Goal: Transaction & Acquisition: Purchase product/service

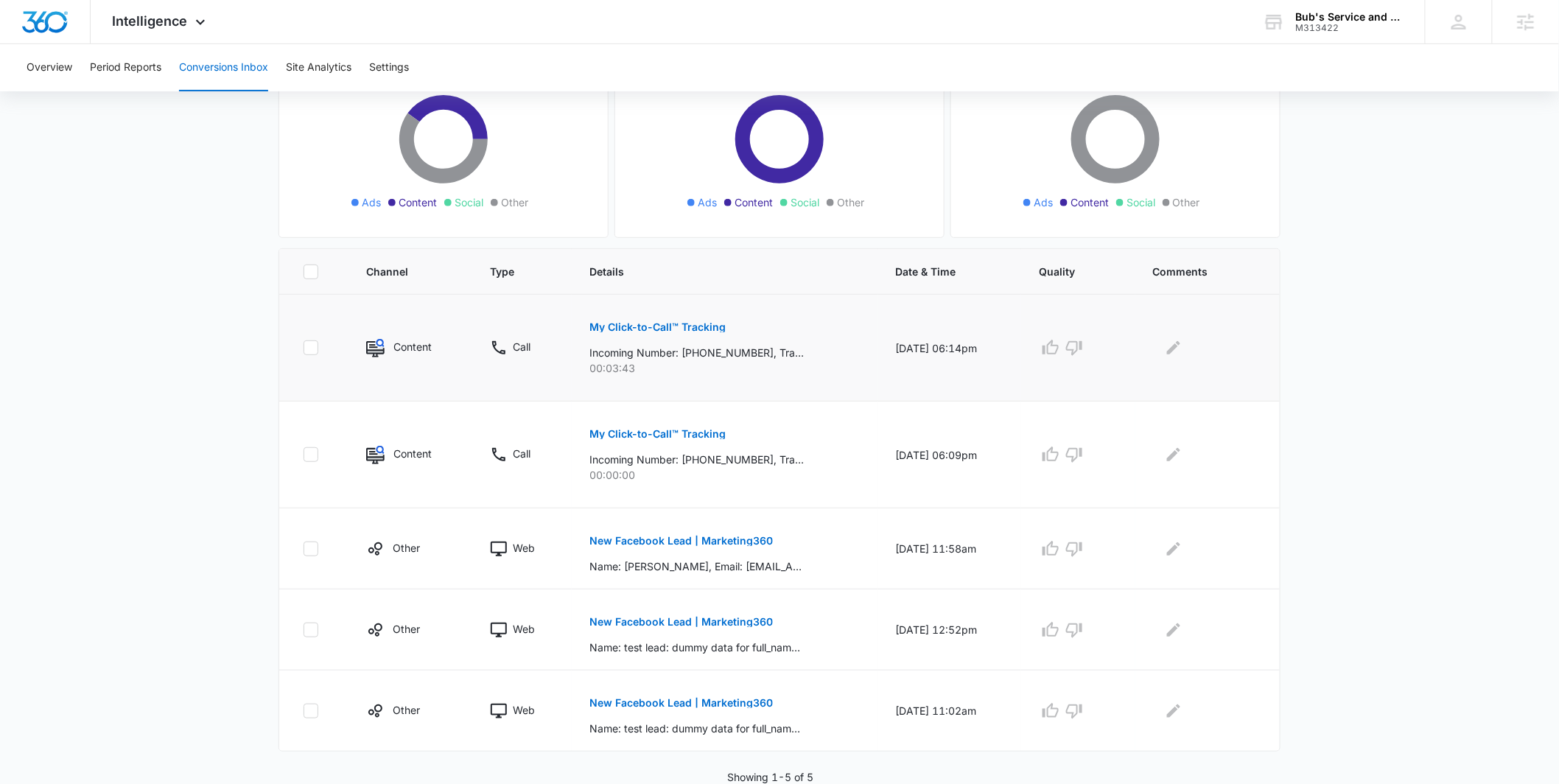
scroll to position [171, 0]
click at [662, 322] on p "My Click-to-Call™ Tracking" at bounding box center [657, 326] width 136 height 10
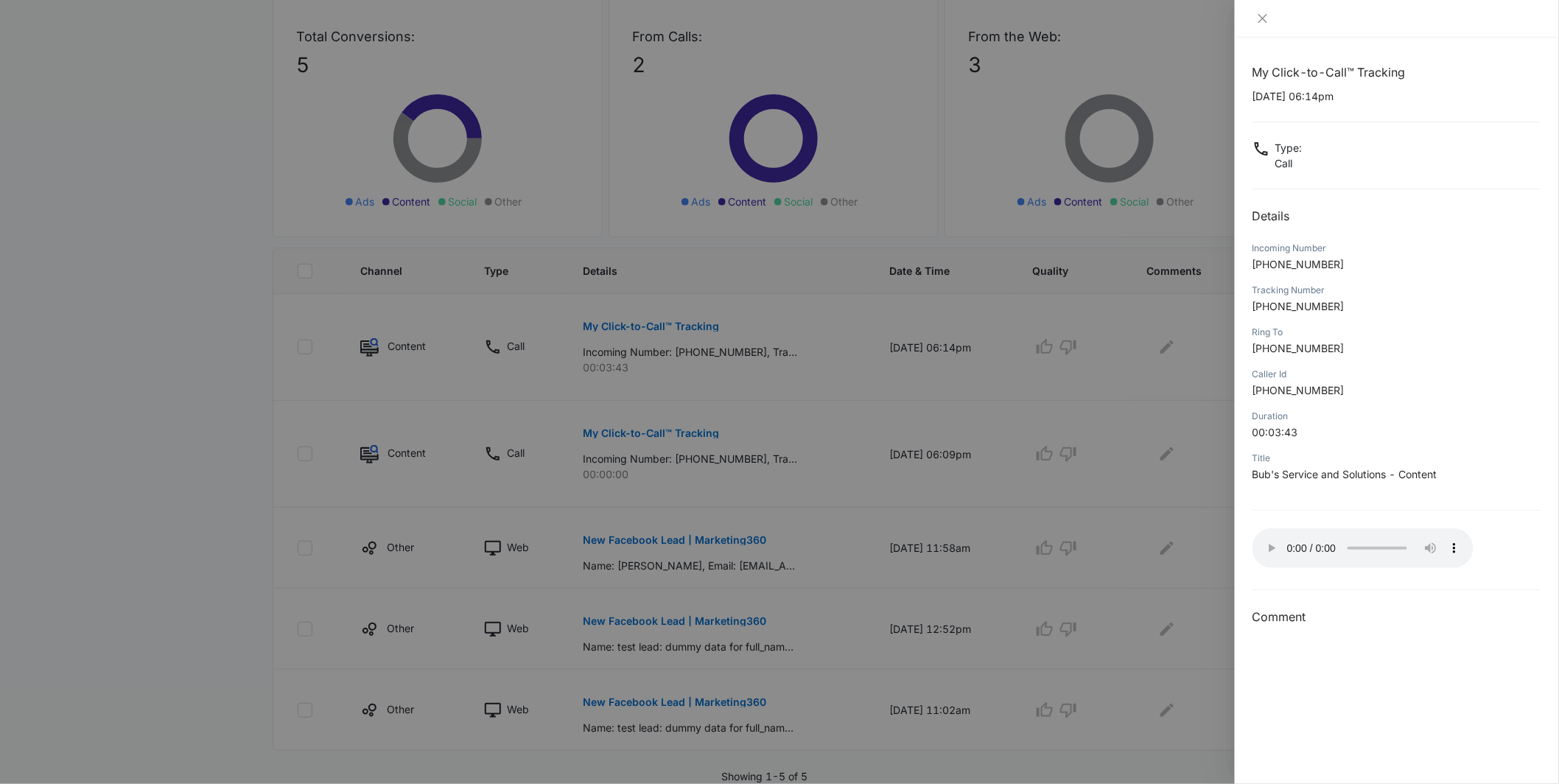
click at [1198, 459] on div at bounding box center [780, 392] width 1559 height 784
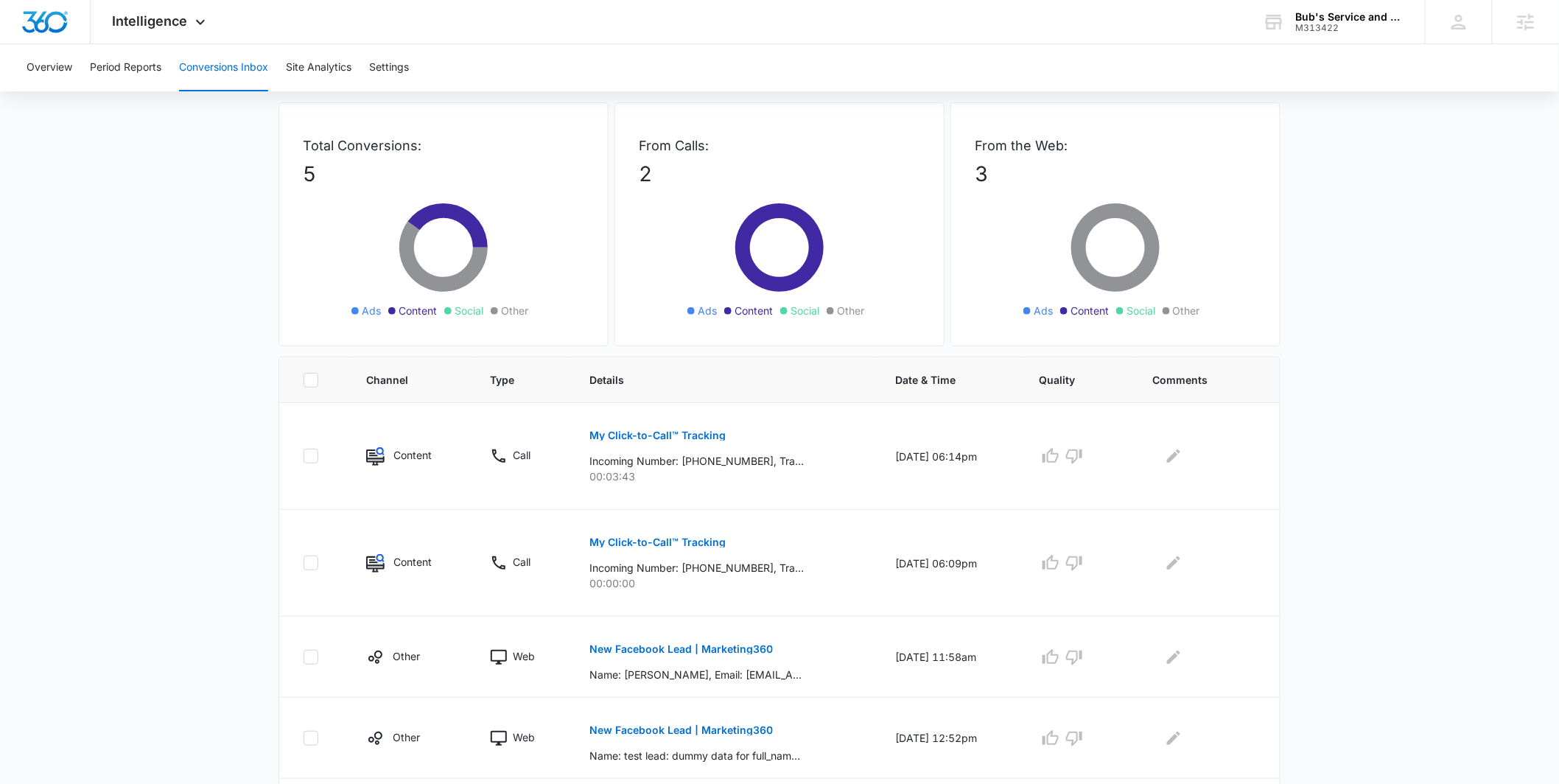
scroll to position [77, 0]
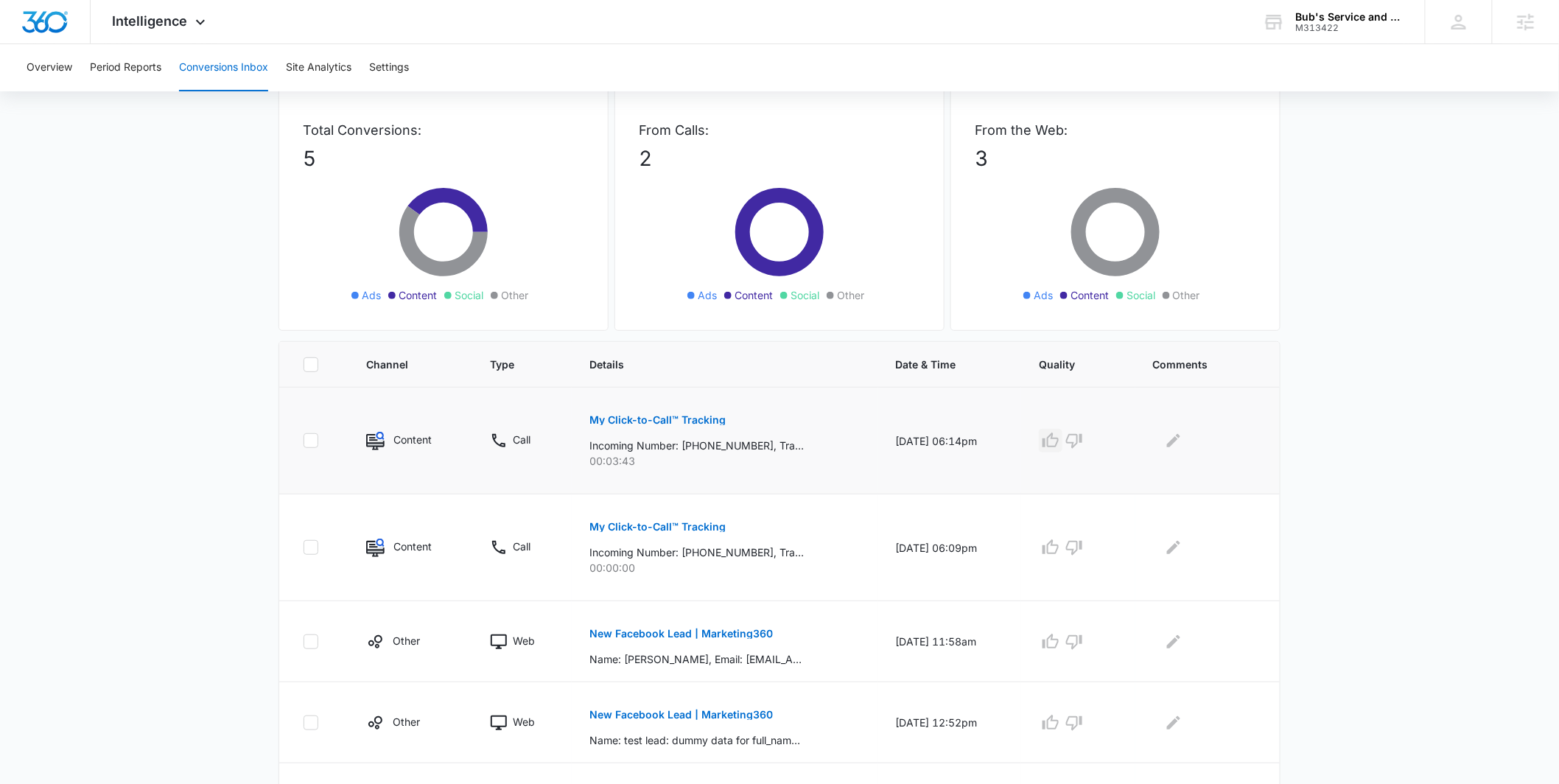
click at [1060, 441] on icon "button" at bounding box center [1050, 441] width 18 height 18
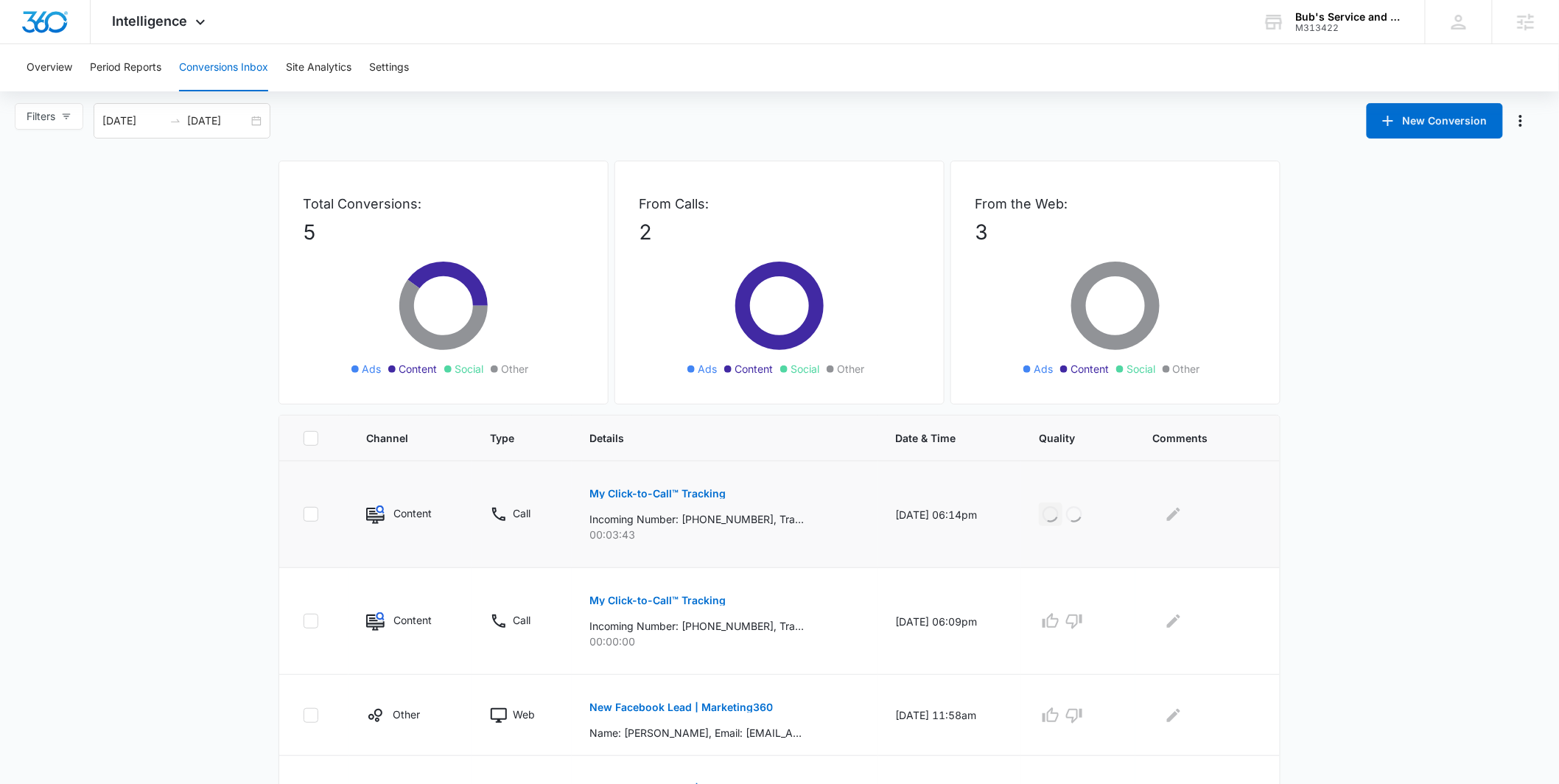
scroll to position [0, 0]
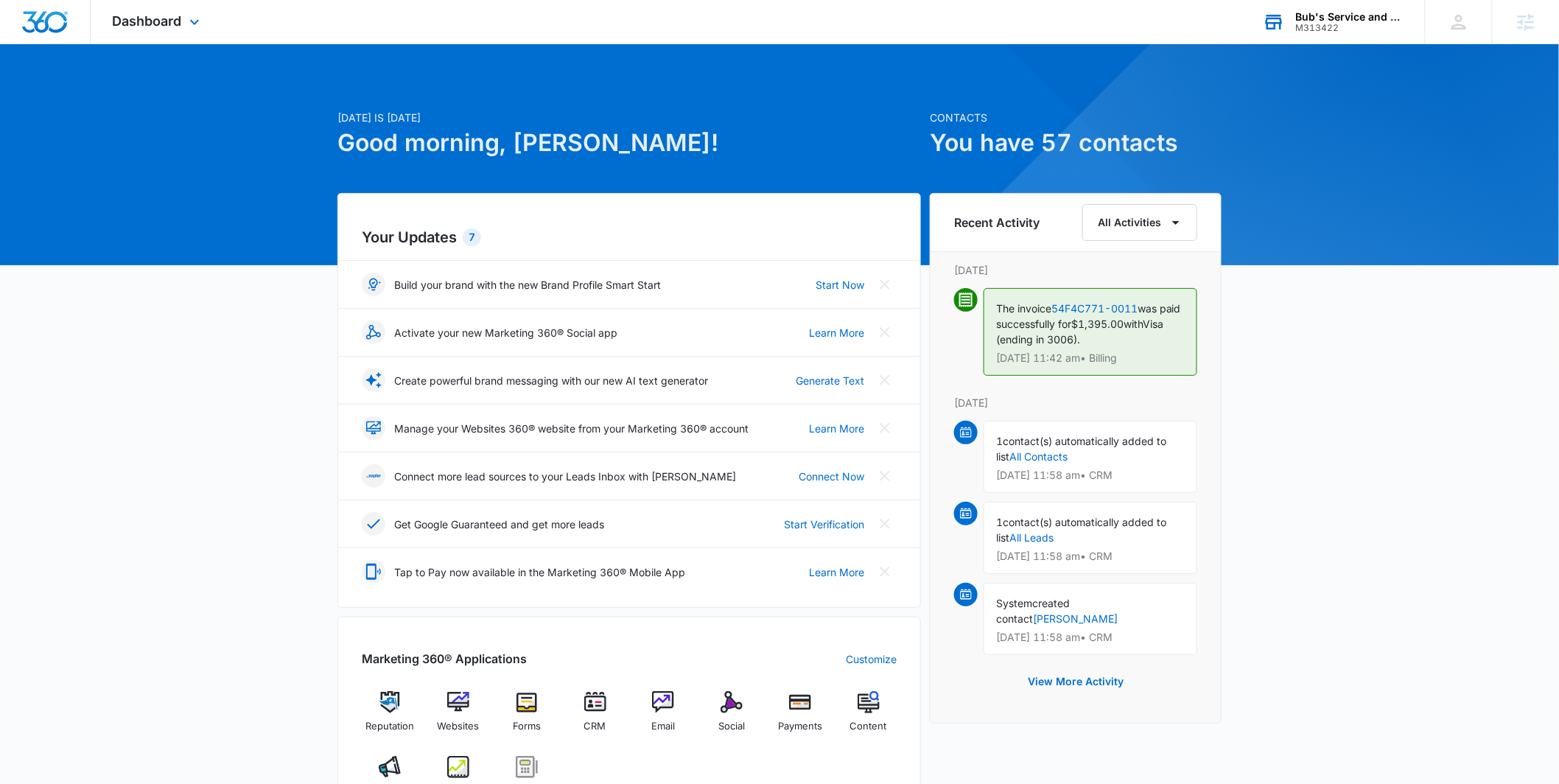
click at [1332, 31] on div "M313422" at bounding box center [1349, 27] width 107 height 10
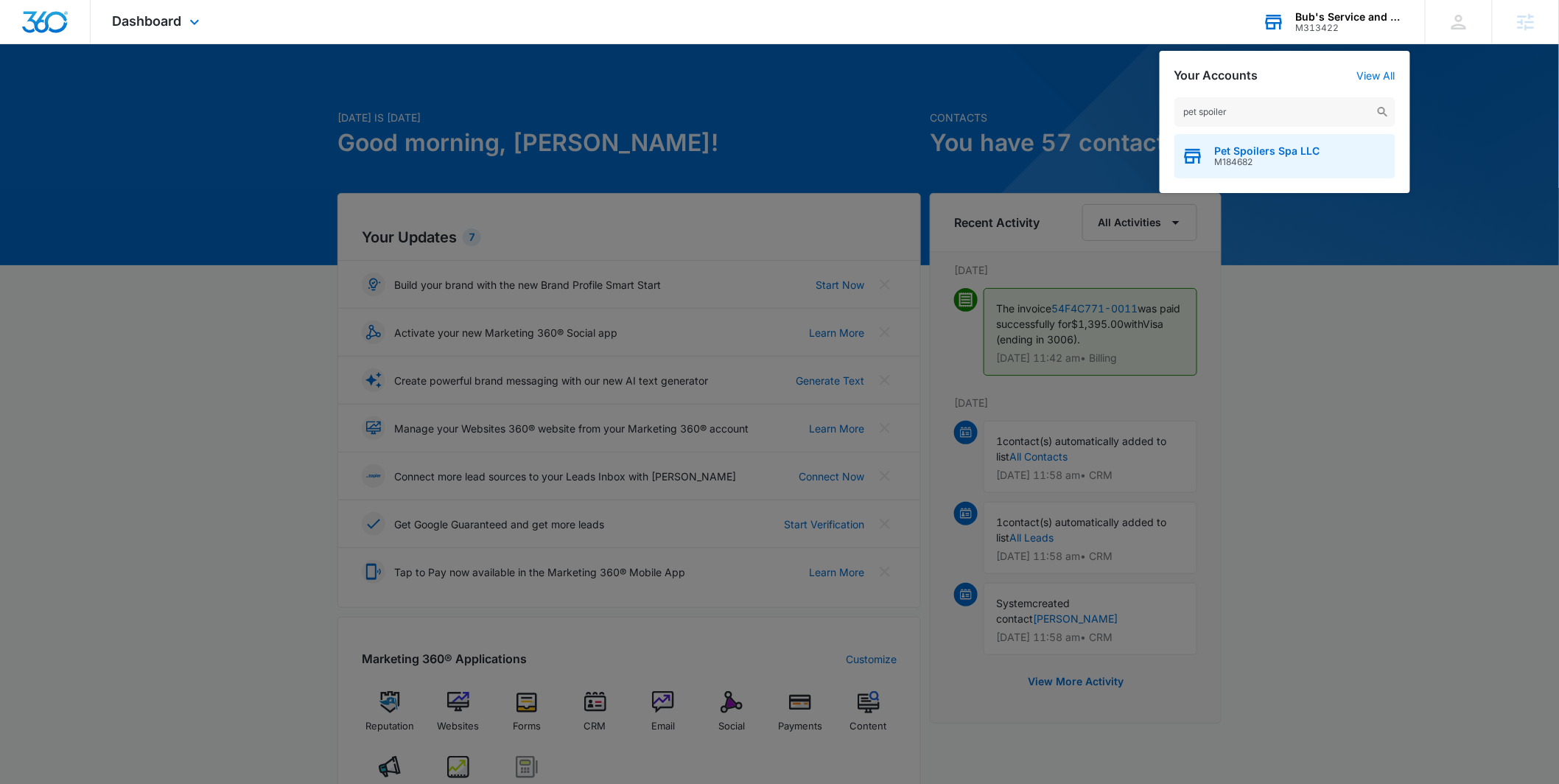
type input "pet spoiler"
click at [1256, 148] on span "Pet Spoilers Spa LLC" at bounding box center [1268, 151] width 106 height 12
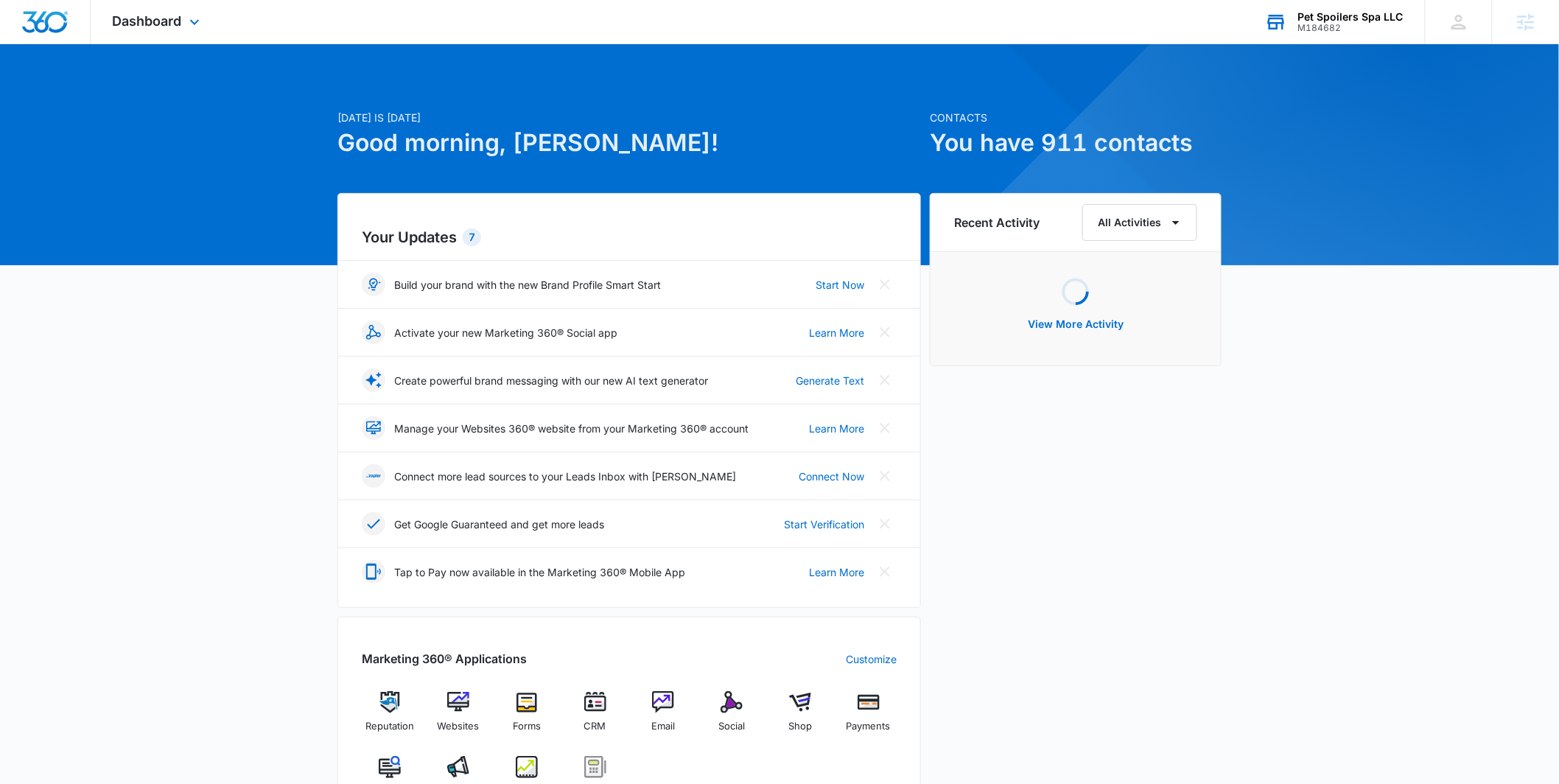
click at [167, 35] on div "Dashboard Apps Reputation Websites Forms CRM Email Social Shop Payments POS Con…" at bounding box center [158, 22] width 135 height 44
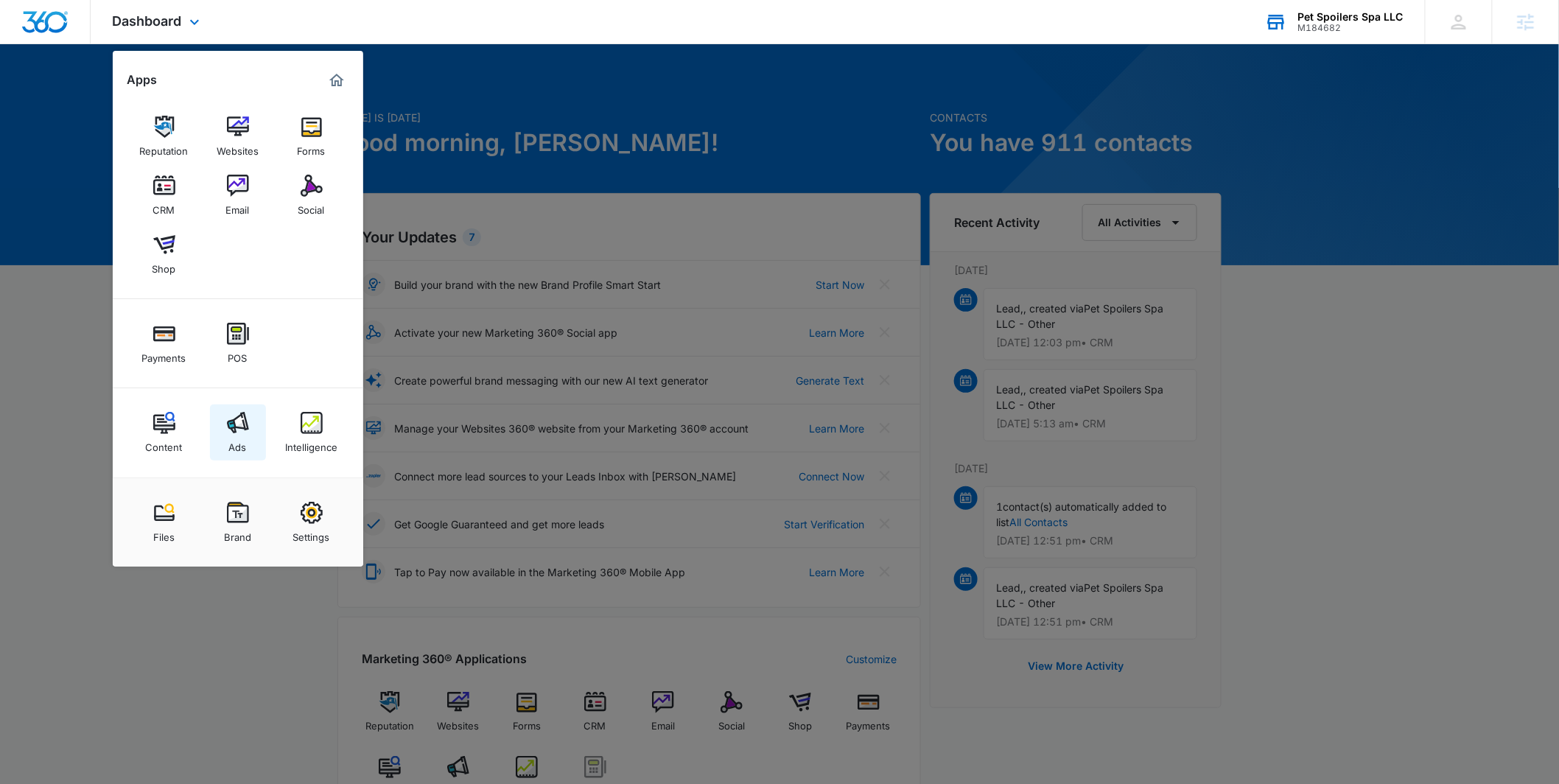
click at [245, 412] on img at bounding box center [238, 423] width 22 height 22
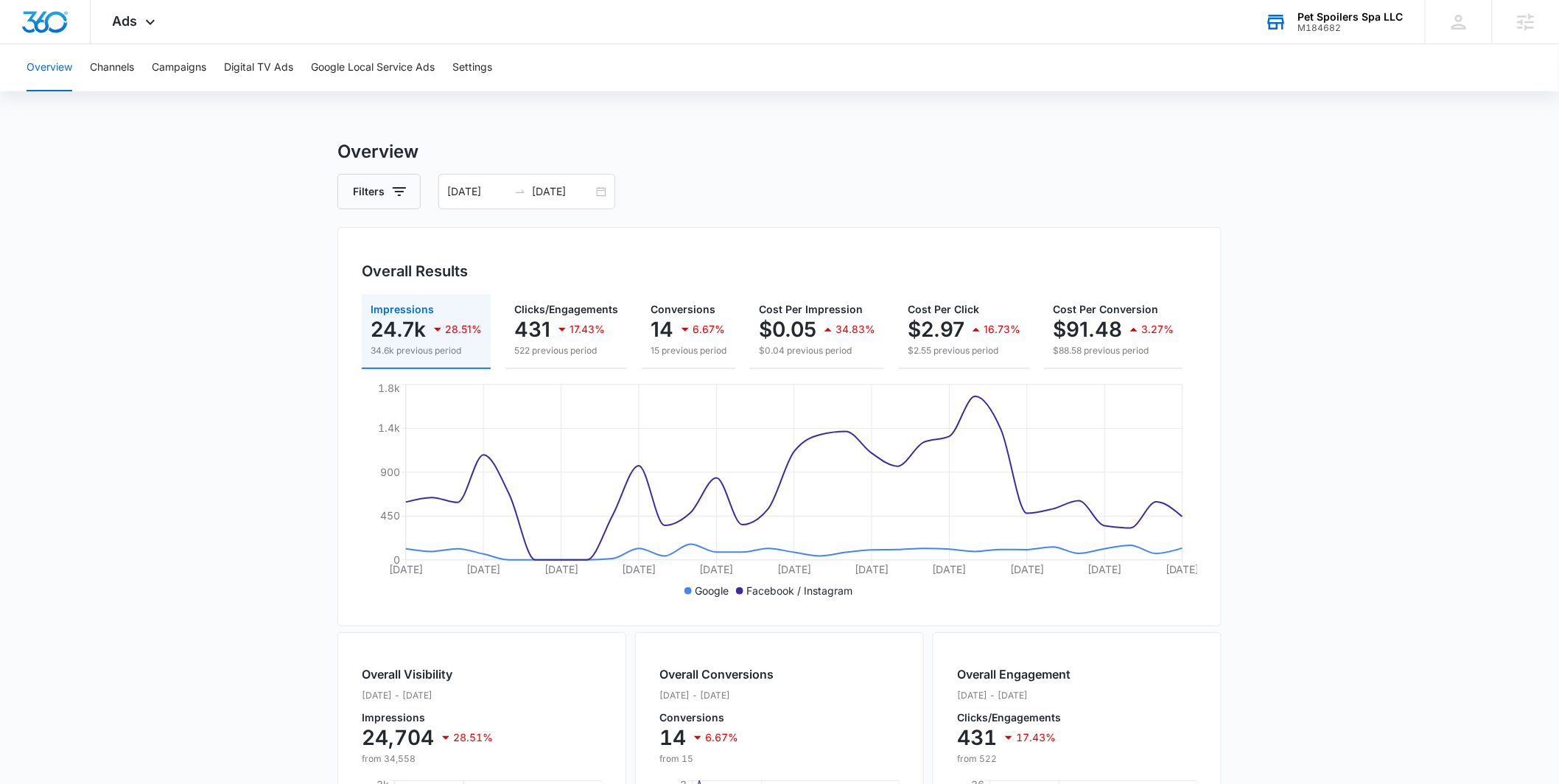
click at [571, 209] on div "Overview Filters 08/02/2025 09/01/2025 Overall Results Impressions 24.7k 28.51%…" at bounding box center [780, 667] width 884 height 1058
click at [602, 189] on div "08/02/2025 09/01/2025" at bounding box center [527, 191] width 177 height 35
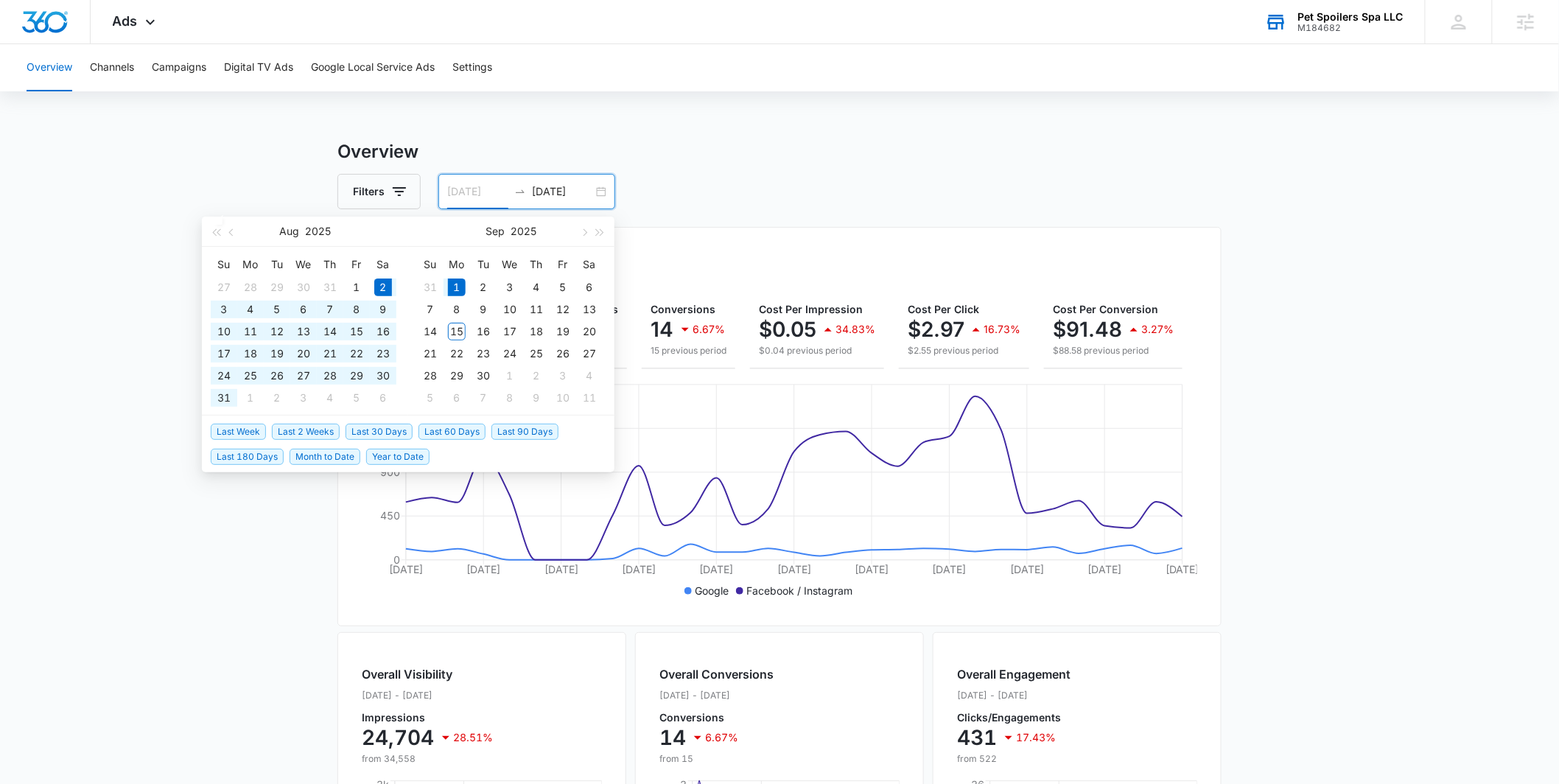
type input "09/01/2025"
click at [456, 286] on div "1" at bounding box center [457, 287] width 18 height 18
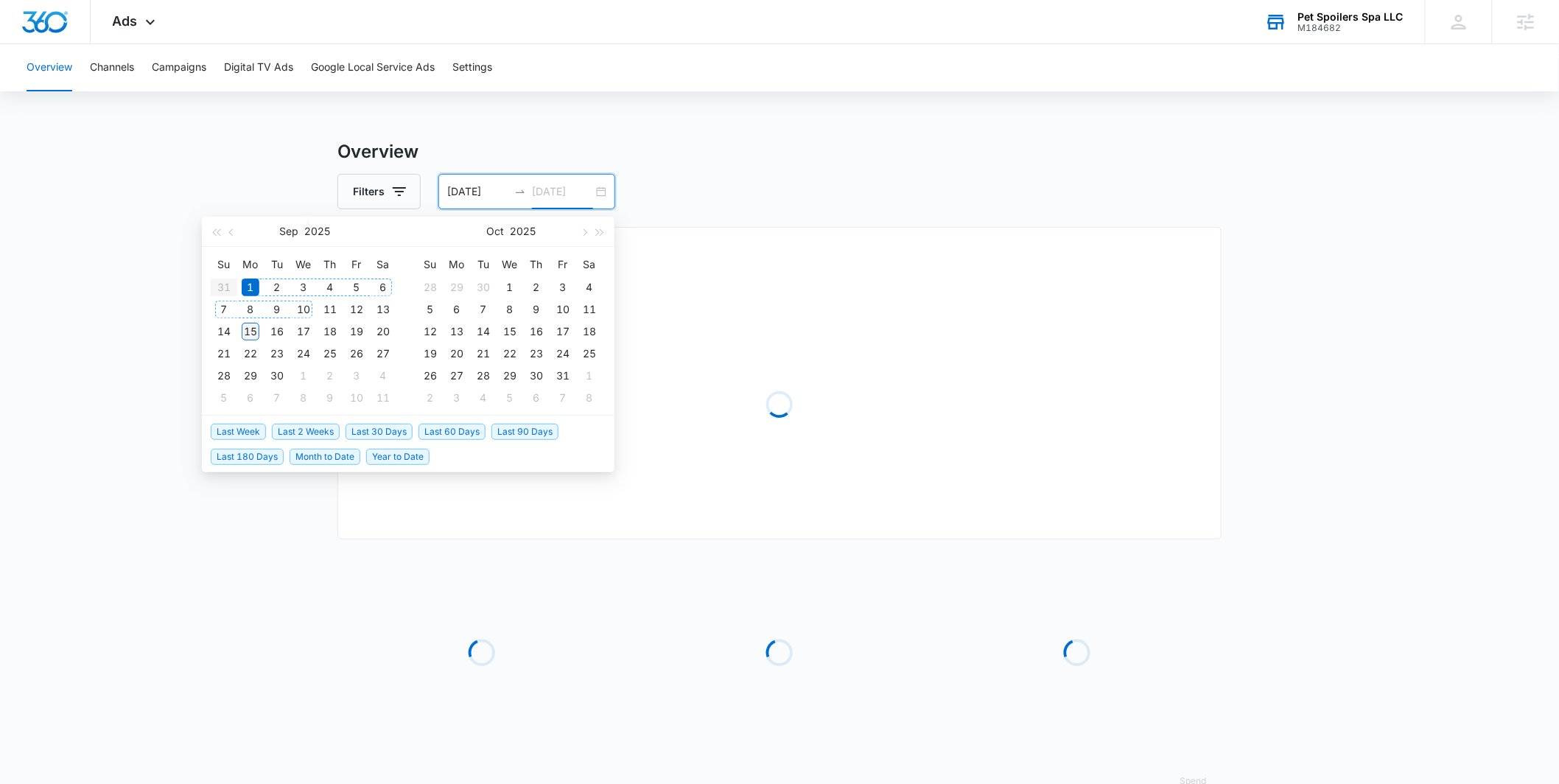
type input "09/15/2025"
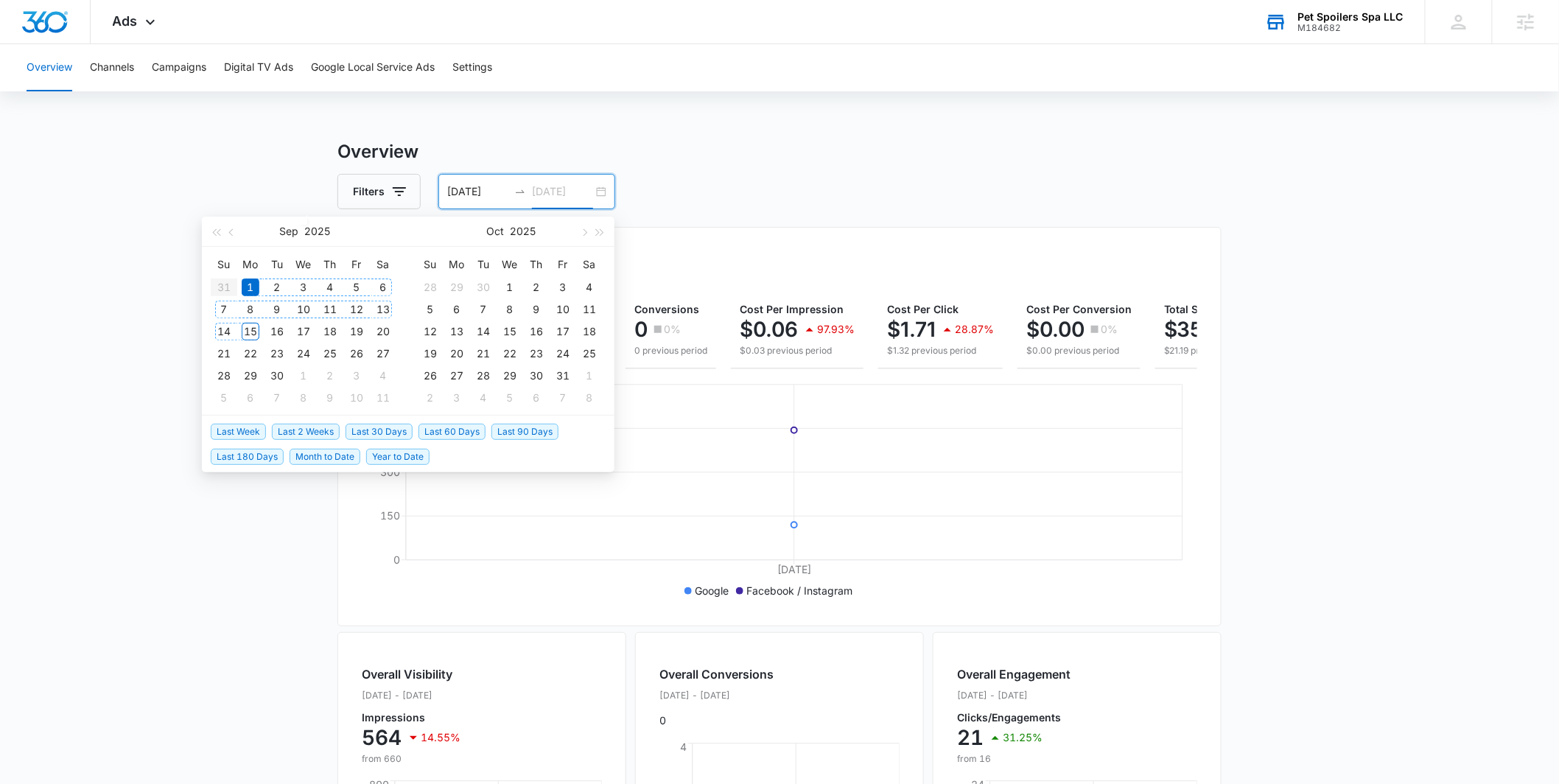
click at [247, 324] on div "15" at bounding box center [250, 331] width 18 height 18
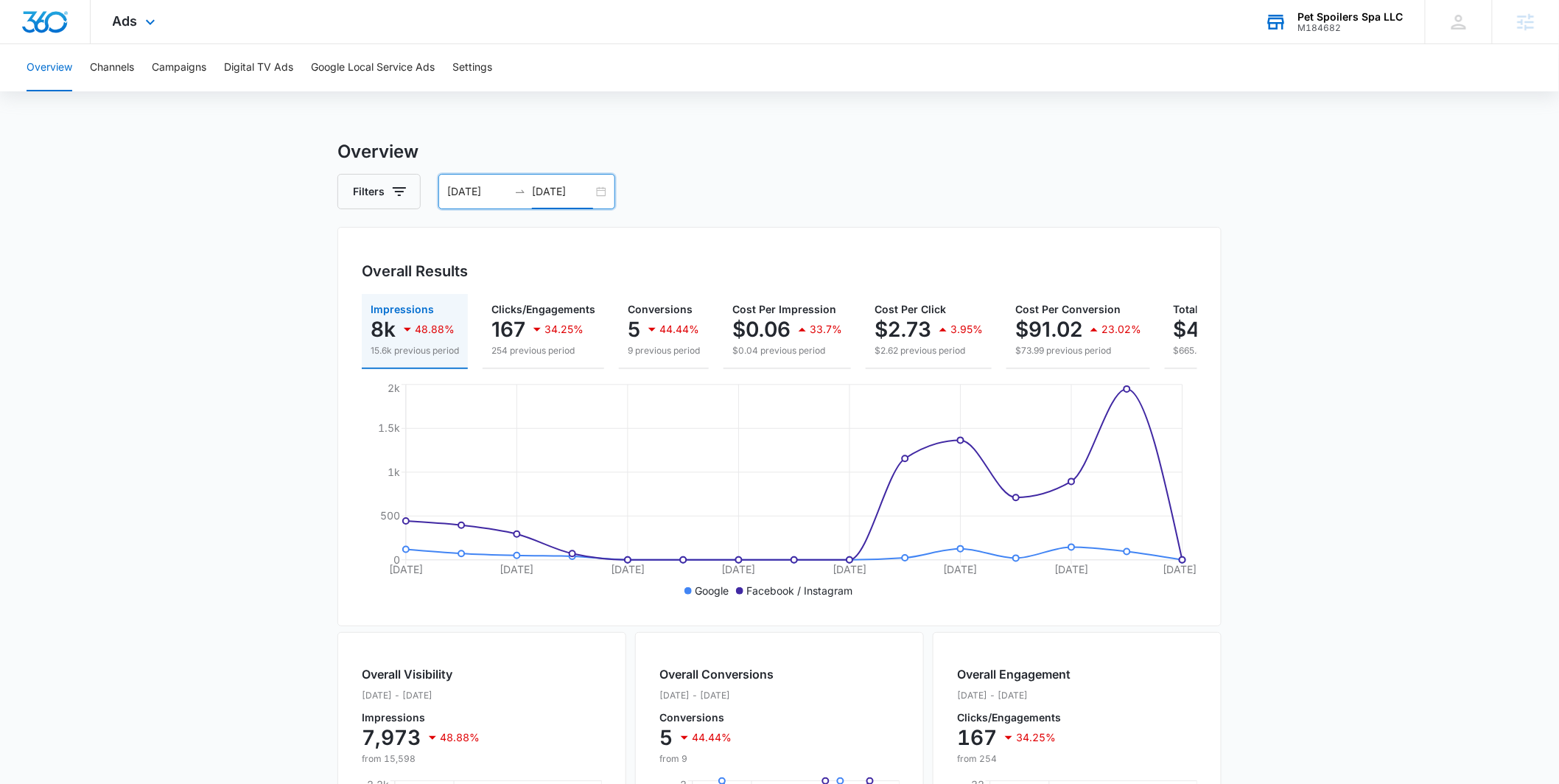
click at [167, 30] on div "Ads Apps Reputation Websites Forms CRM Email Social Shop Payments POS Content A…" at bounding box center [136, 22] width 91 height 44
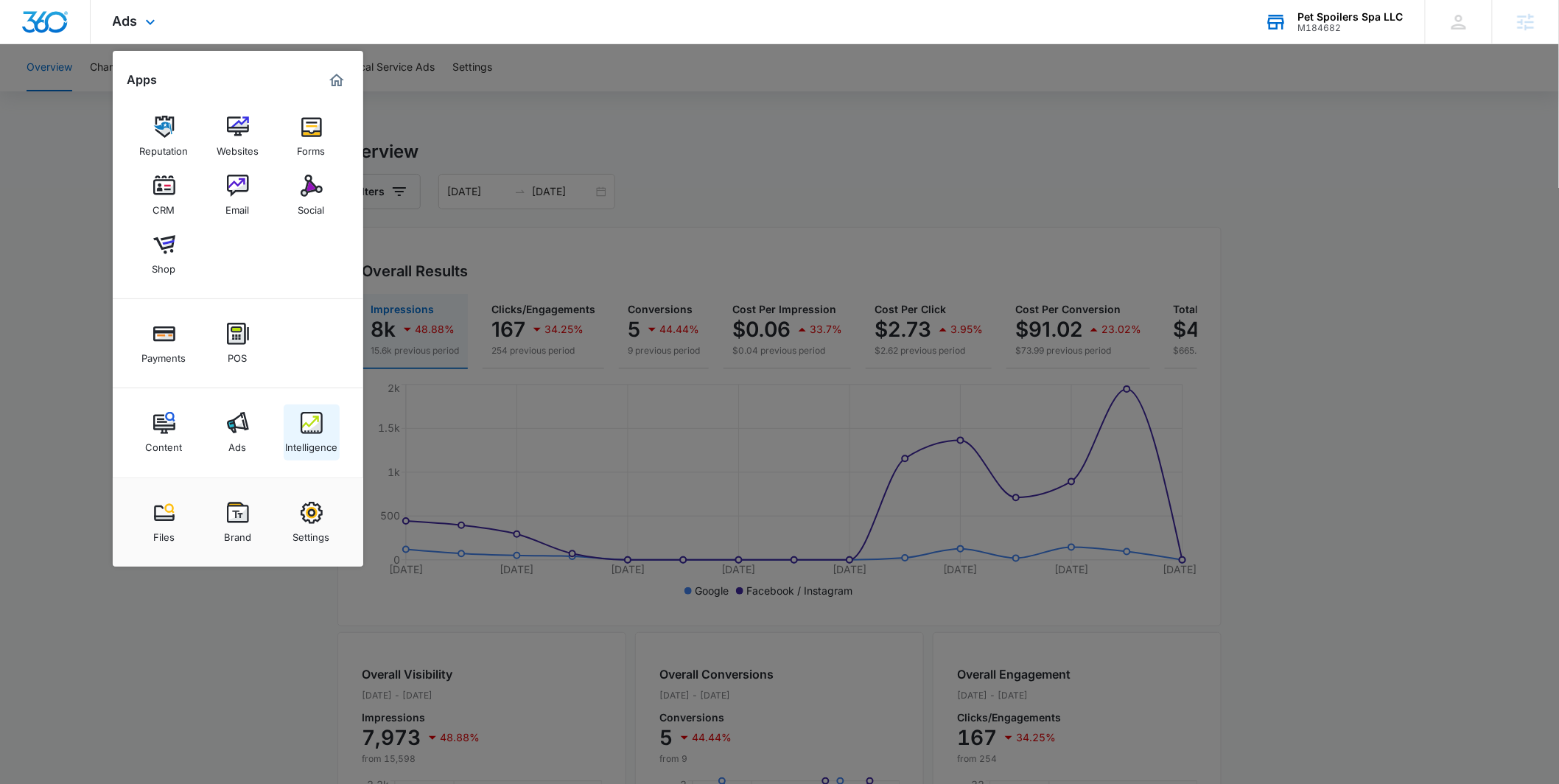
click at [295, 427] on link "Intelligence" at bounding box center [312, 433] width 56 height 56
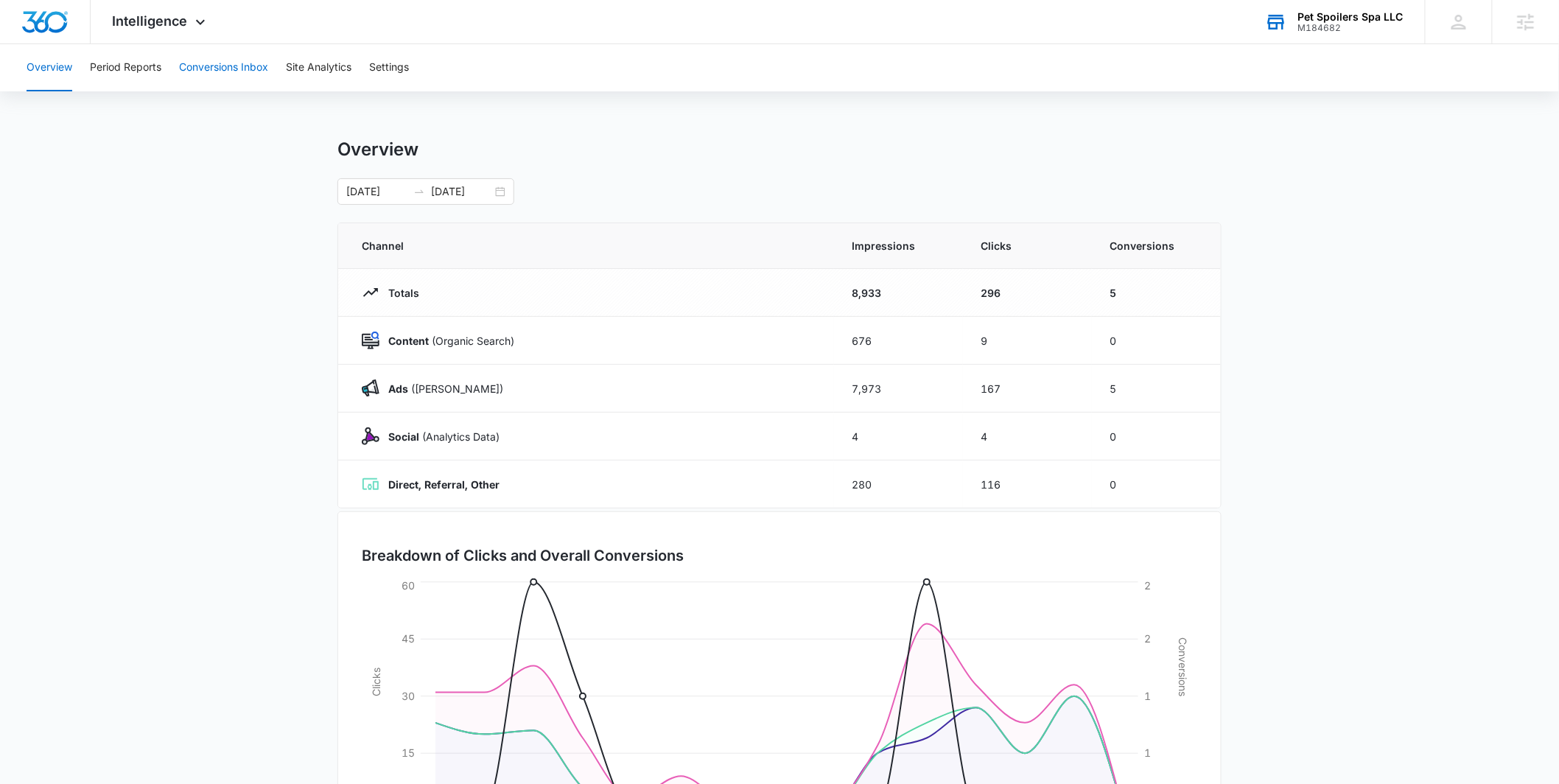
click at [254, 67] on button "Conversions Inbox" at bounding box center [224, 67] width 89 height 47
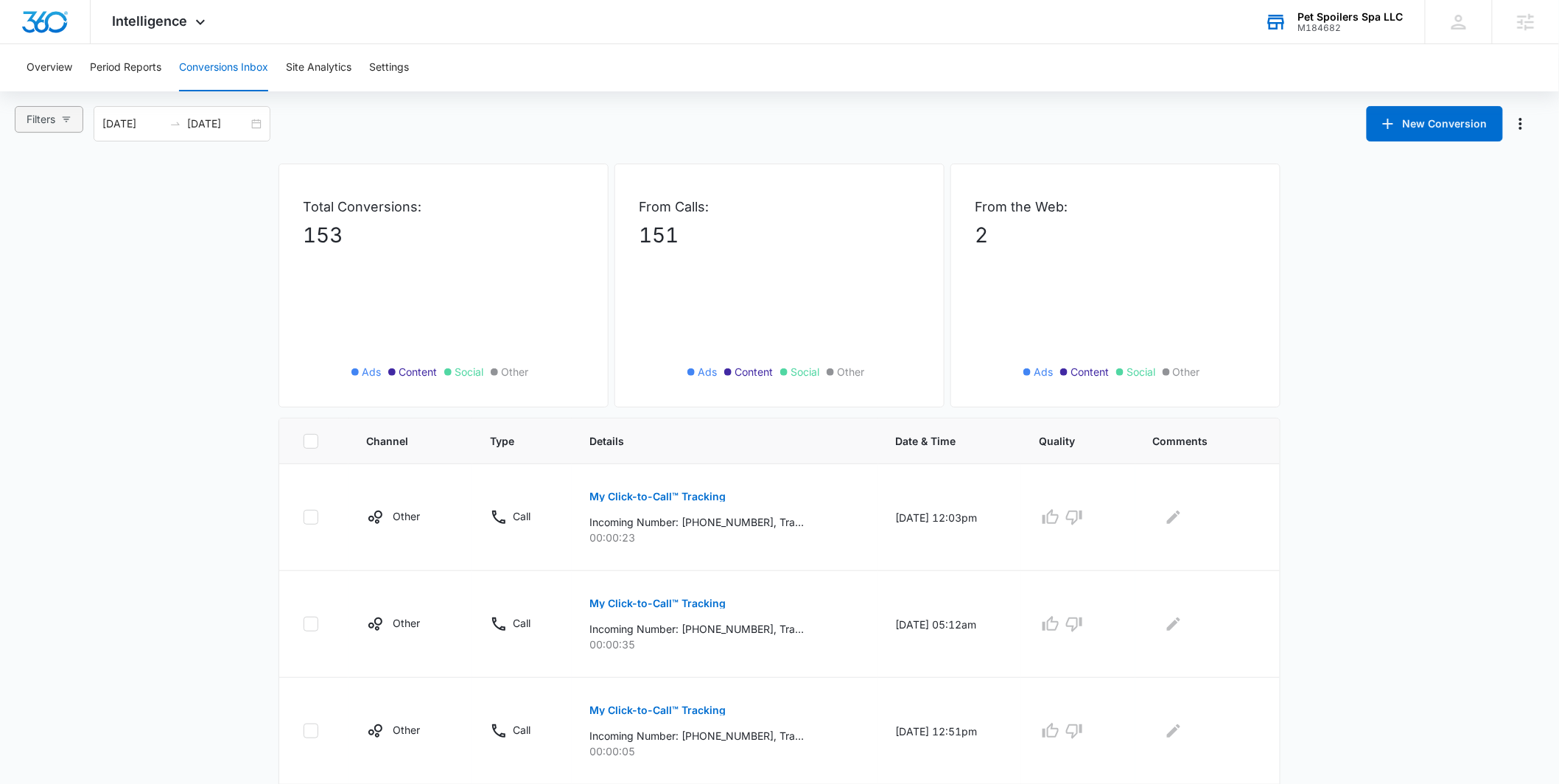
click at [54, 110] on button "Filters" at bounding box center [49, 120] width 69 height 27
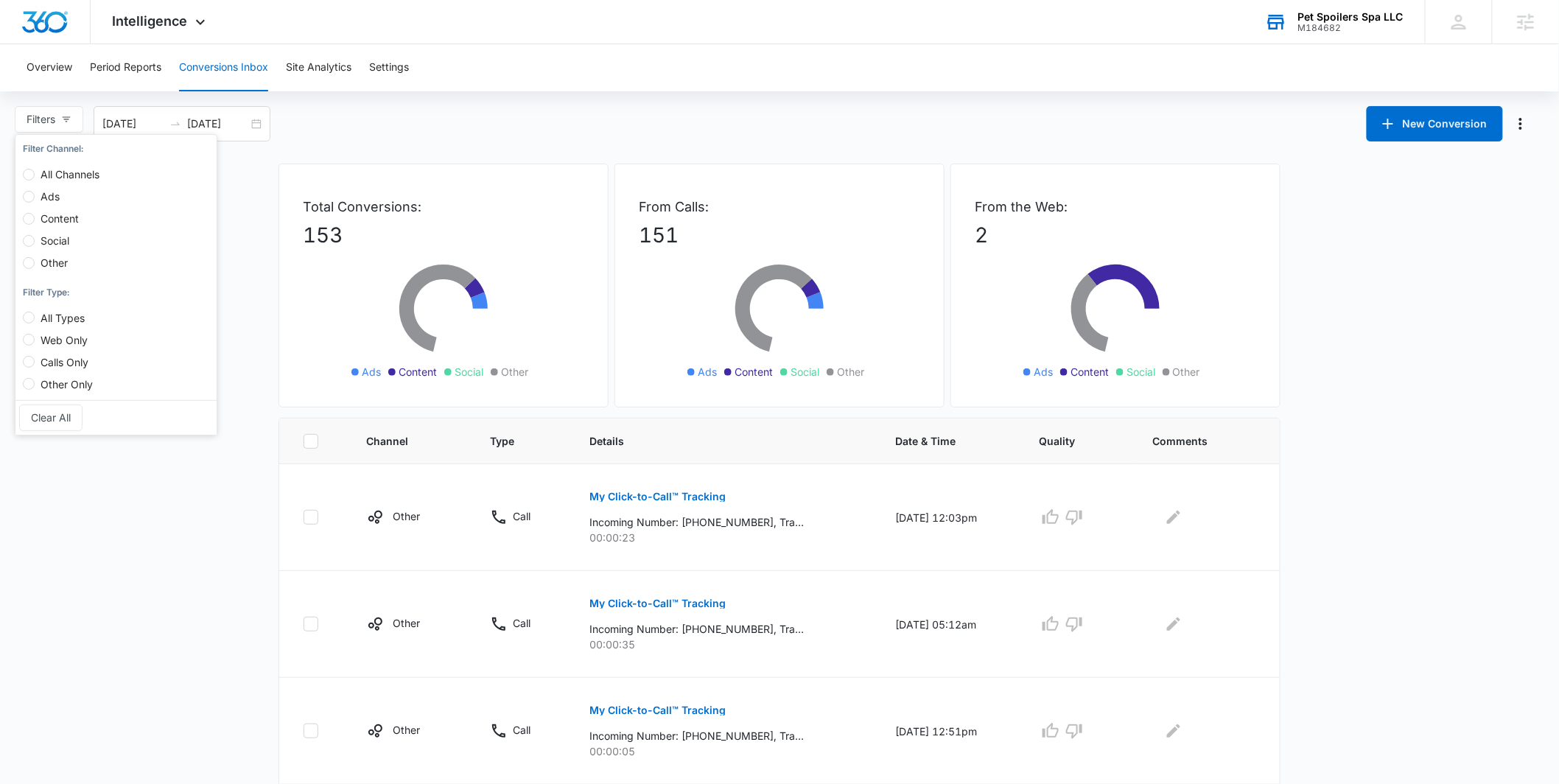
click at [64, 197] on span "Ads" at bounding box center [50, 196] width 31 height 13
click at [34, 197] on input "Ads" at bounding box center [28, 196] width 12 height 12
radio input "true"
click at [466, 136] on div "Filters (1) Filter Channel : All Channels Ads Content Social Other Filter Type …" at bounding box center [780, 124] width 1559 height 35
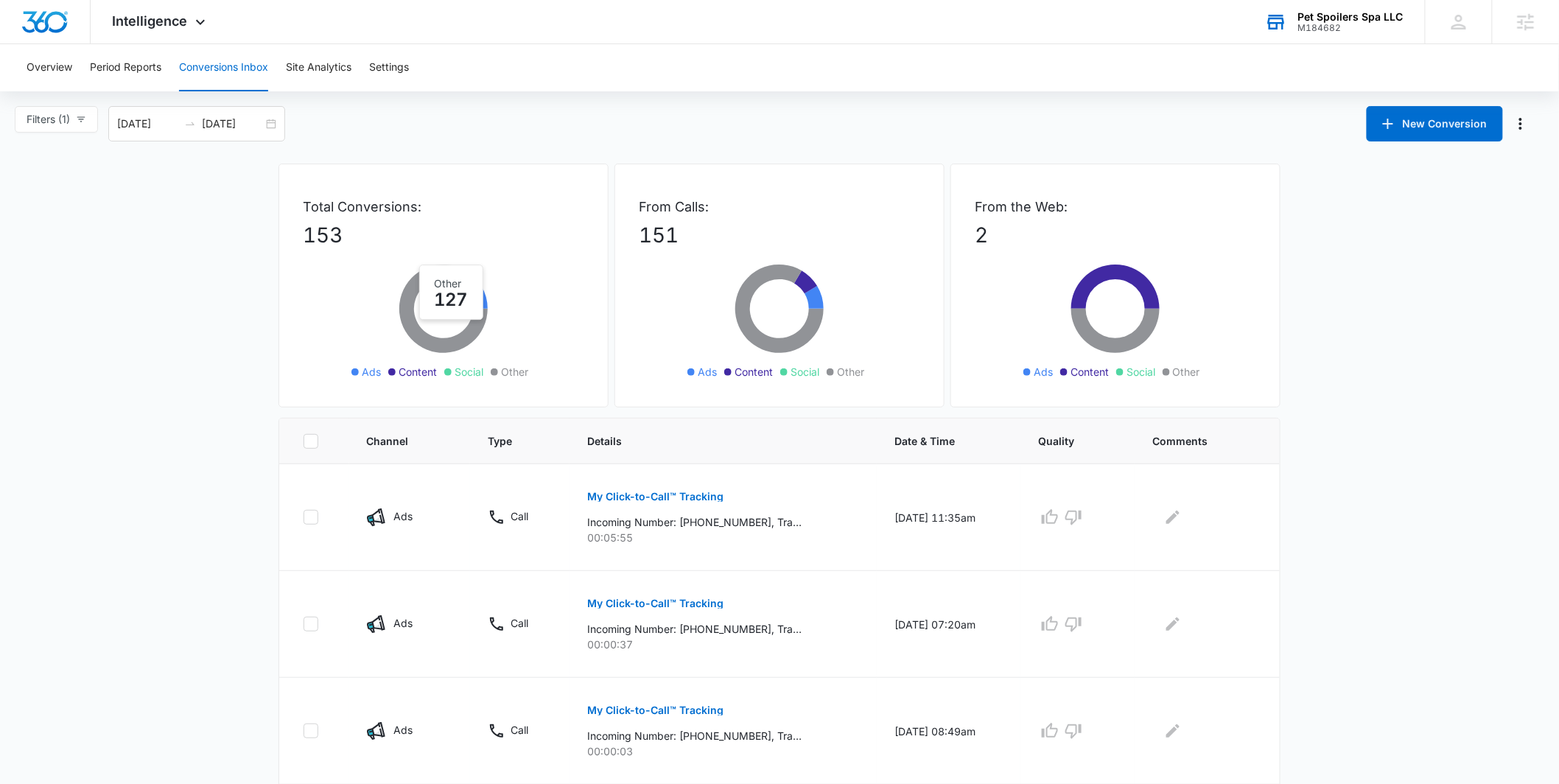
scroll to position [794, 0]
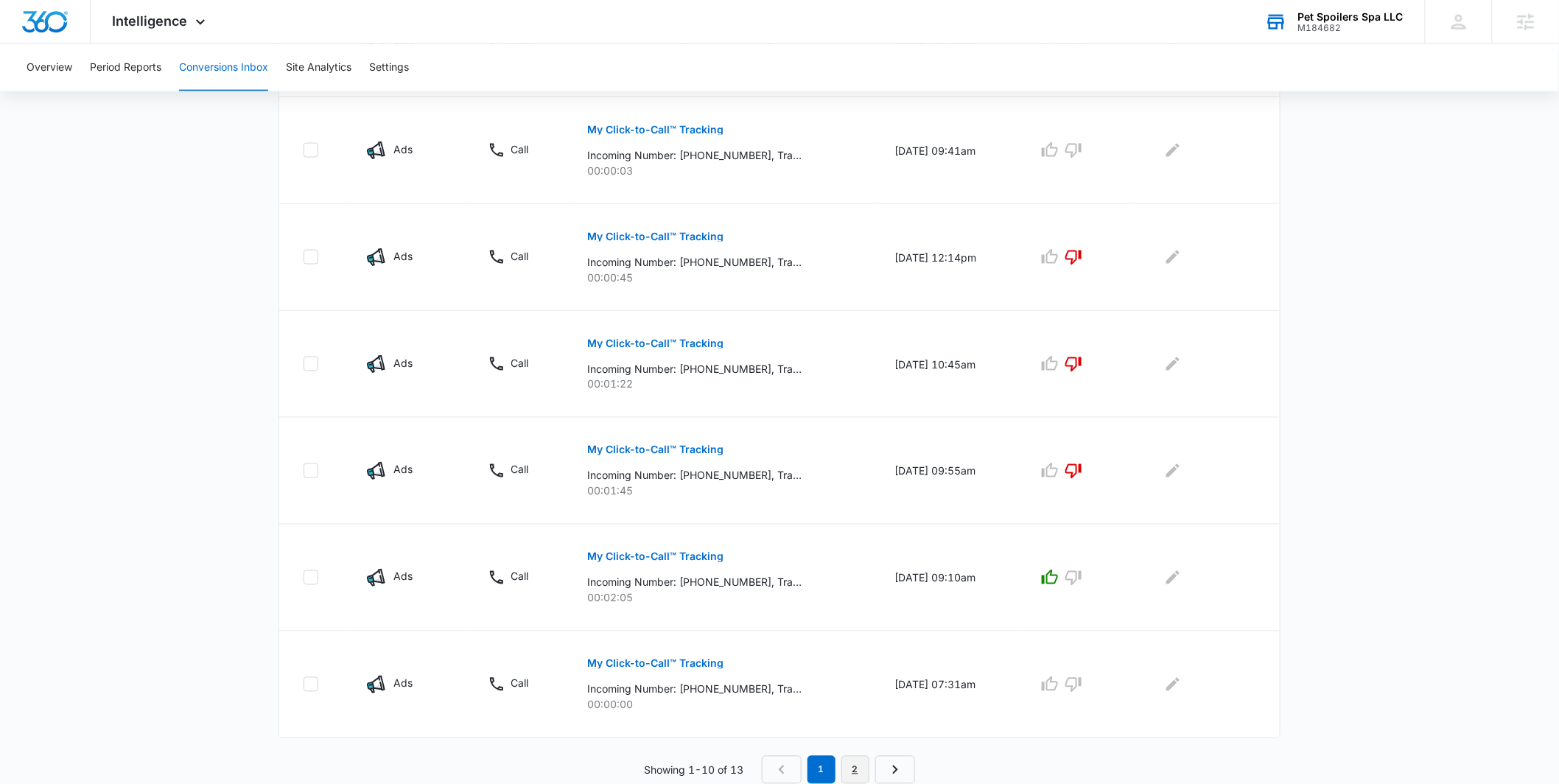
click at [857, 770] on link "2" at bounding box center [855, 770] width 28 height 28
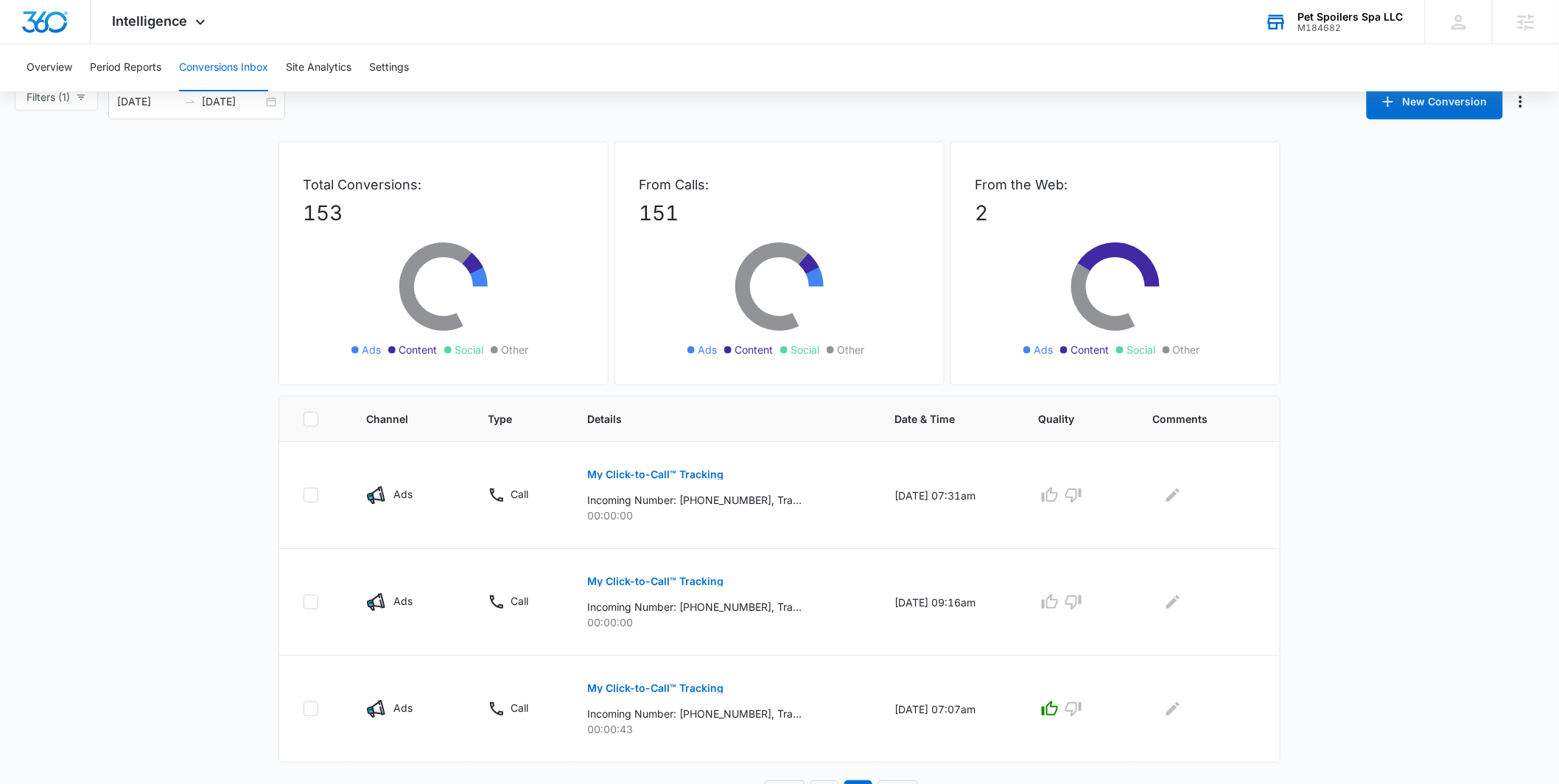
scroll to position [0, 0]
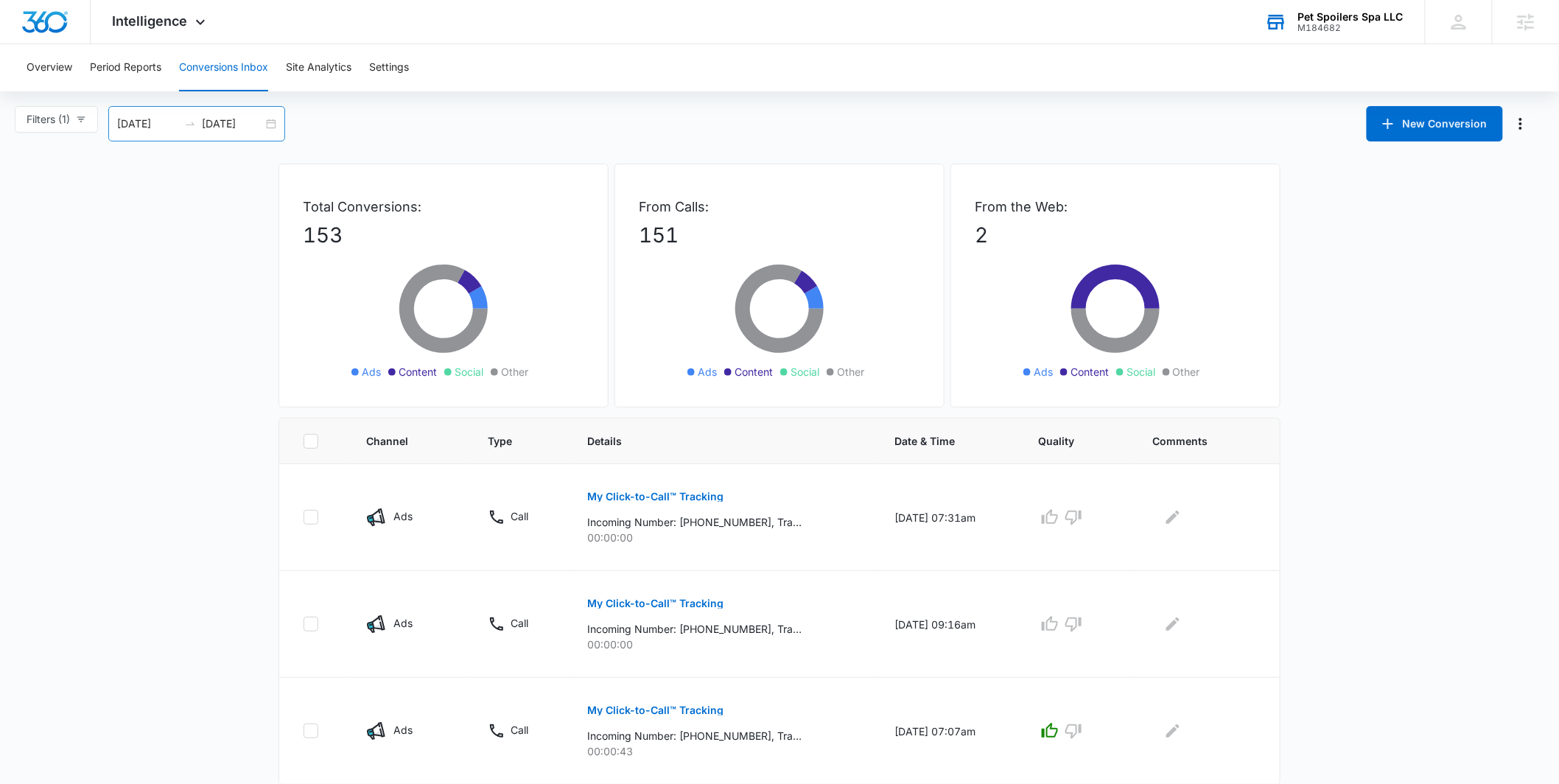
click at [279, 120] on div "08/16/2025 09/15/2025" at bounding box center [196, 124] width 177 height 35
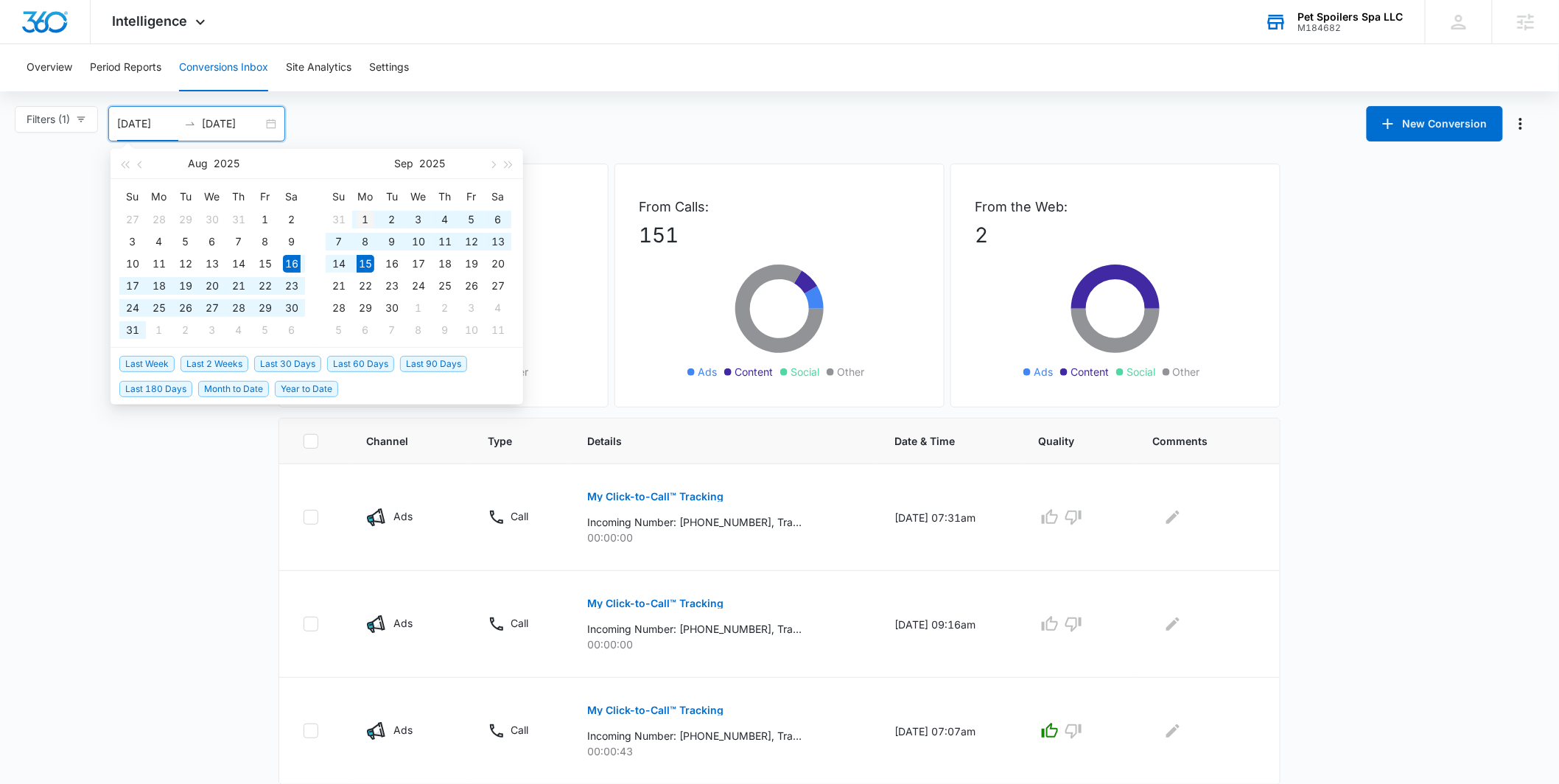
type input "09/01/2025"
click at [360, 217] on div "1" at bounding box center [365, 219] width 18 height 18
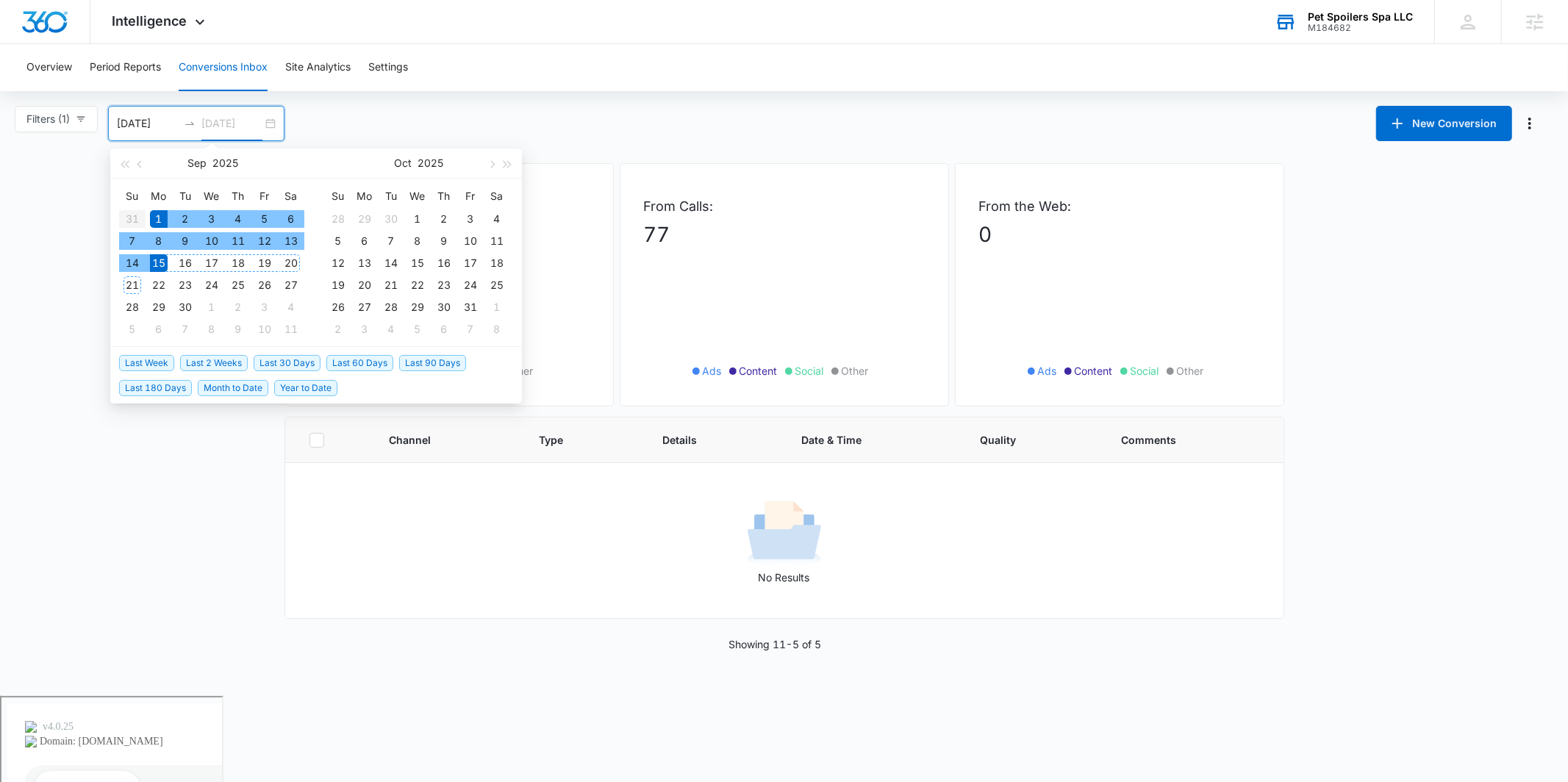
type input "09/15/2025"
click at [163, 260] on div "15" at bounding box center [159, 263] width 18 height 18
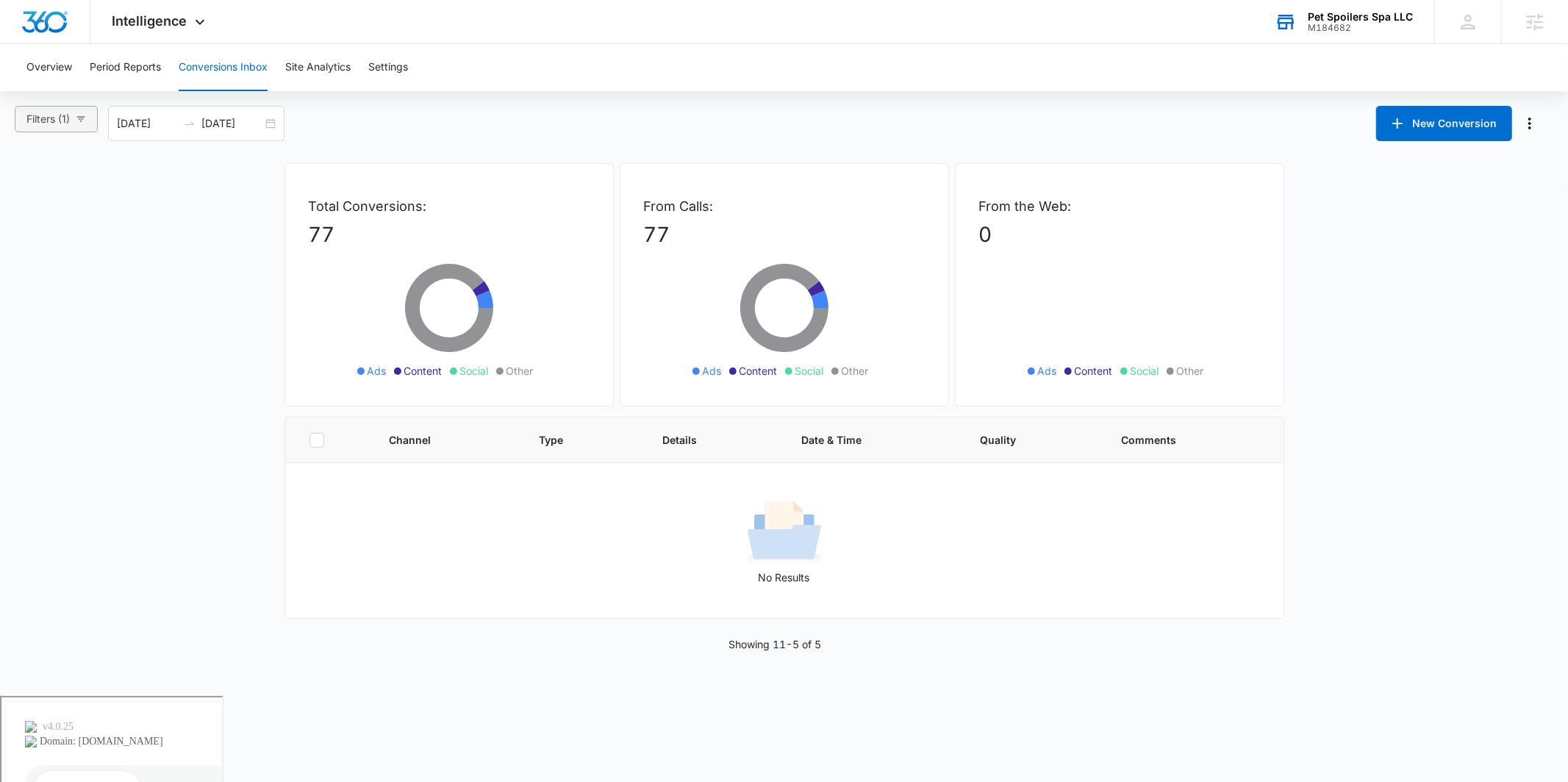
click at [63, 121] on span "Filters (1)" at bounding box center [48, 119] width 44 height 16
click at [48, 172] on span "All Channels" at bounding box center [69, 174] width 70 height 12
click at [34, 172] on input "All Channels" at bounding box center [28, 174] width 12 height 12
radio input "true"
radio input "false"
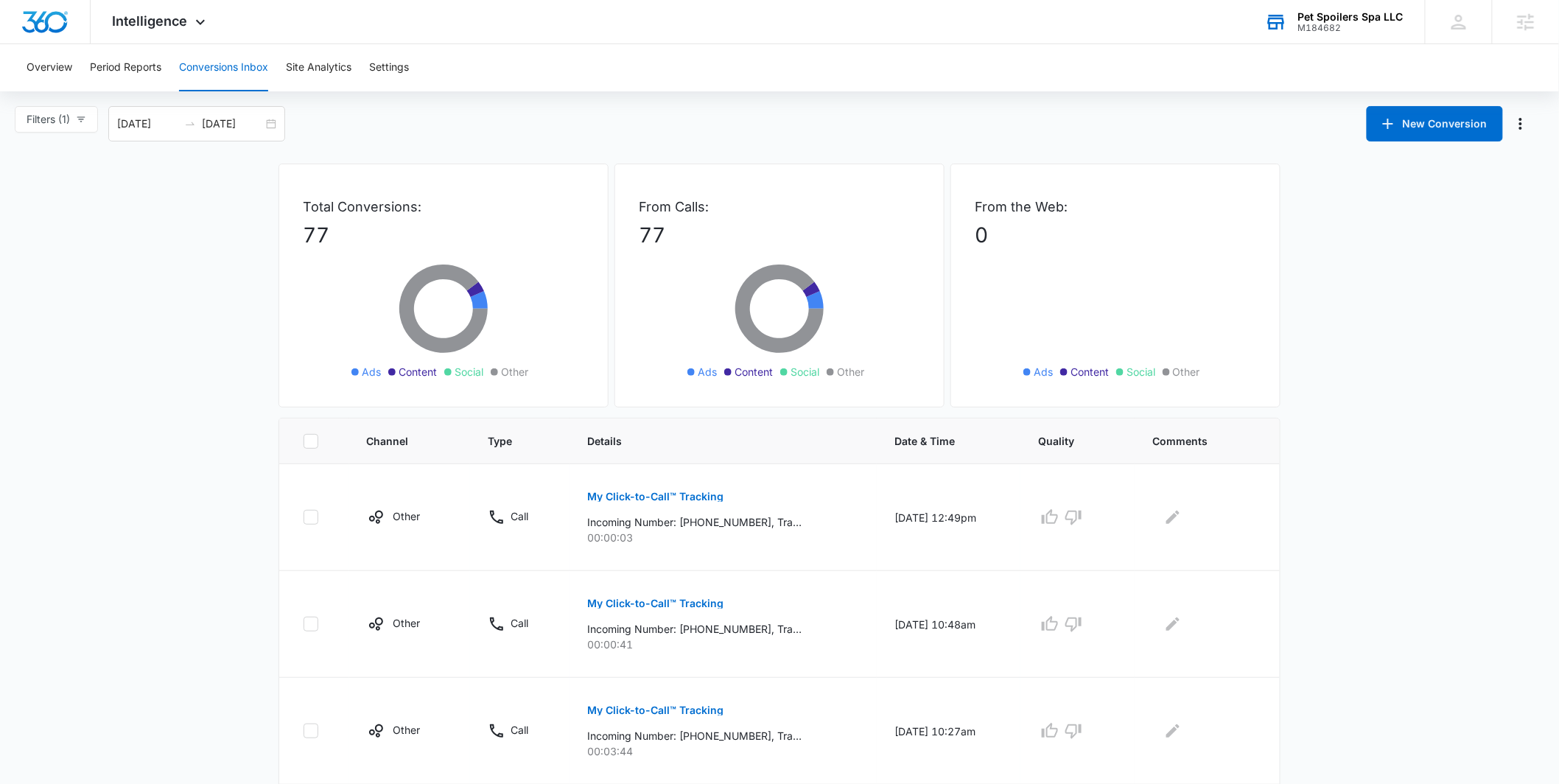
scroll to position [794, 0]
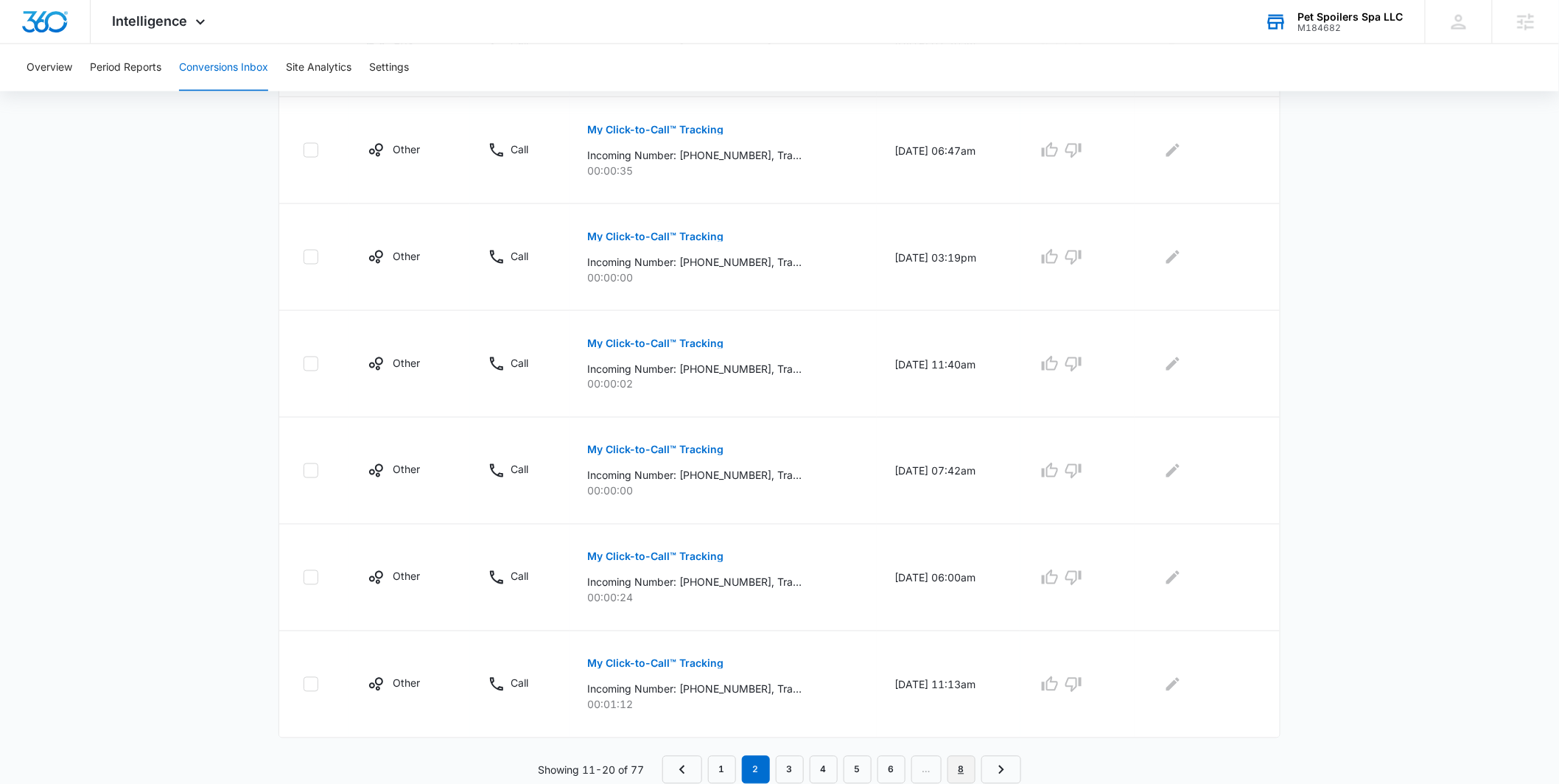
click at [971, 770] on link "8" at bounding box center [962, 770] width 28 height 28
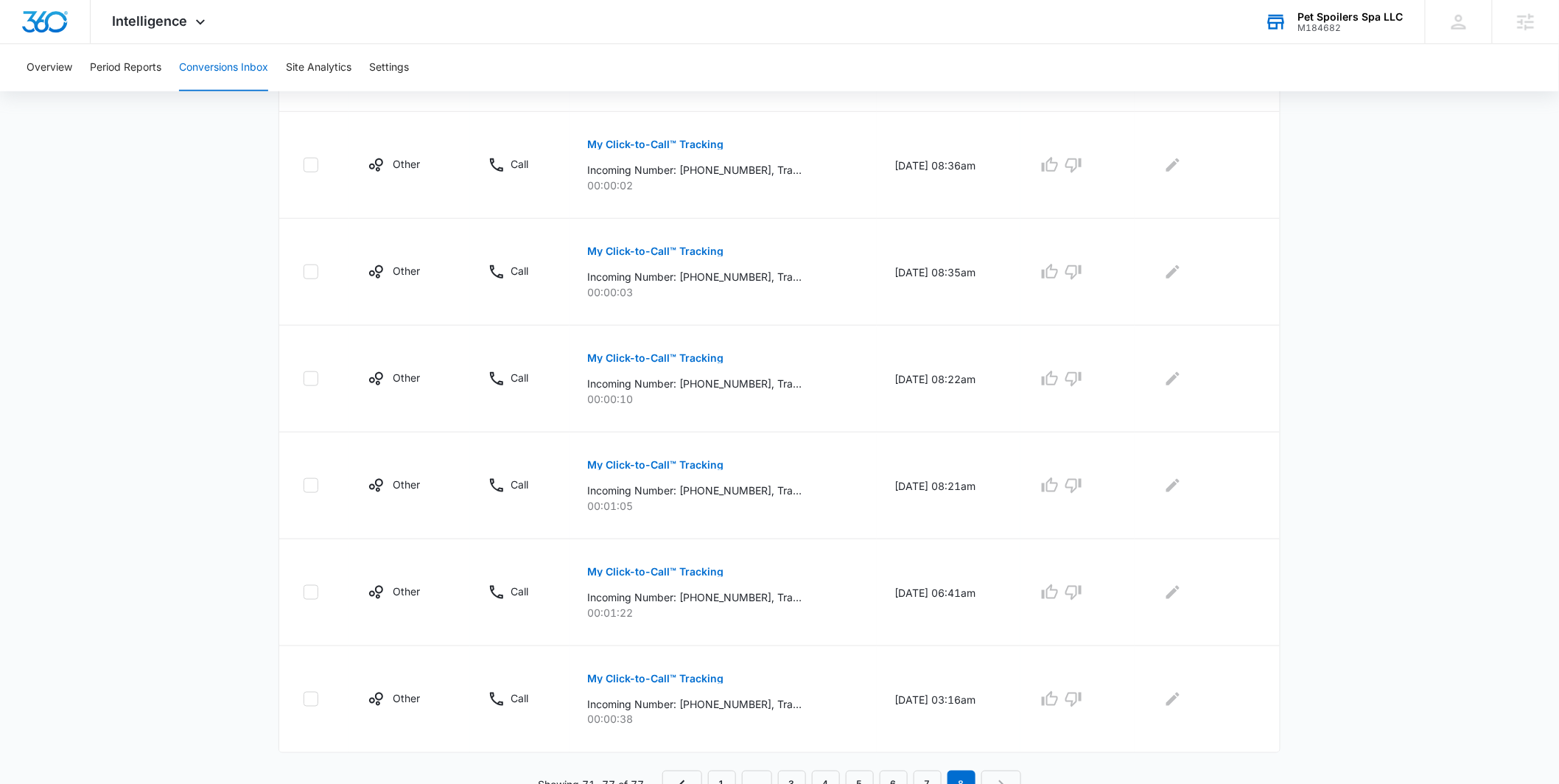
scroll to position [473, 0]
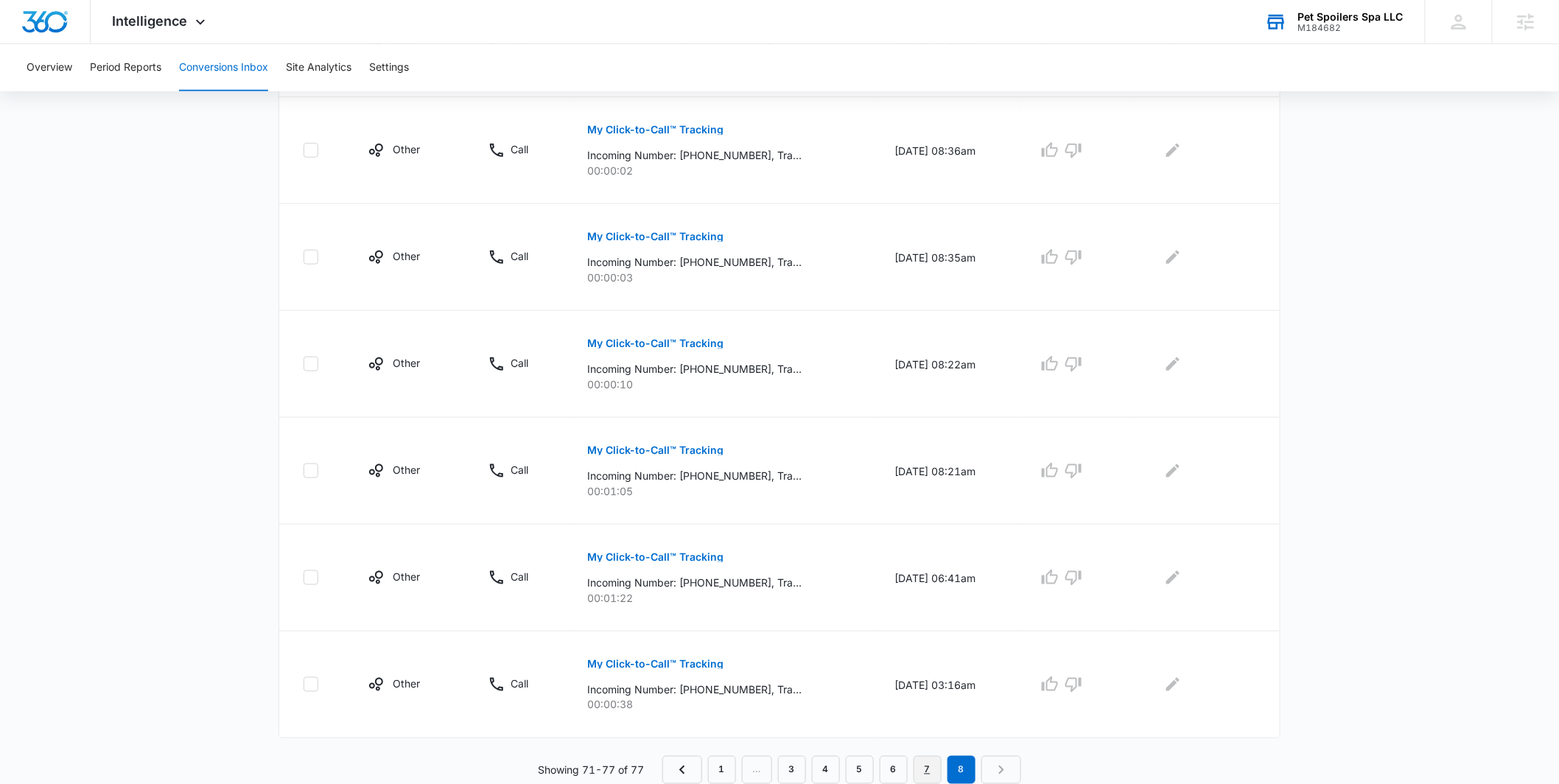
click at [928, 768] on link "7" at bounding box center [928, 770] width 28 height 28
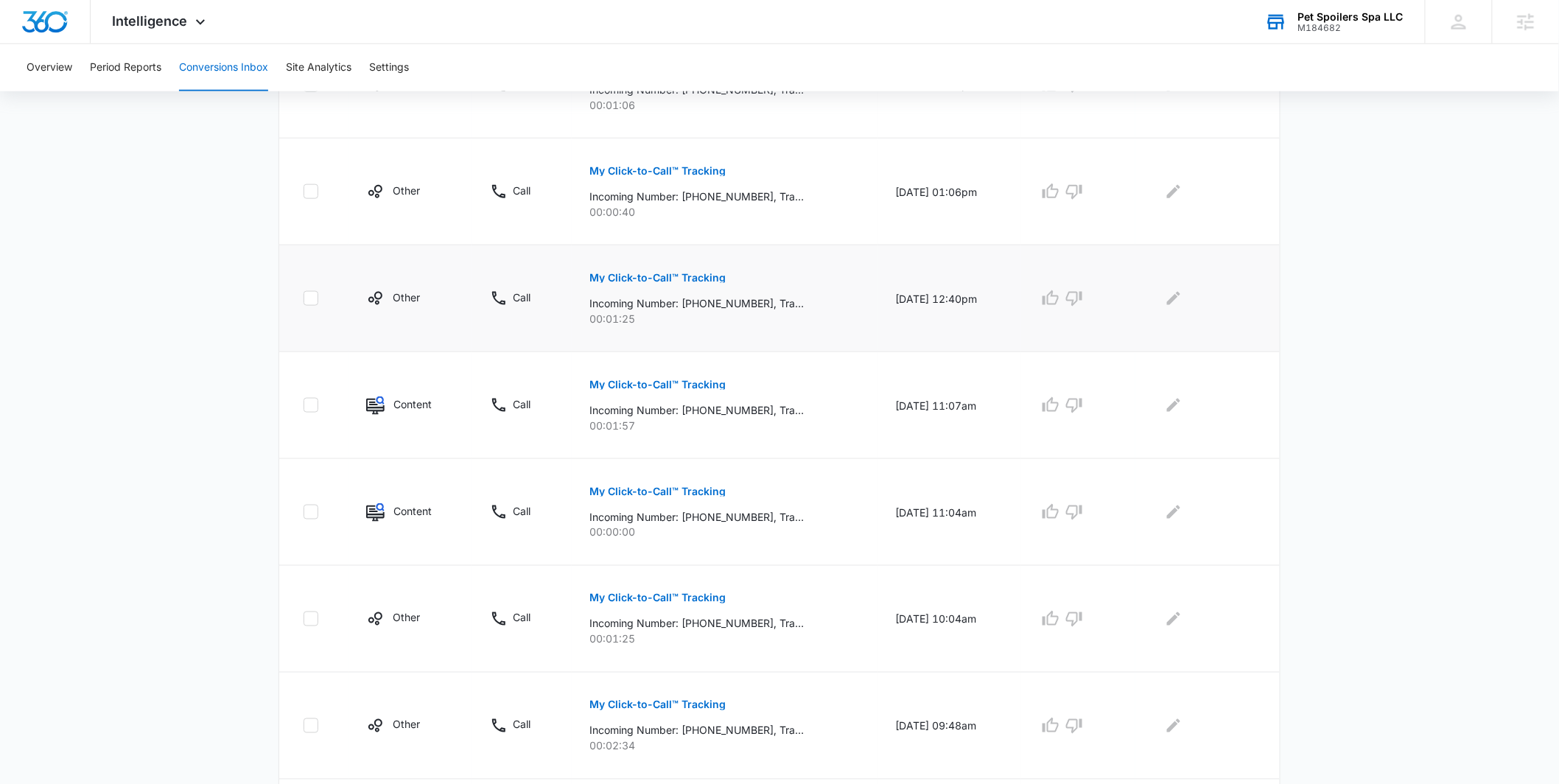
scroll to position [794, 0]
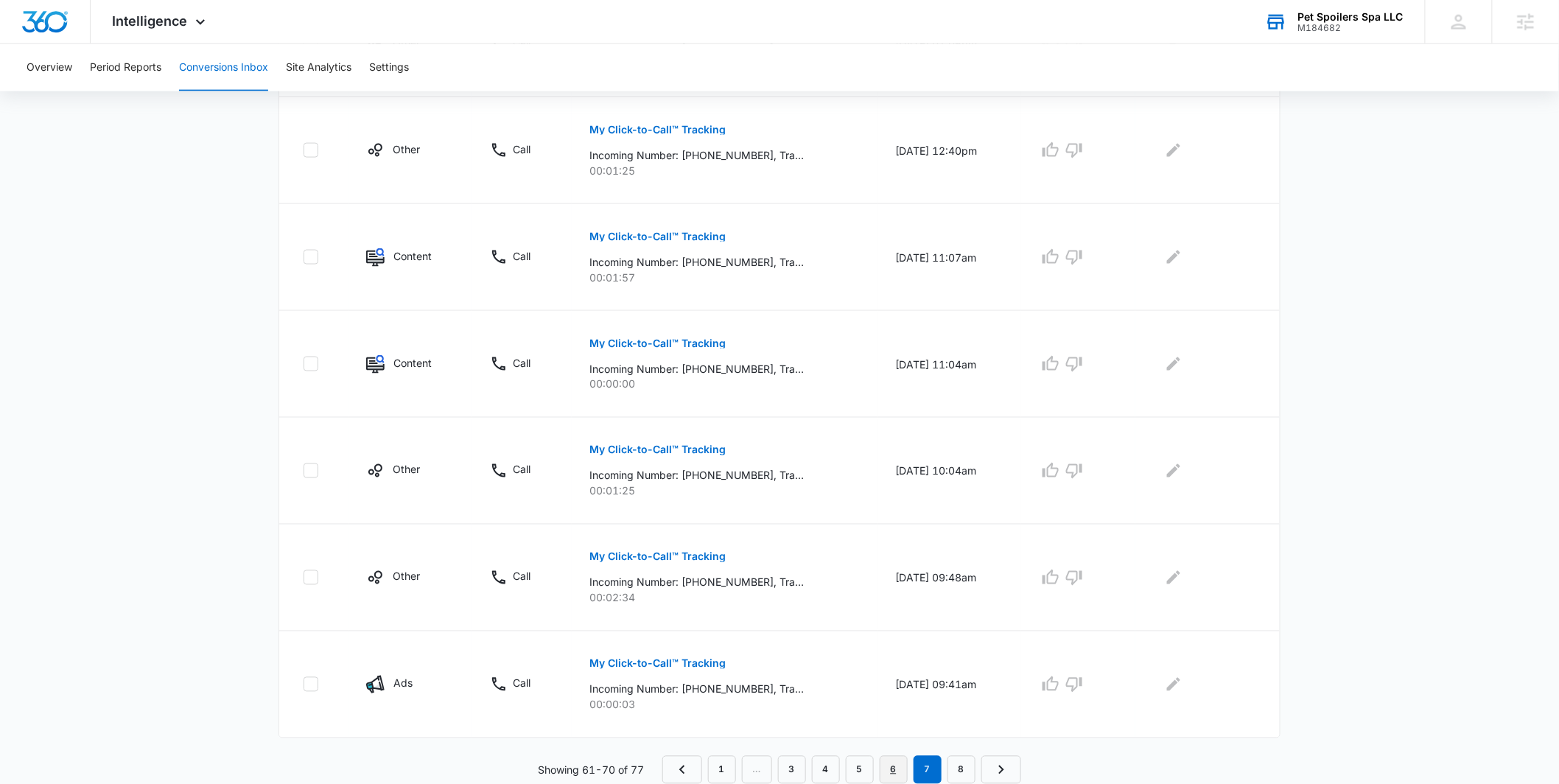
click at [898, 778] on link "6" at bounding box center [894, 770] width 28 height 28
click at [647, 665] on p "My Click-to-Call™ Tracking" at bounding box center [655, 664] width 136 height 10
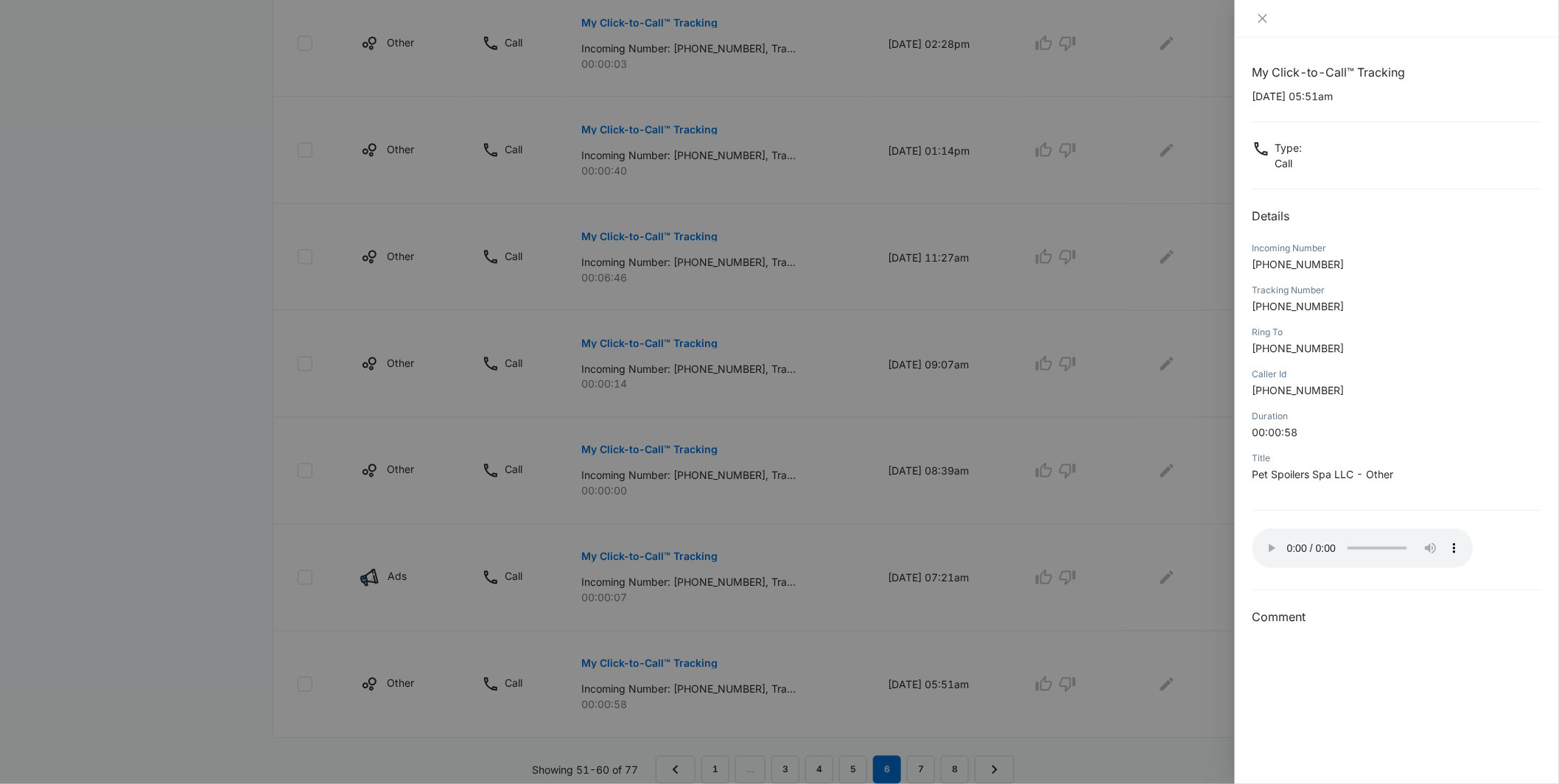
click at [927, 563] on div at bounding box center [780, 392] width 1559 height 784
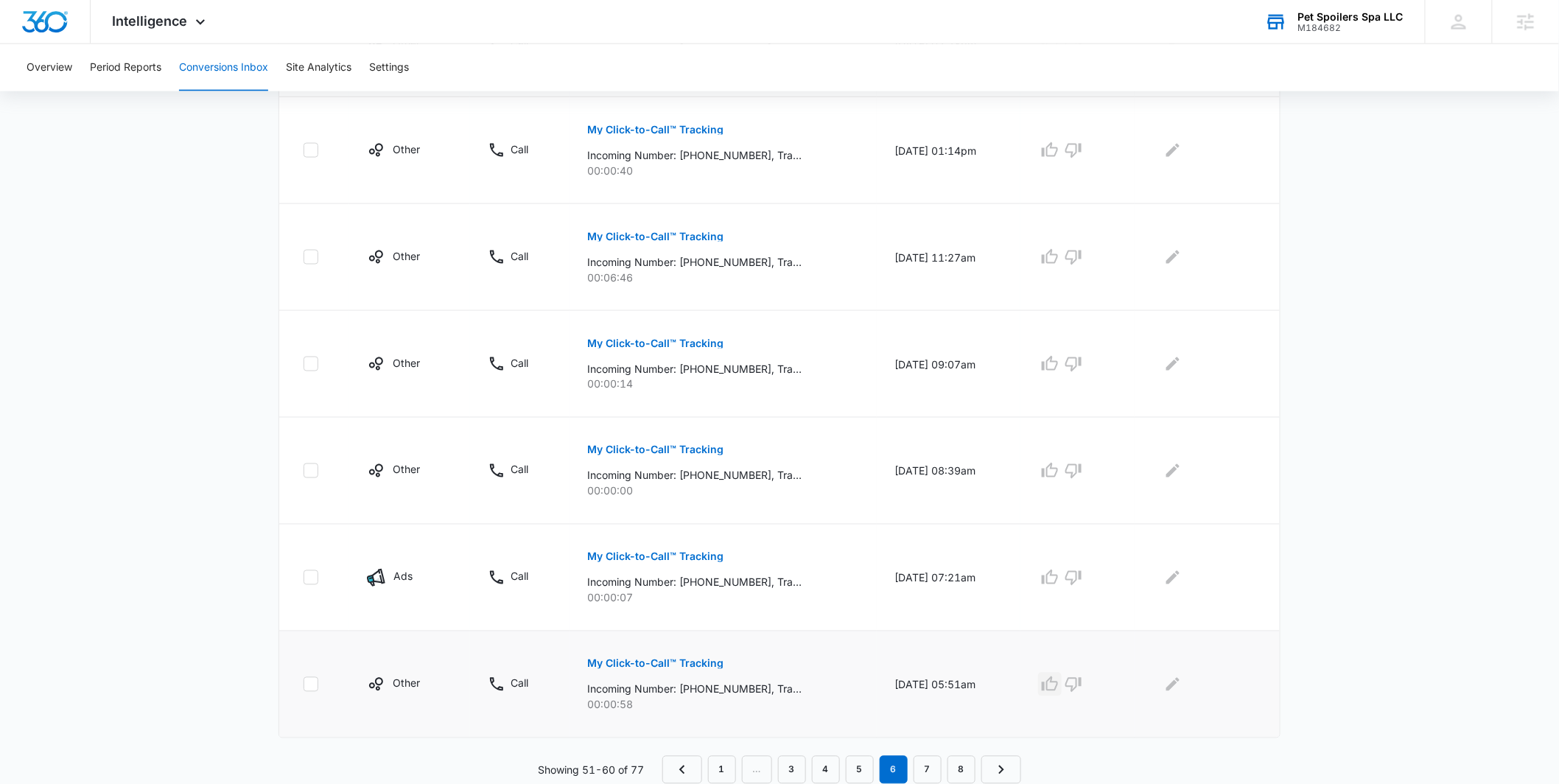
click at [1059, 687] on icon "button" at bounding box center [1050, 684] width 18 height 18
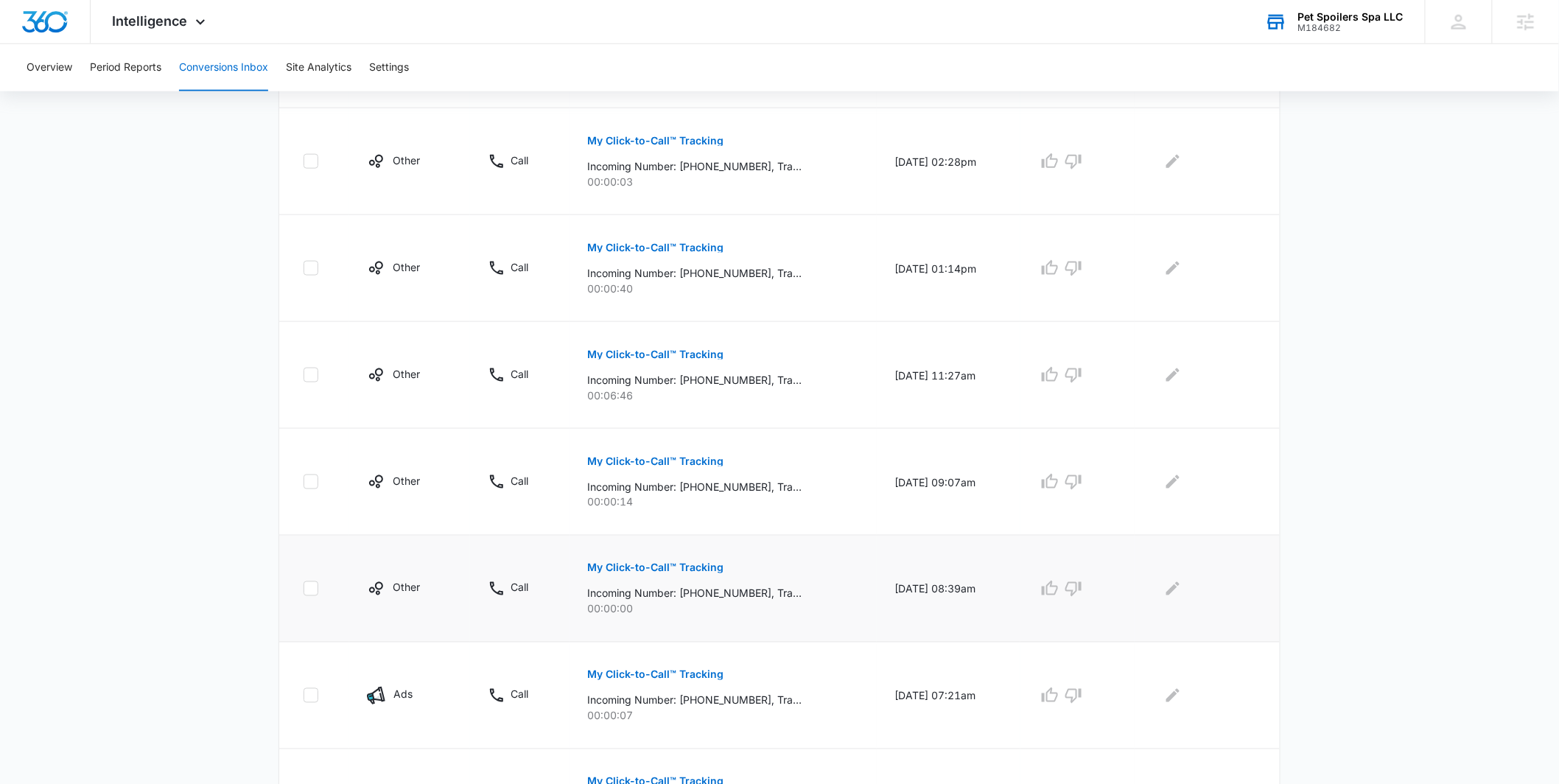
scroll to position [649, 0]
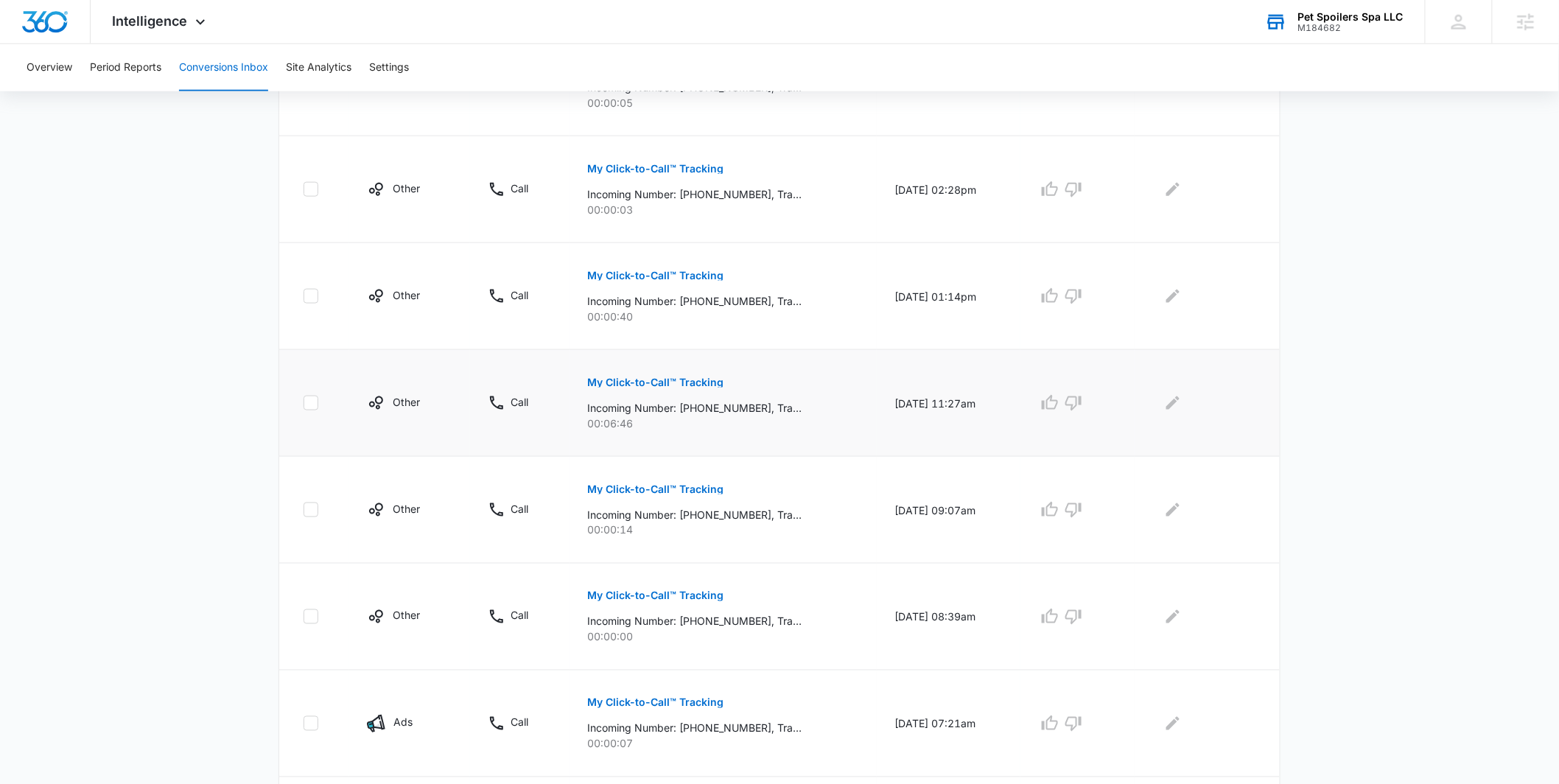
click at [668, 385] on p "My Click-to-Call™ Tracking" at bounding box center [655, 382] width 136 height 10
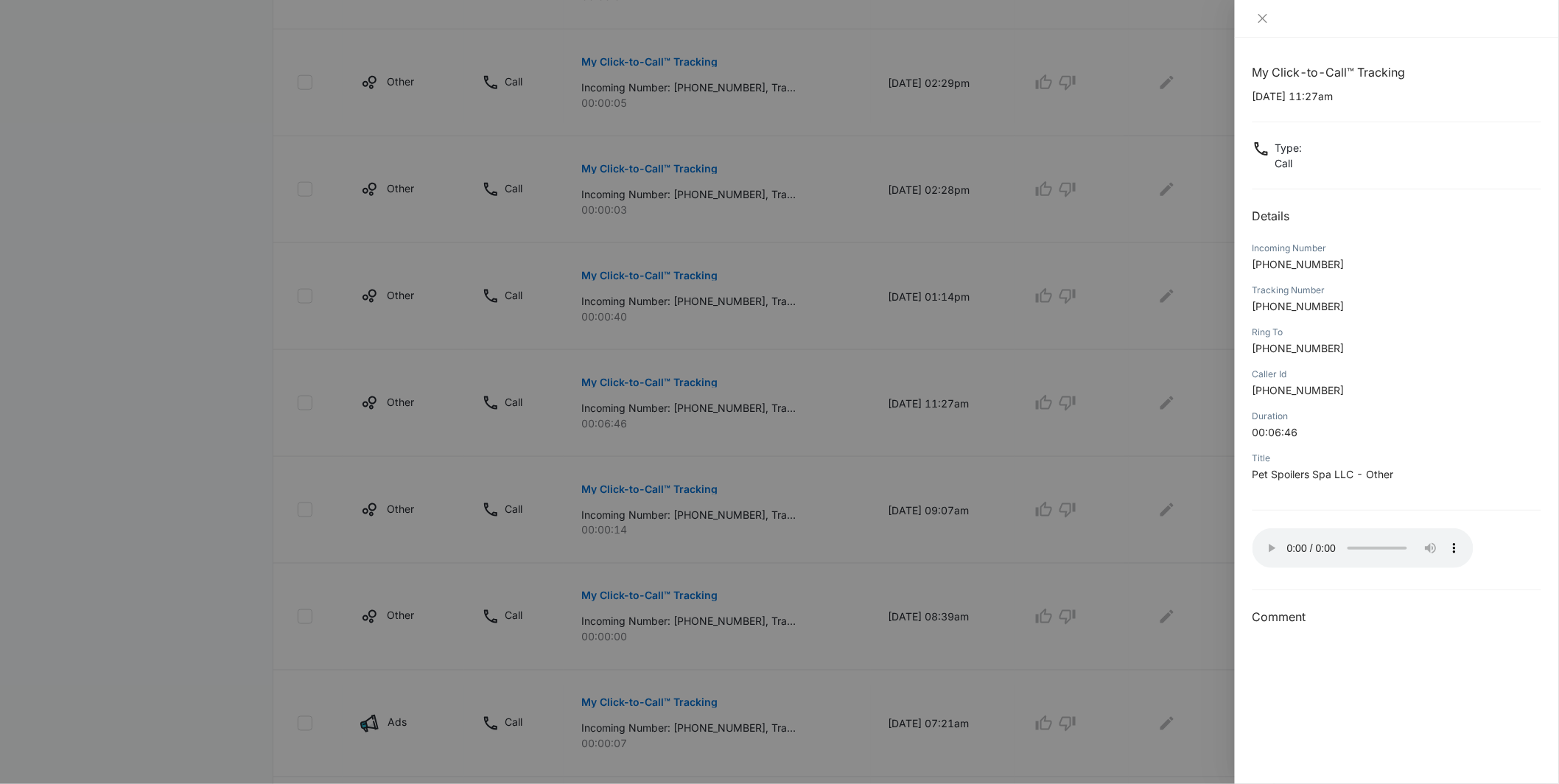
click at [1061, 533] on div at bounding box center [780, 392] width 1559 height 784
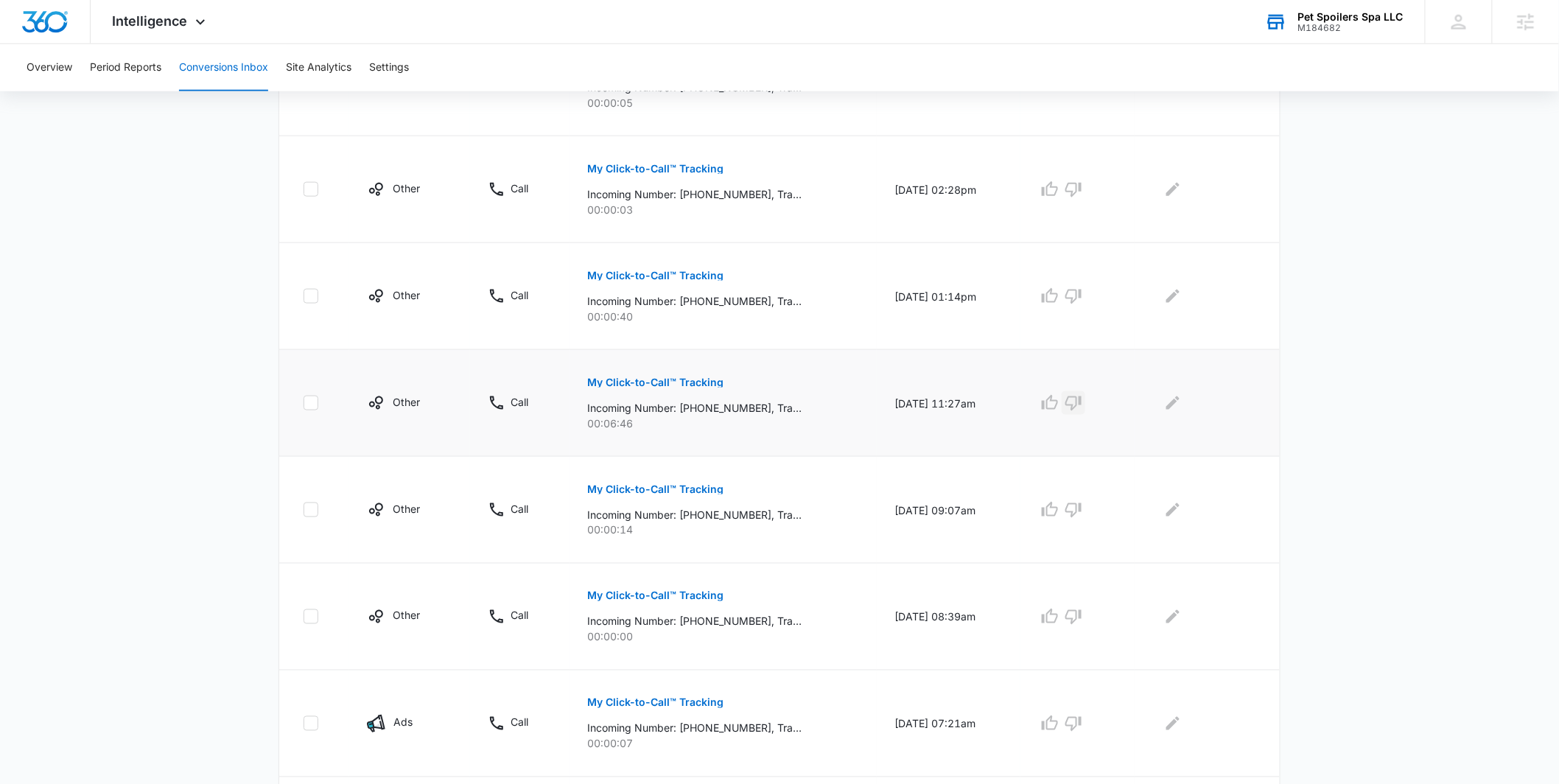
click at [1078, 396] on icon "button" at bounding box center [1074, 403] width 18 height 18
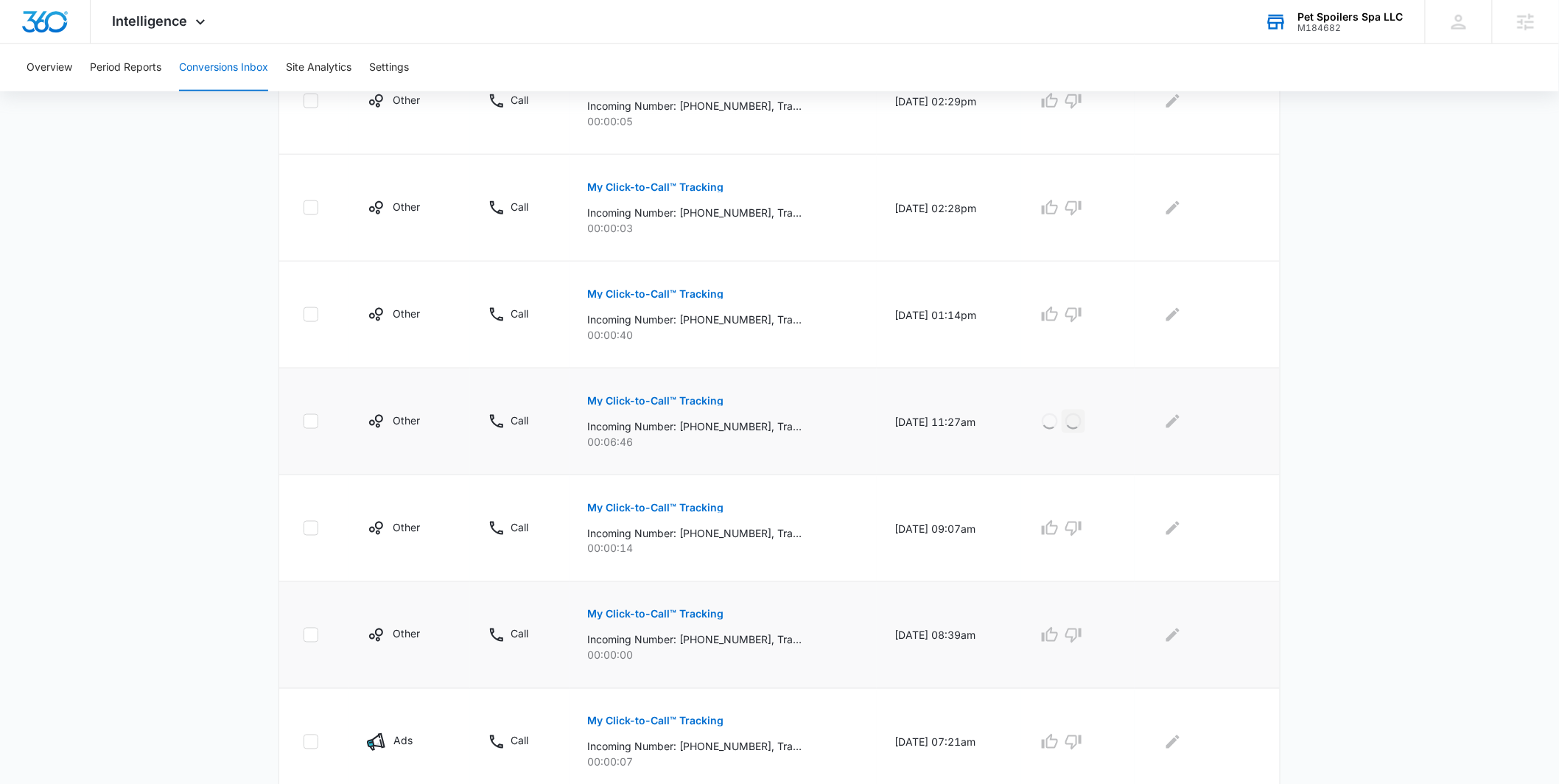
scroll to position [794, 0]
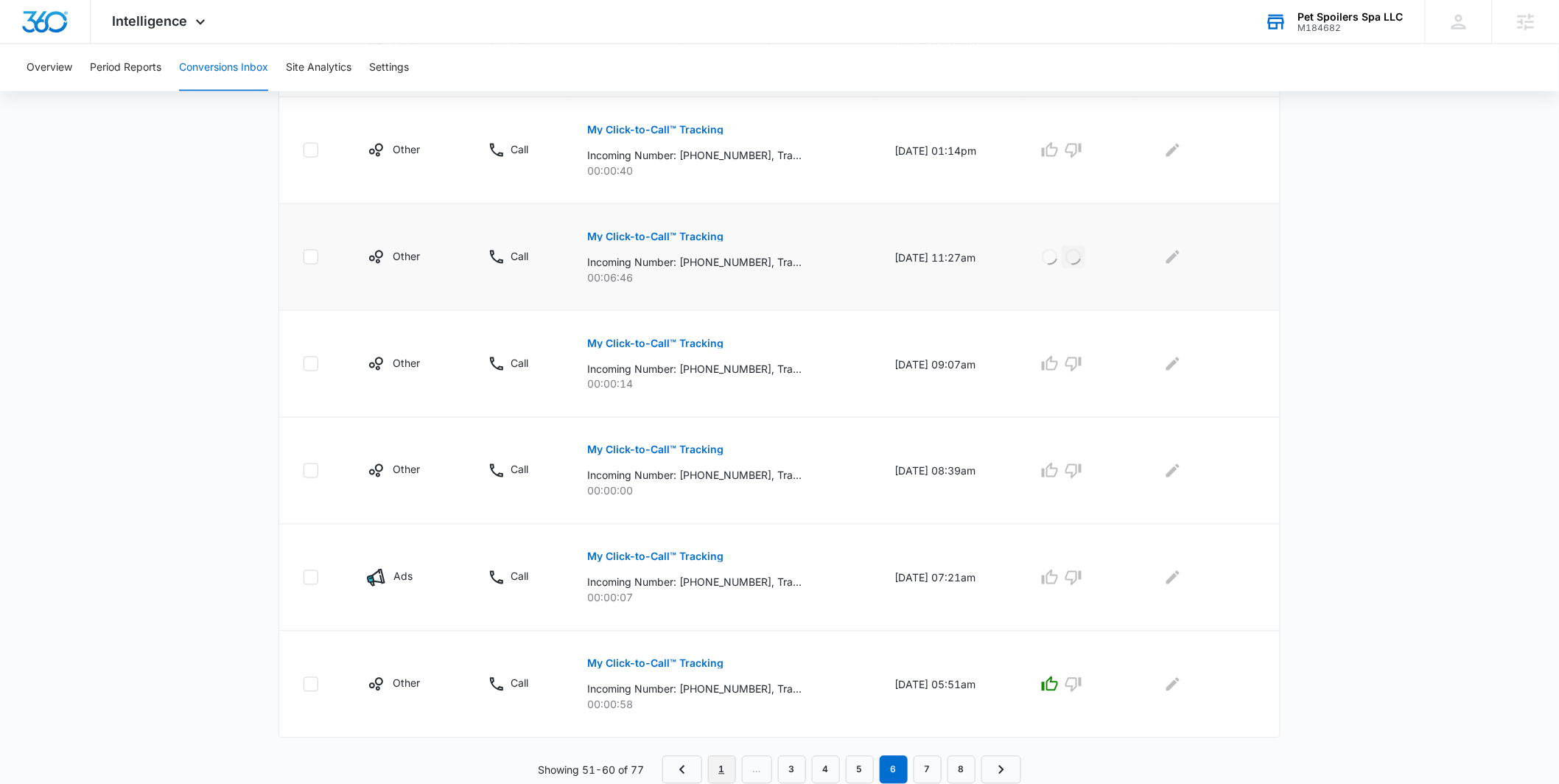
click at [722, 764] on link "1" at bounding box center [722, 770] width 28 height 28
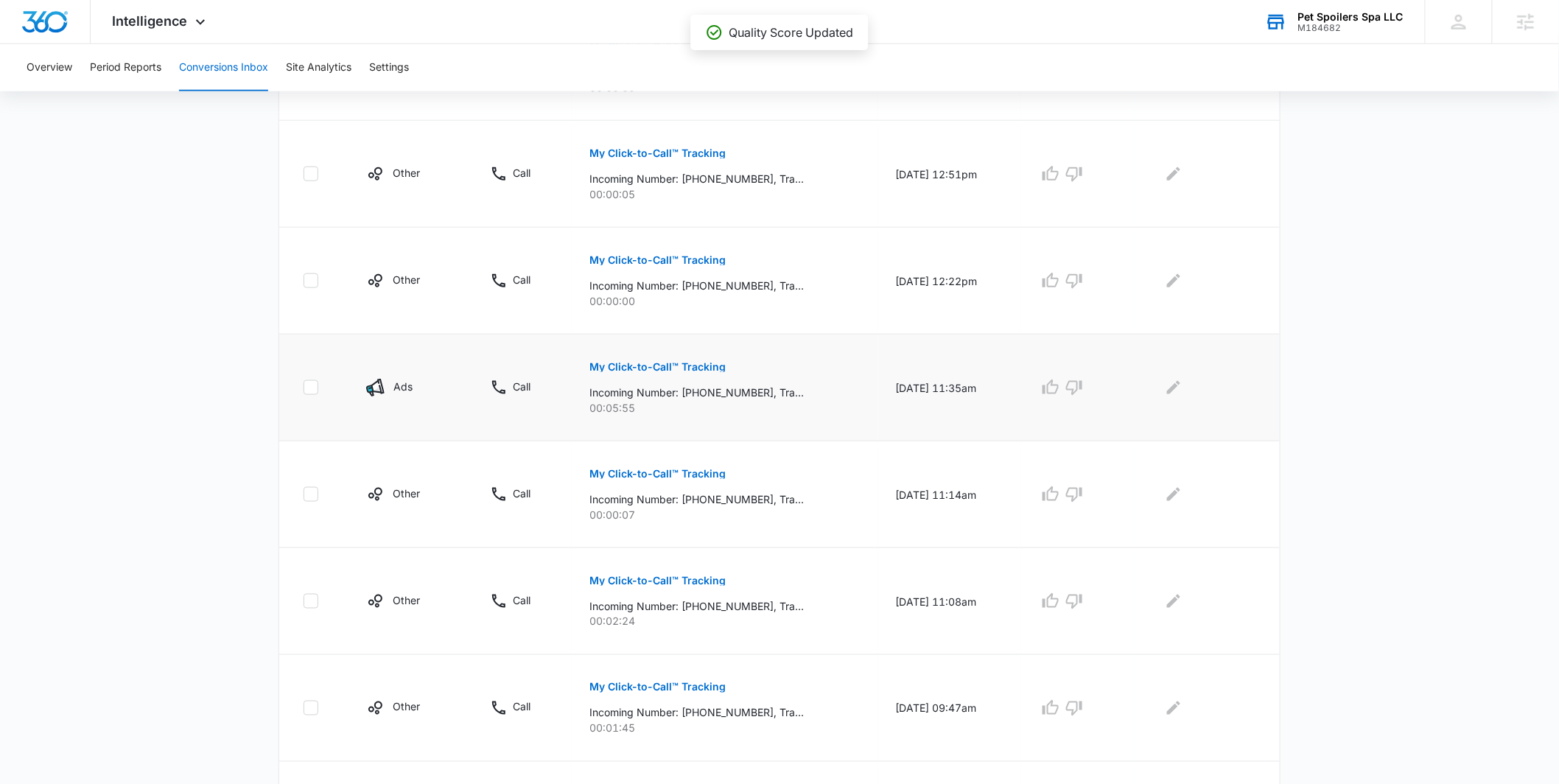
scroll to position [641, 0]
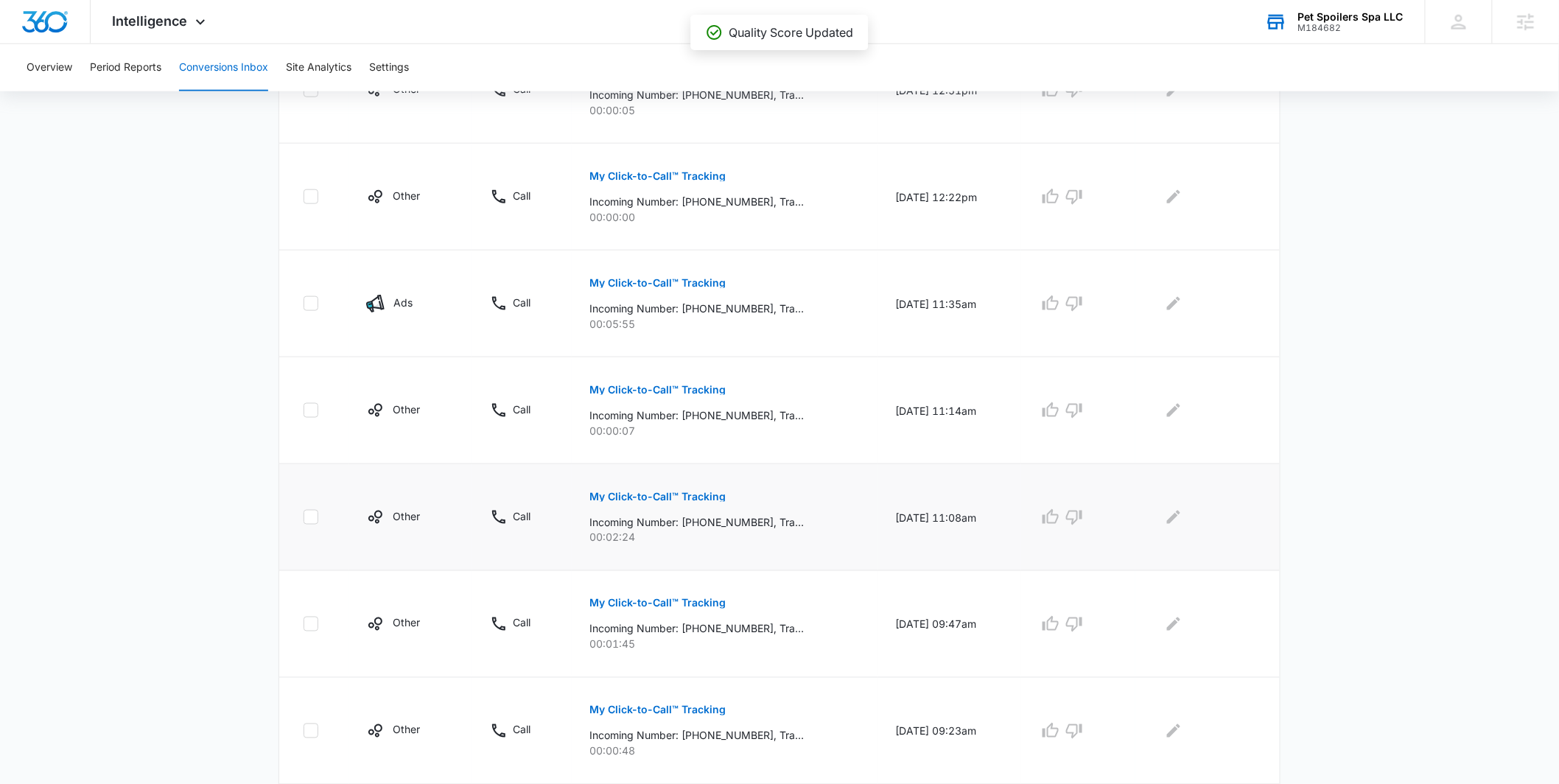
click at [653, 494] on p "My Click-to-Call™ Tracking" at bounding box center [657, 496] width 136 height 10
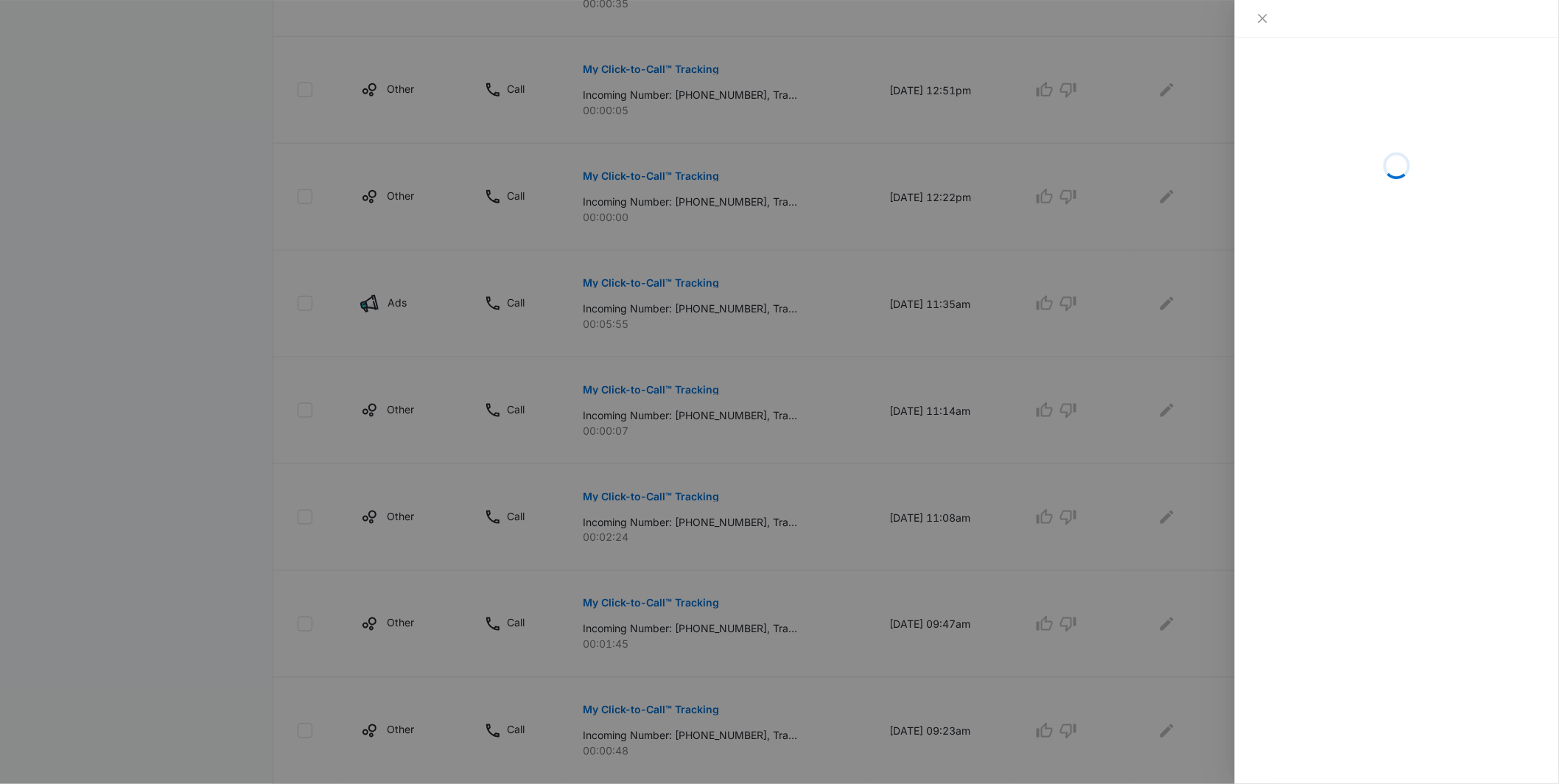
click at [888, 357] on div at bounding box center [780, 392] width 1559 height 784
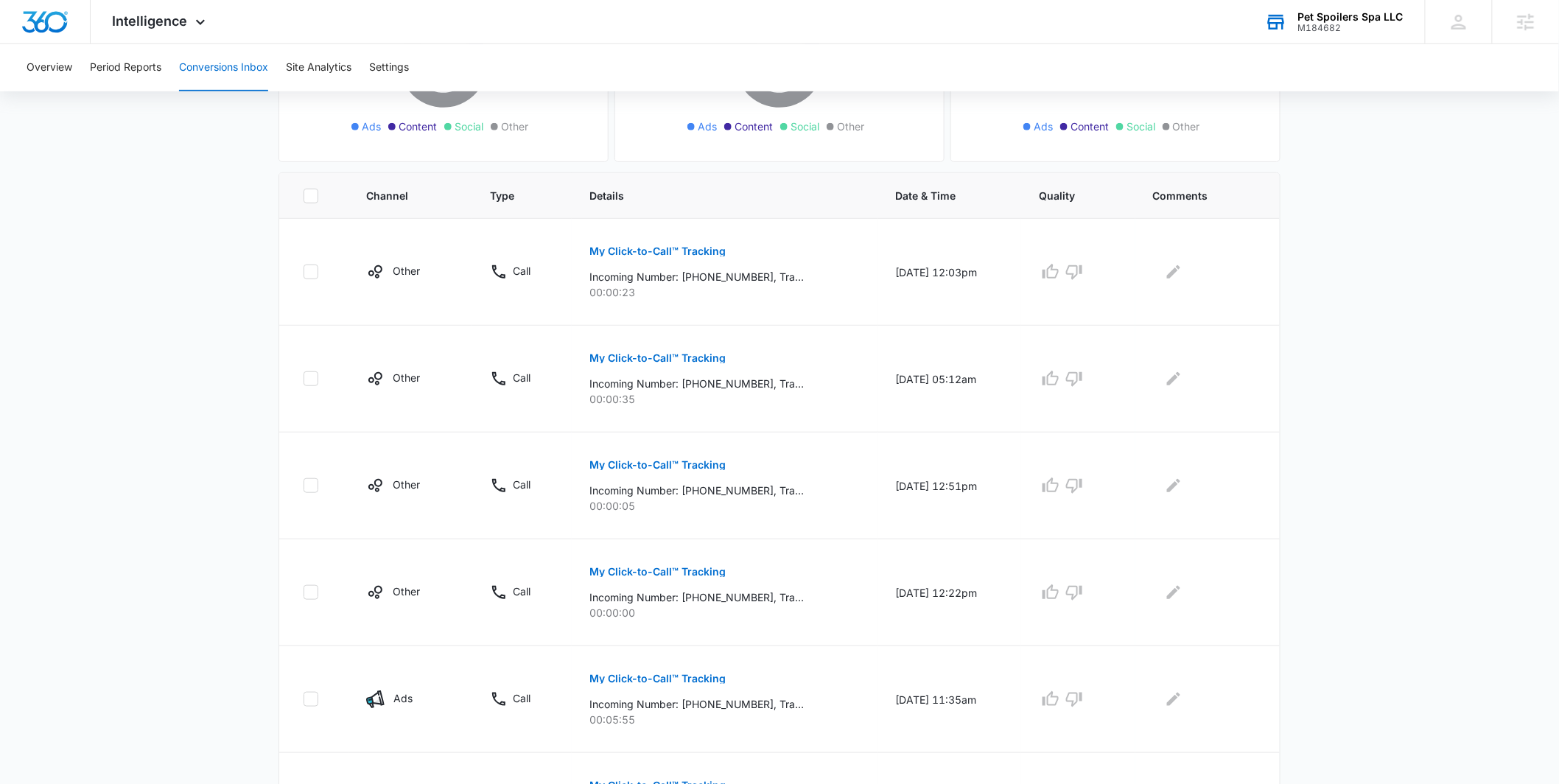
scroll to position [158, 0]
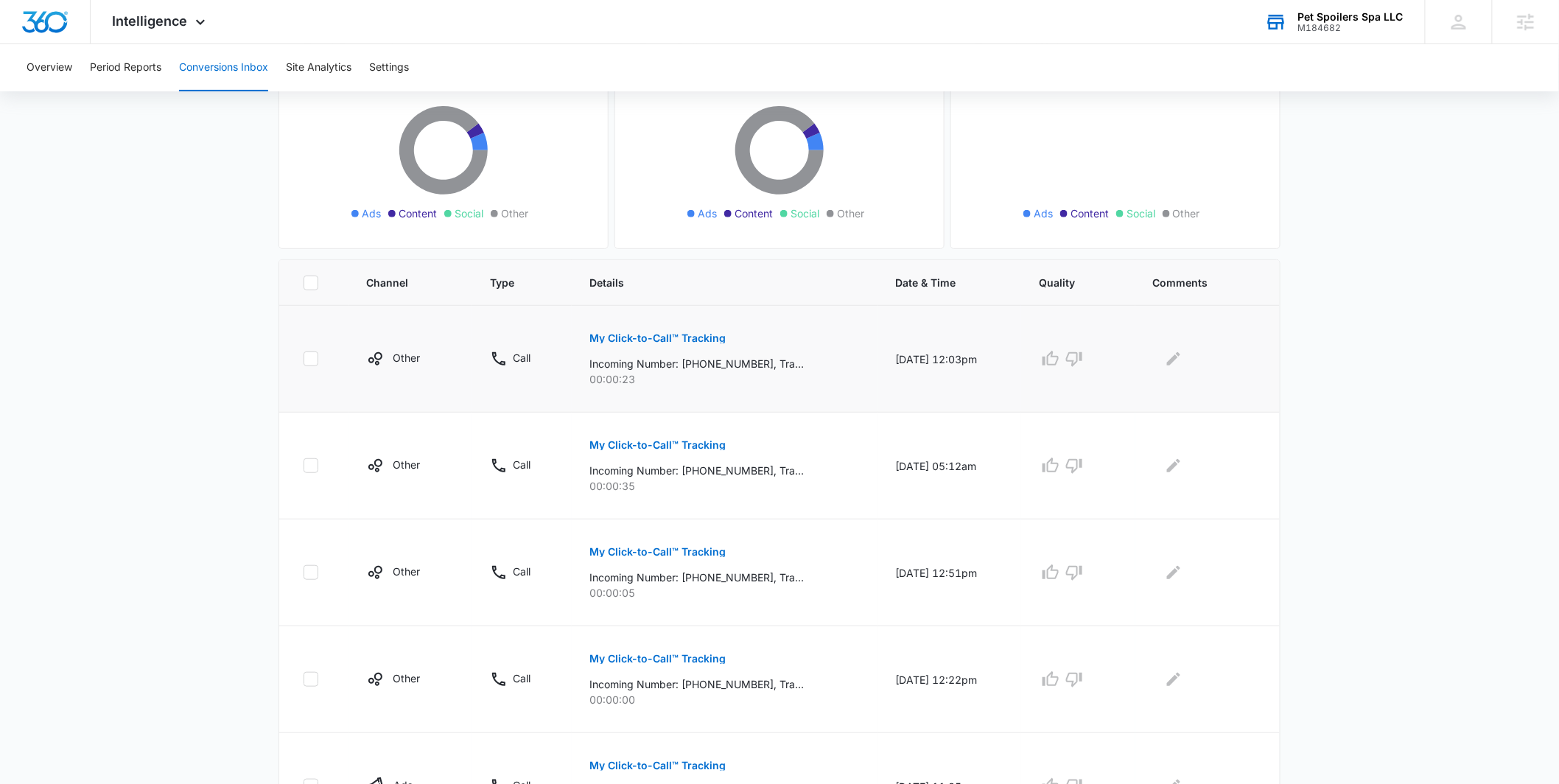
click at [668, 340] on p "My Click-to-Call™ Tracking" at bounding box center [657, 338] width 136 height 10
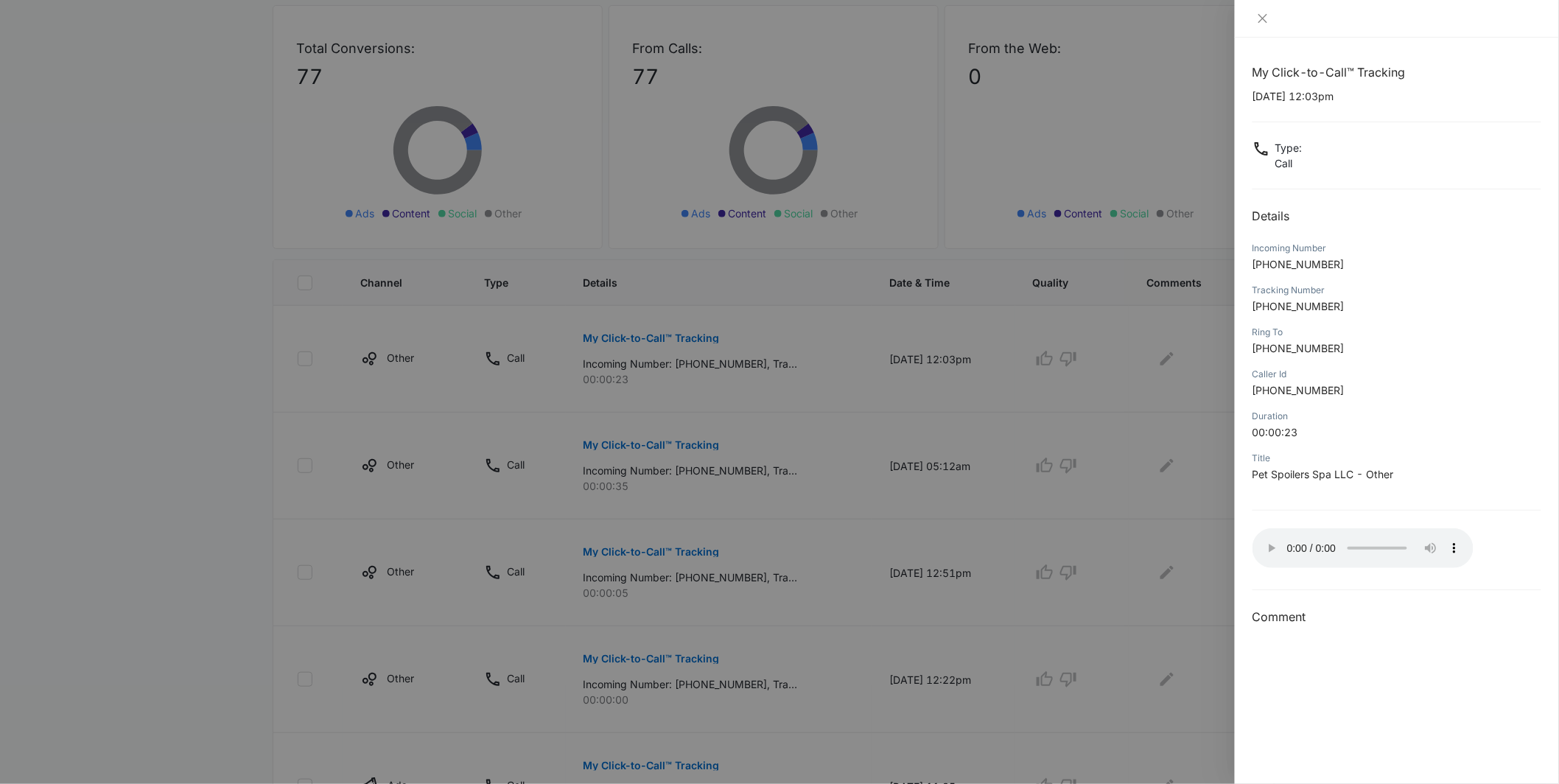
click at [952, 480] on div at bounding box center [780, 392] width 1559 height 784
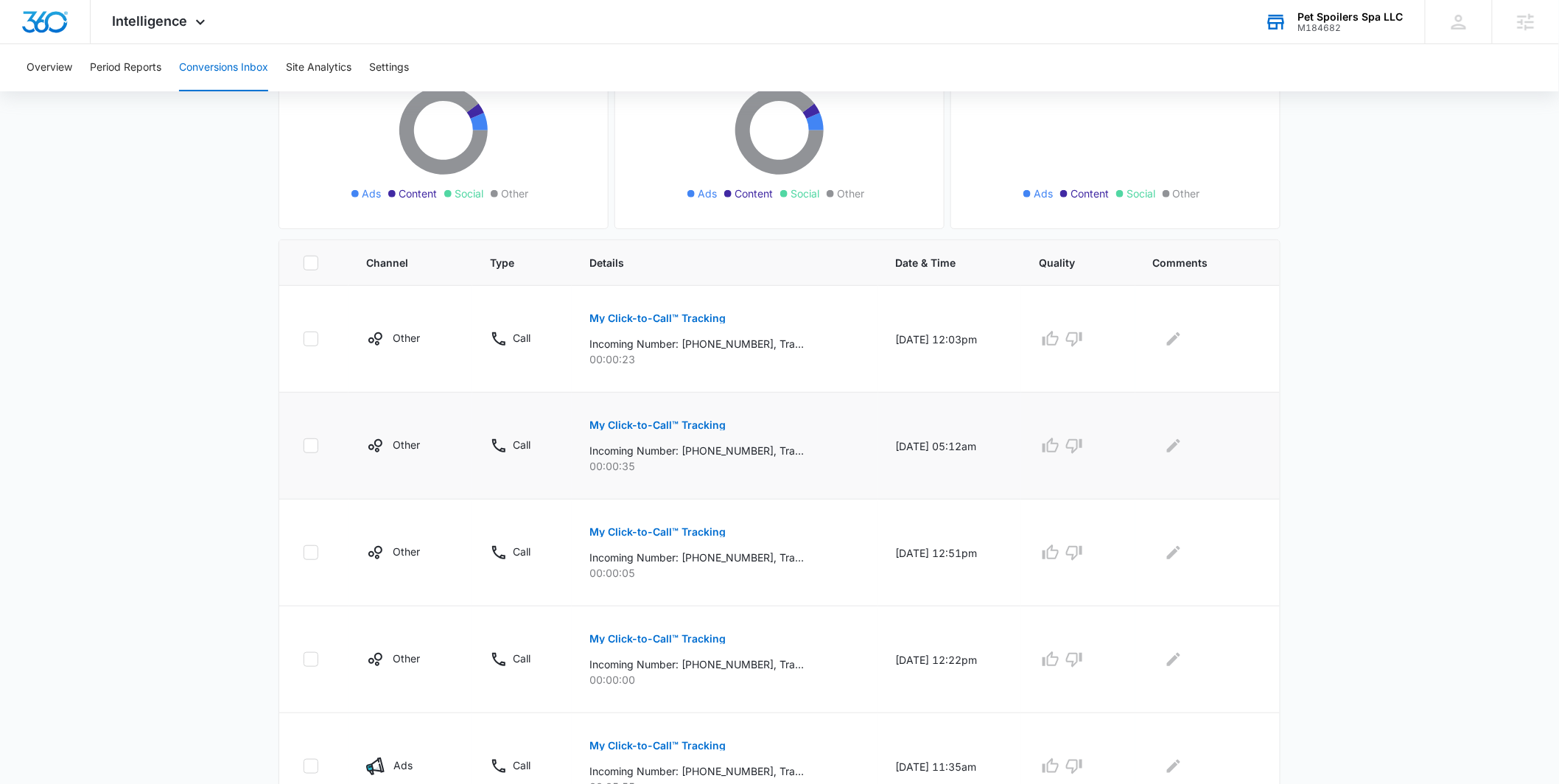
scroll to position [186, 0]
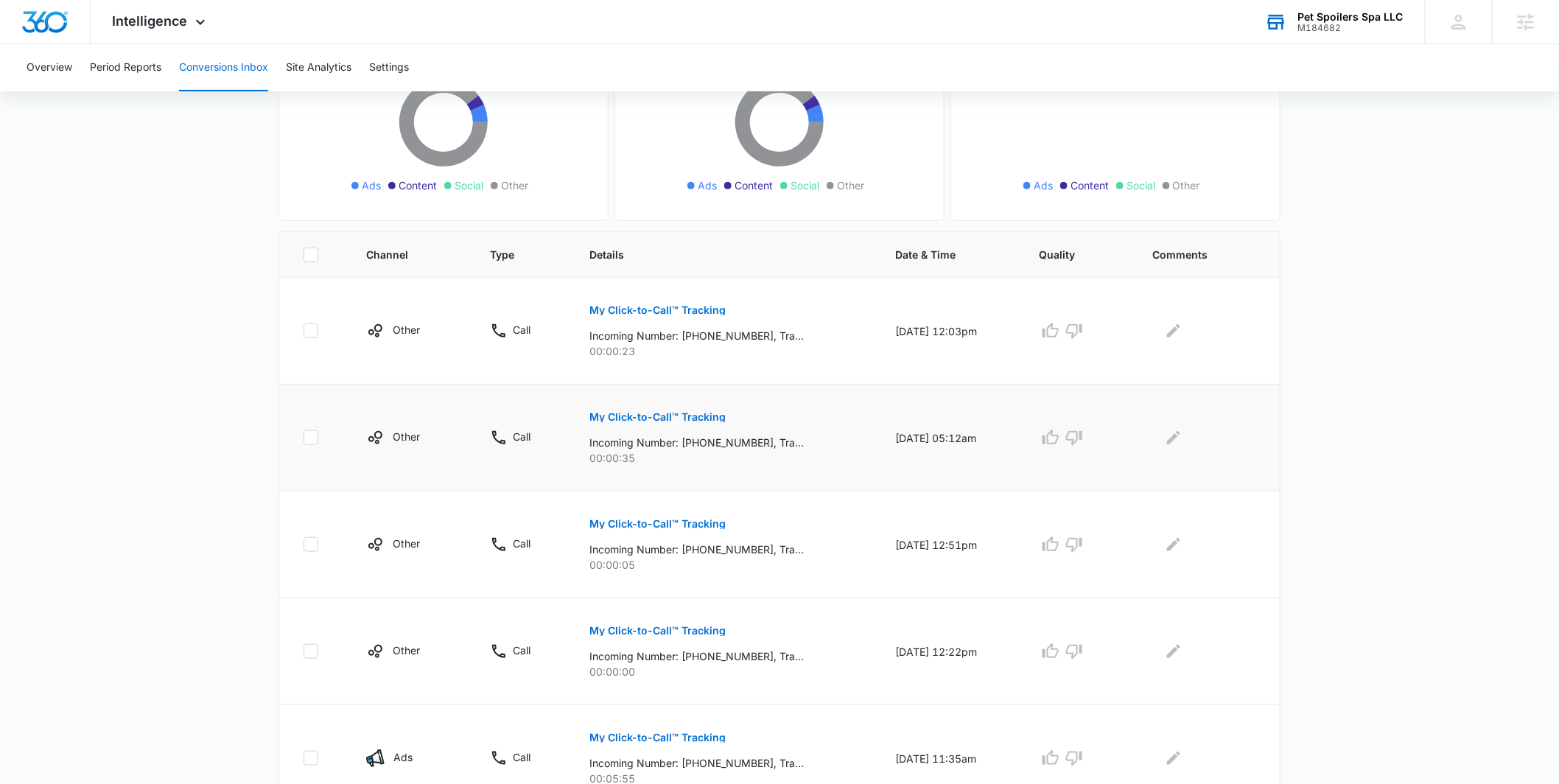
click at [657, 413] on p "My Click-to-Call™ Tracking" at bounding box center [657, 416] width 136 height 10
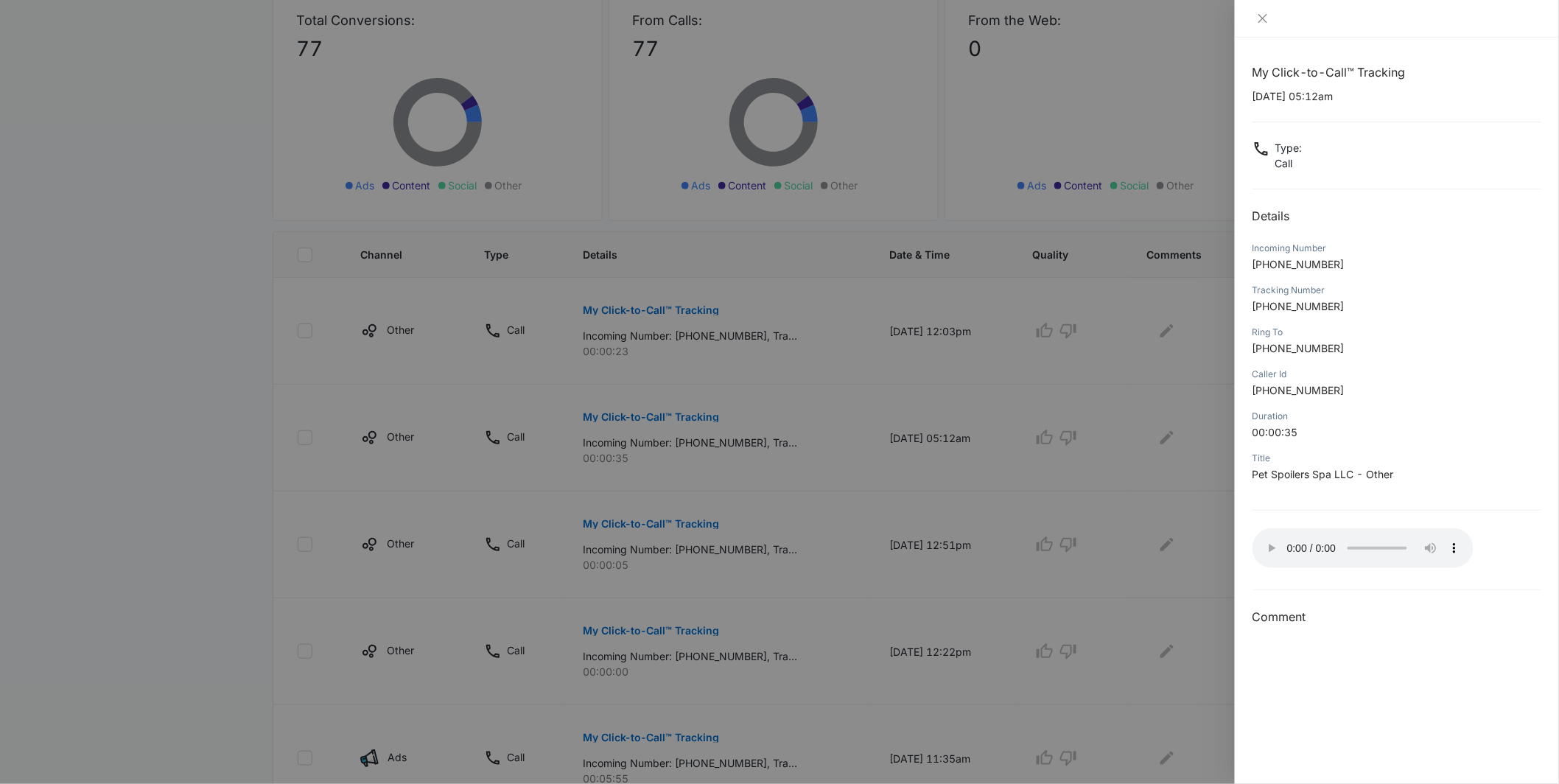
click at [1049, 501] on div at bounding box center [780, 392] width 1559 height 784
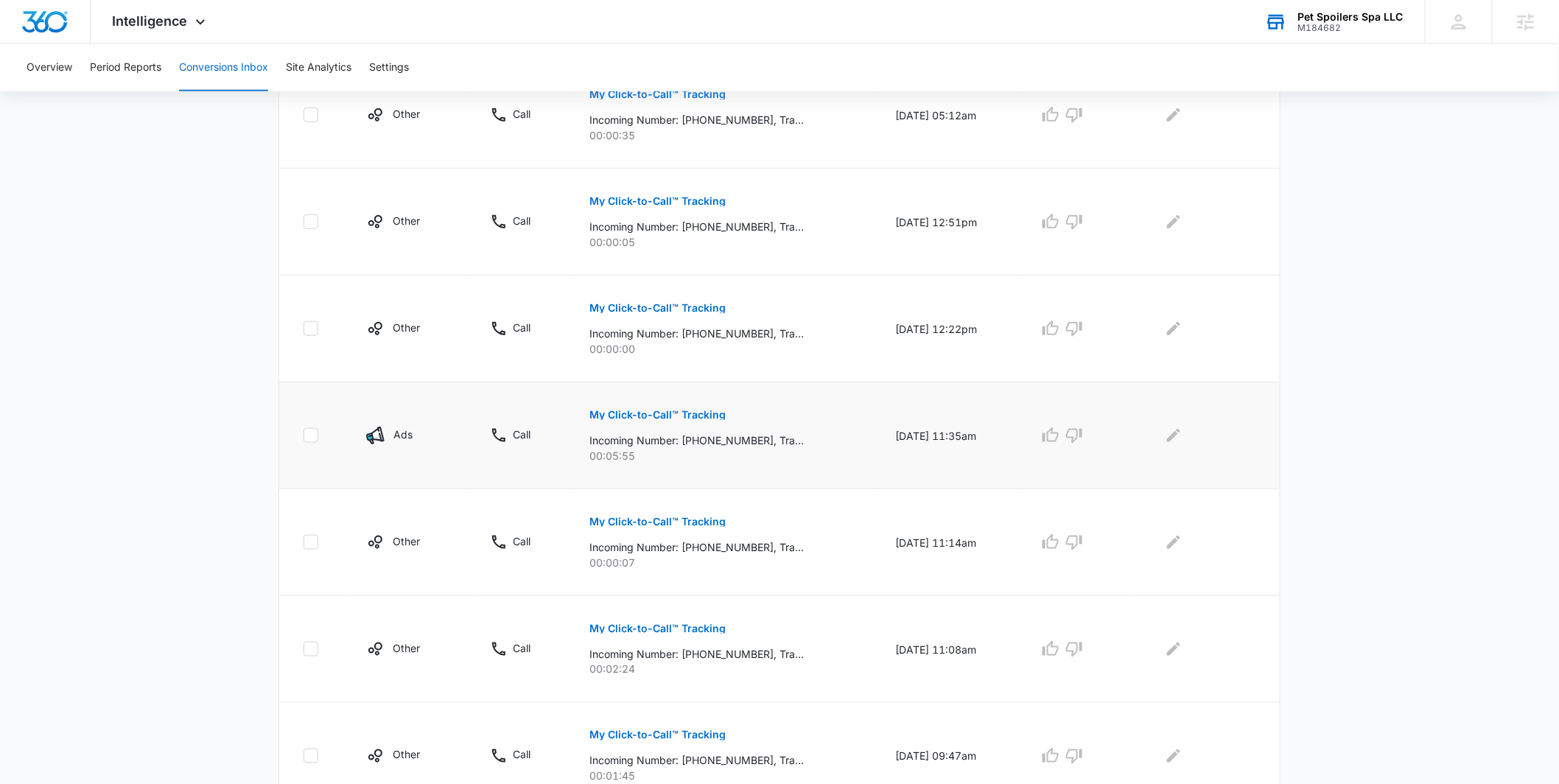
scroll to position [505, 0]
click at [680, 419] on p "My Click-to-Call™ Tracking" at bounding box center [657, 418] width 136 height 10
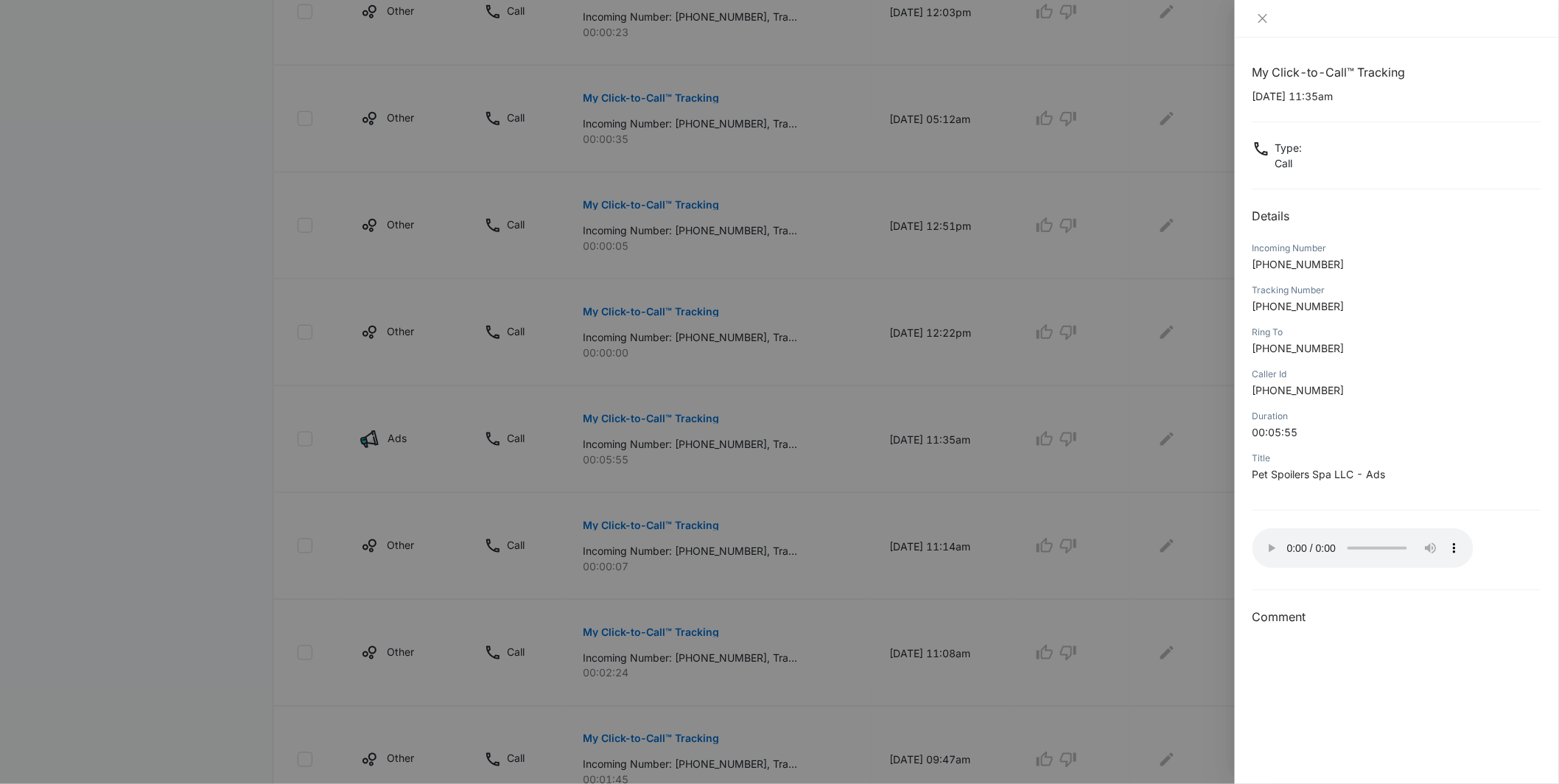
click at [715, 544] on div at bounding box center [780, 392] width 1559 height 784
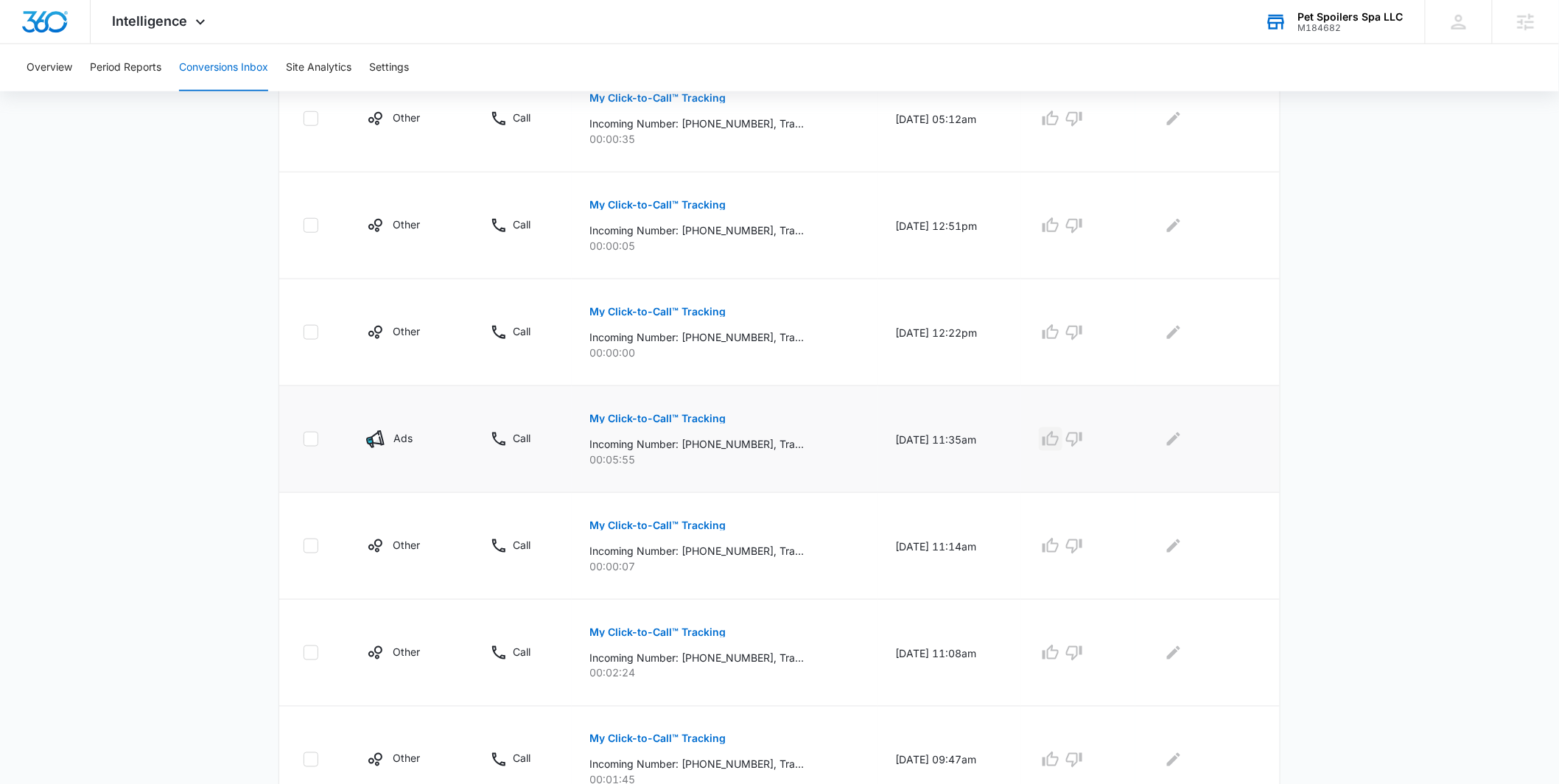
click at [1057, 440] on icon "button" at bounding box center [1050, 439] width 18 height 18
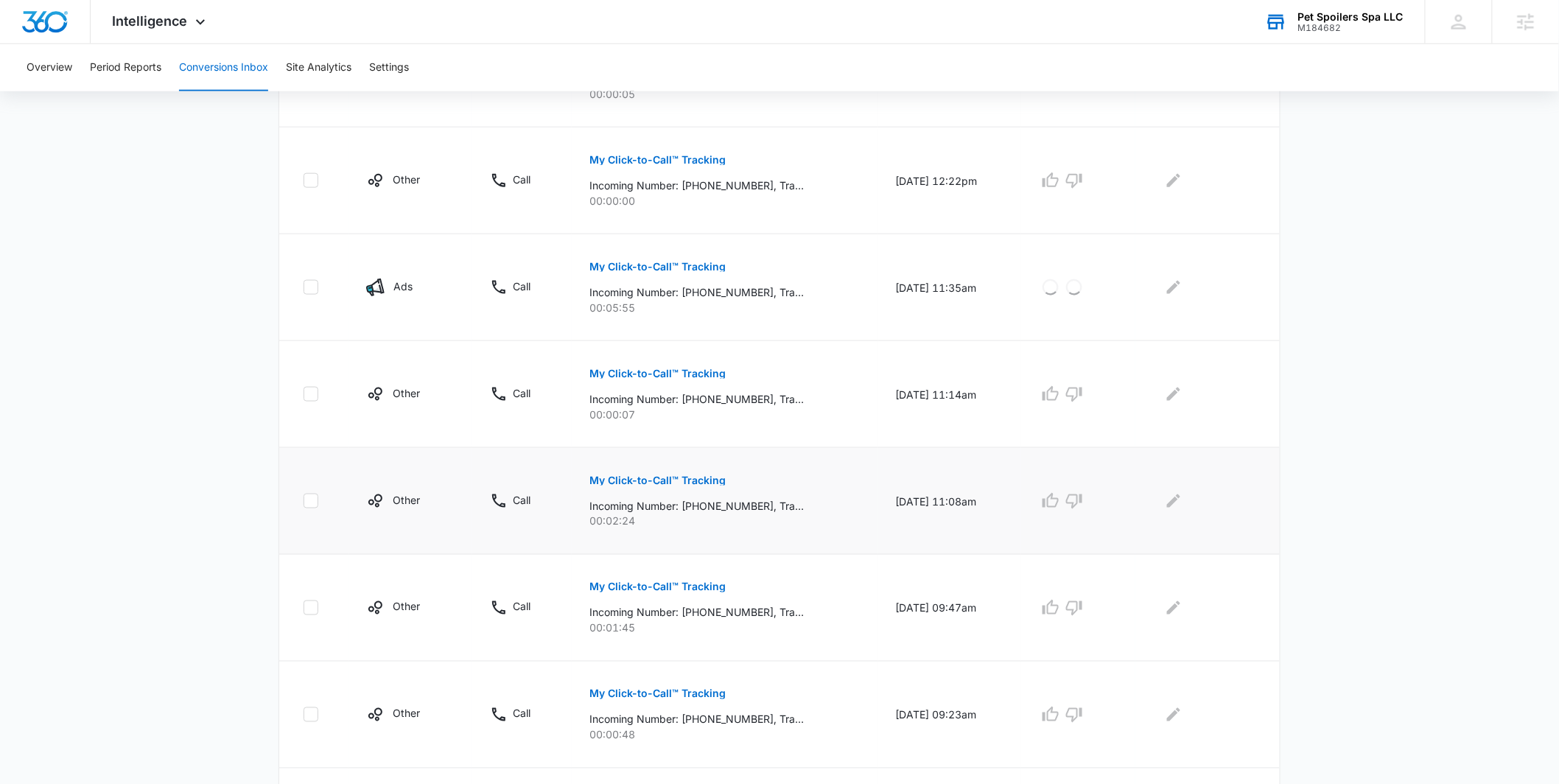
scroll to position [675, 0]
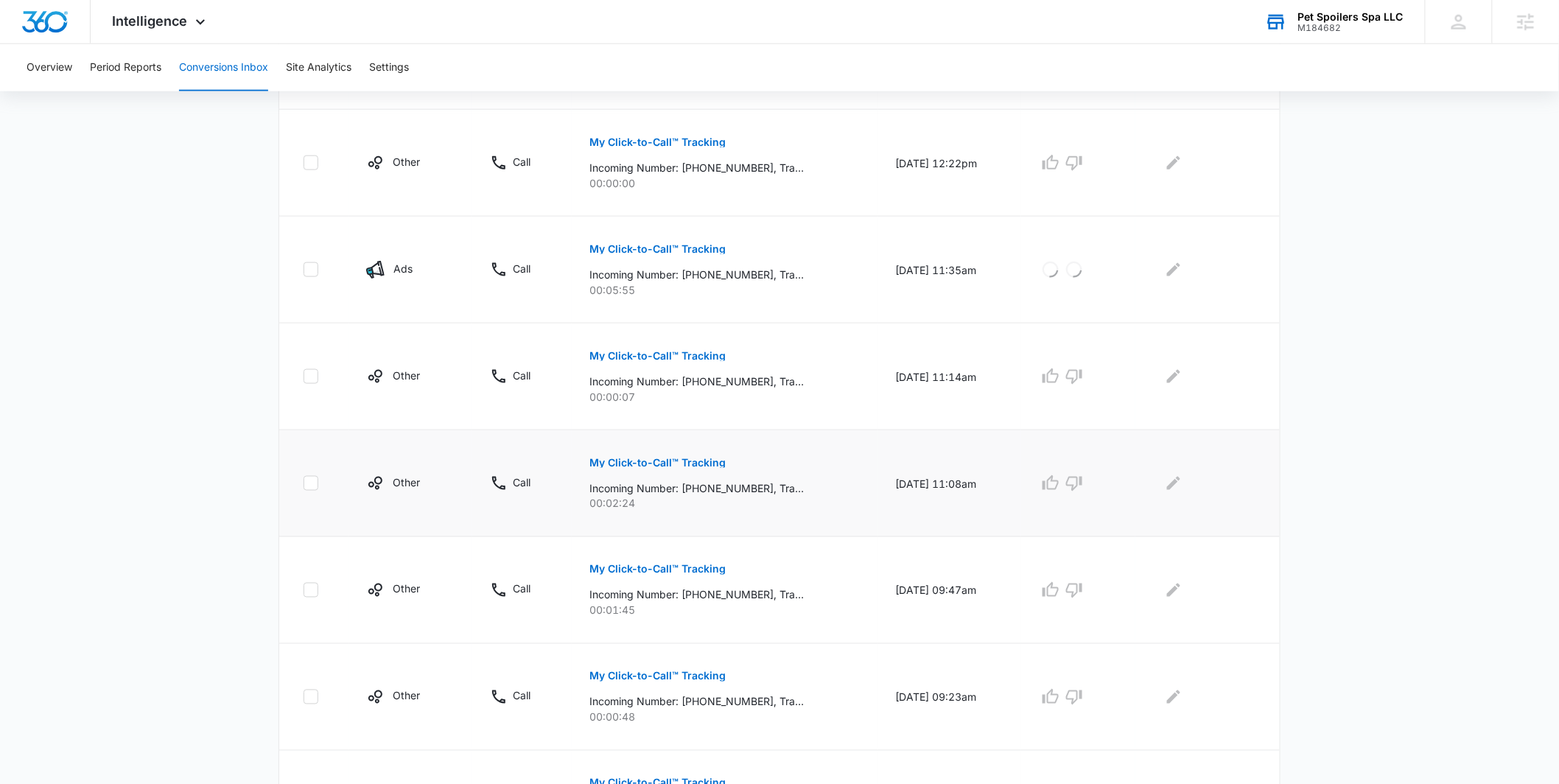
click at [679, 461] on p "My Click-to-Call™ Tracking" at bounding box center [657, 462] width 136 height 10
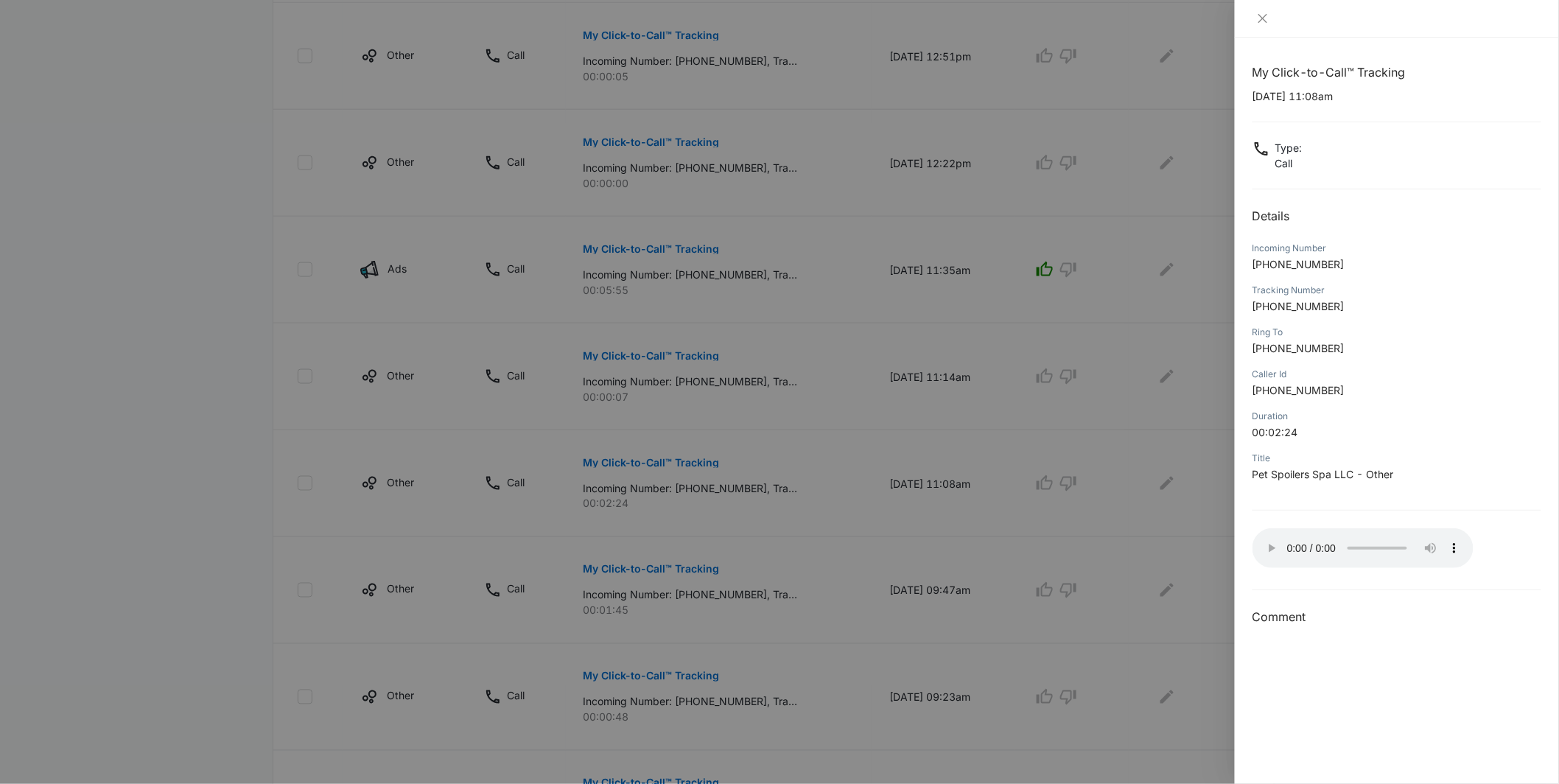
click at [1098, 531] on div at bounding box center [780, 392] width 1559 height 784
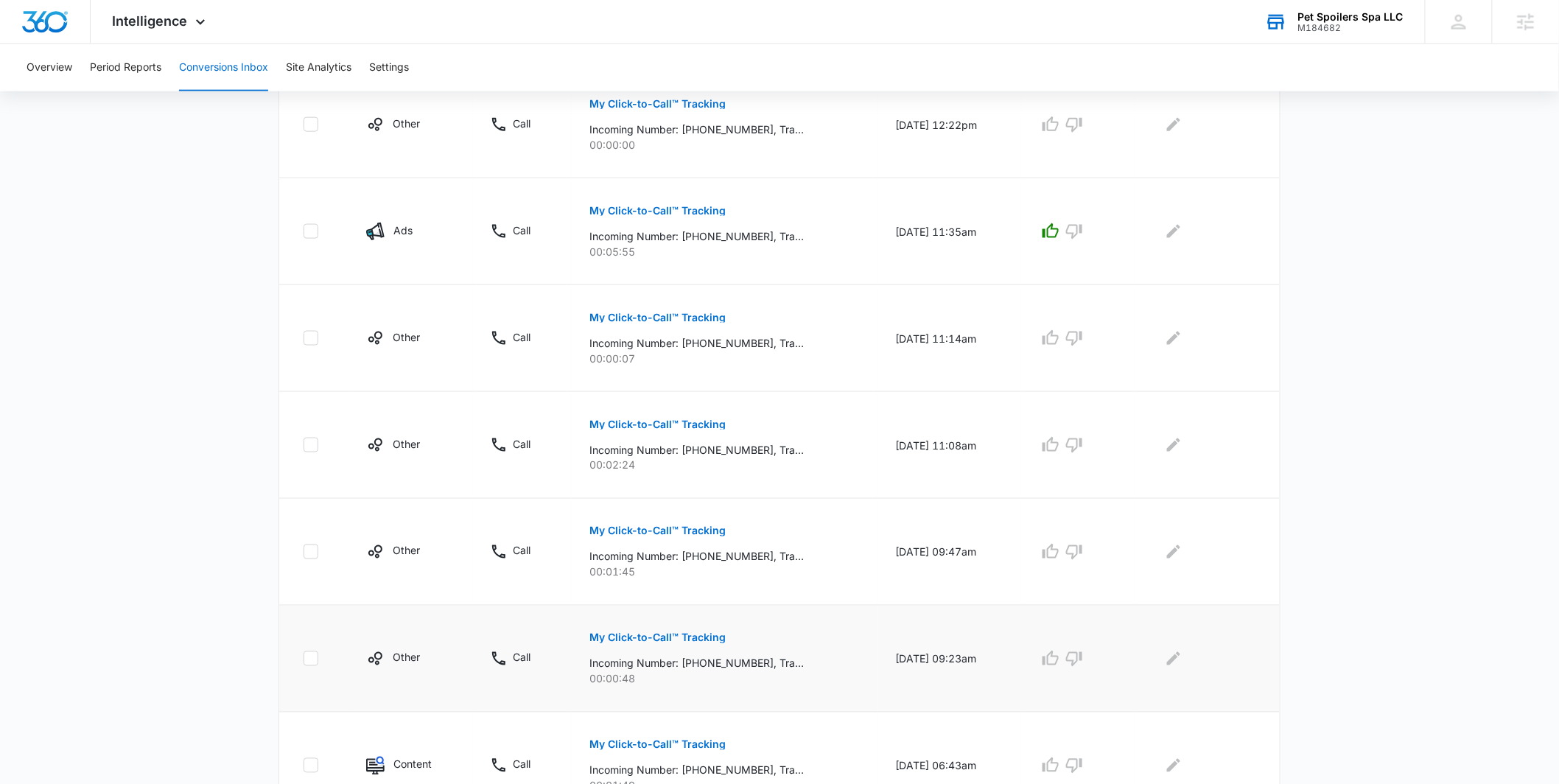
scroll to position [794, 0]
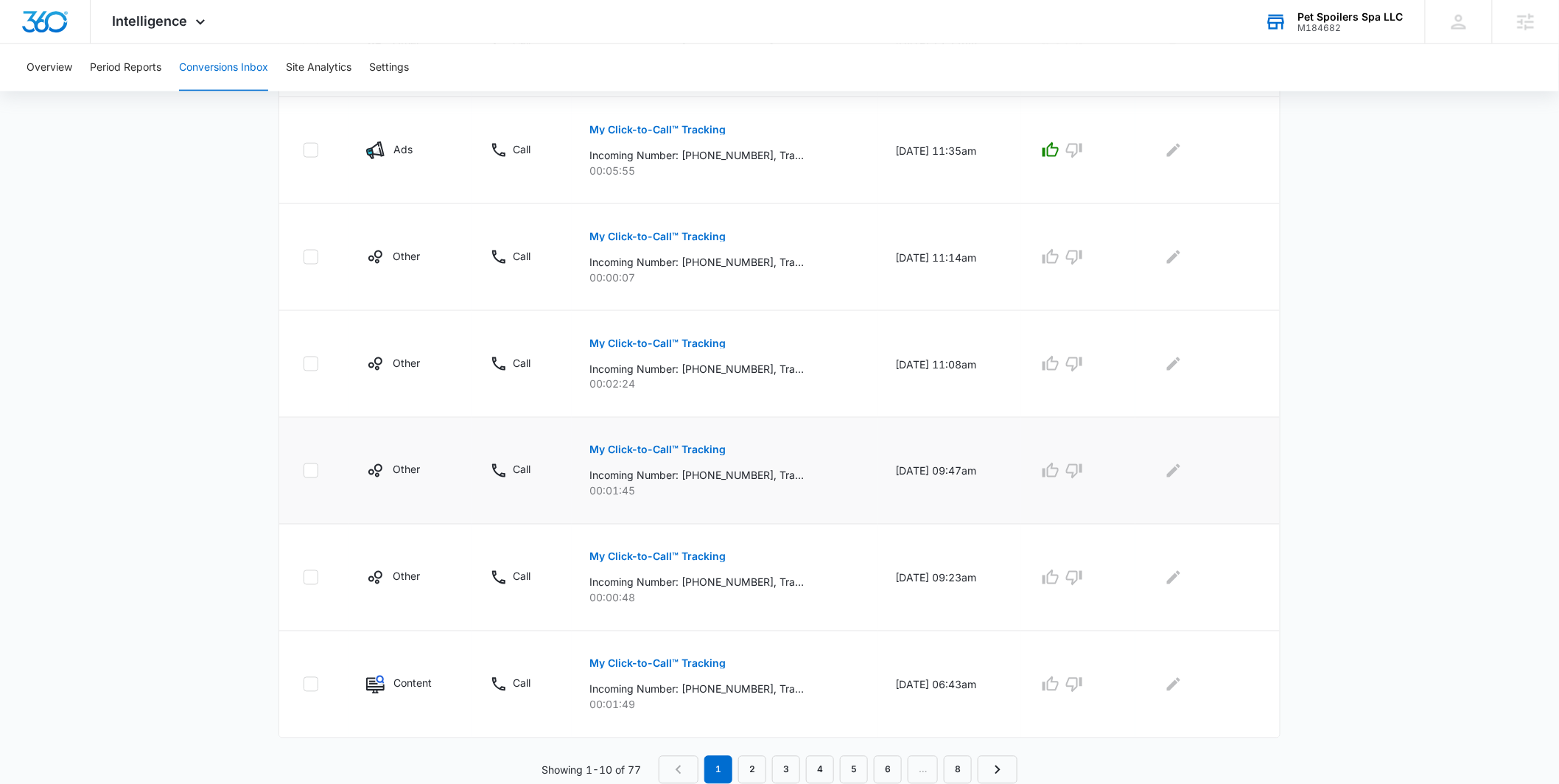
click at [679, 448] on p "My Click-to-Call™ Tracking" at bounding box center [657, 450] width 136 height 10
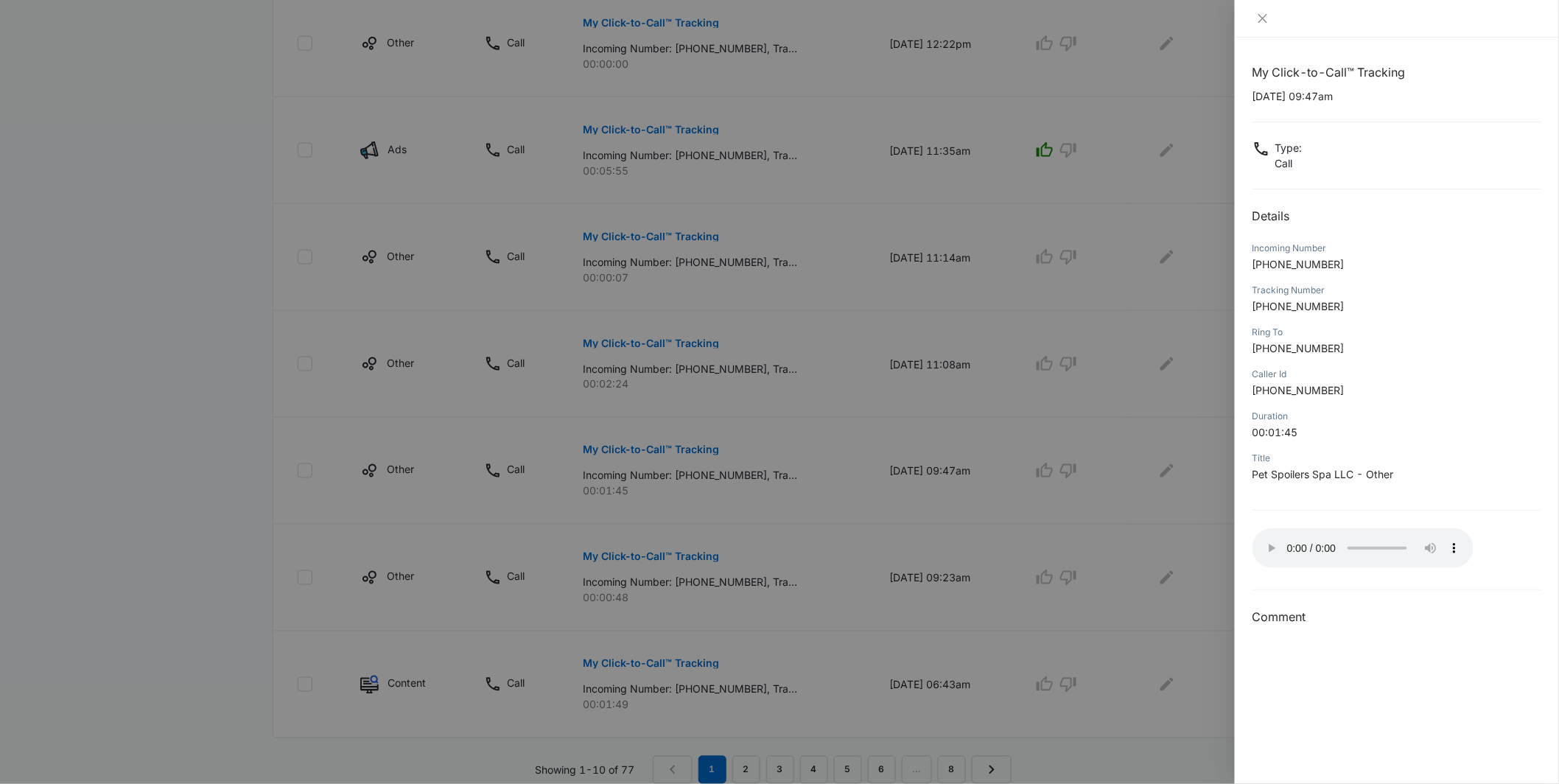
click at [1038, 642] on div at bounding box center [780, 392] width 1559 height 784
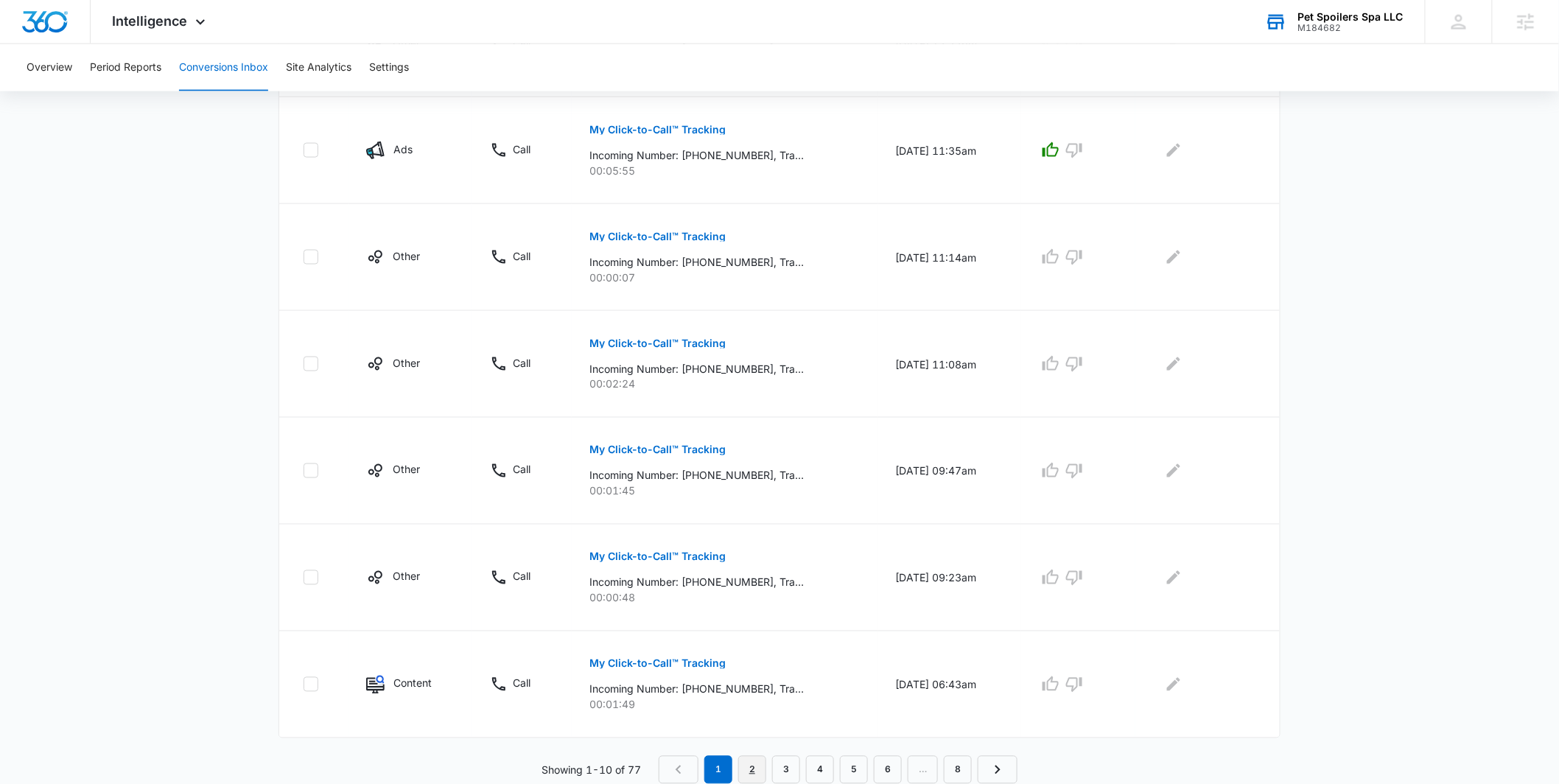
click at [751, 773] on link "2" at bounding box center [753, 770] width 28 height 28
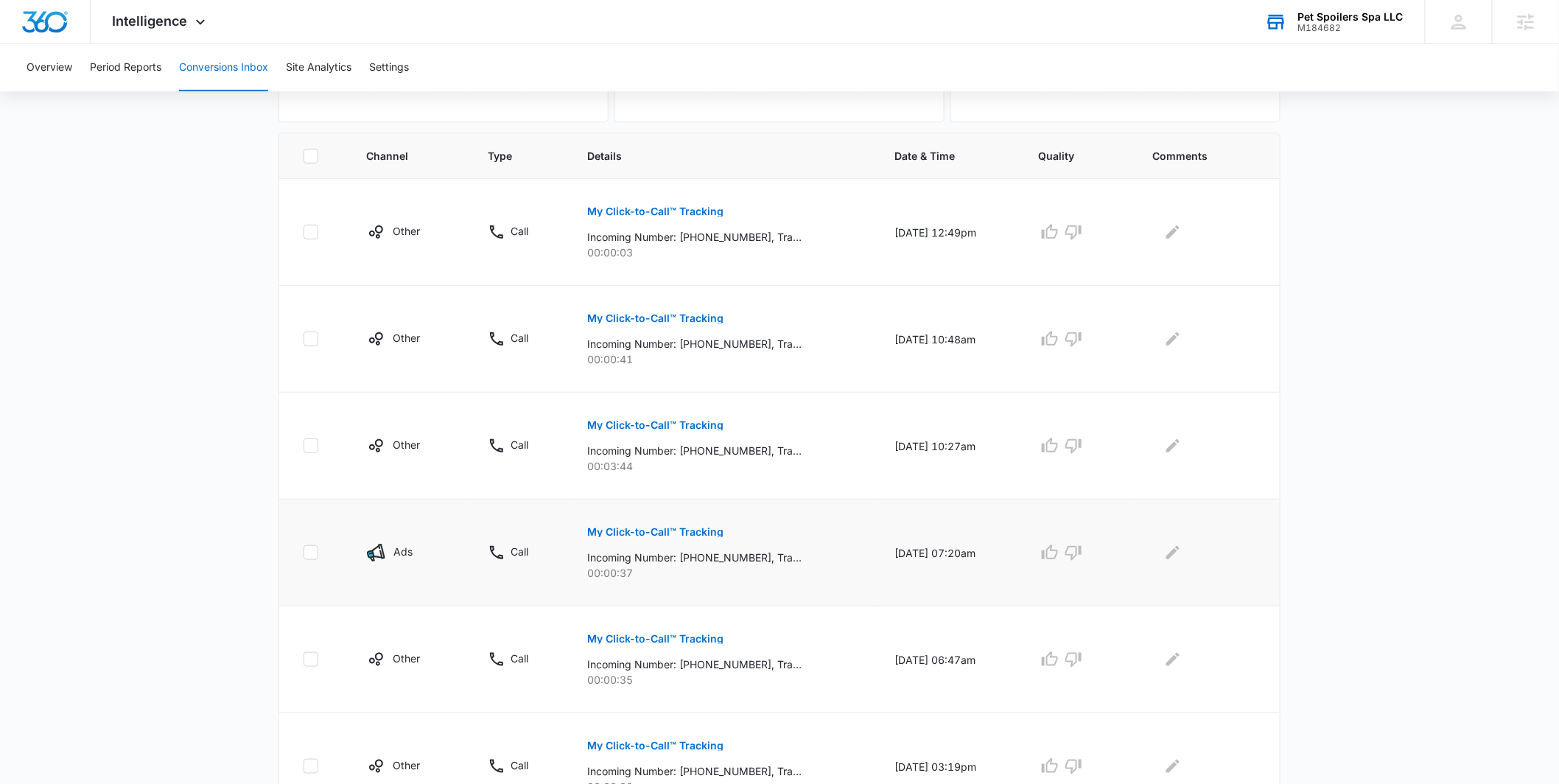
scroll to position [287, 0]
click at [652, 541] on button "My Click-to-Call™ Tracking" at bounding box center [655, 529] width 136 height 35
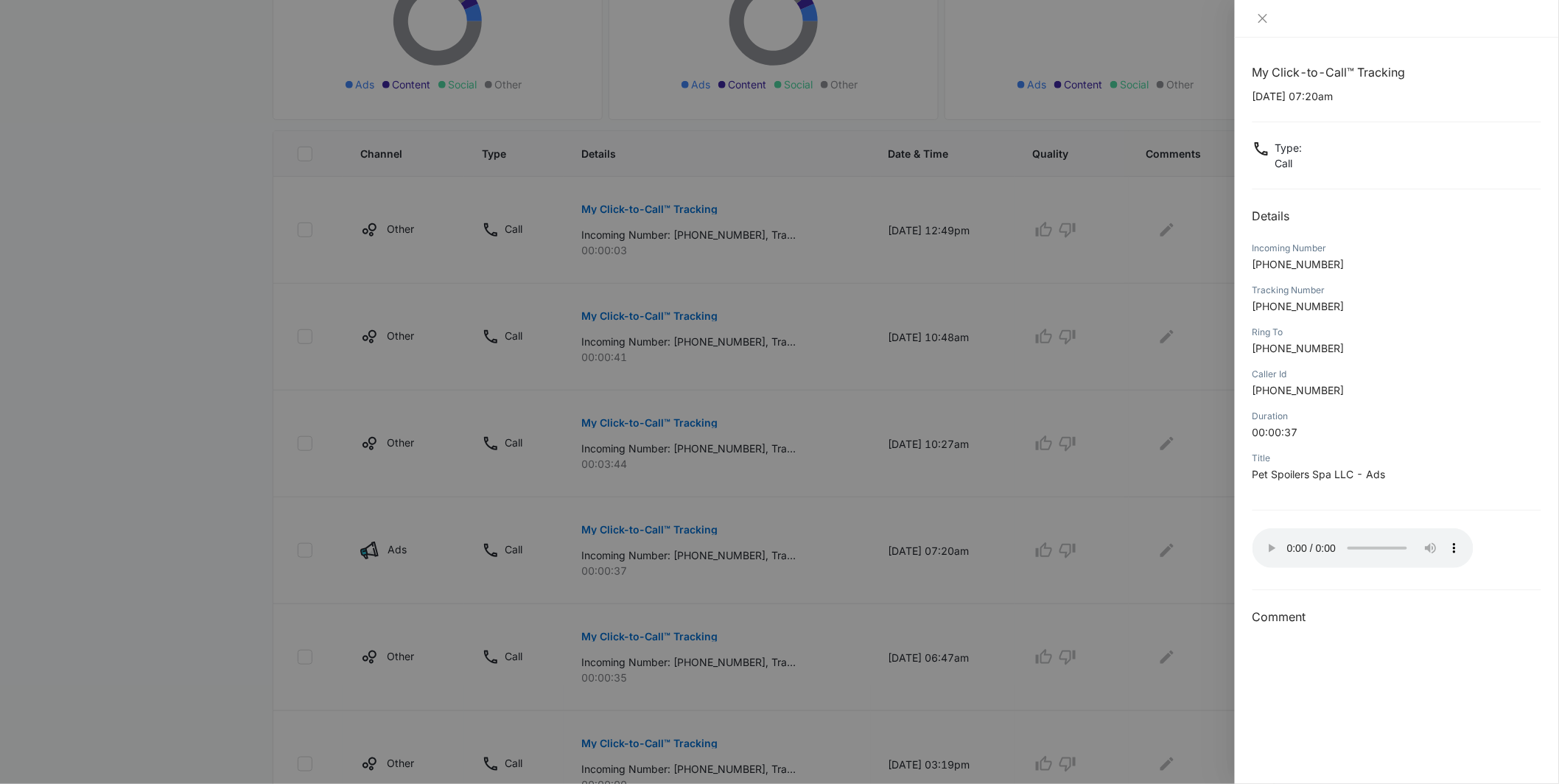
click at [963, 559] on div at bounding box center [780, 392] width 1559 height 784
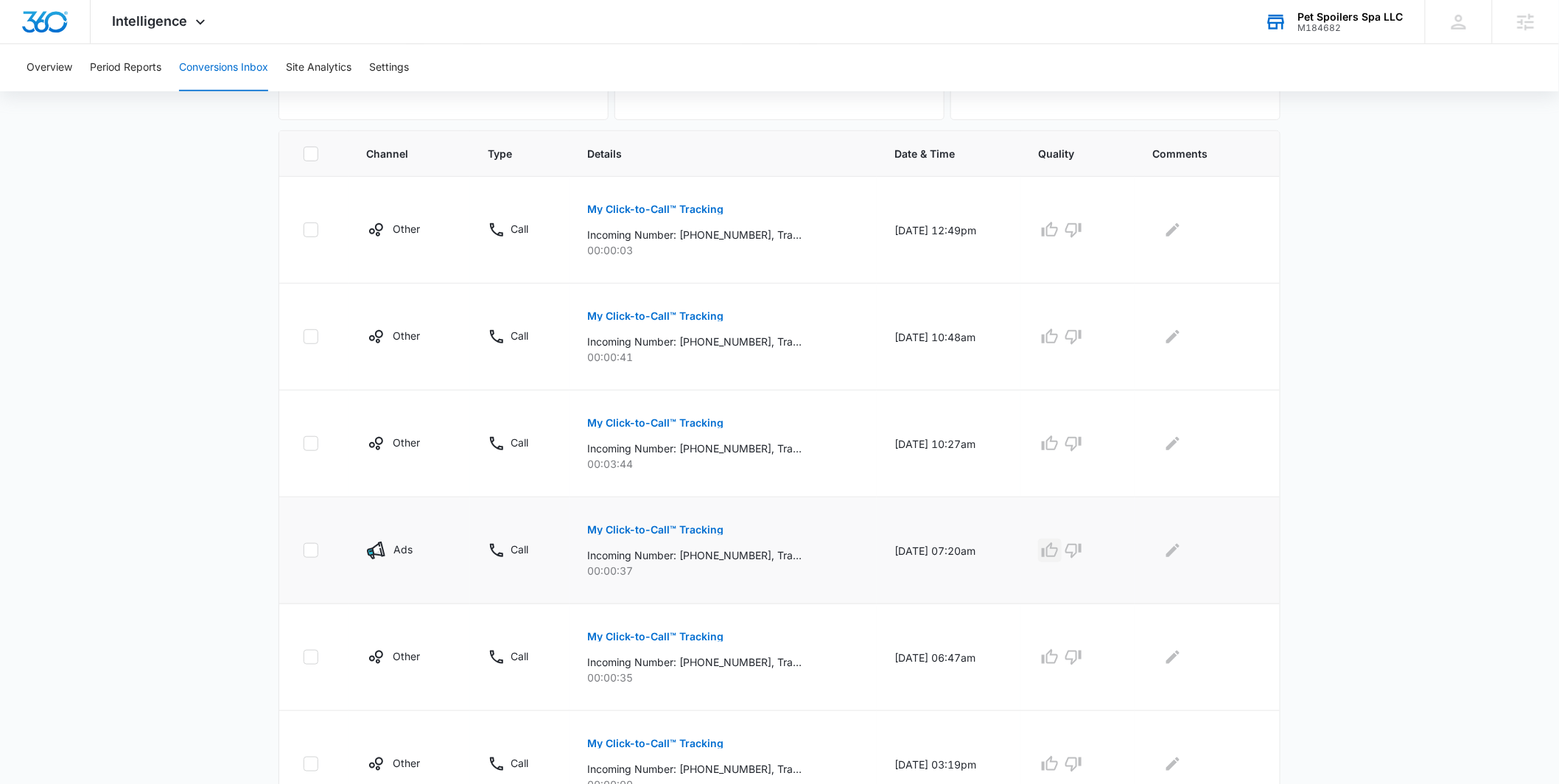
click at [1049, 549] on button "button" at bounding box center [1050, 550] width 23 height 23
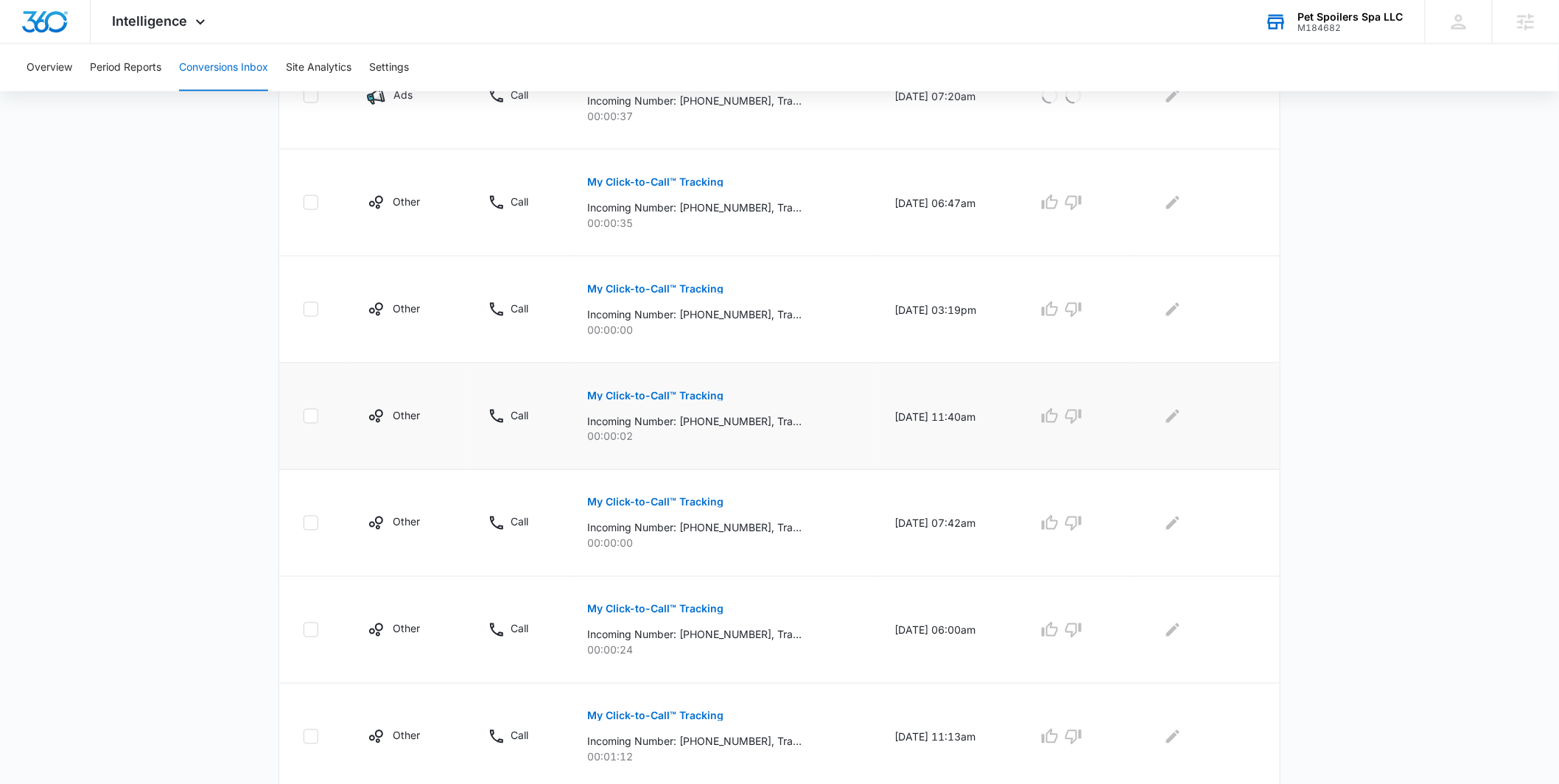
scroll to position [794, 0]
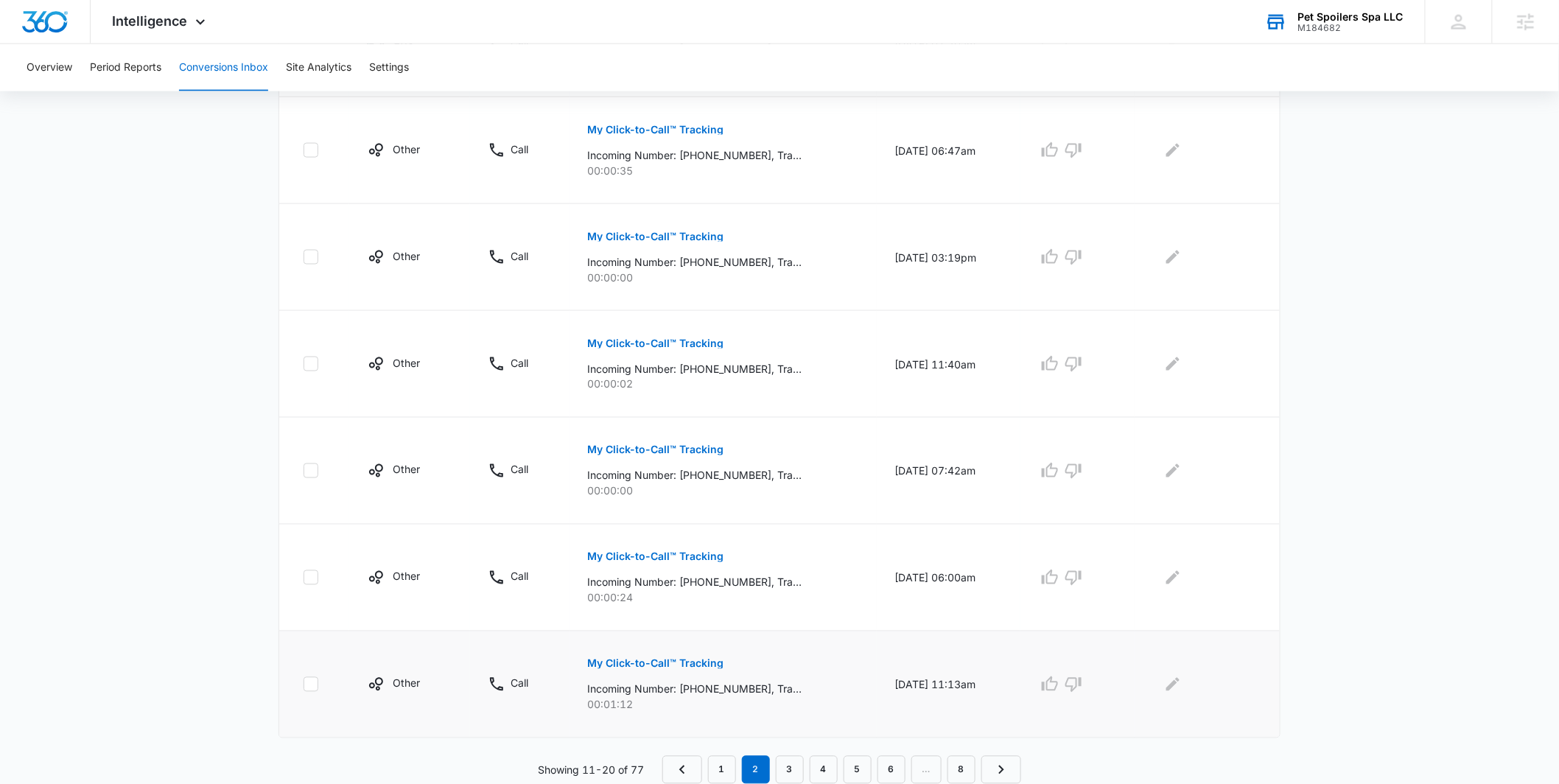
click at [603, 667] on p "My Click-to-Call™ Tracking" at bounding box center [655, 664] width 136 height 10
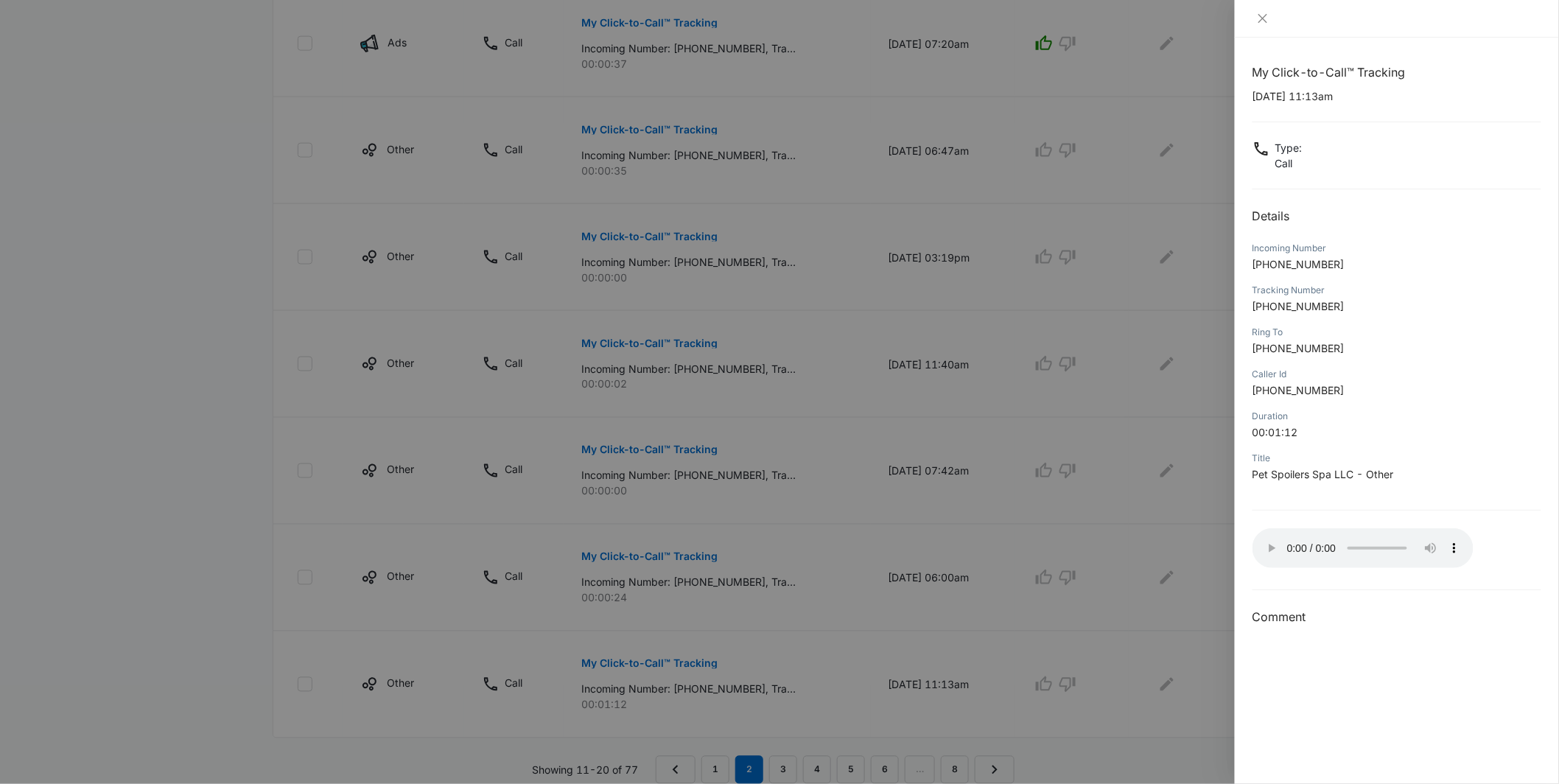
click at [813, 696] on div at bounding box center [780, 392] width 1559 height 784
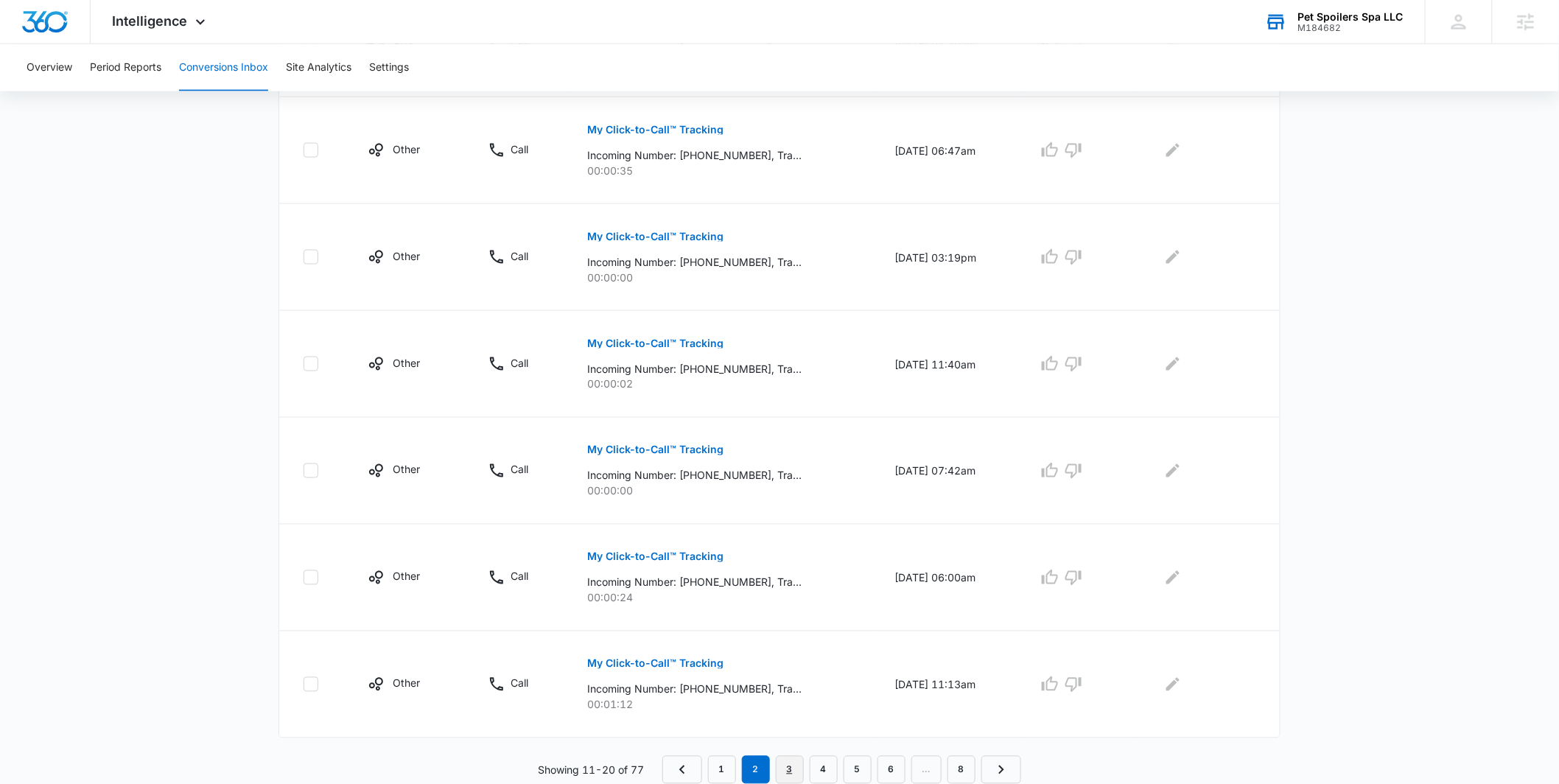
click at [786, 764] on link "3" at bounding box center [790, 770] width 28 height 28
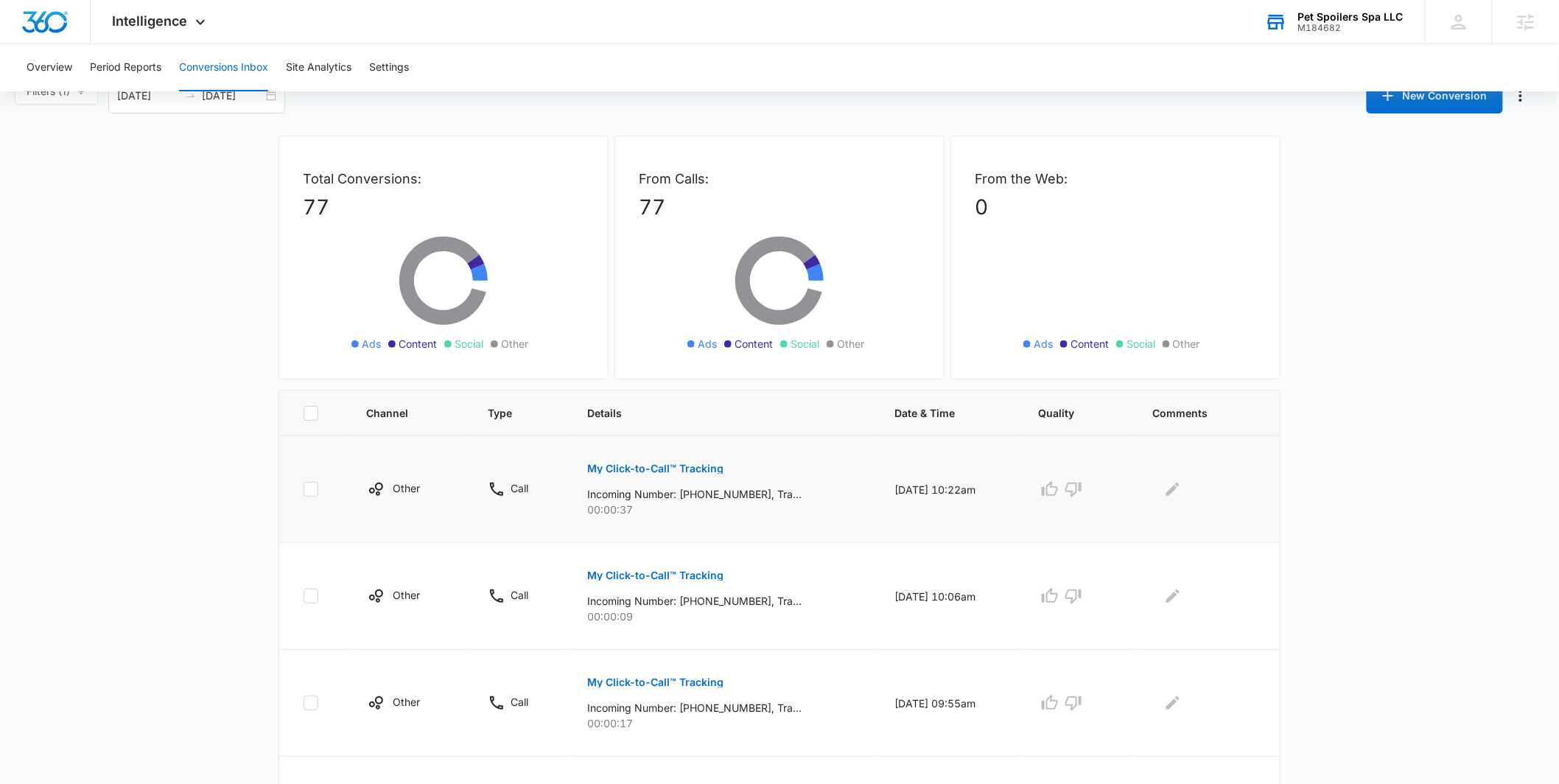
scroll to position [145, 0]
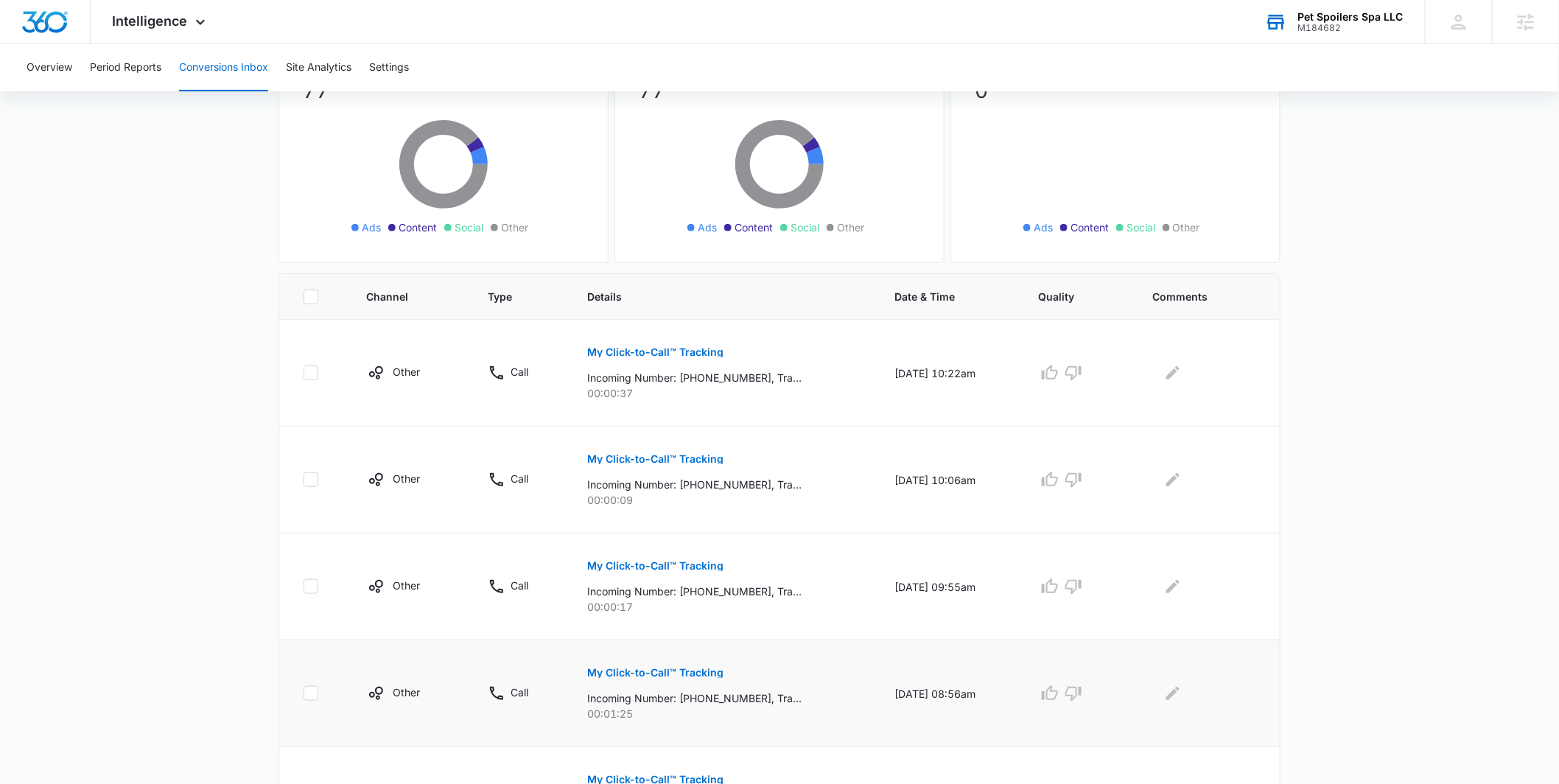
click at [650, 674] on p "My Click-to-Call™ Tracking" at bounding box center [655, 672] width 136 height 10
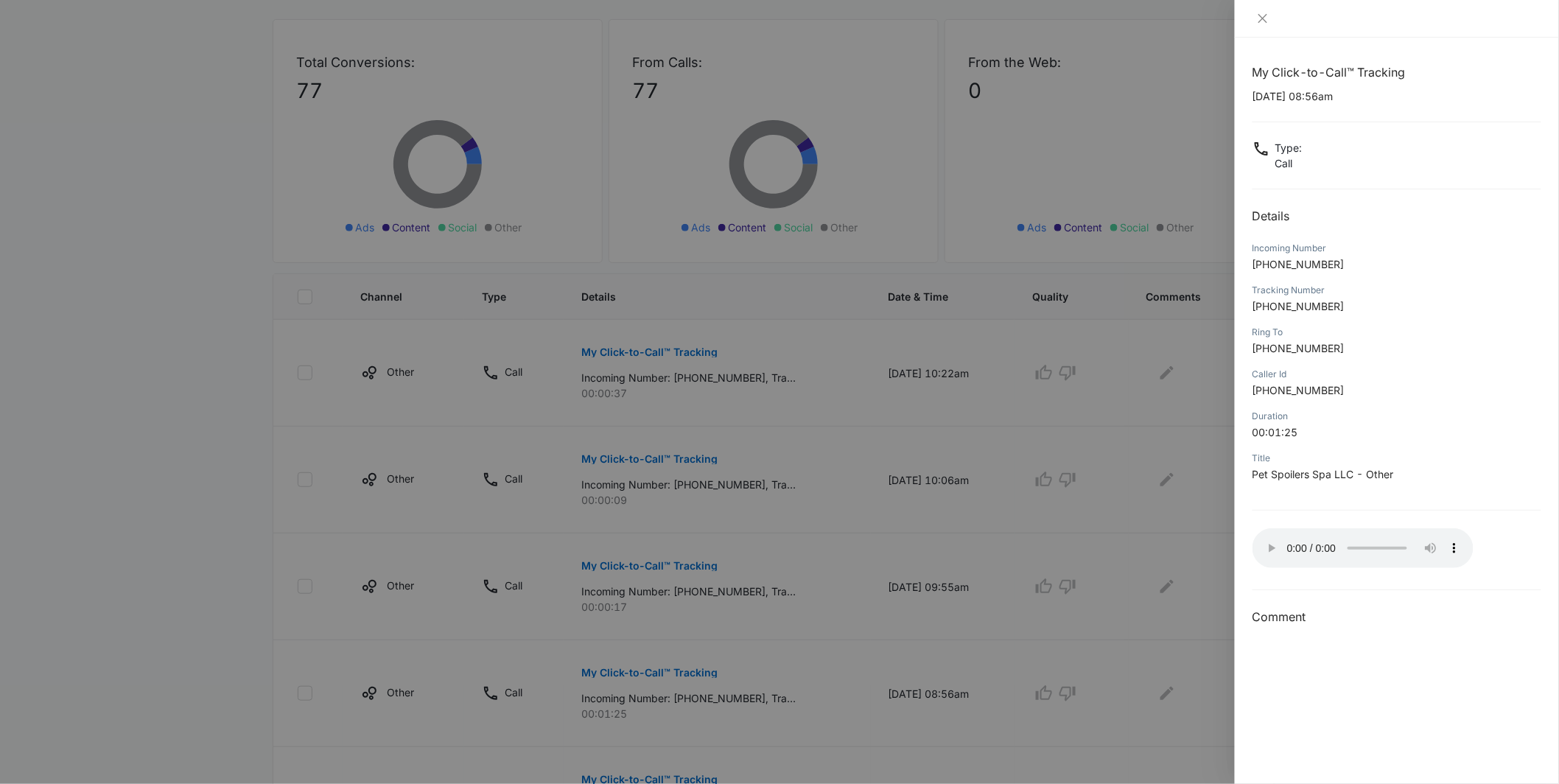
click at [1184, 511] on div at bounding box center [780, 392] width 1559 height 784
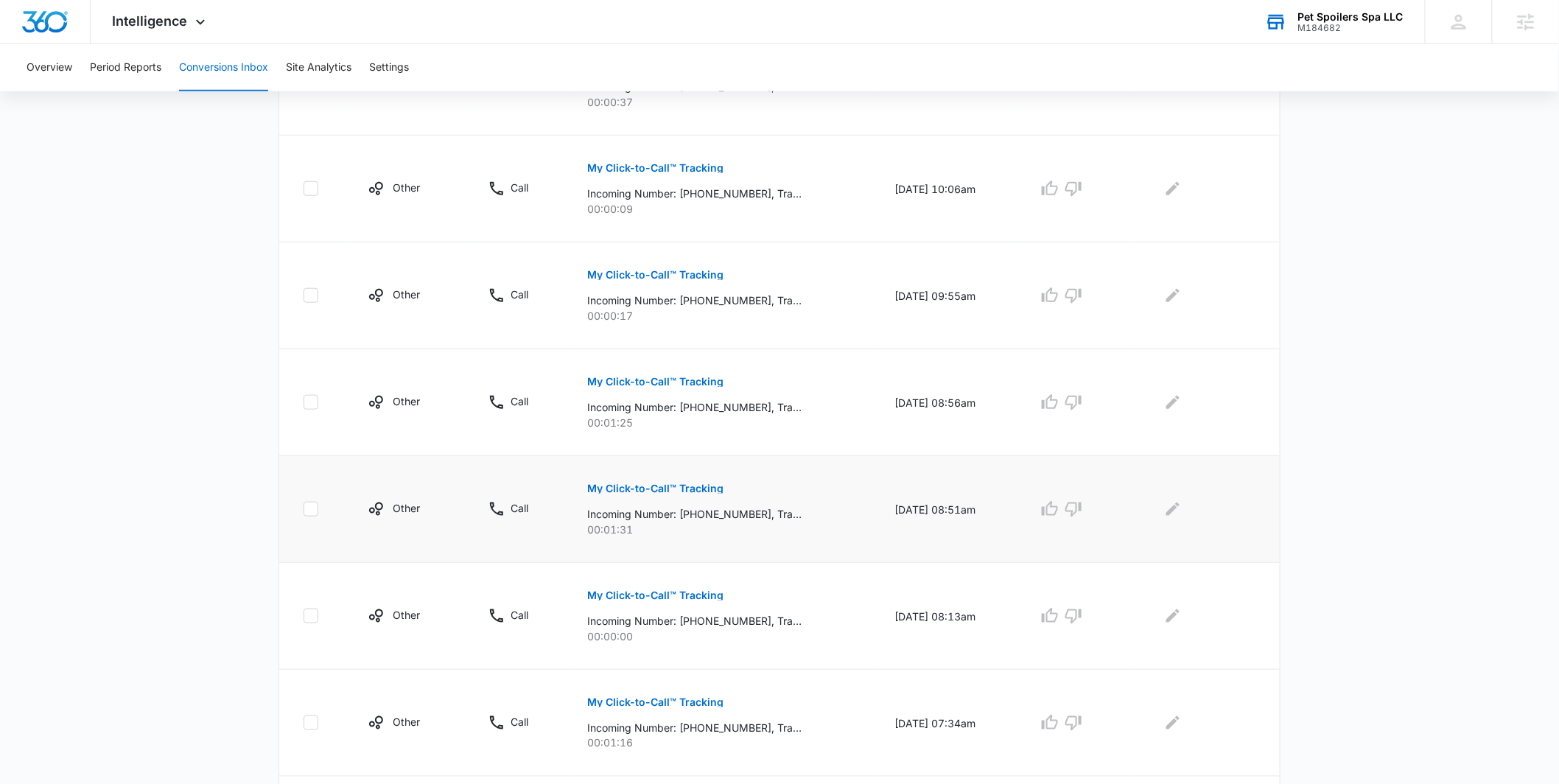
scroll to position [436, 0]
click at [685, 380] on p "My Click-to-Call™ Tracking" at bounding box center [655, 380] width 136 height 10
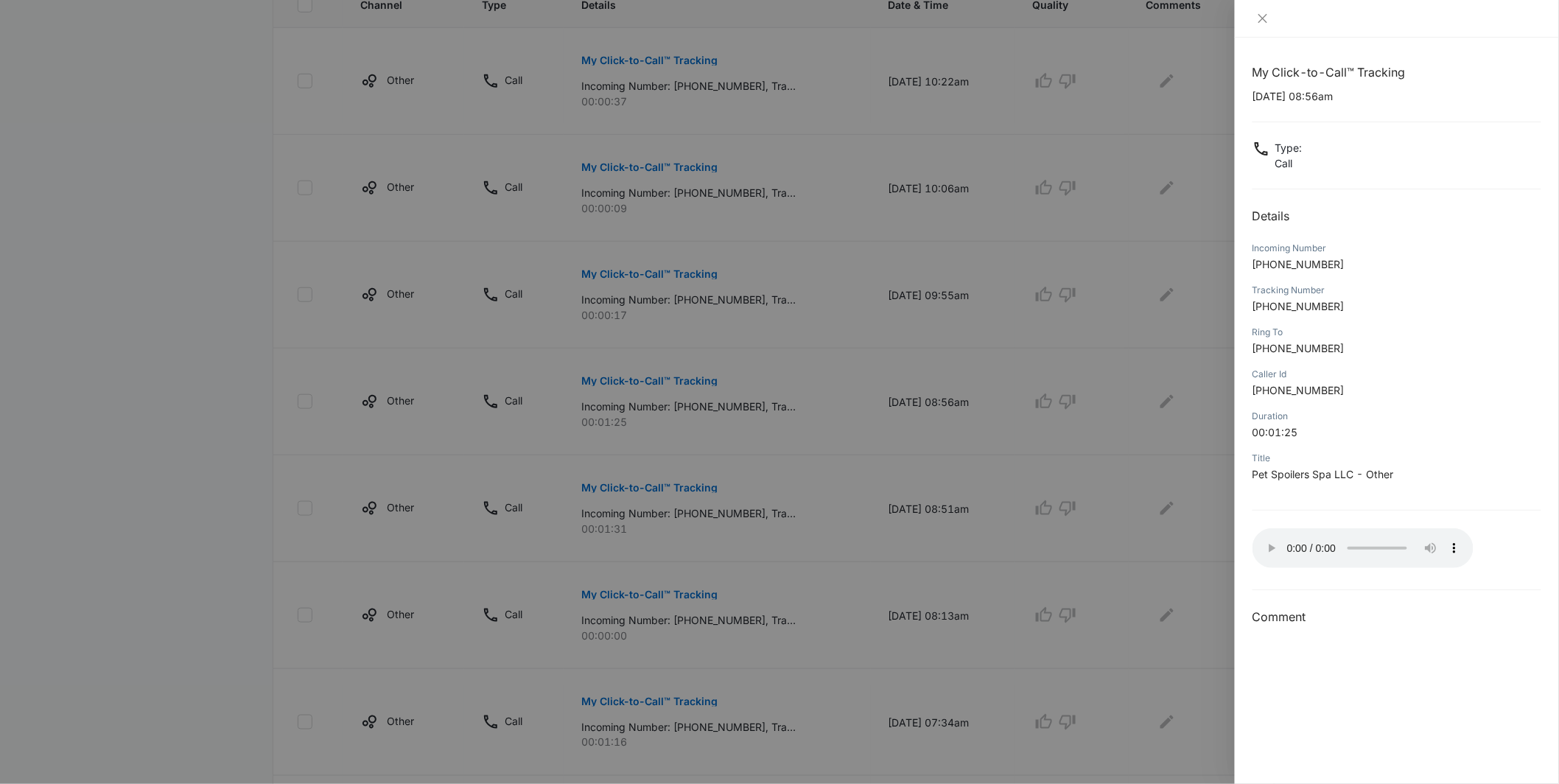
click at [921, 541] on div at bounding box center [780, 392] width 1559 height 784
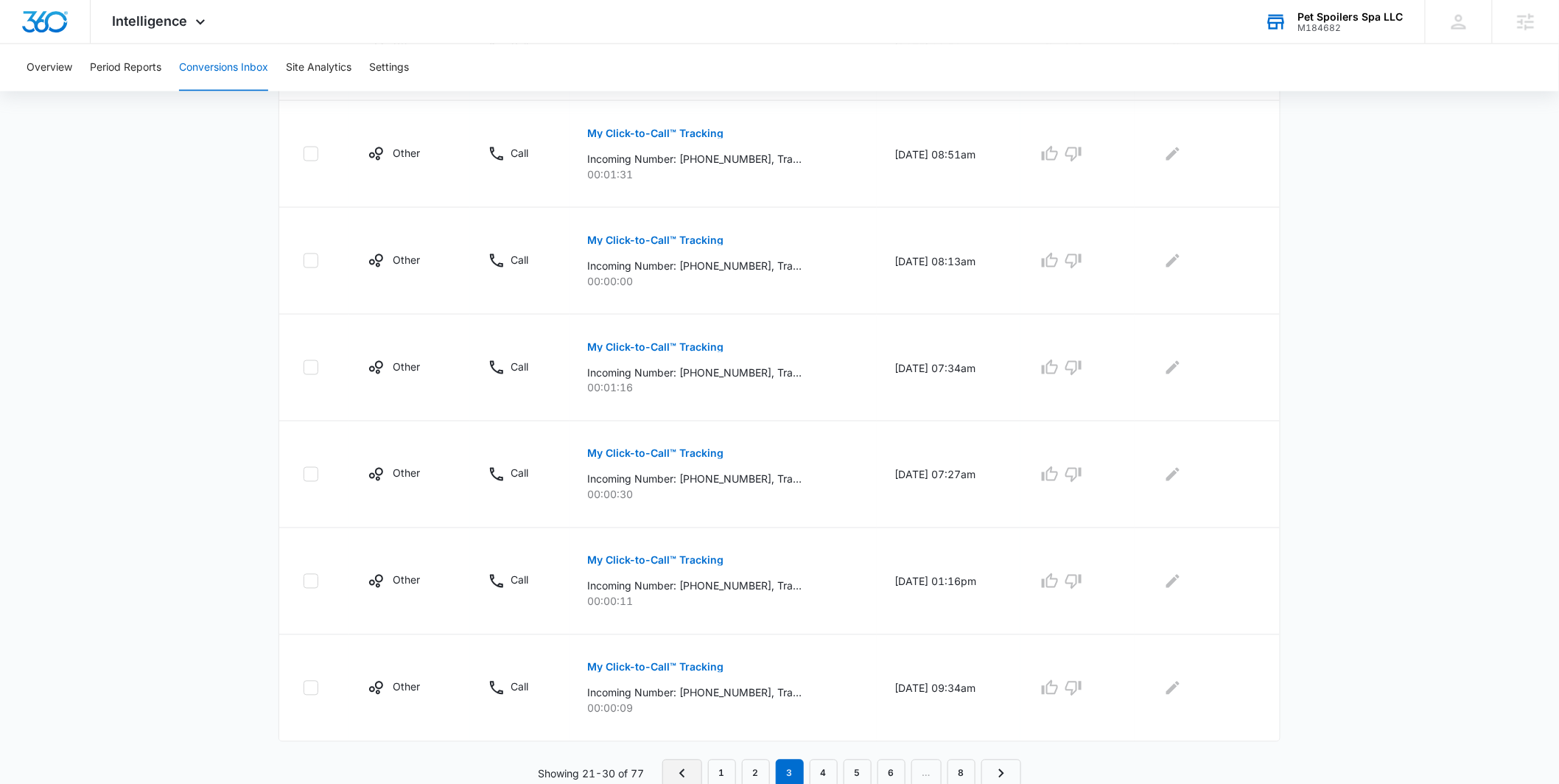
scroll to position [794, 0]
click at [811, 761] on link "4" at bounding box center [824, 770] width 28 height 28
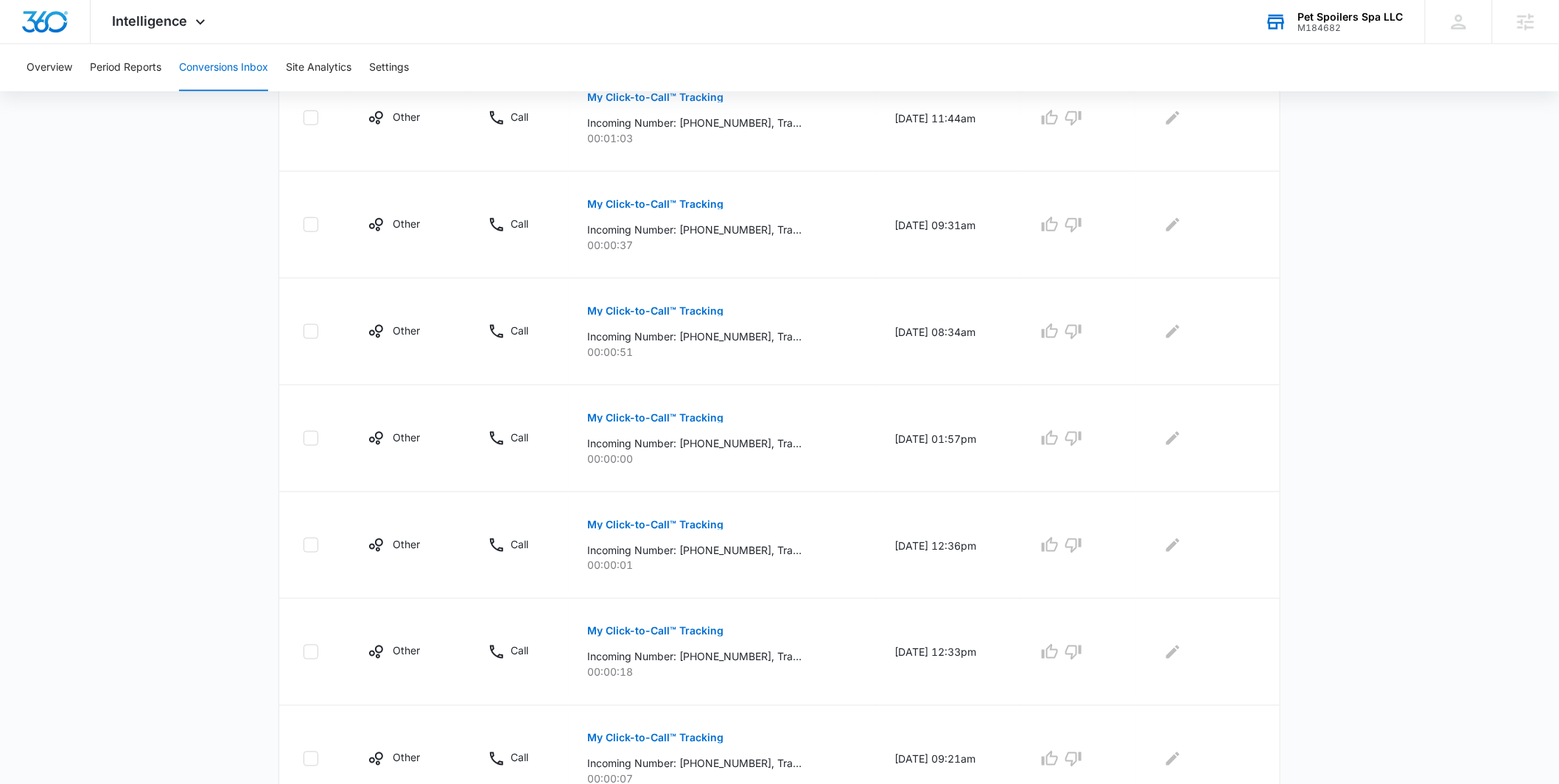
scroll to position [592, 0]
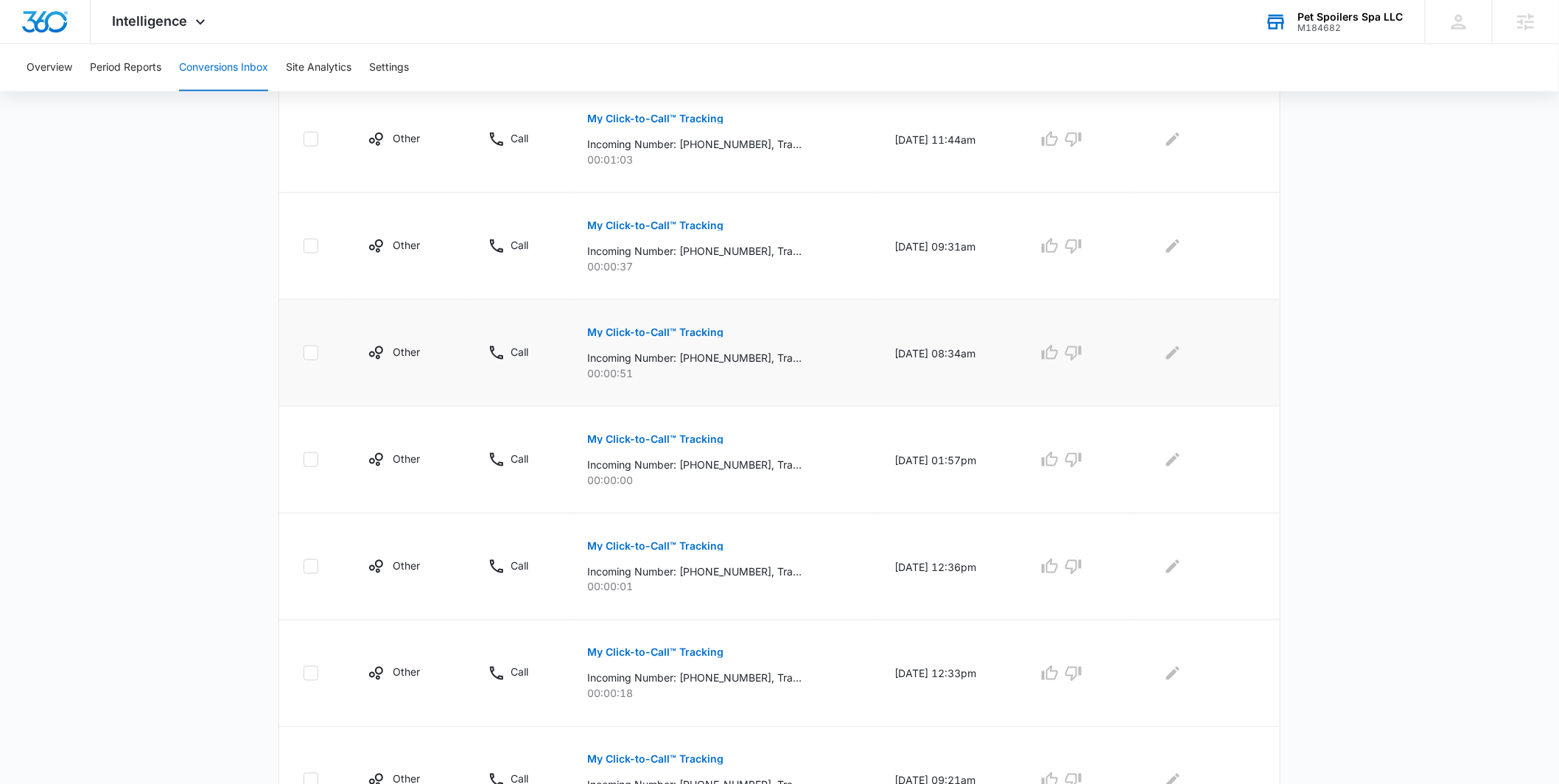
click at [616, 327] on p "My Click-to-Call™ Tracking" at bounding box center [655, 332] width 136 height 10
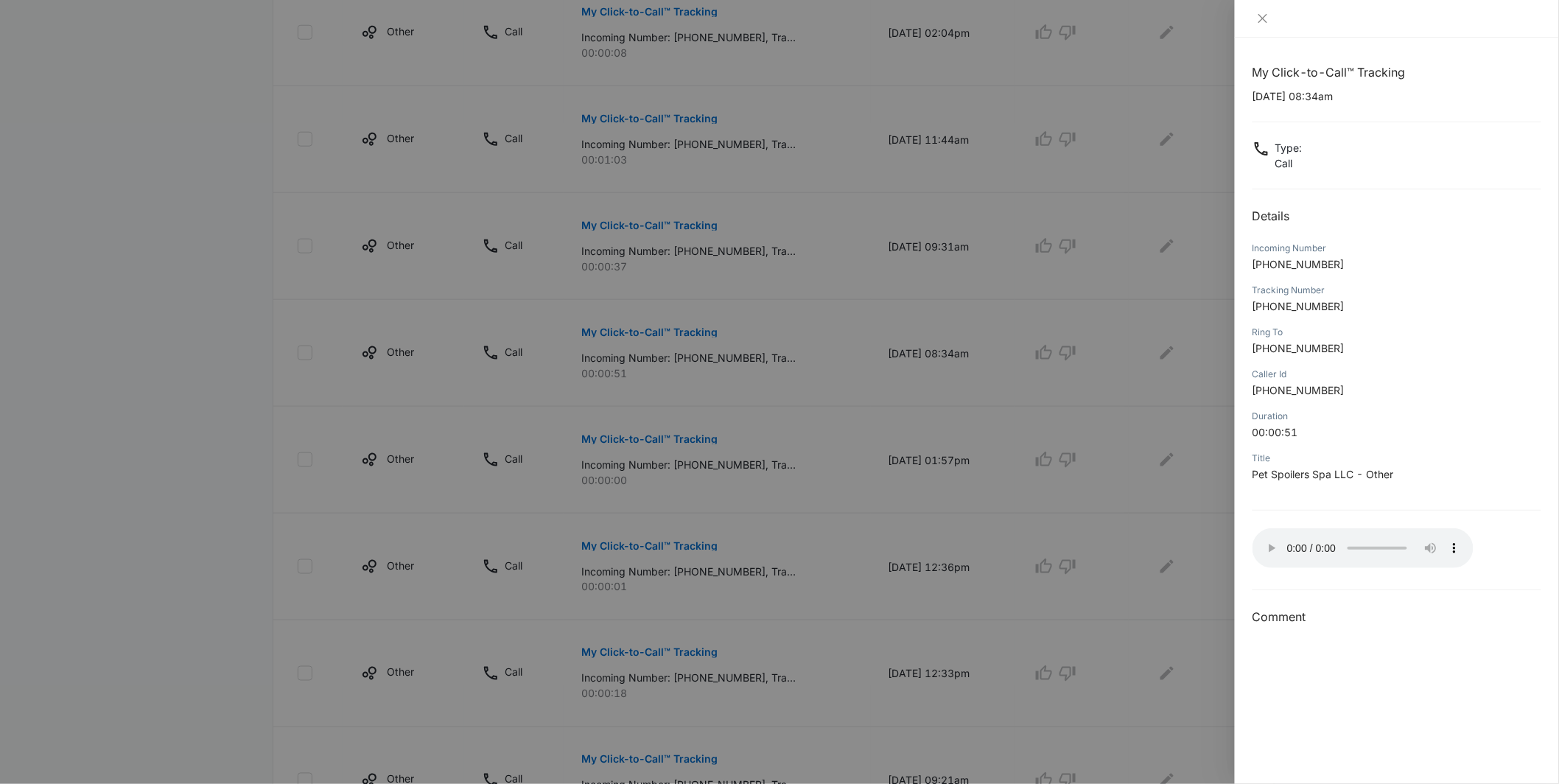
drag, startPoint x: 1003, startPoint y: 545, endPoint x: 1029, endPoint y: 519, distance: 36.8
click at [1004, 545] on div at bounding box center [780, 392] width 1559 height 784
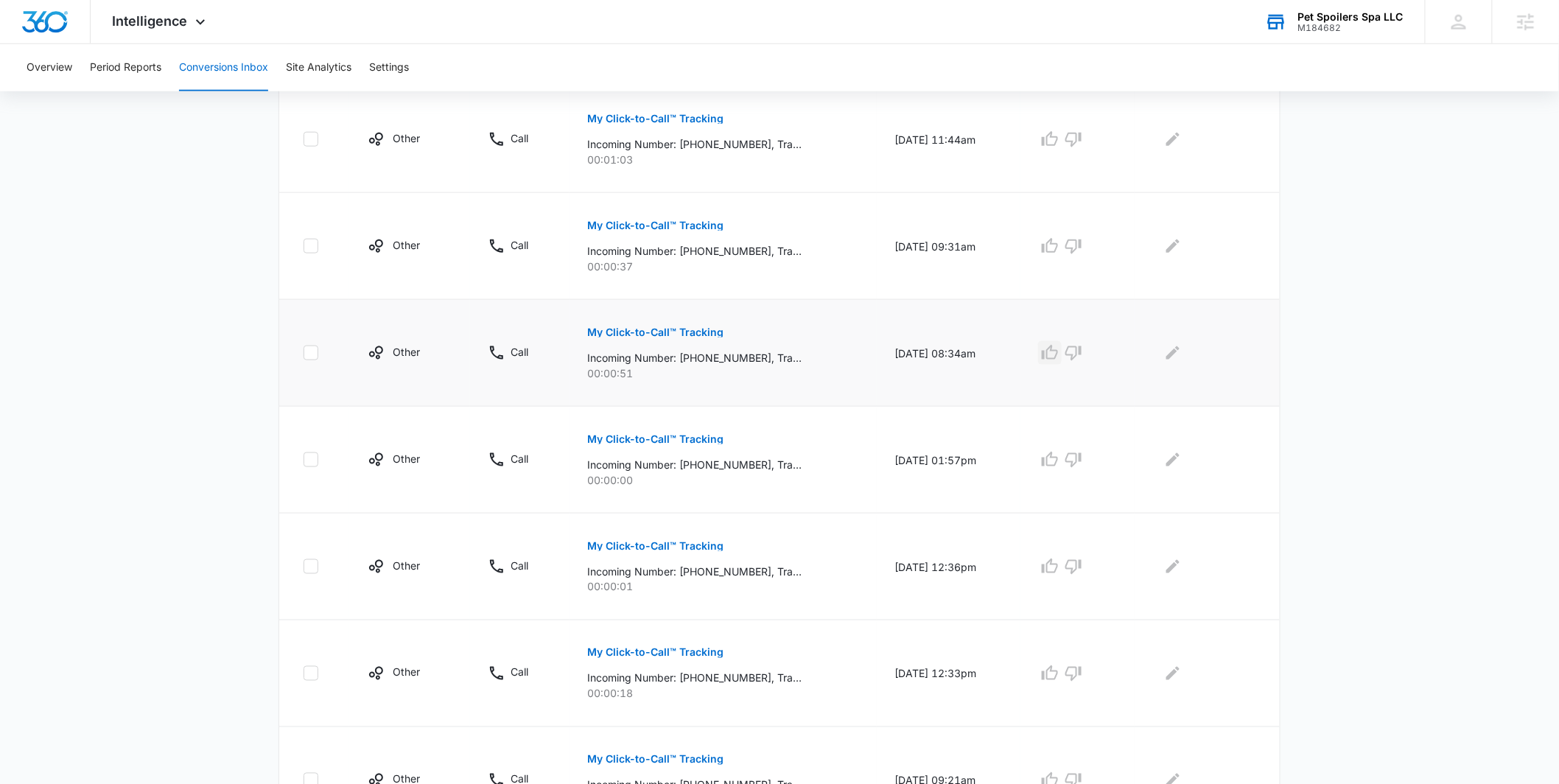
click at [1052, 354] on icon "button" at bounding box center [1050, 352] width 16 height 15
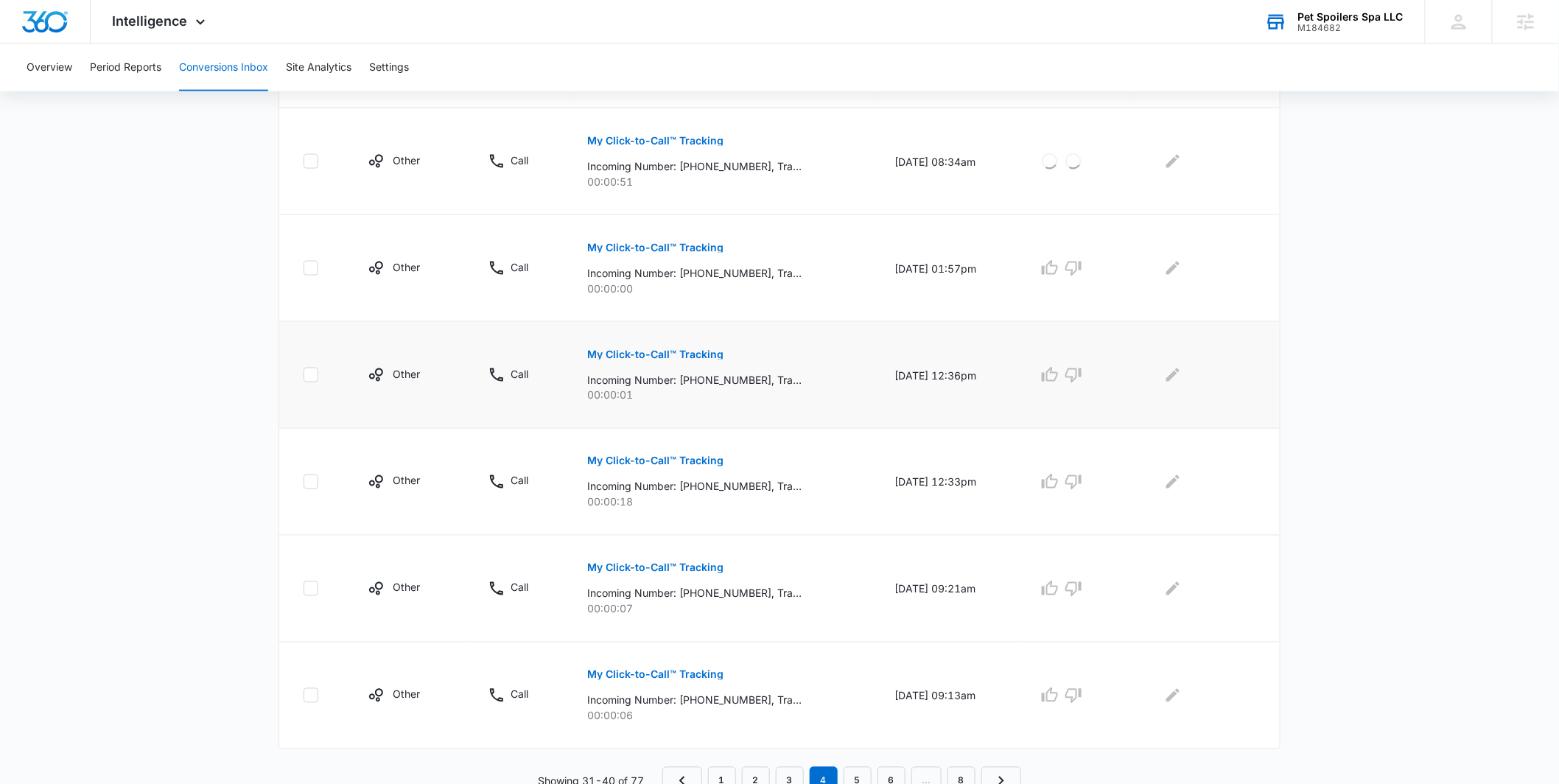
scroll to position [794, 0]
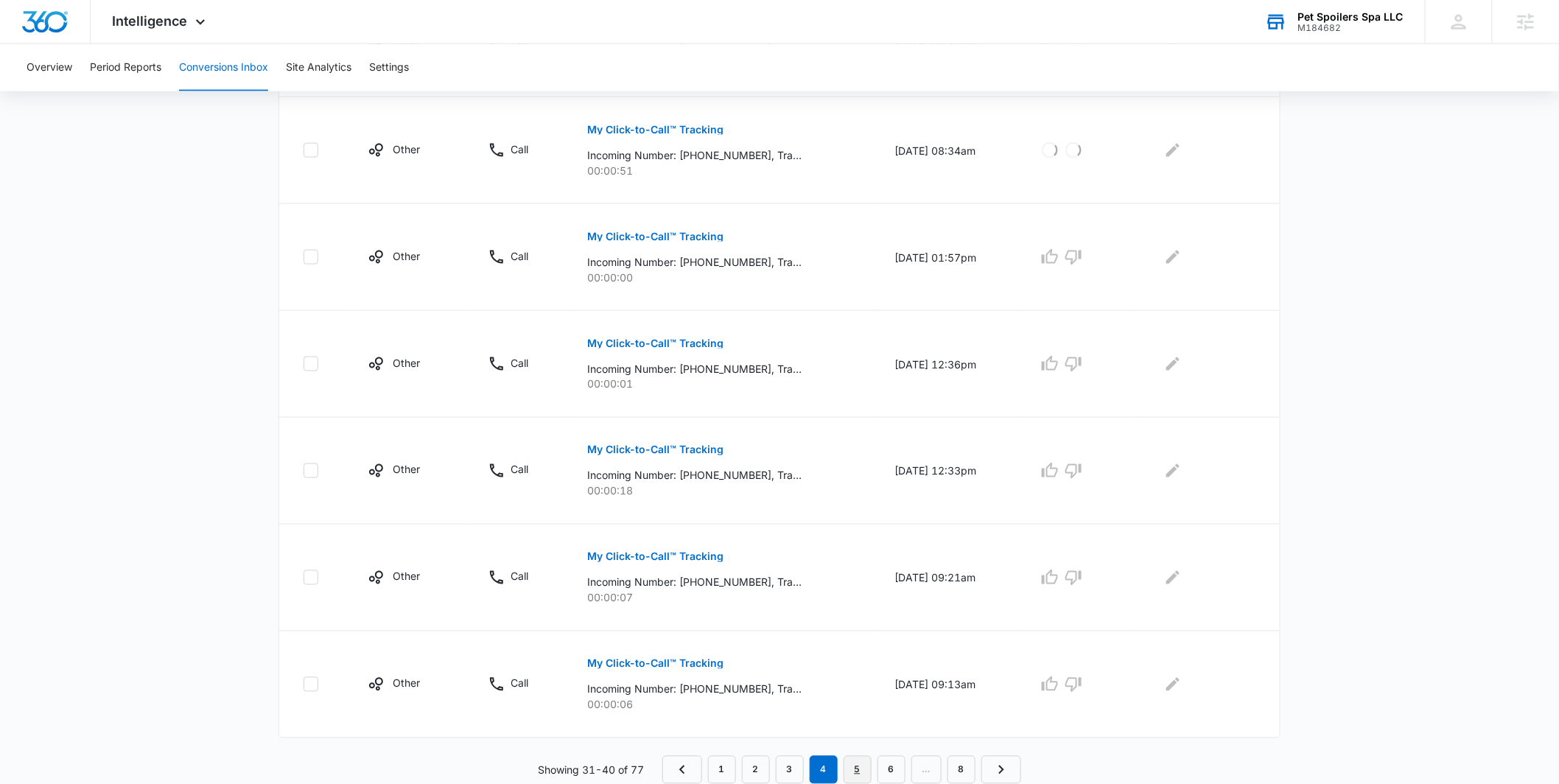
click at [866, 779] on link "5" at bounding box center [858, 770] width 28 height 28
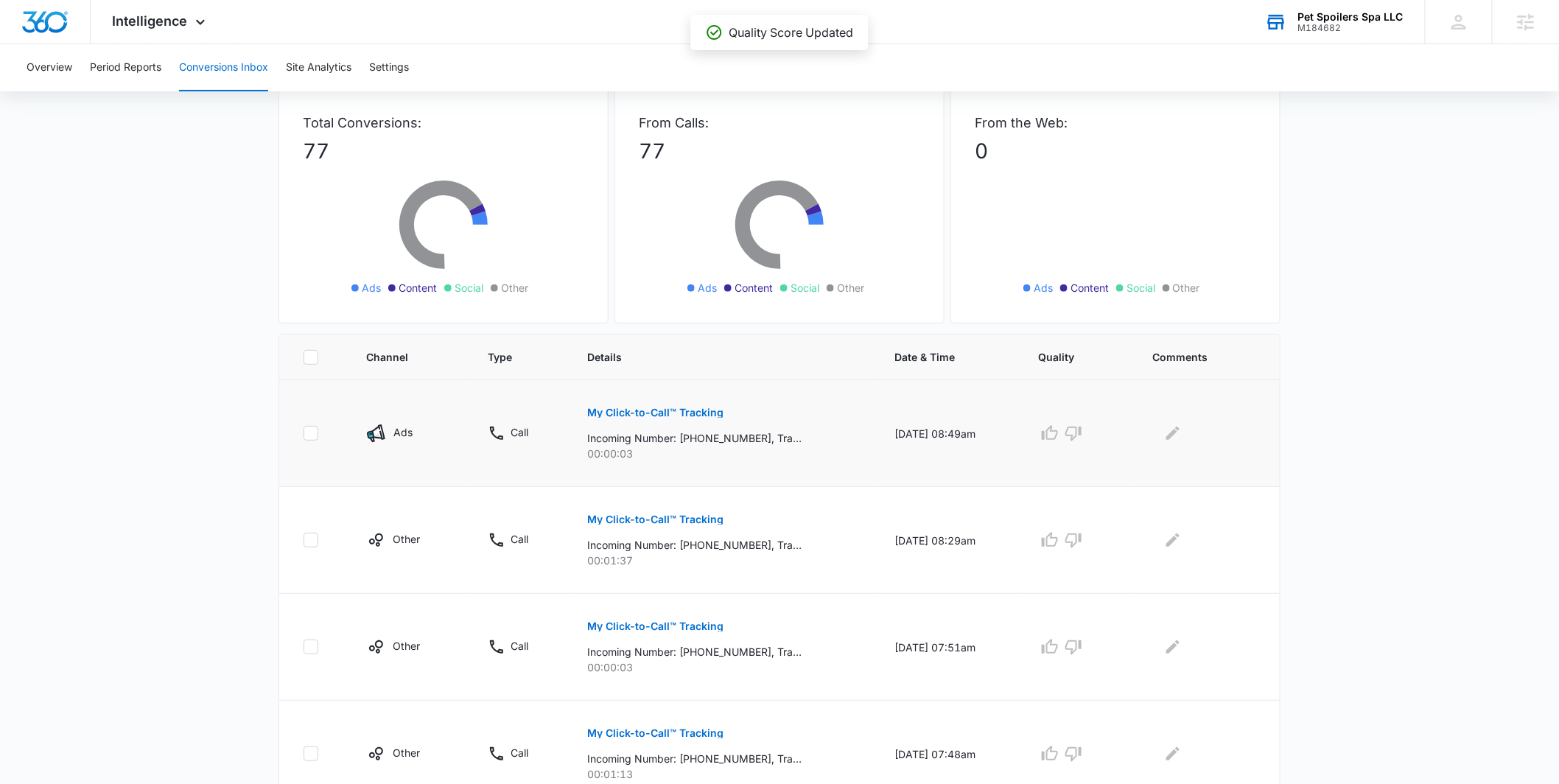
scroll to position [296, 0]
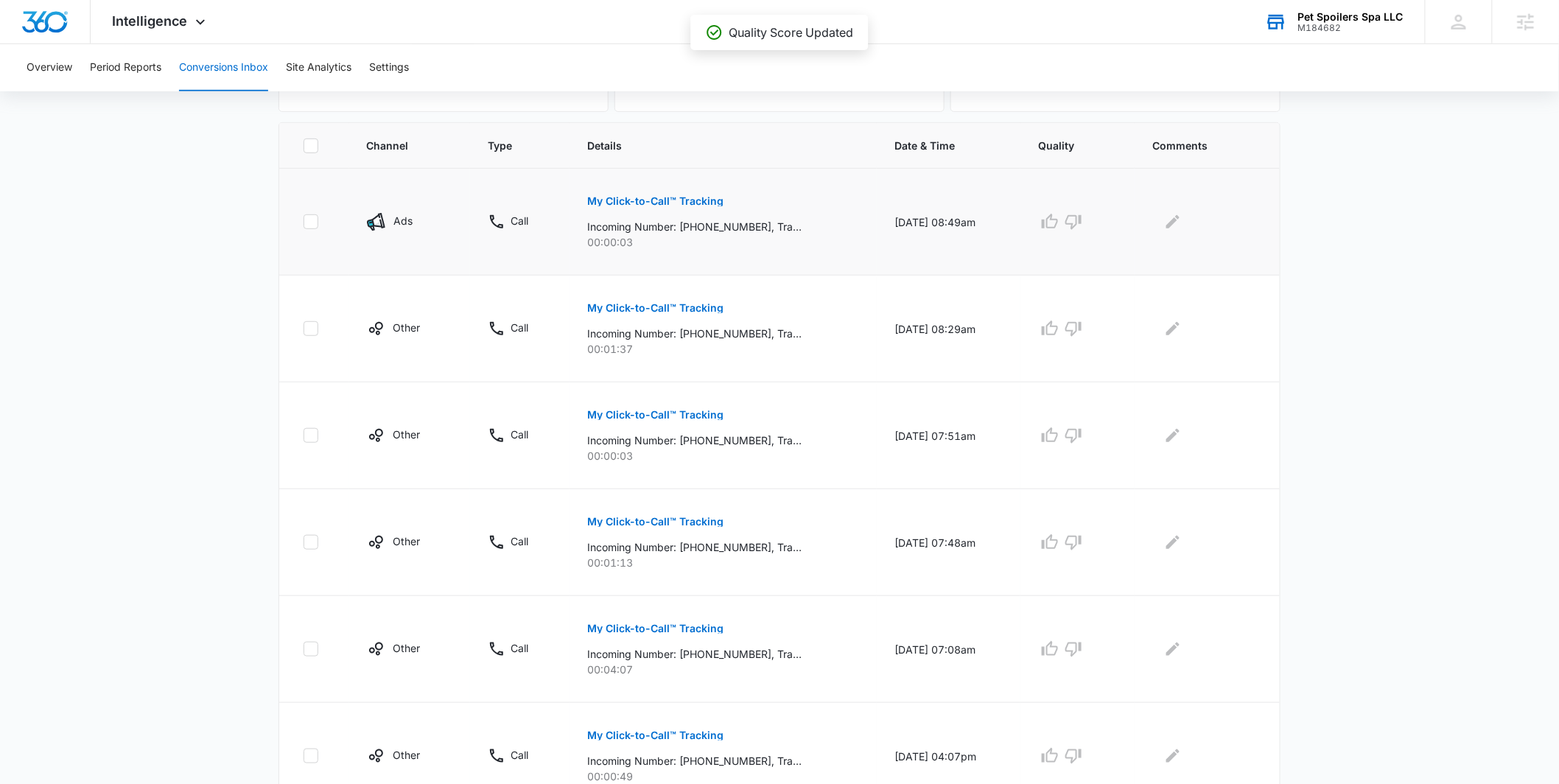
click at [670, 211] on button "My Click-to-Call™ Tracking" at bounding box center [655, 200] width 136 height 35
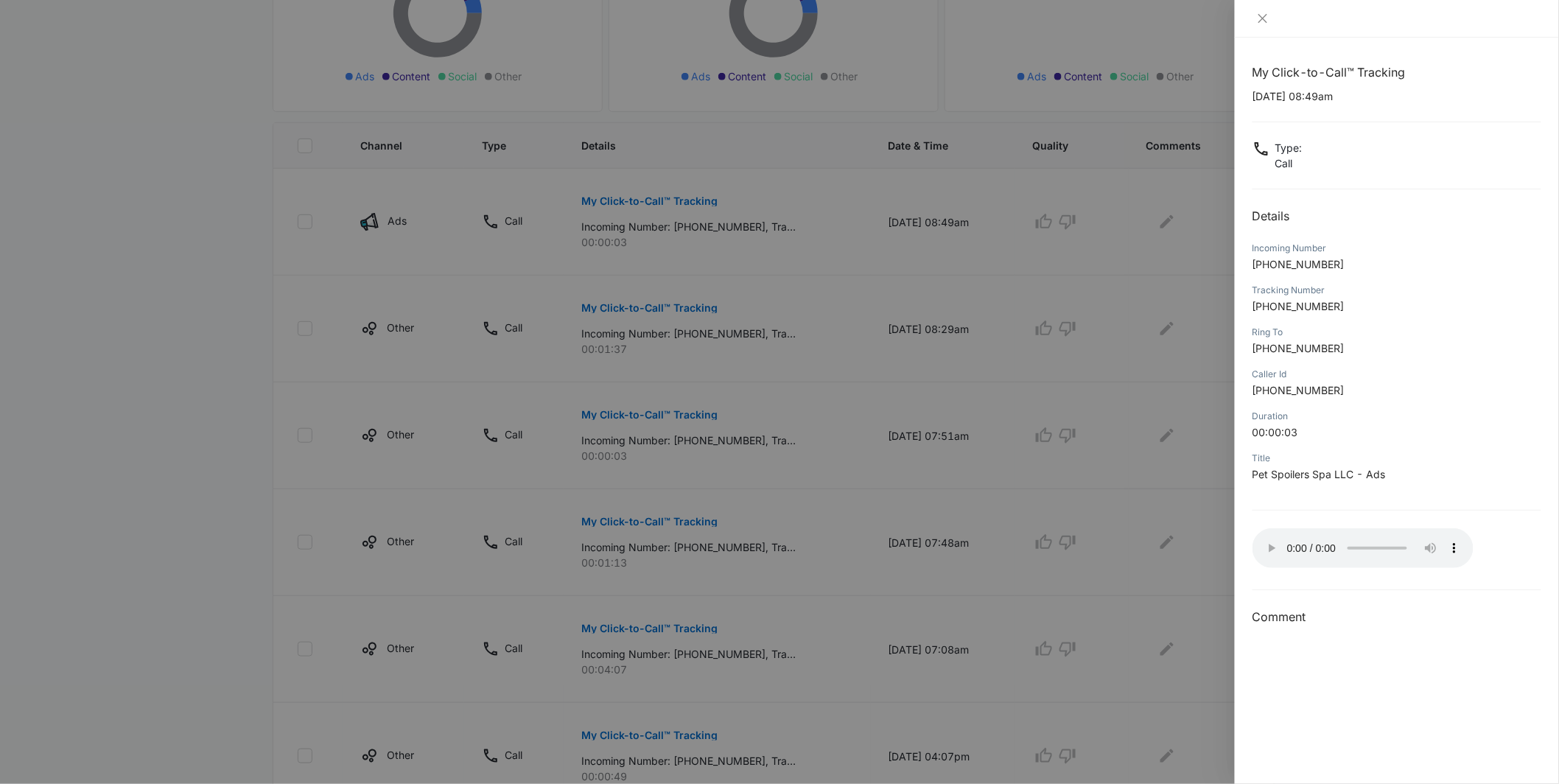
click at [1180, 459] on div at bounding box center [780, 392] width 1559 height 784
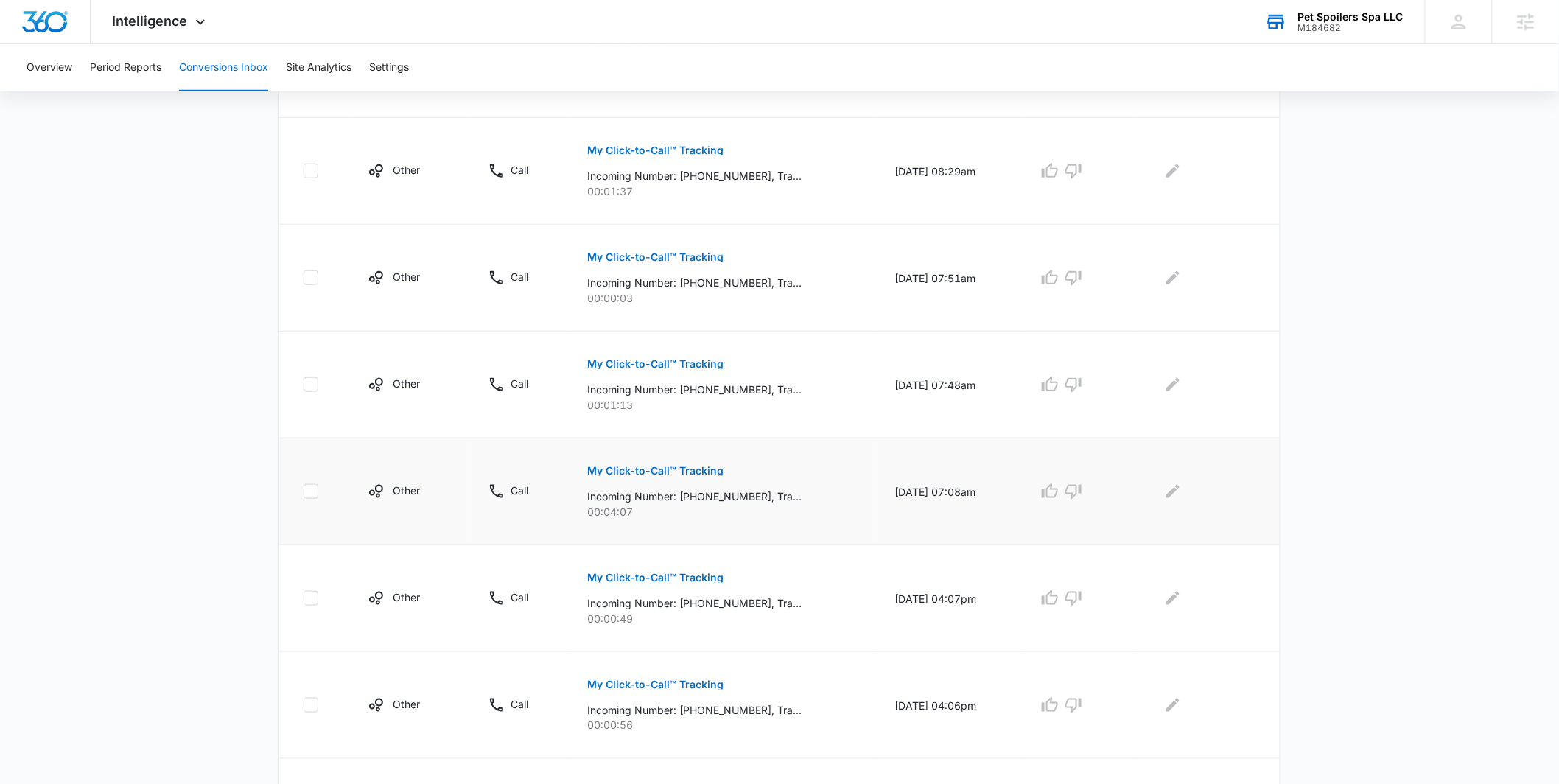
scroll to position [472, 0]
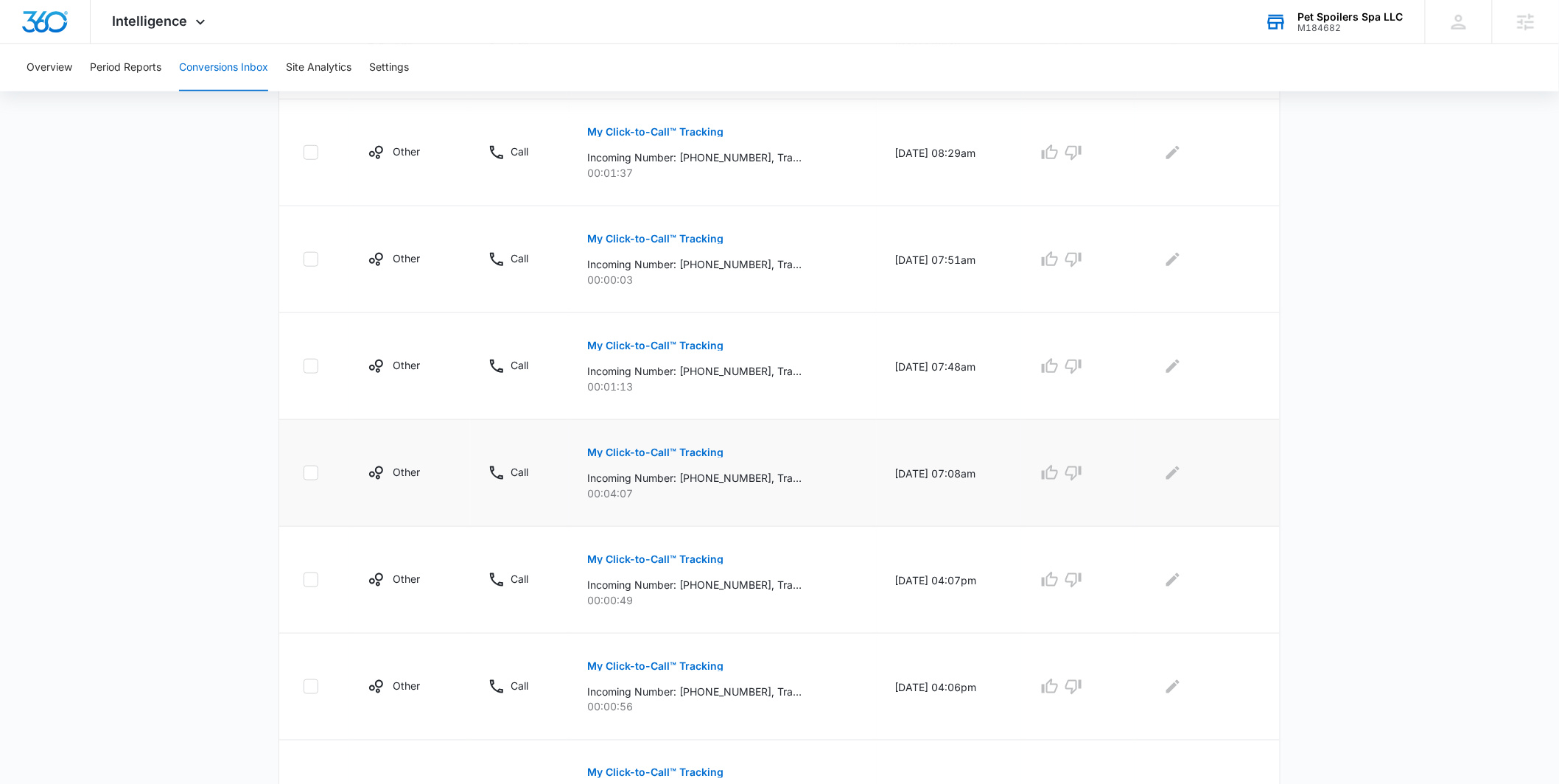
click at [678, 455] on p "My Click-to-Call™ Tracking" at bounding box center [655, 452] width 136 height 10
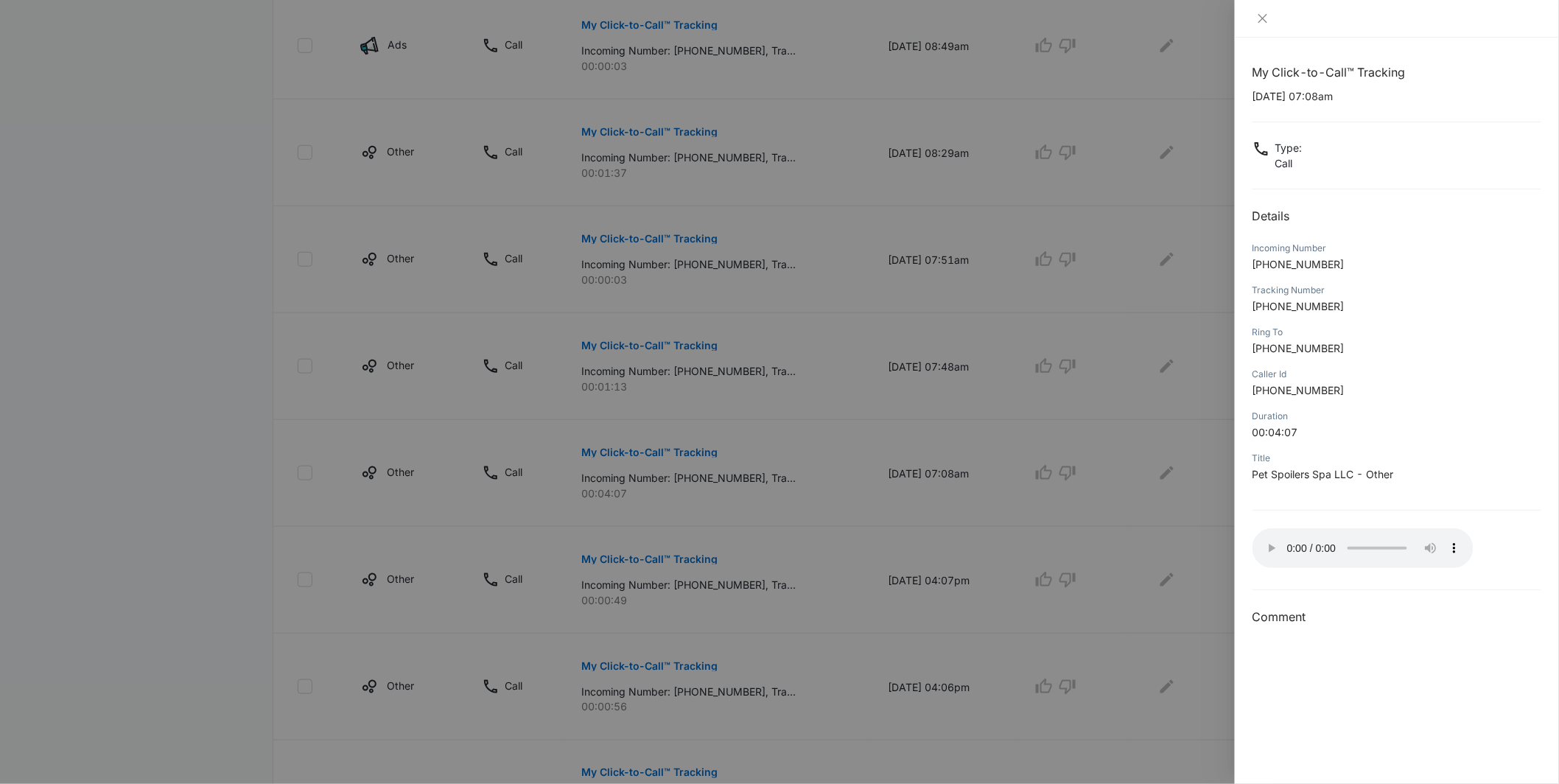
click at [1038, 507] on div at bounding box center [780, 392] width 1559 height 784
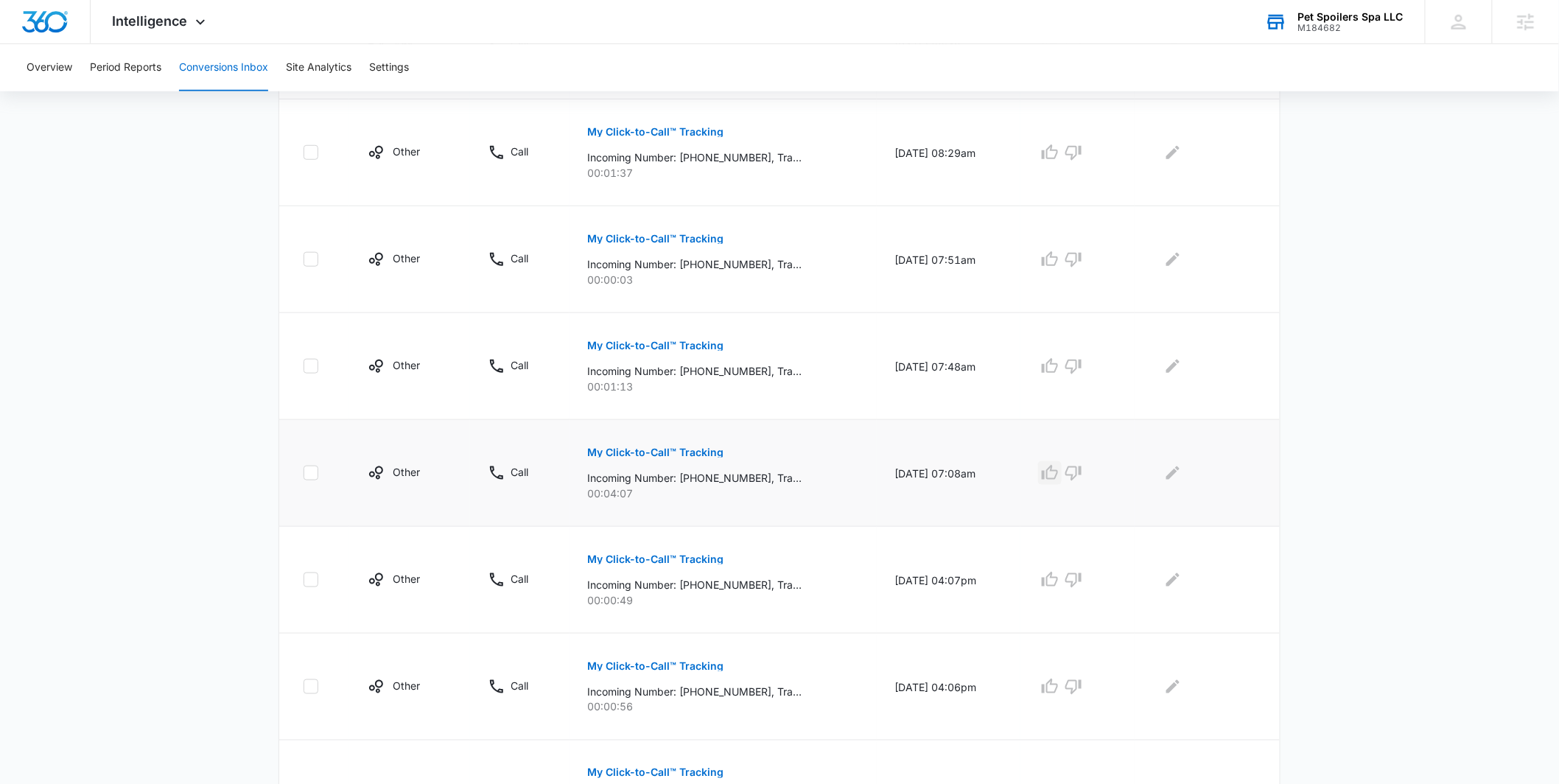
drag, startPoint x: 1068, startPoint y: 473, endPoint x: 1047, endPoint y: 480, distance: 22.1
click at [1059, 473] on icon "button" at bounding box center [1050, 473] width 18 height 18
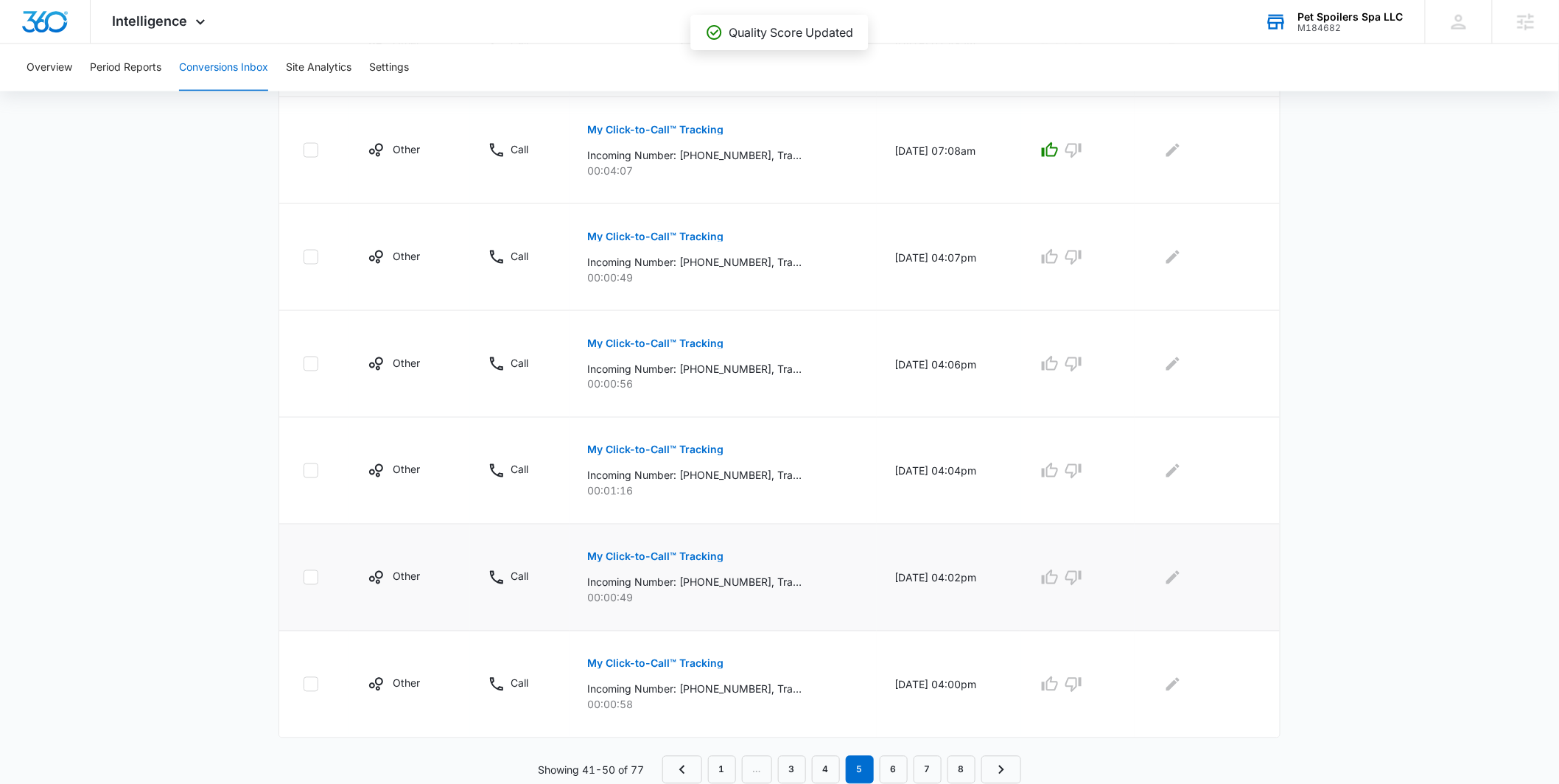
click at [693, 558] on p "My Click-to-Call™ Tracking" at bounding box center [655, 556] width 136 height 10
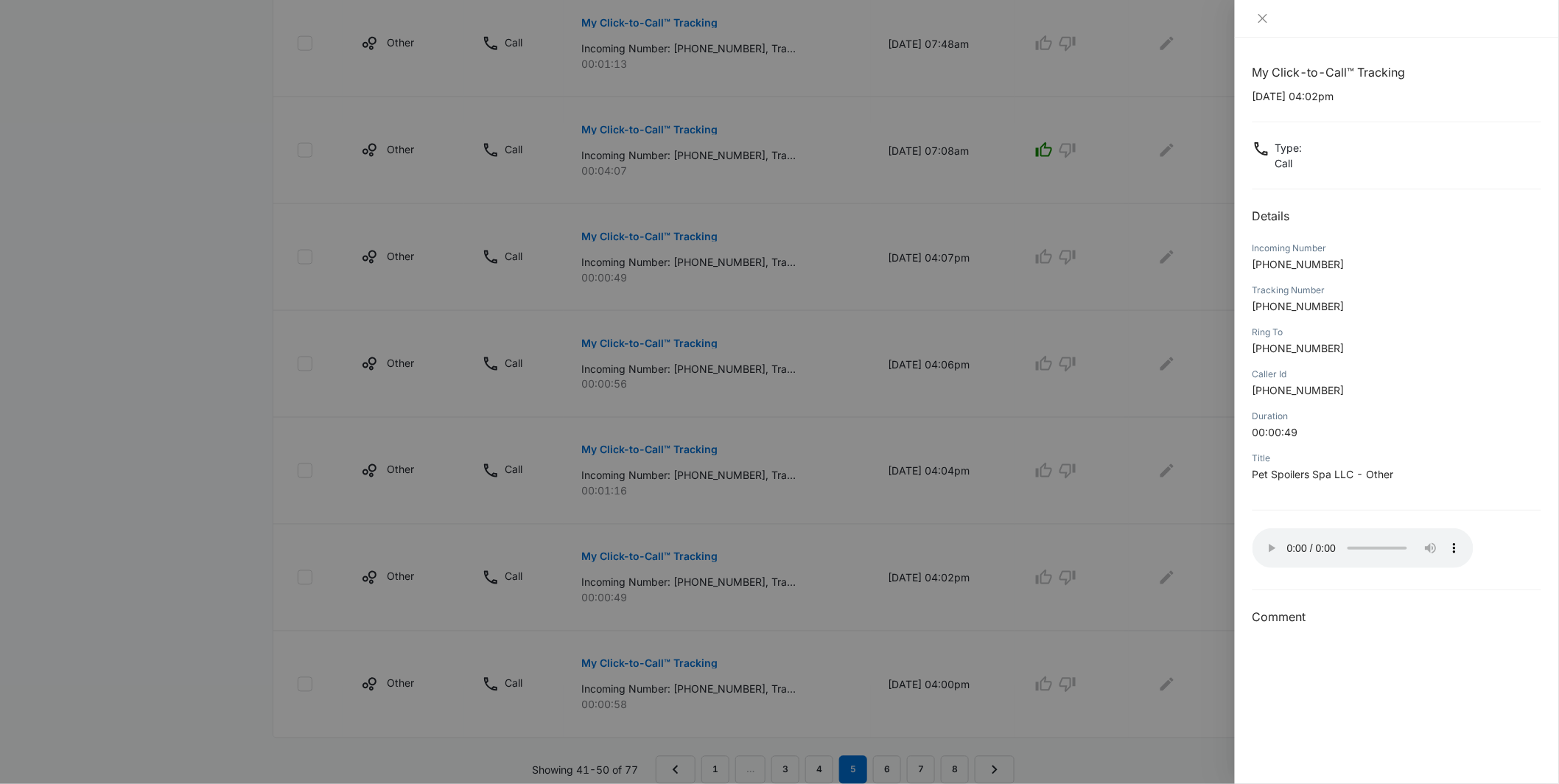
click at [932, 622] on div at bounding box center [780, 392] width 1559 height 784
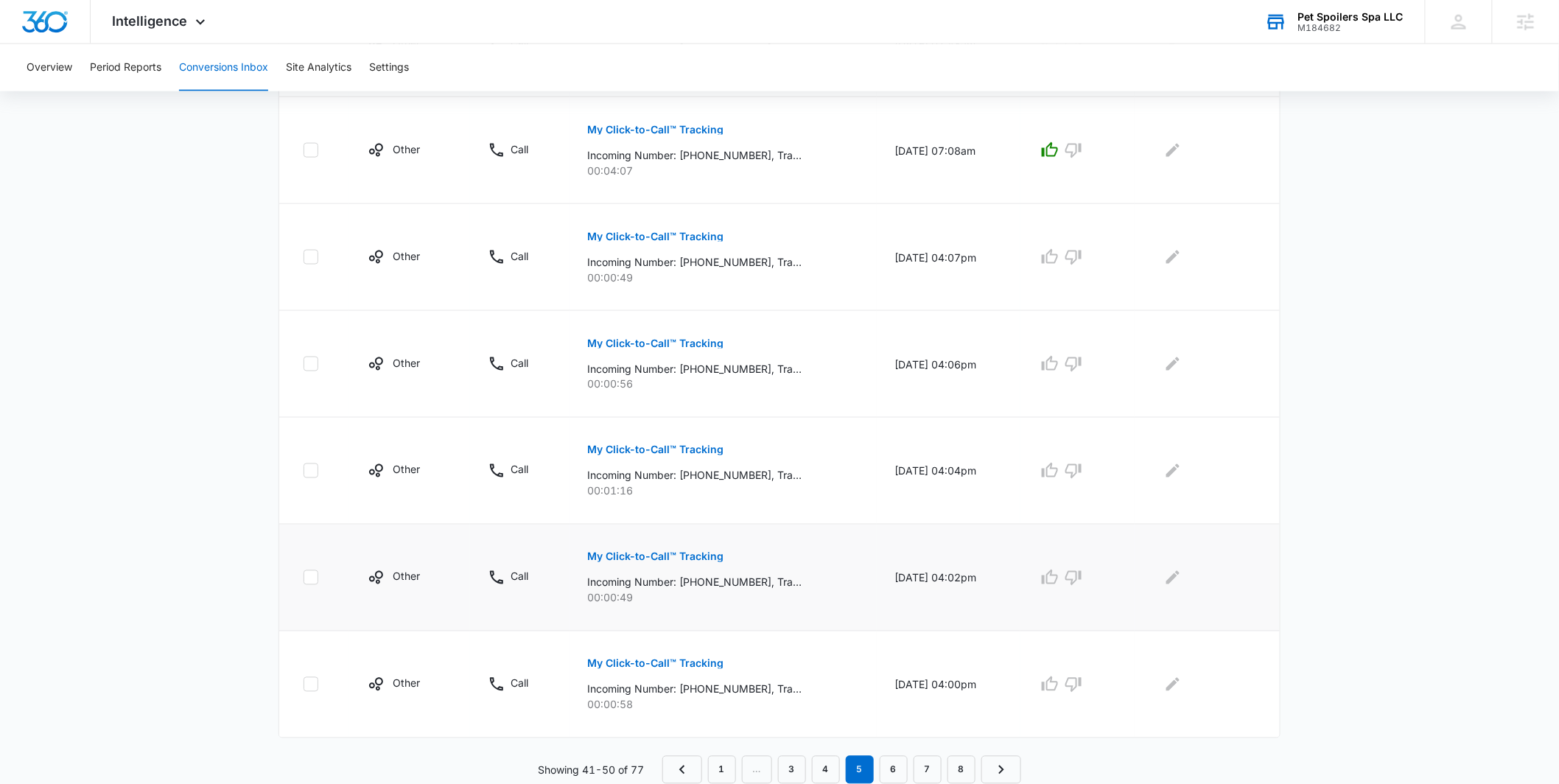
click at [606, 554] on p "My Click-to-Call™ Tracking" at bounding box center [655, 556] width 136 height 10
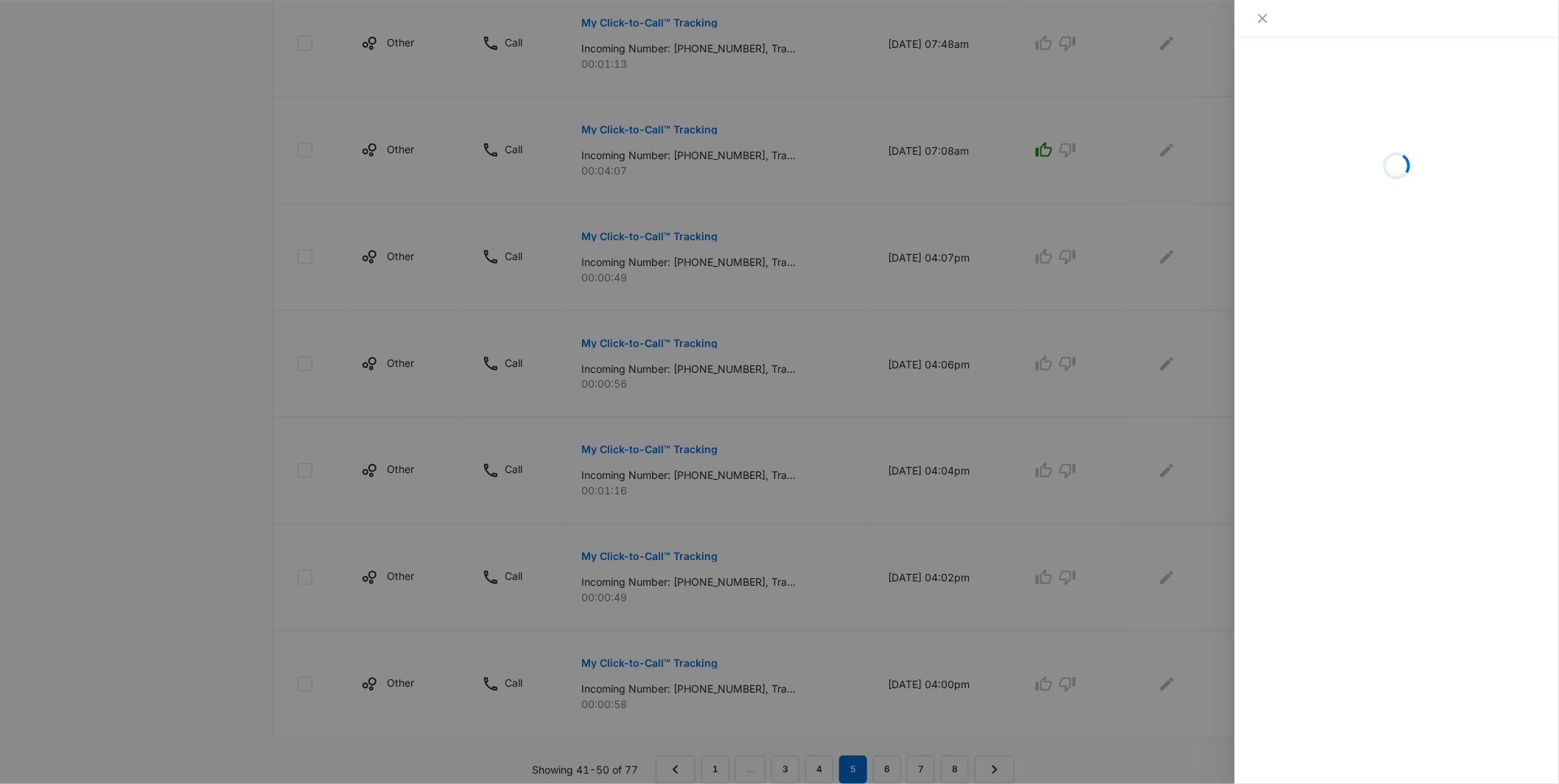
click at [1382, 498] on div "Loading" at bounding box center [1397, 411] width 324 height 746
drag, startPoint x: 1372, startPoint y: 501, endPoint x: 1362, endPoint y: 506, distance: 11.2
click at [1367, 503] on div "Loading" at bounding box center [1397, 411] width 324 height 746
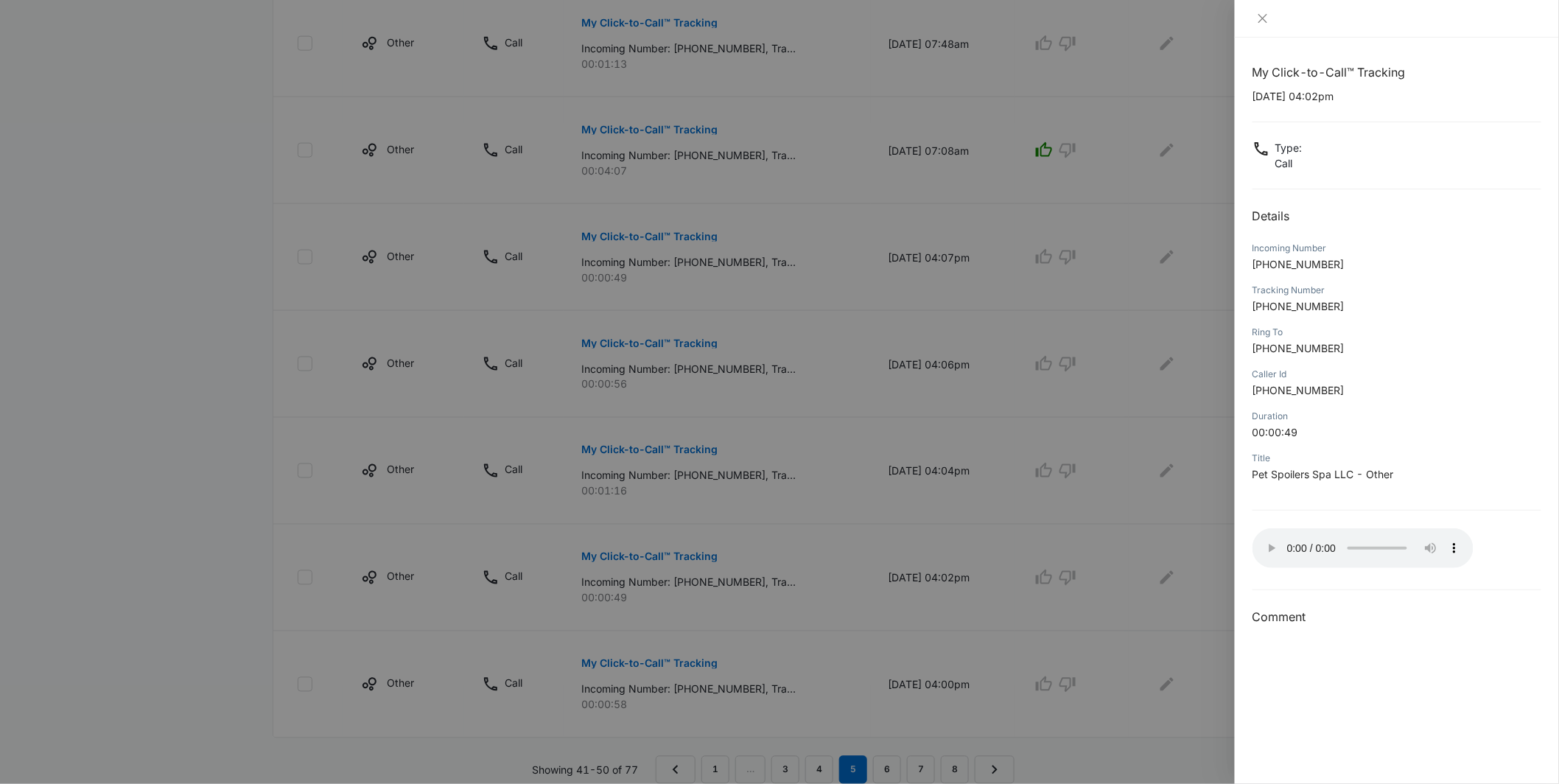
click at [782, 587] on div at bounding box center [780, 392] width 1559 height 784
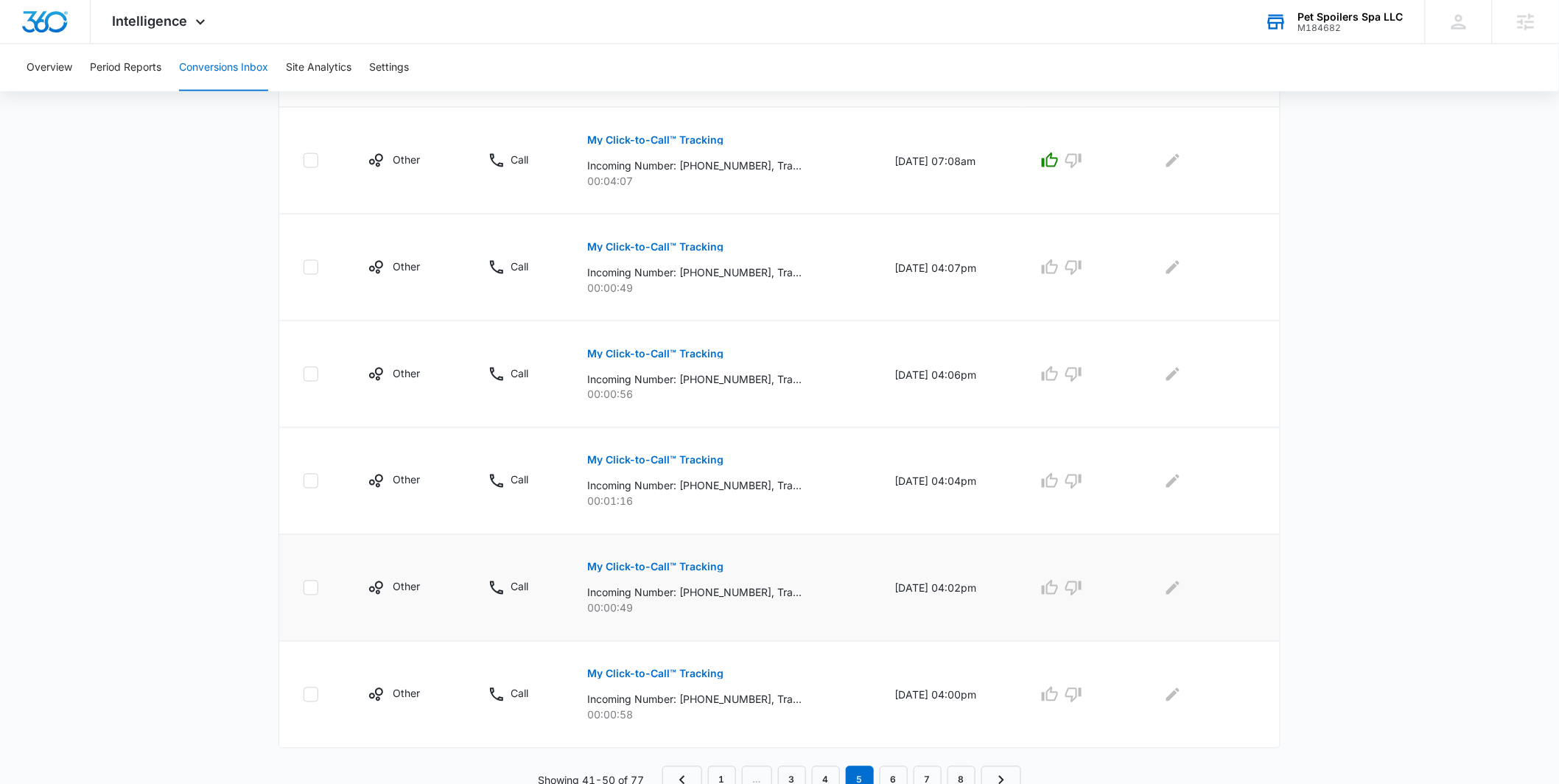
scroll to position [771, 0]
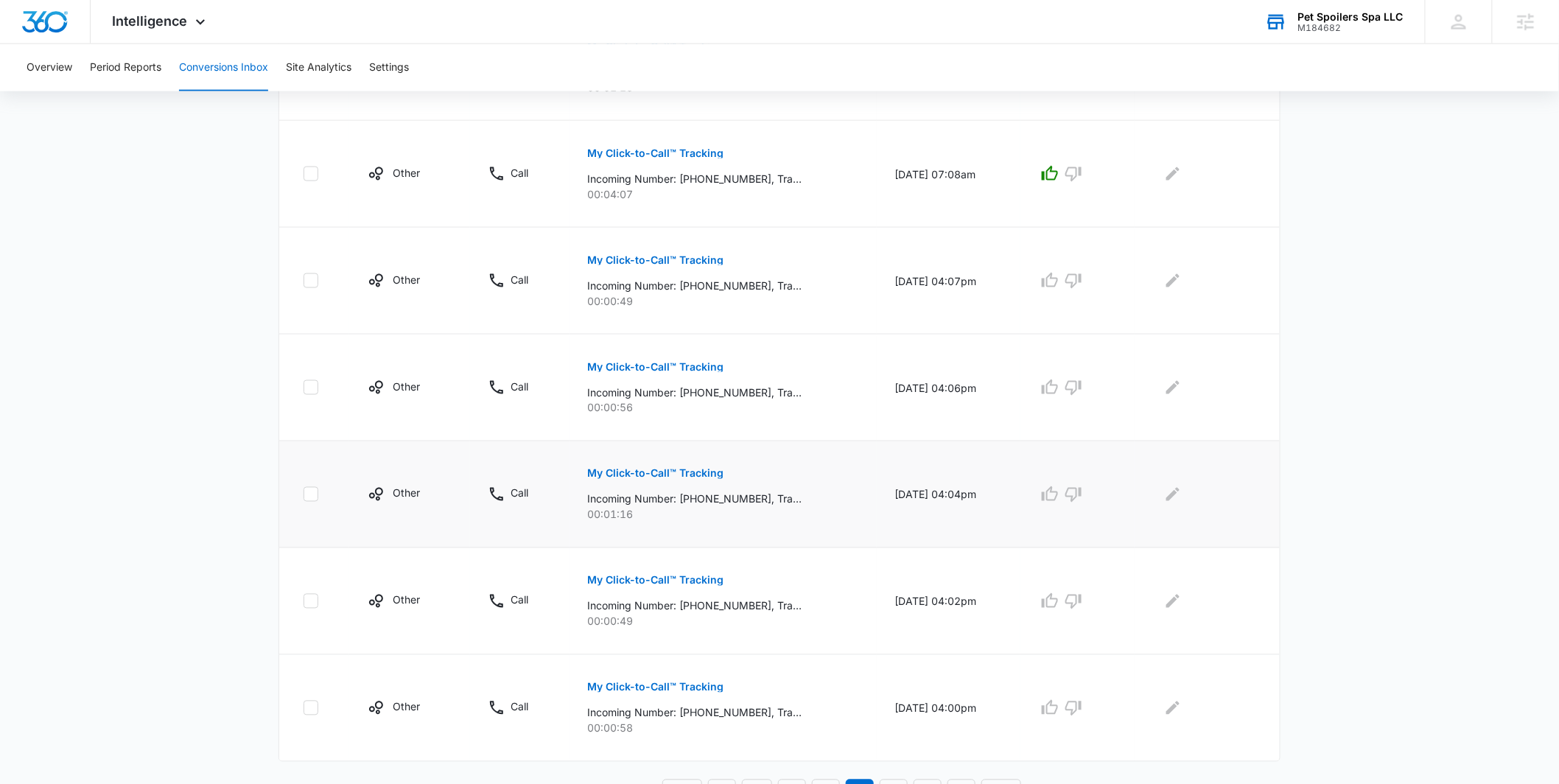
click at [712, 479] on button "My Click-to-Call™ Tracking" at bounding box center [655, 473] width 136 height 35
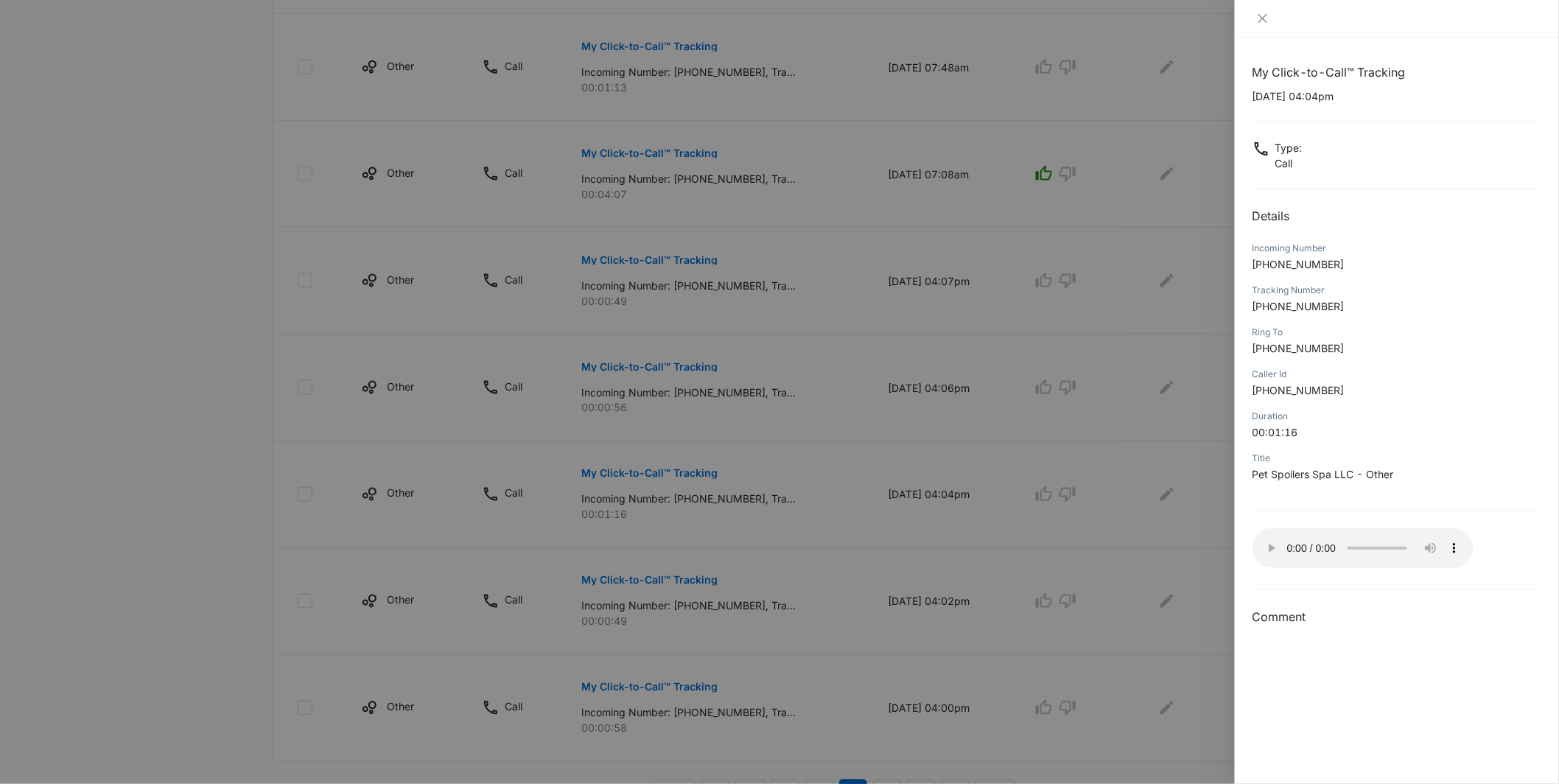
click at [953, 570] on div at bounding box center [780, 392] width 1559 height 784
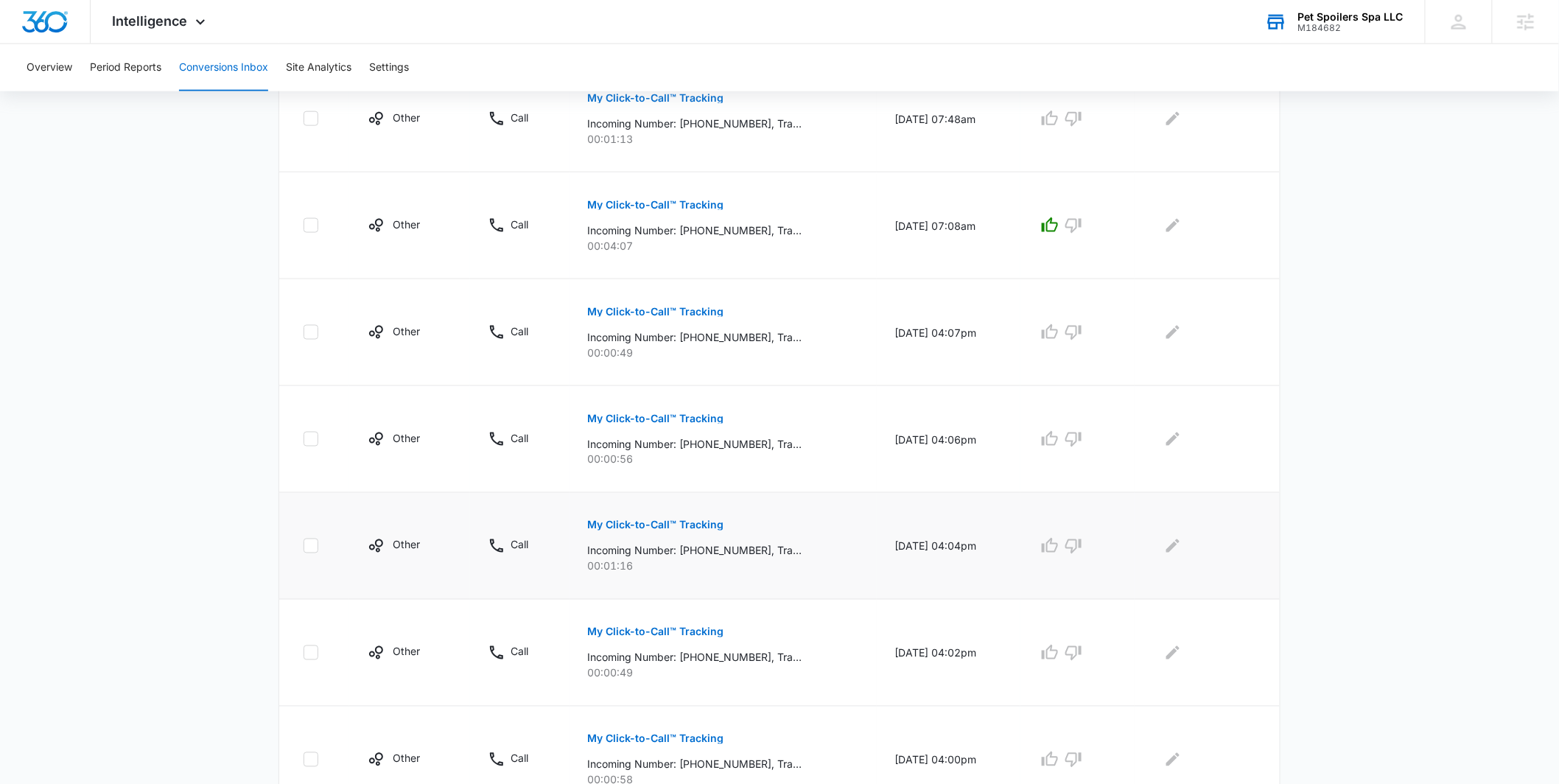
scroll to position [717, 0]
click at [705, 421] on p "My Click-to-Call™ Tracking" at bounding box center [655, 419] width 136 height 10
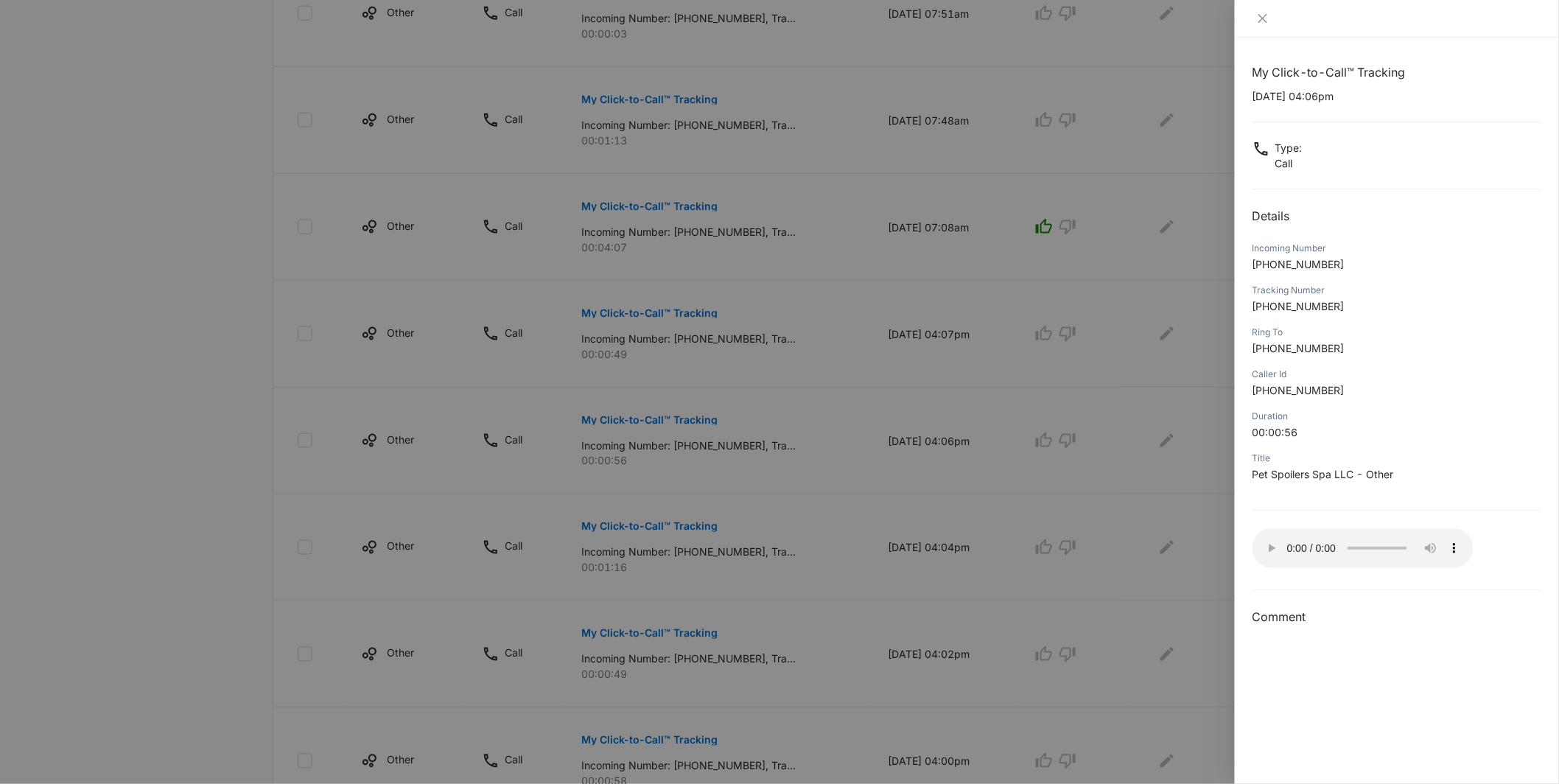
click at [1103, 503] on div at bounding box center [780, 392] width 1559 height 784
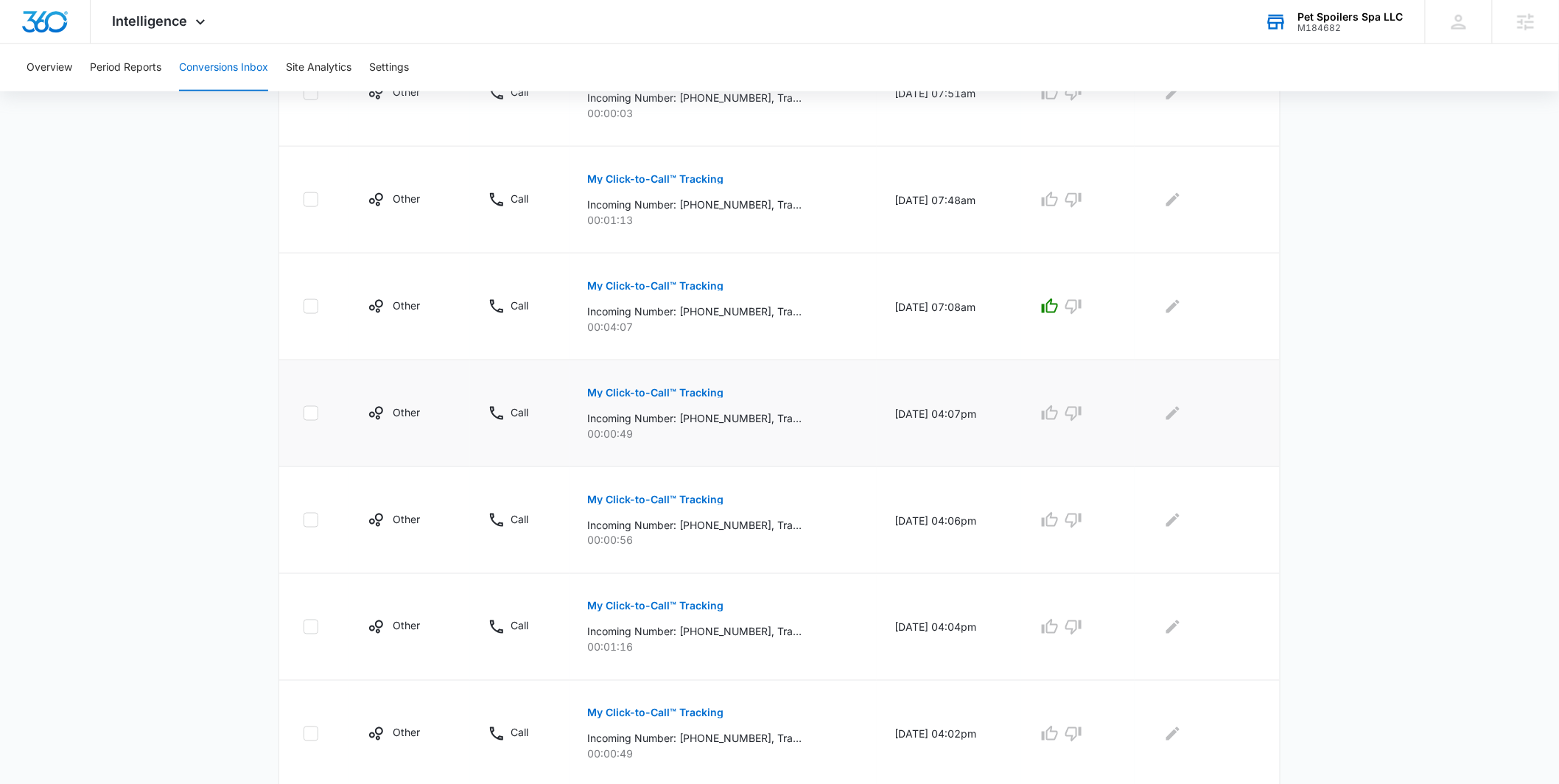
scroll to position [626, 0]
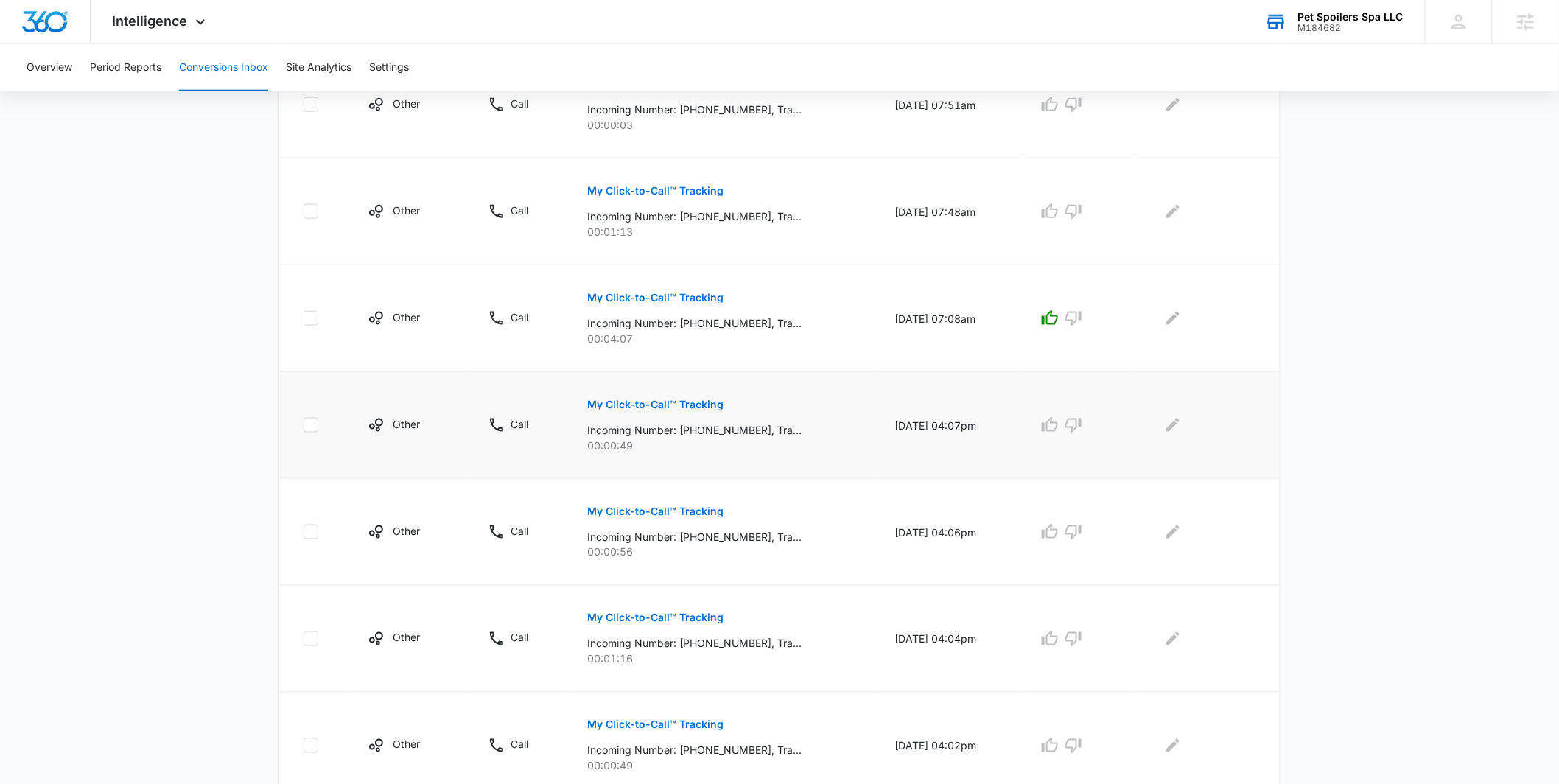
click at [635, 401] on p "My Click-to-Call™ Tracking" at bounding box center [655, 404] width 136 height 10
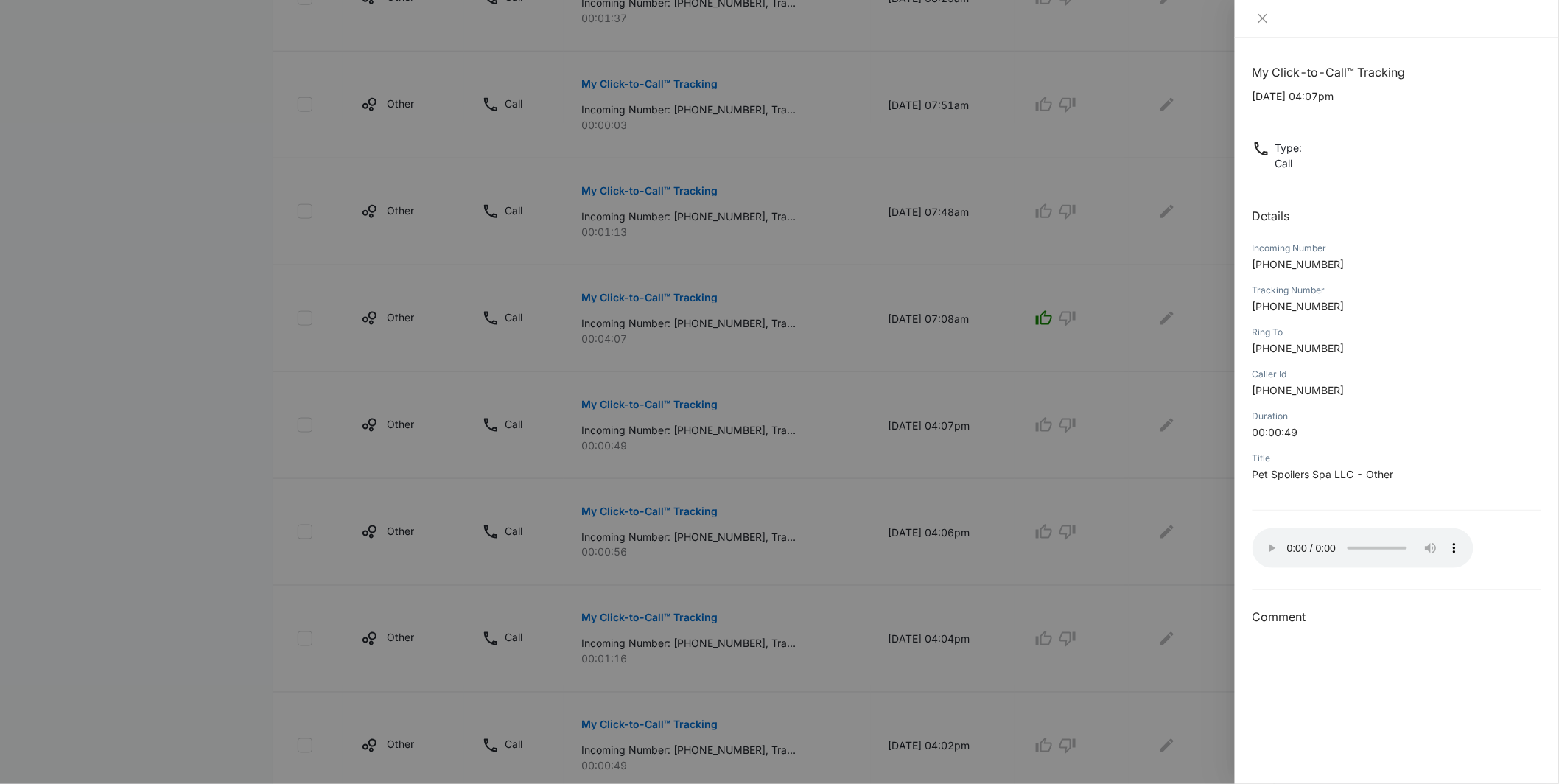
click at [1026, 523] on div at bounding box center [780, 392] width 1559 height 784
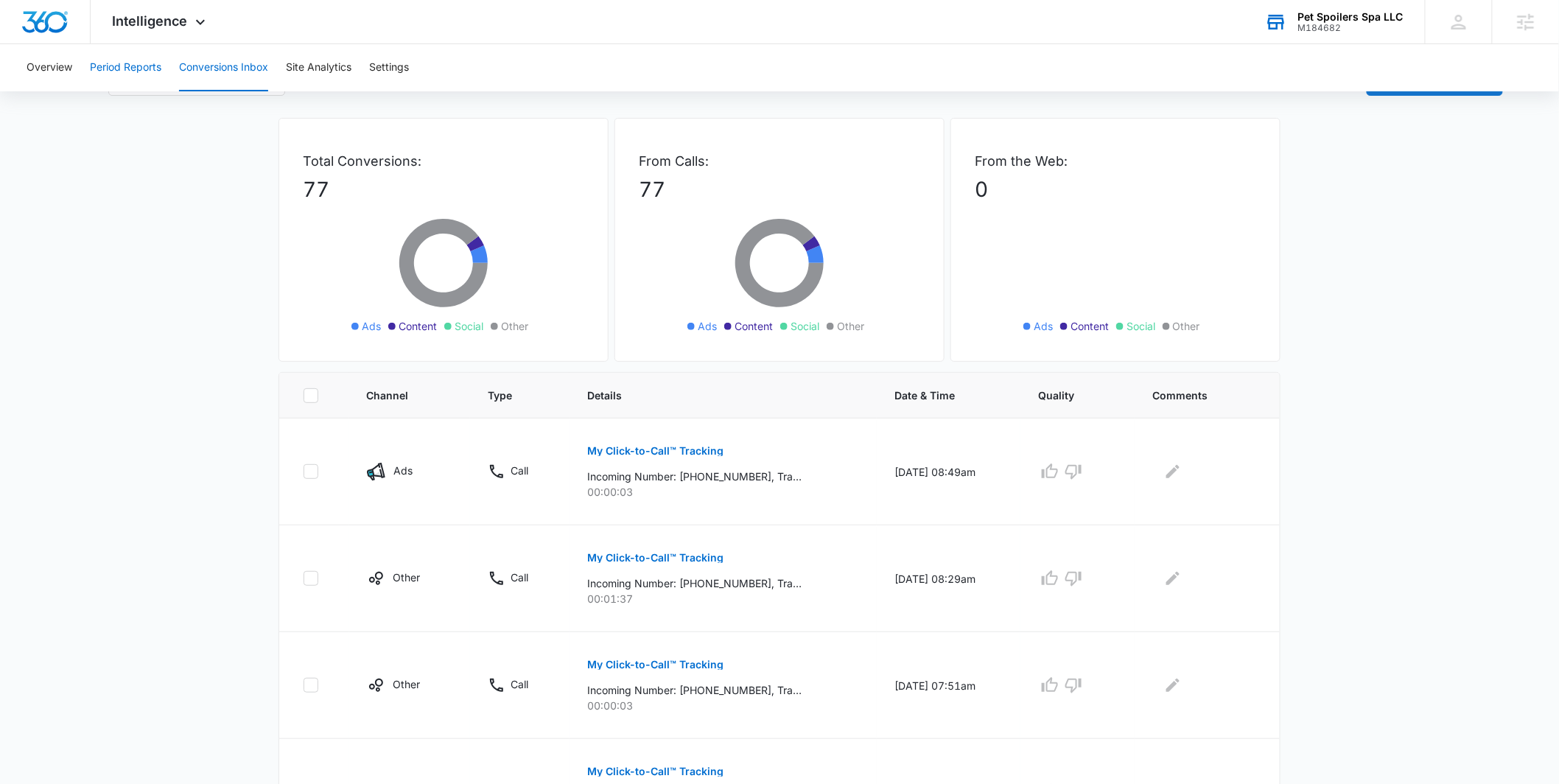
scroll to position [0, 0]
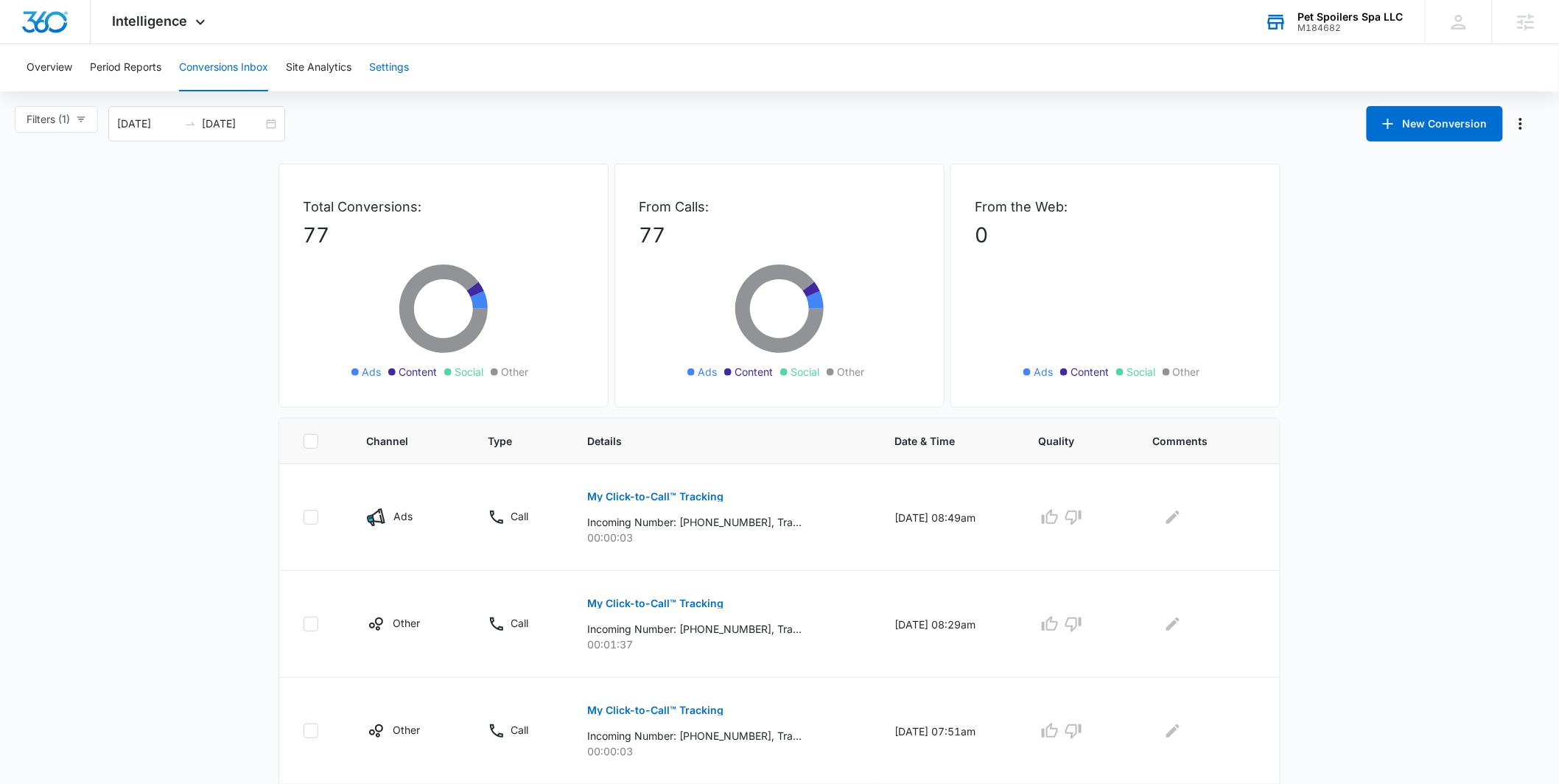
click at [391, 66] on button "Settings" at bounding box center [389, 67] width 40 height 47
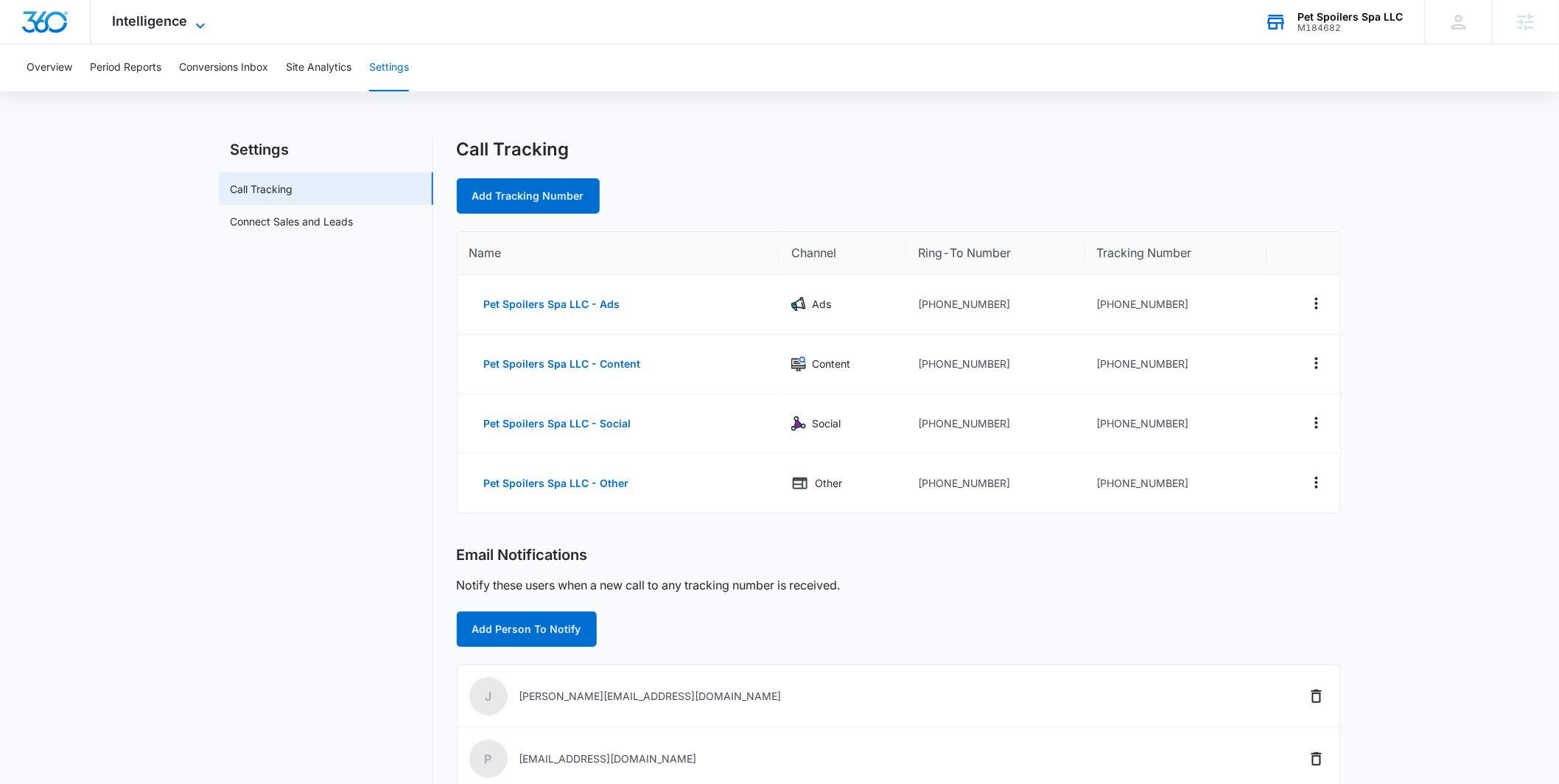
click at [172, 12] on div "Intelligence Apps Reputation Websites Forms CRM Email Social Shop Payments POS …" at bounding box center [161, 22] width 141 height 44
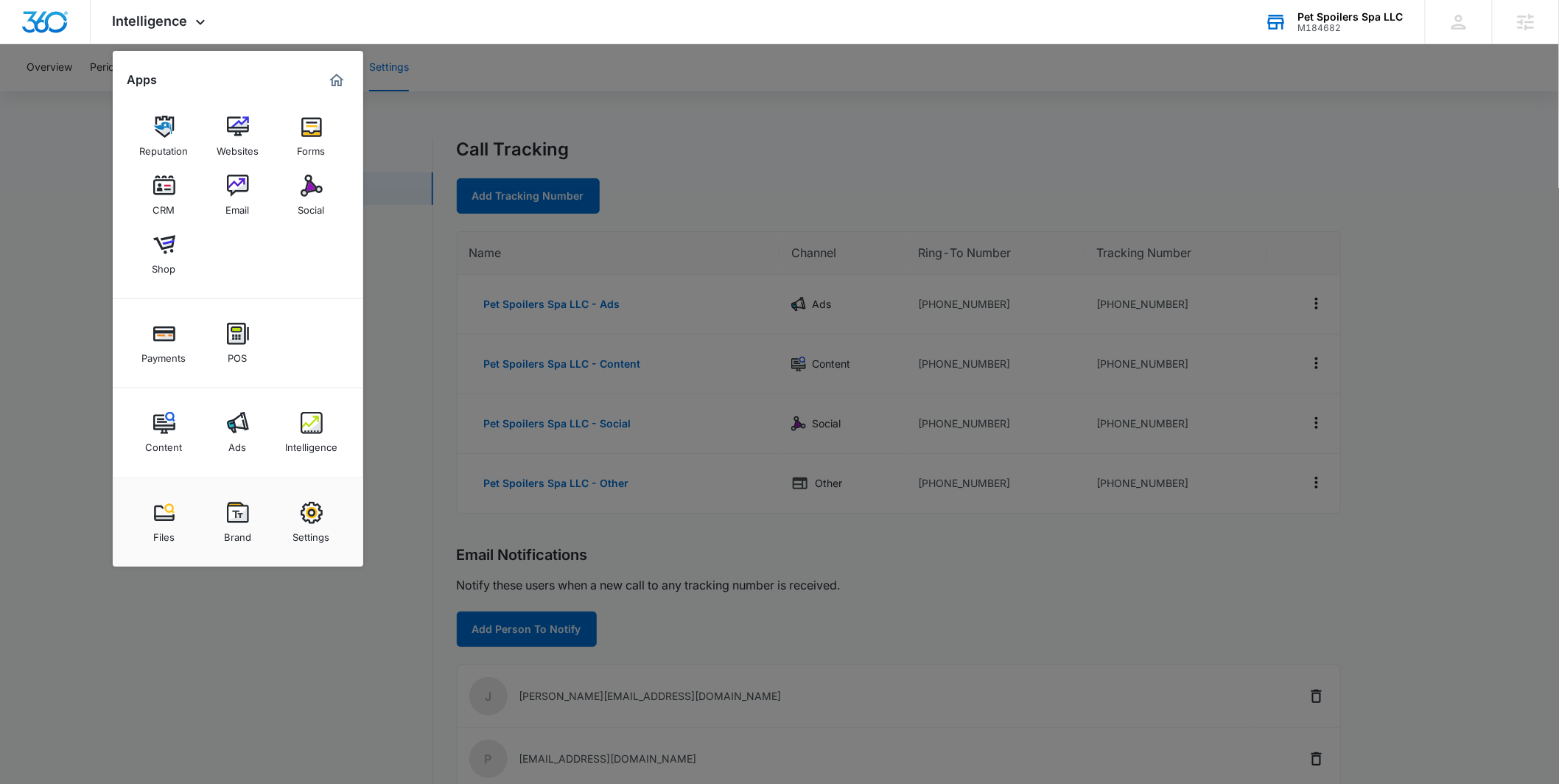
click at [383, 161] on div at bounding box center [780, 392] width 1559 height 784
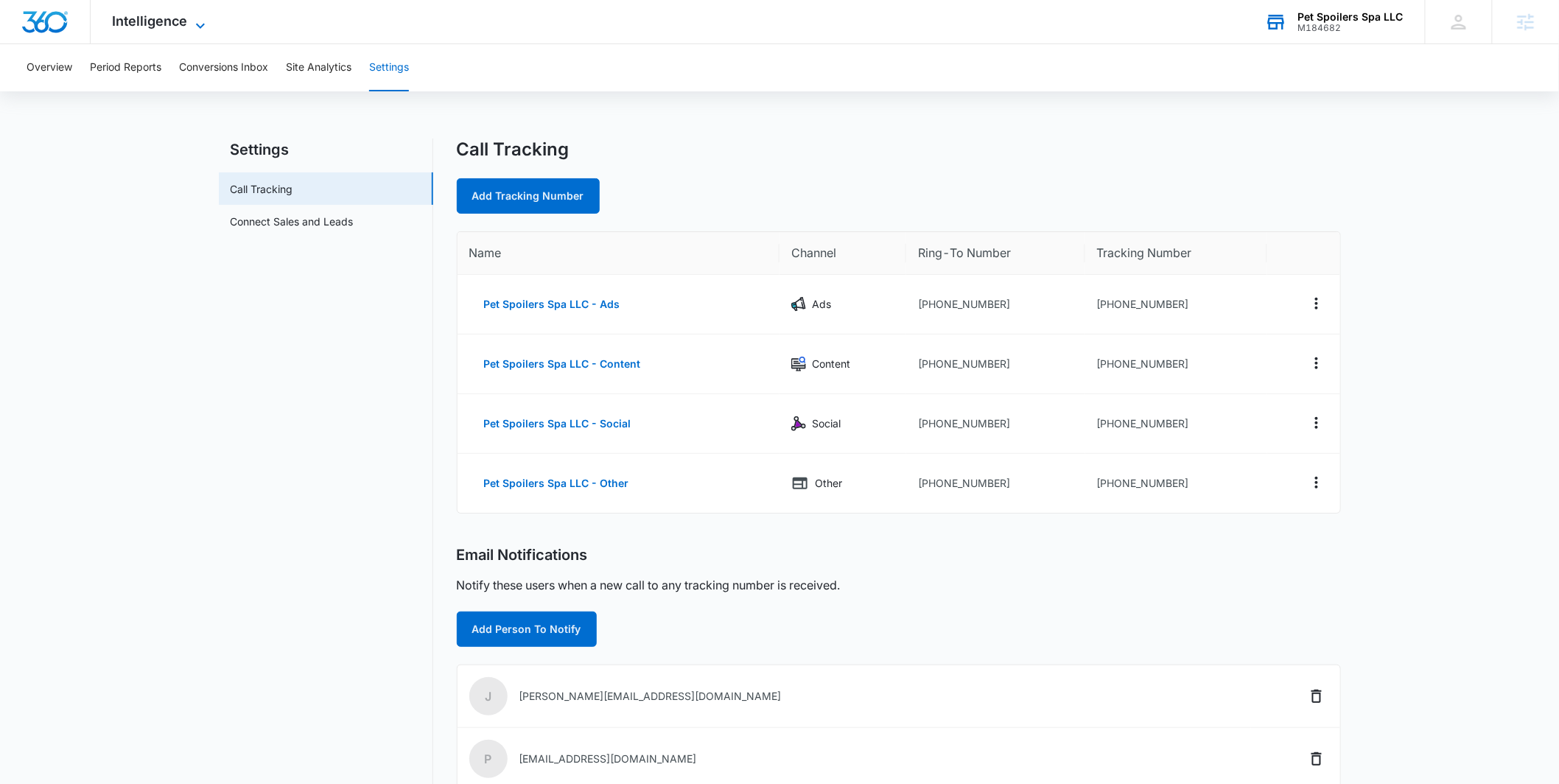
click at [164, 15] on span "Intelligence" at bounding box center [150, 21] width 75 height 16
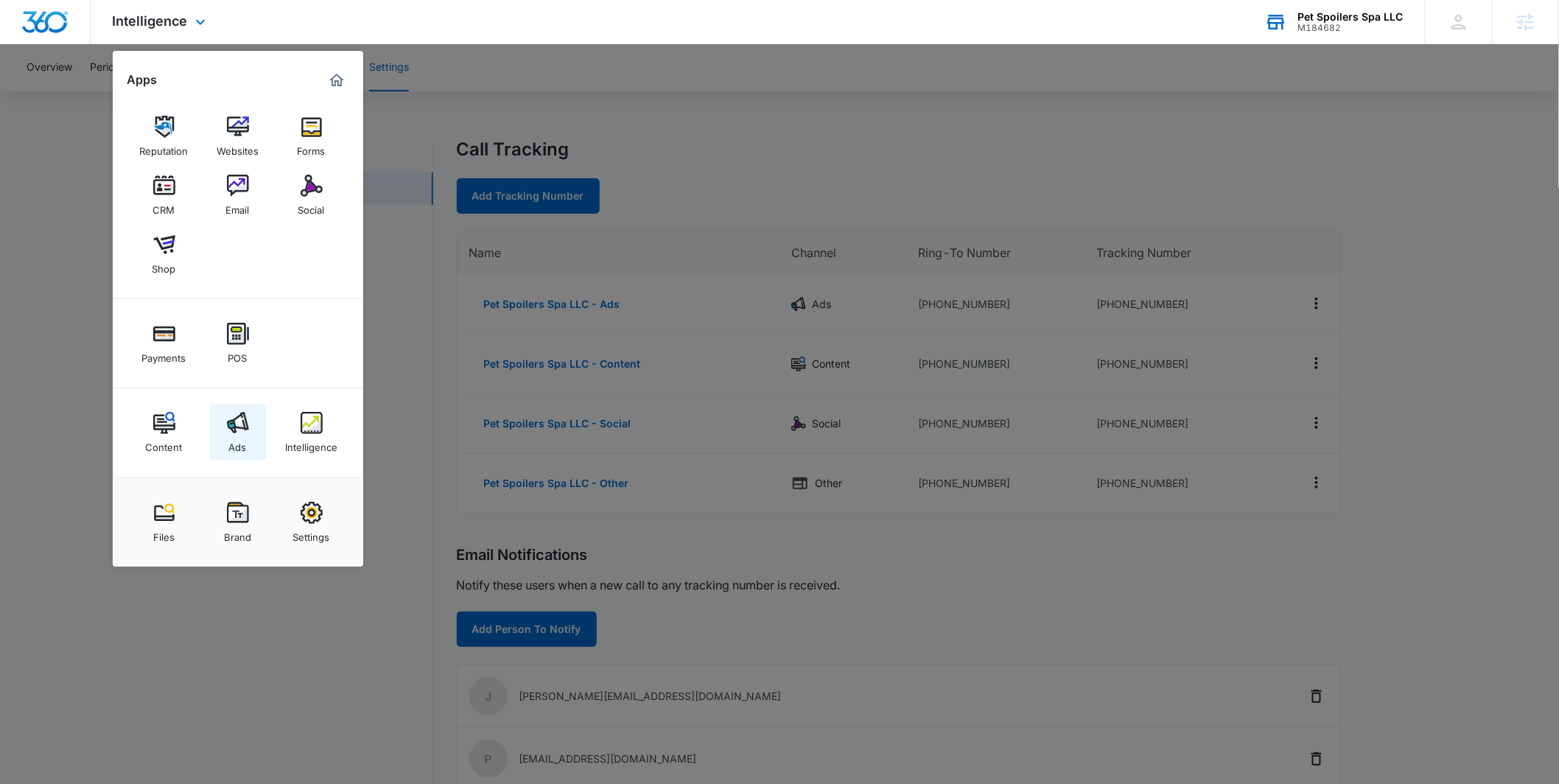
click at [230, 432] on img at bounding box center [238, 423] width 22 height 22
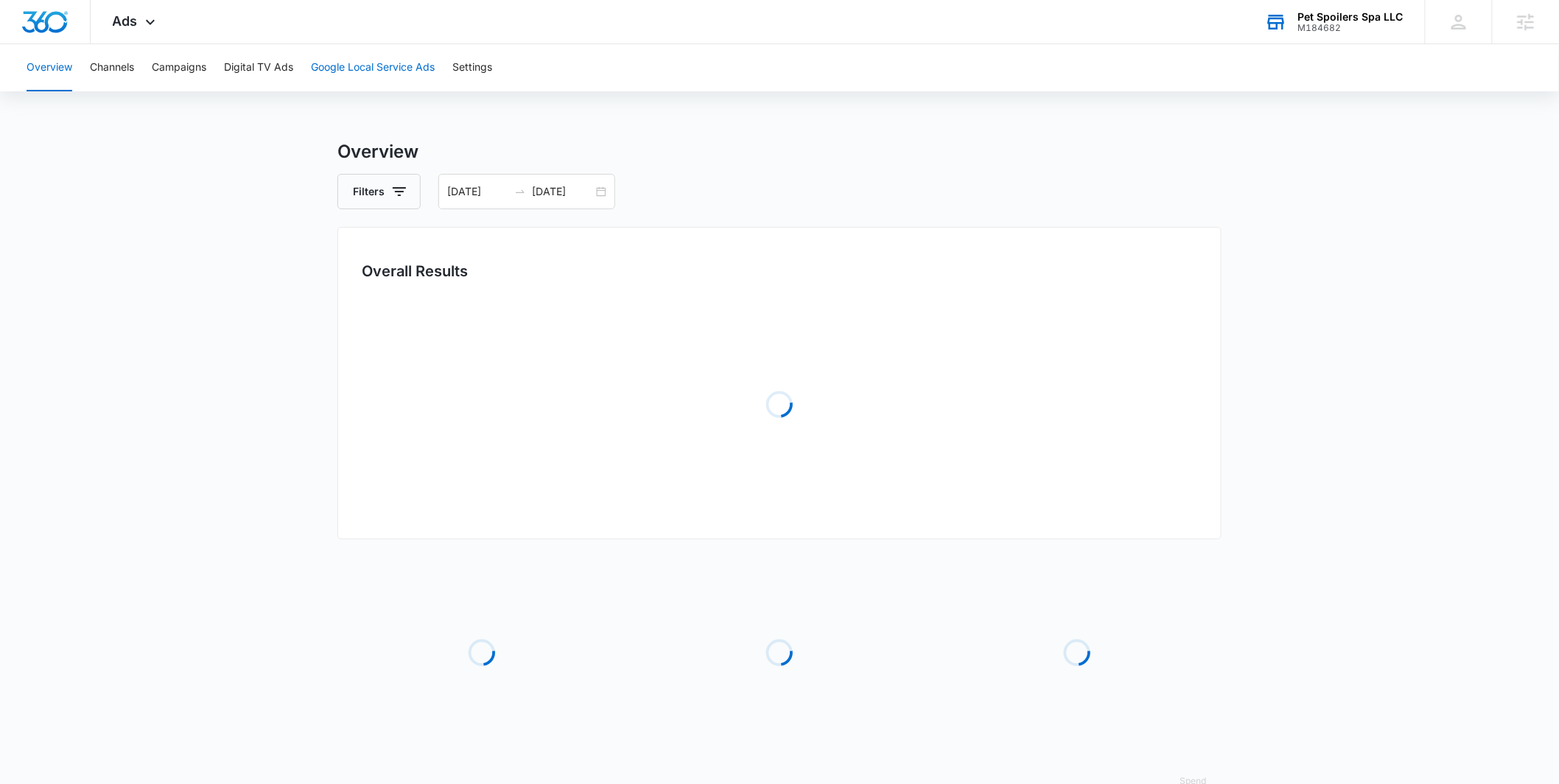
click at [367, 77] on button "Google Local Service Ads" at bounding box center [373, 67] width 124 height 47
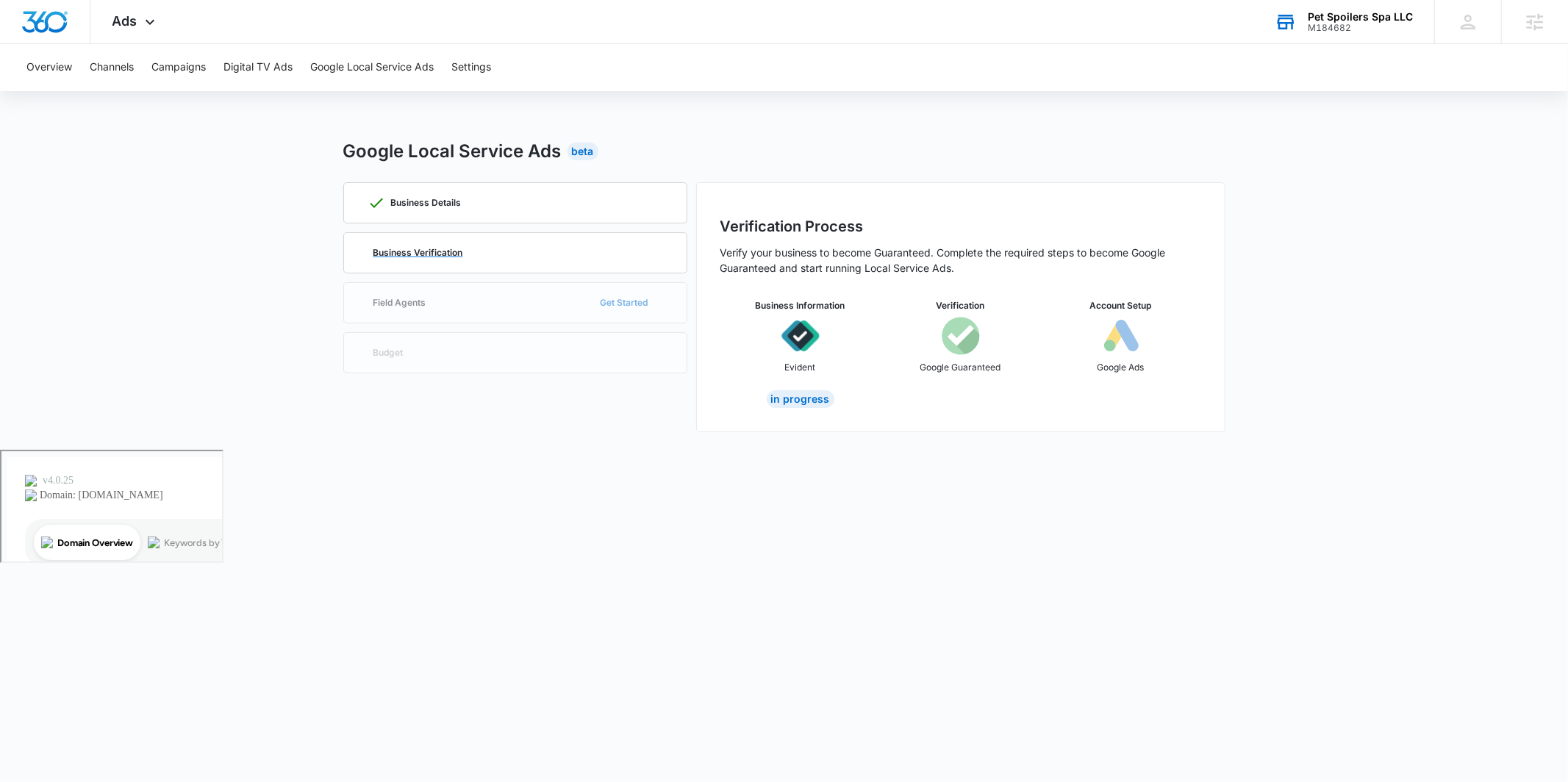
click at [510, 254] on div "Business Verification" at bounding box center [515, 252] width 296 height 40
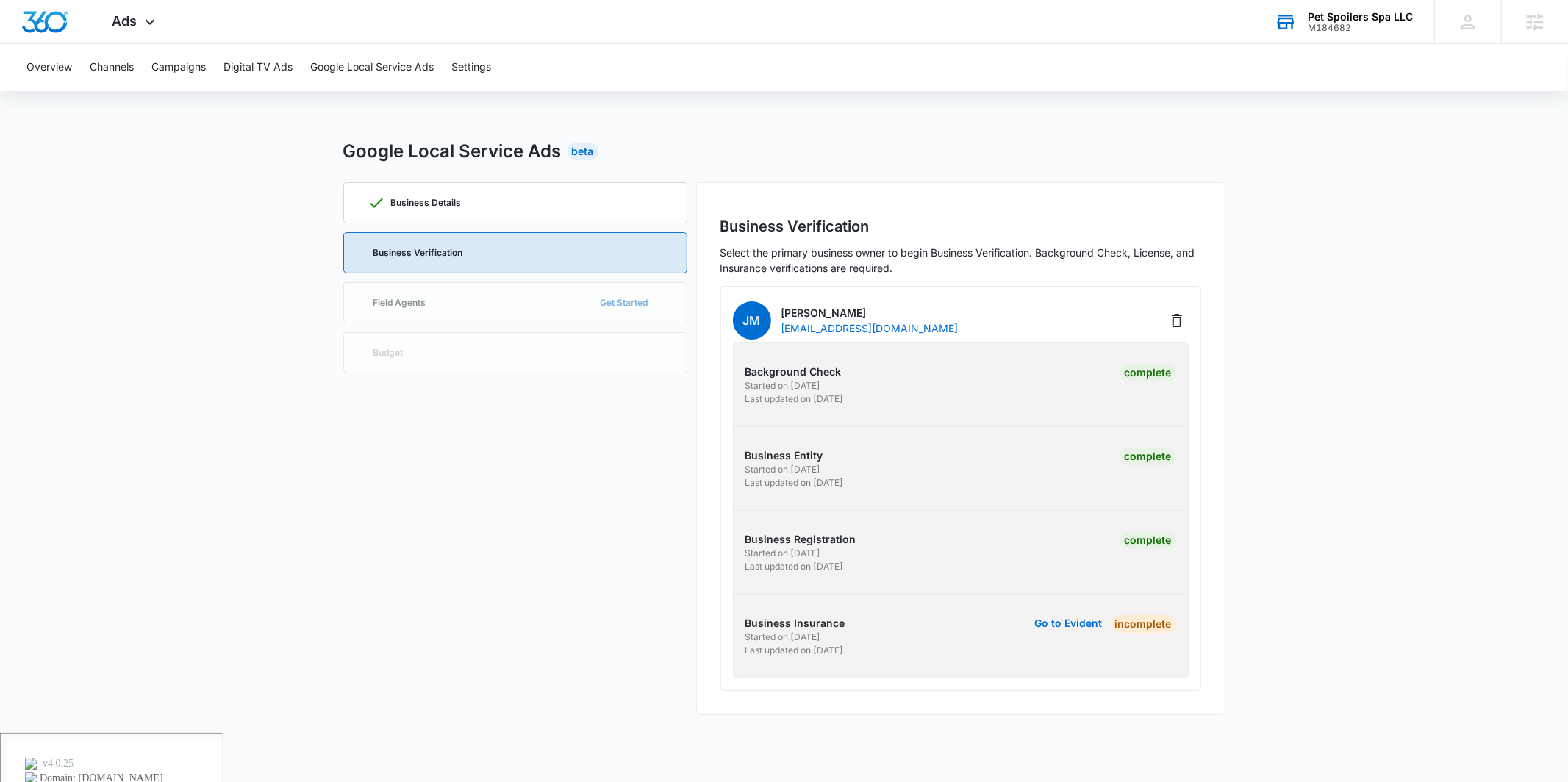
click at [543, 302] on div "Business Details Business Verification Field Agents Get Started Budget" at bounding box center [515, 449] width 344 height 533
click at [155, 27] on icon at bounding box center [150, 26] width 18 height 18
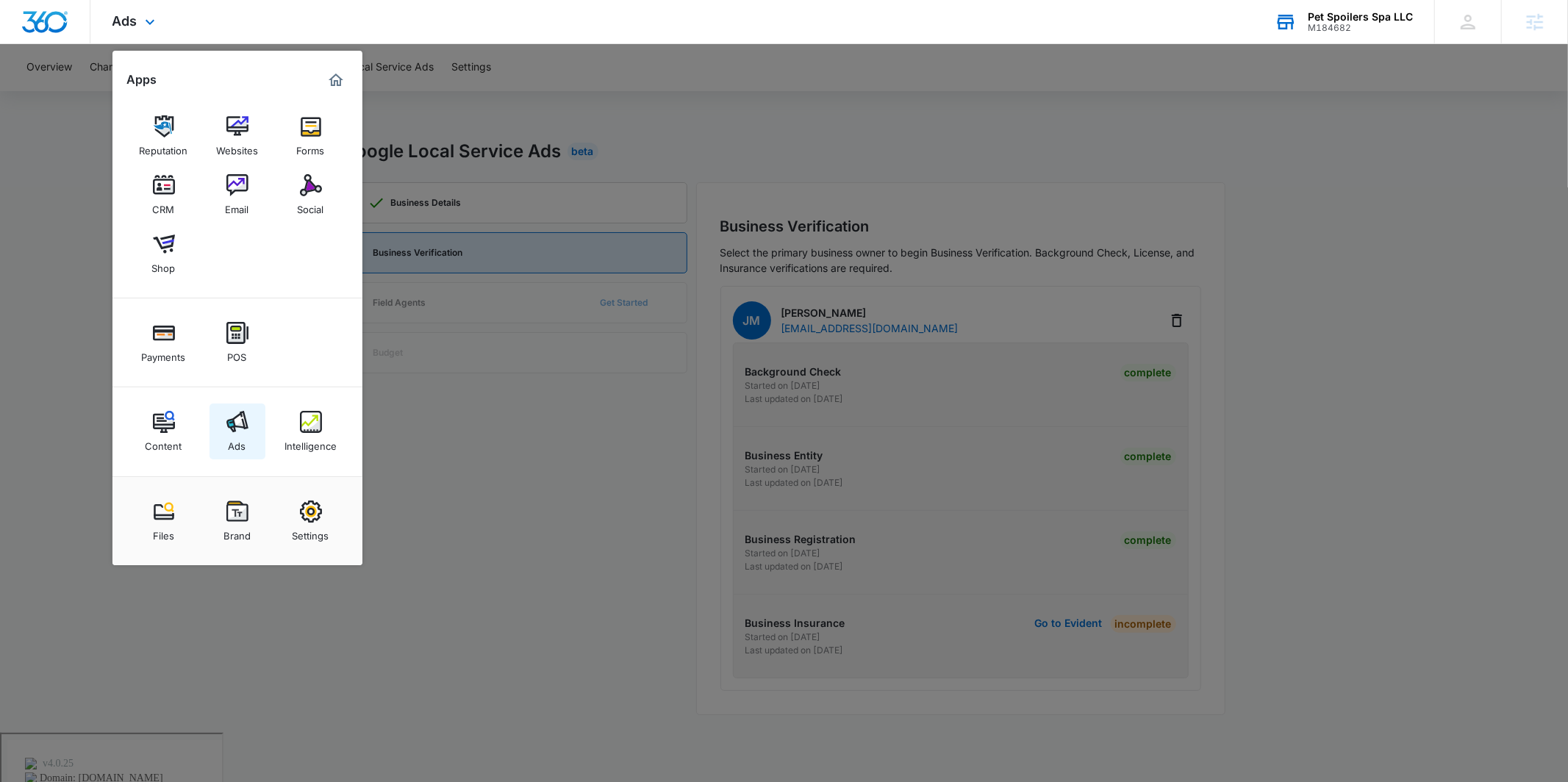
click at [238, 412] on img at bounding box center [237, 421] width 22 height 22
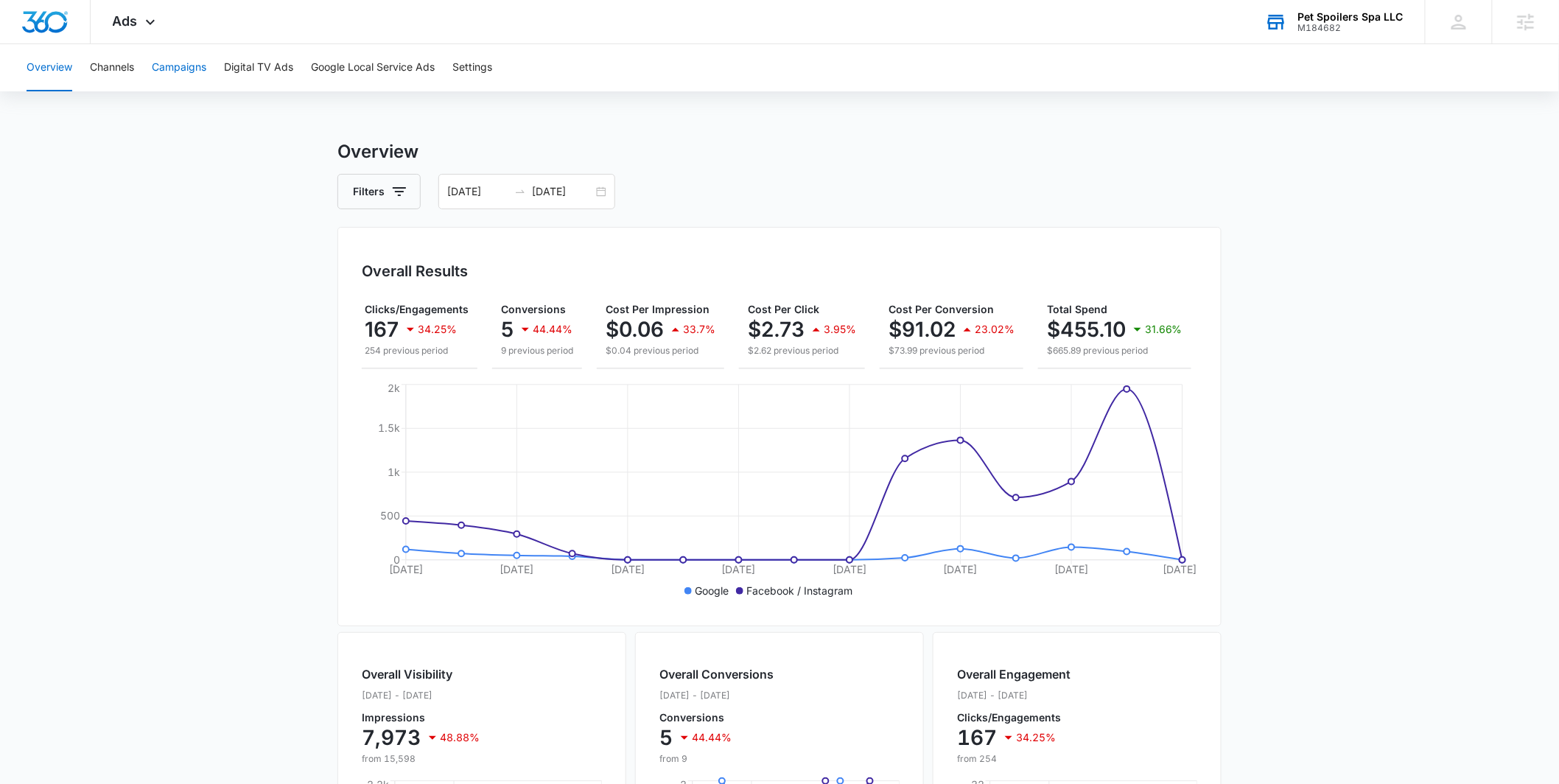
click at [164, 62] on button "Campaigns" at bounding box center [179, 67] width 55 height 47
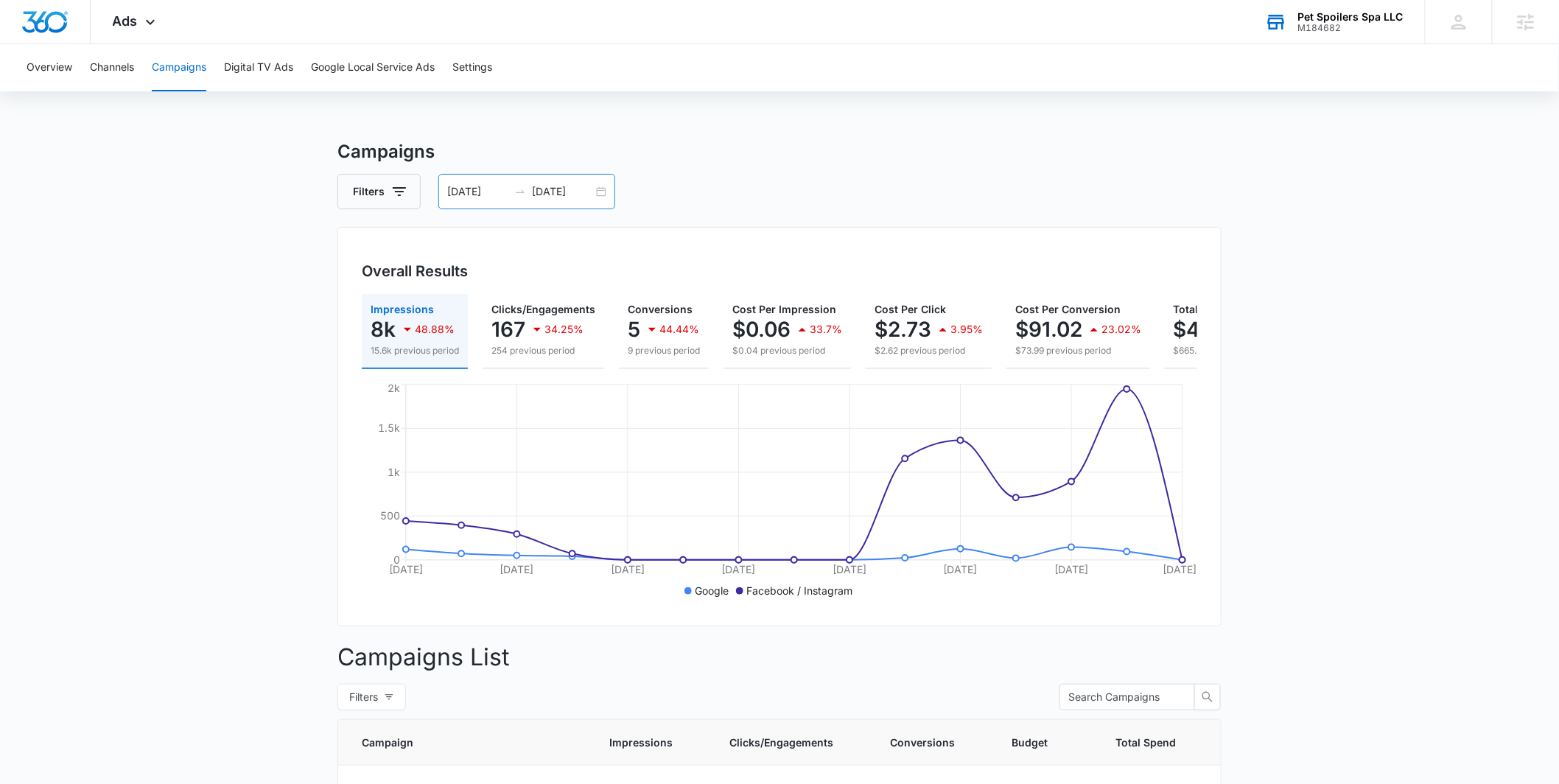
click at [603, 196] on div "09/01/2025 09/15/2025" at bounding box center [527, 191] width 177 height 35
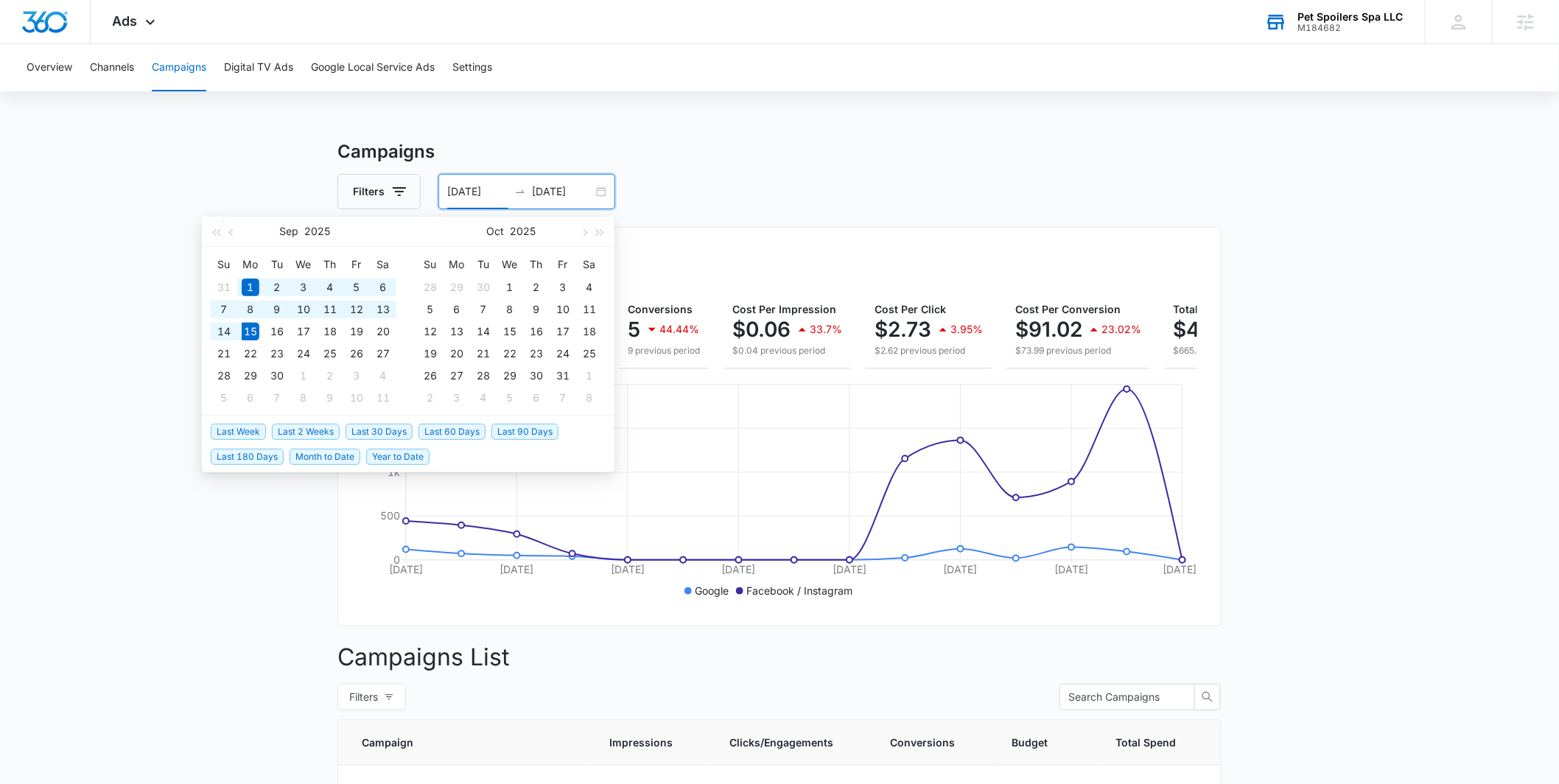
click at [472, 429] on span "Last 60 Days" at bounding box center [452, 431] width 67 height 16
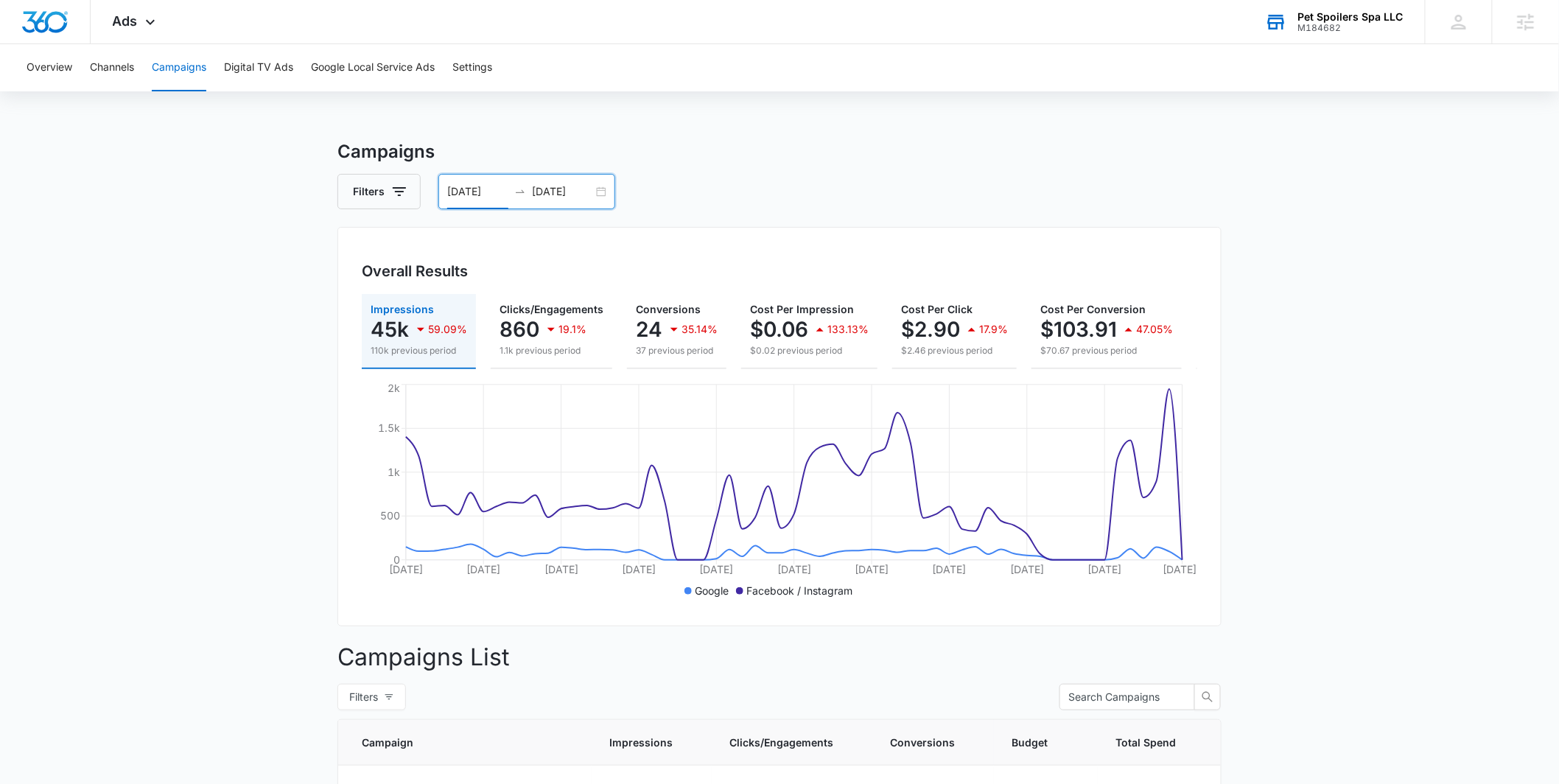
click at [610, 193] on div "07/17/2025 09/15/2025" at bounding box center [527, 191] width 177 height 35
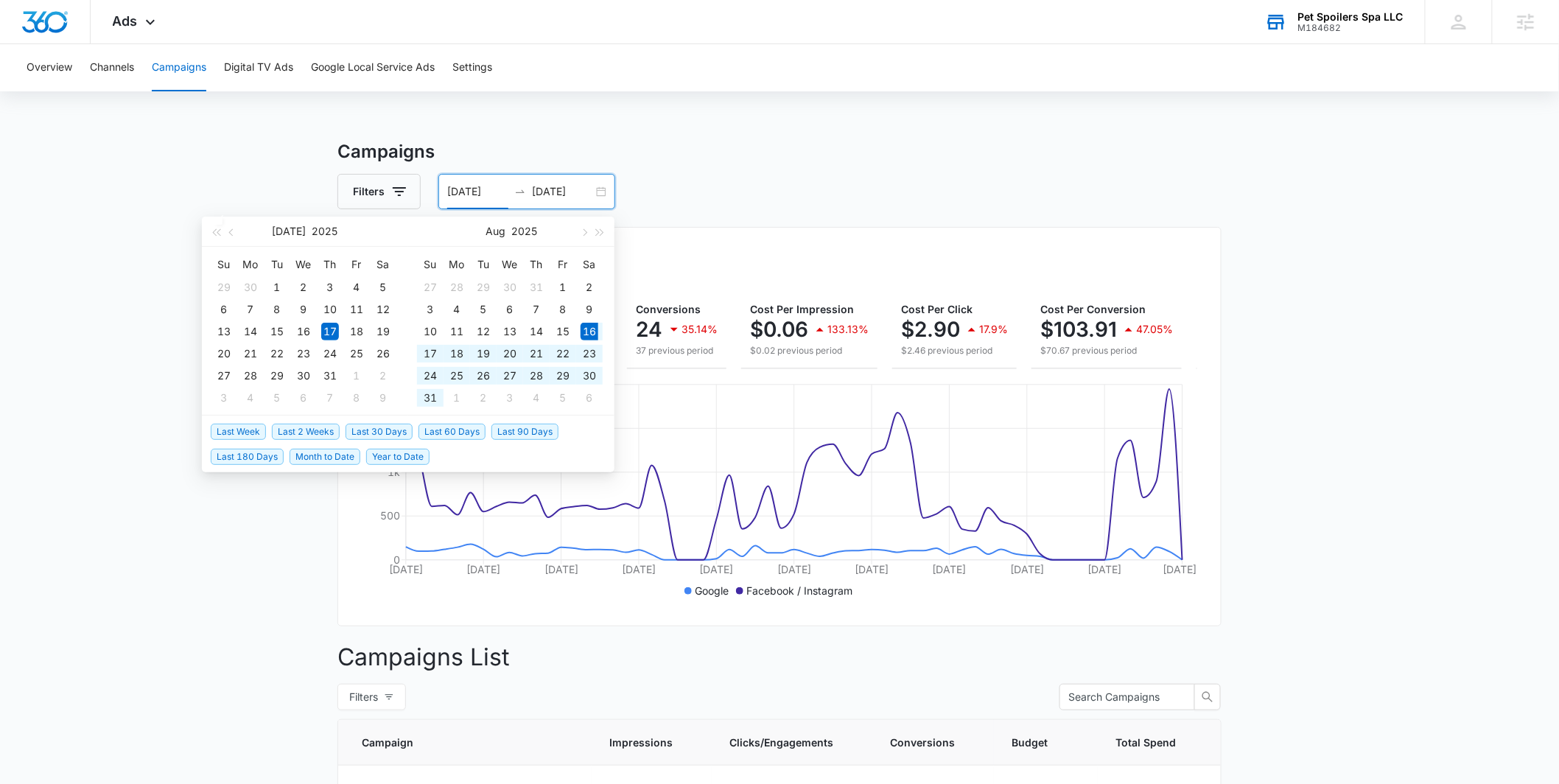
click at [387, 430] on span "Last 30 Days" at bounding box center [380, 431] width 67 height 16
type input "08/16/2025"
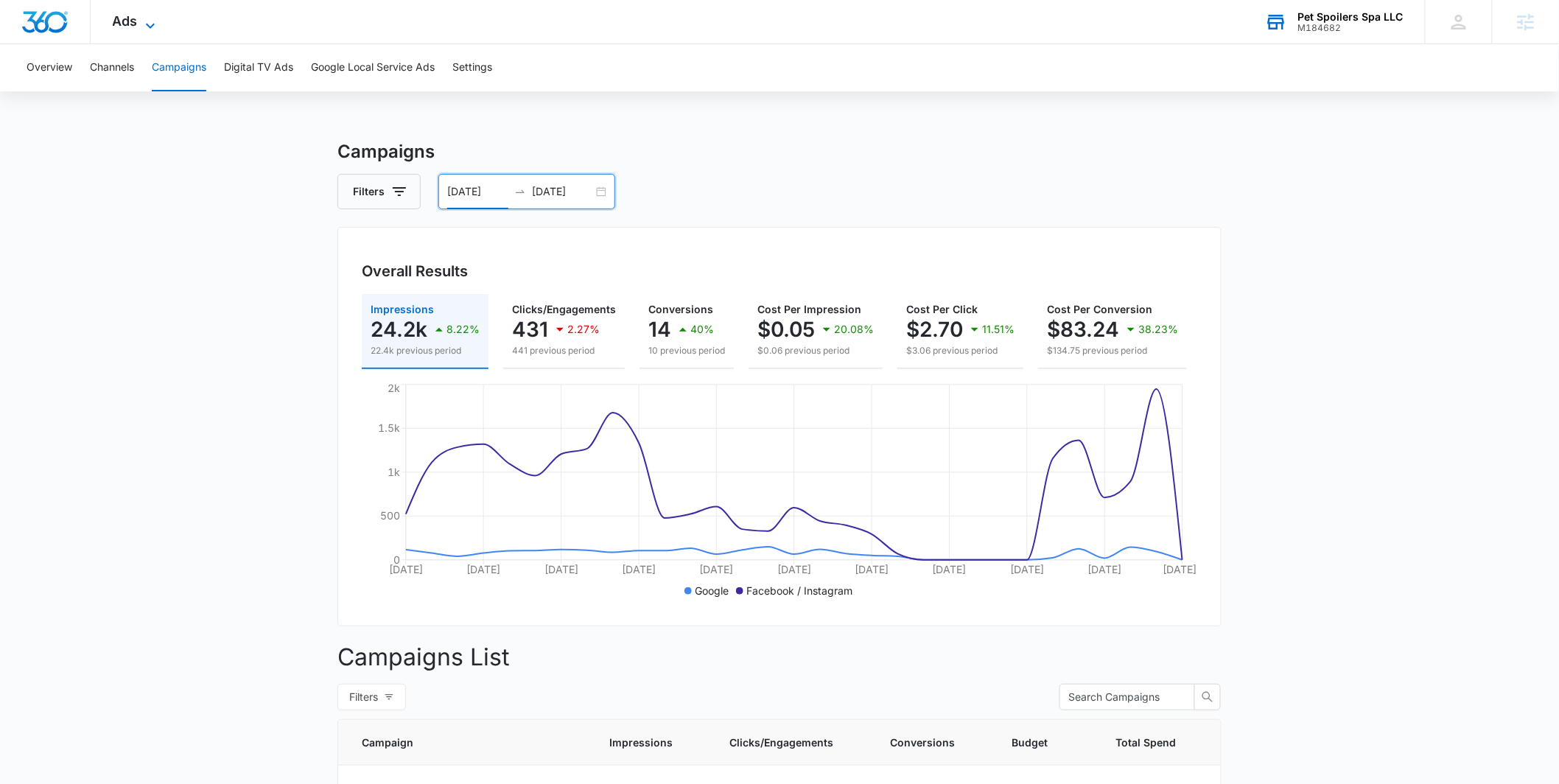
click at [114, 23] on span "Ads" at bounding box center [125, 21] width 25 height 16
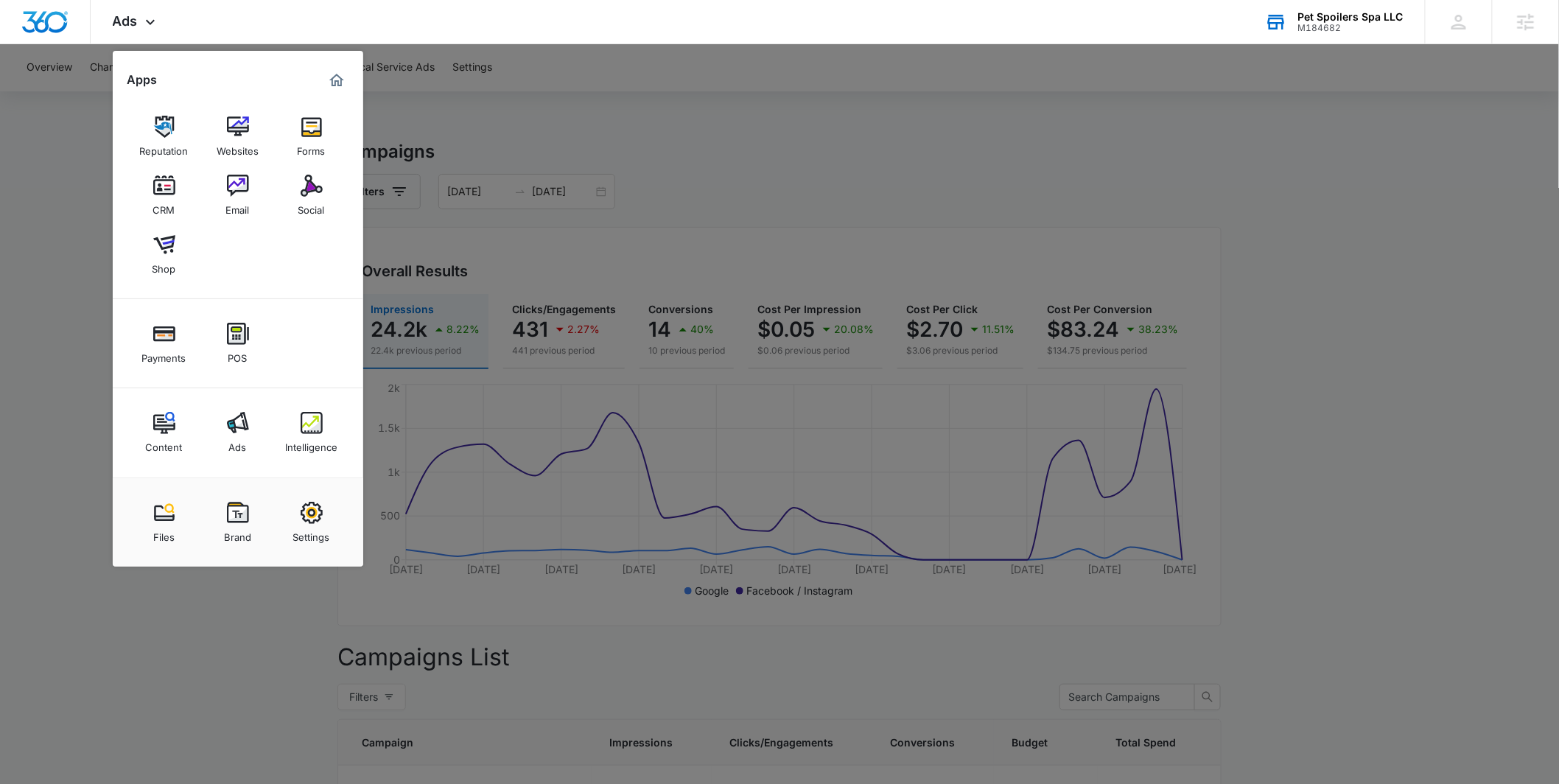
click at [639, 201] on div at bounding box center [780, 392] width 1559 height 784
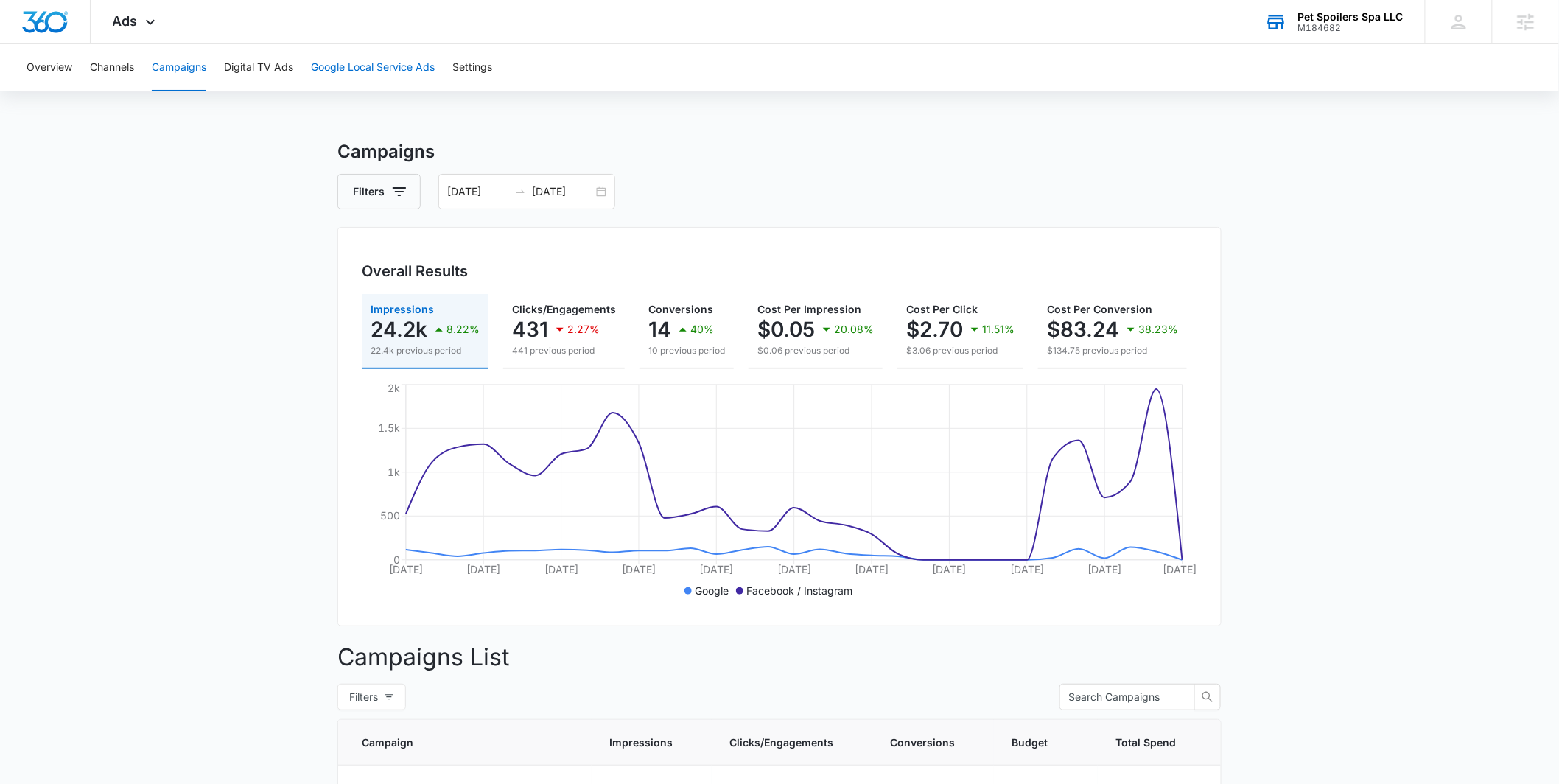
click at [353, 71] on button "Google Local Service Ads" at bounding box center [373, 67] width 124 height 47
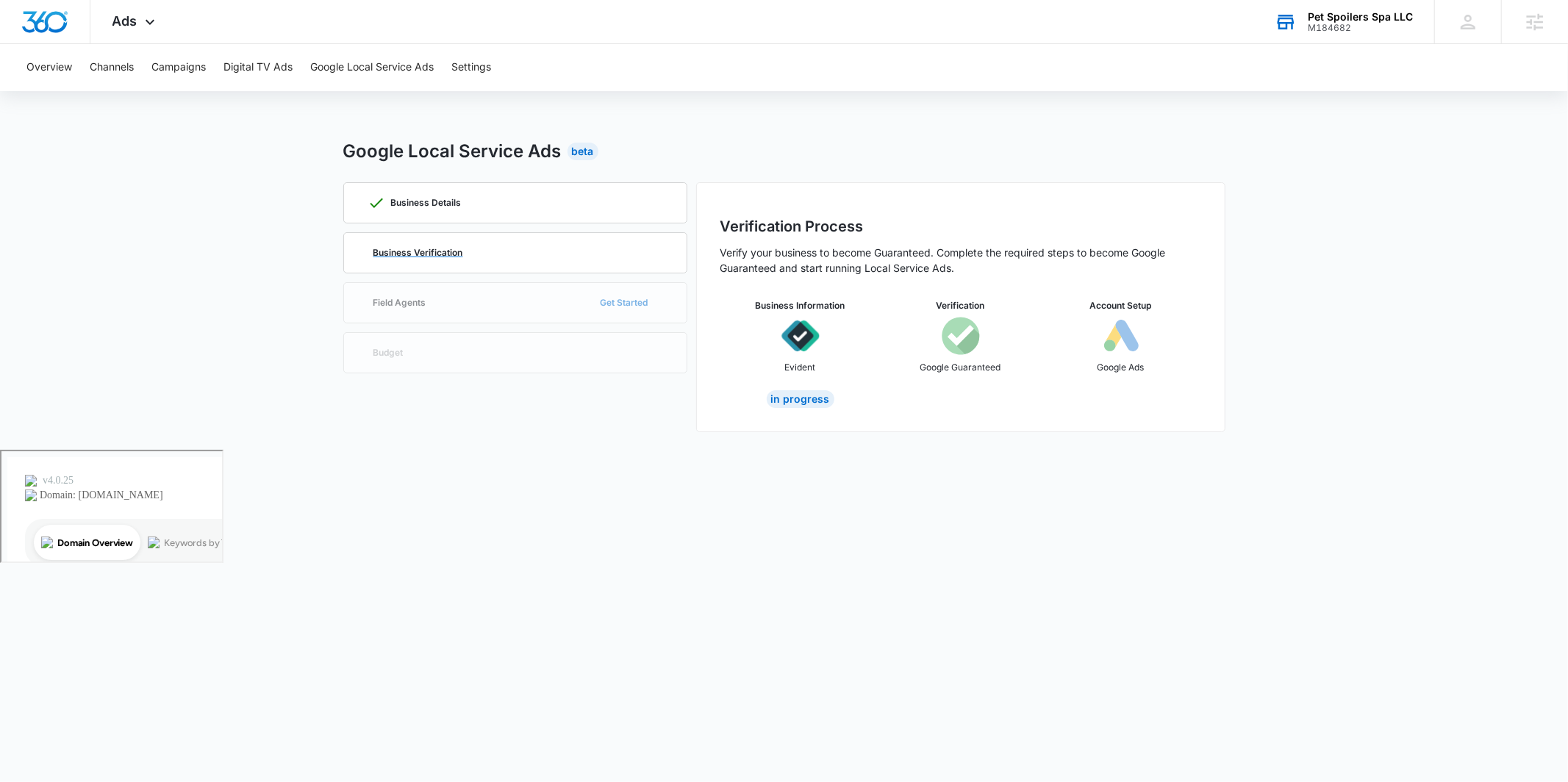
click at [435, 255] on p "Business Verification" at bounding box center [418, 252] width 90 height 9
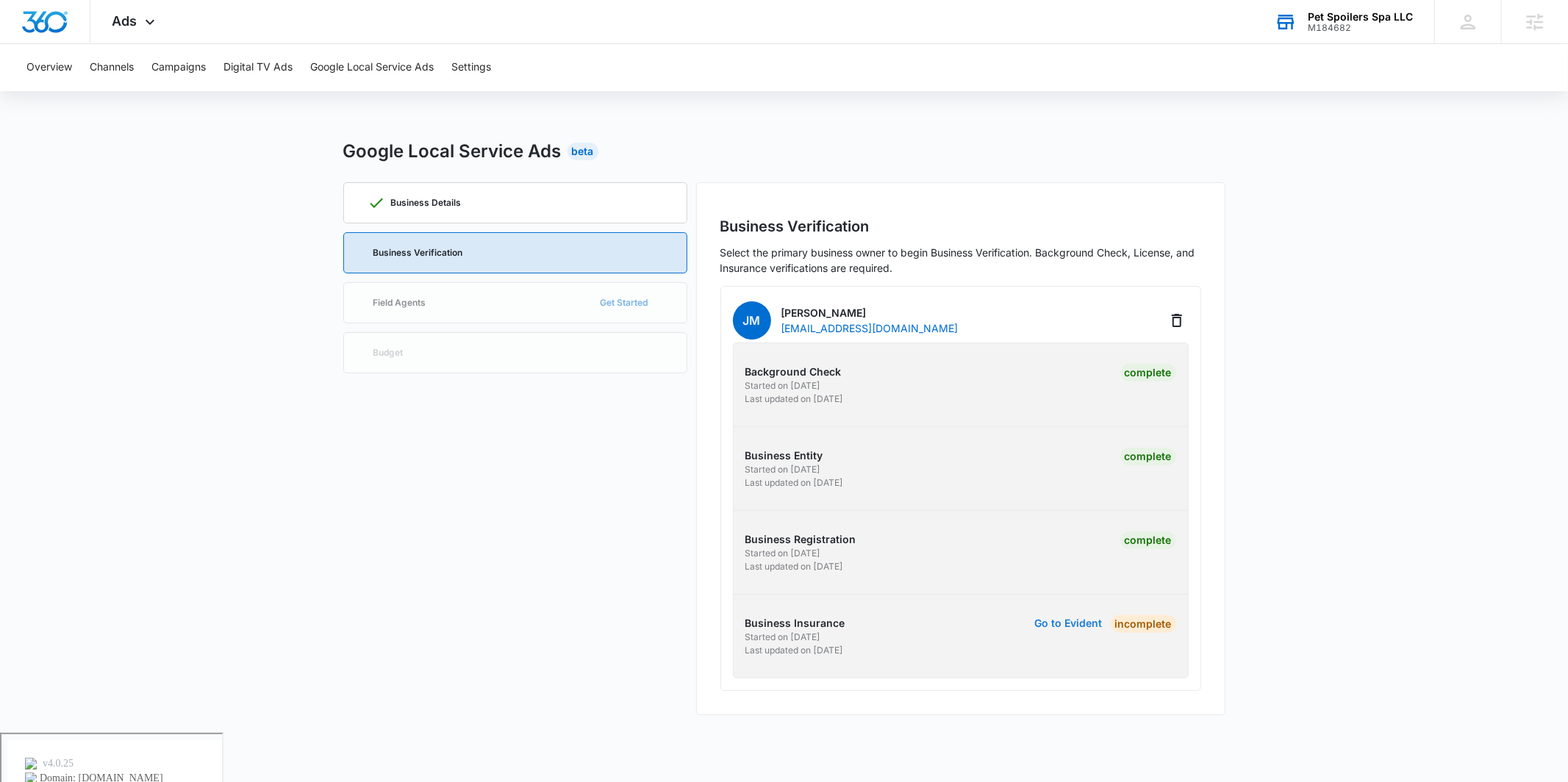
click at [1078, 627] on button "Go to Evident" at bounding box center [1069, 623] width 68 height 10
click at [1074, 623] on button "Go to Evident" at bounding box center [1069, 623] width 68 height 10
click at [1075, 624] on button "Go to Evident" at bounding box center [1069, 623] width 68 height 10
drag, startPoint x: 846, startPoint y: 645, endPoint x: 739, endPoint y: 640, distance: 107.1
click at [739, 640] on div "Business Insurance Started on 9/12/2025 Last updated on 9/15/2025 Go to Evident…" at bounding box center [961, 636] width 478 height 42
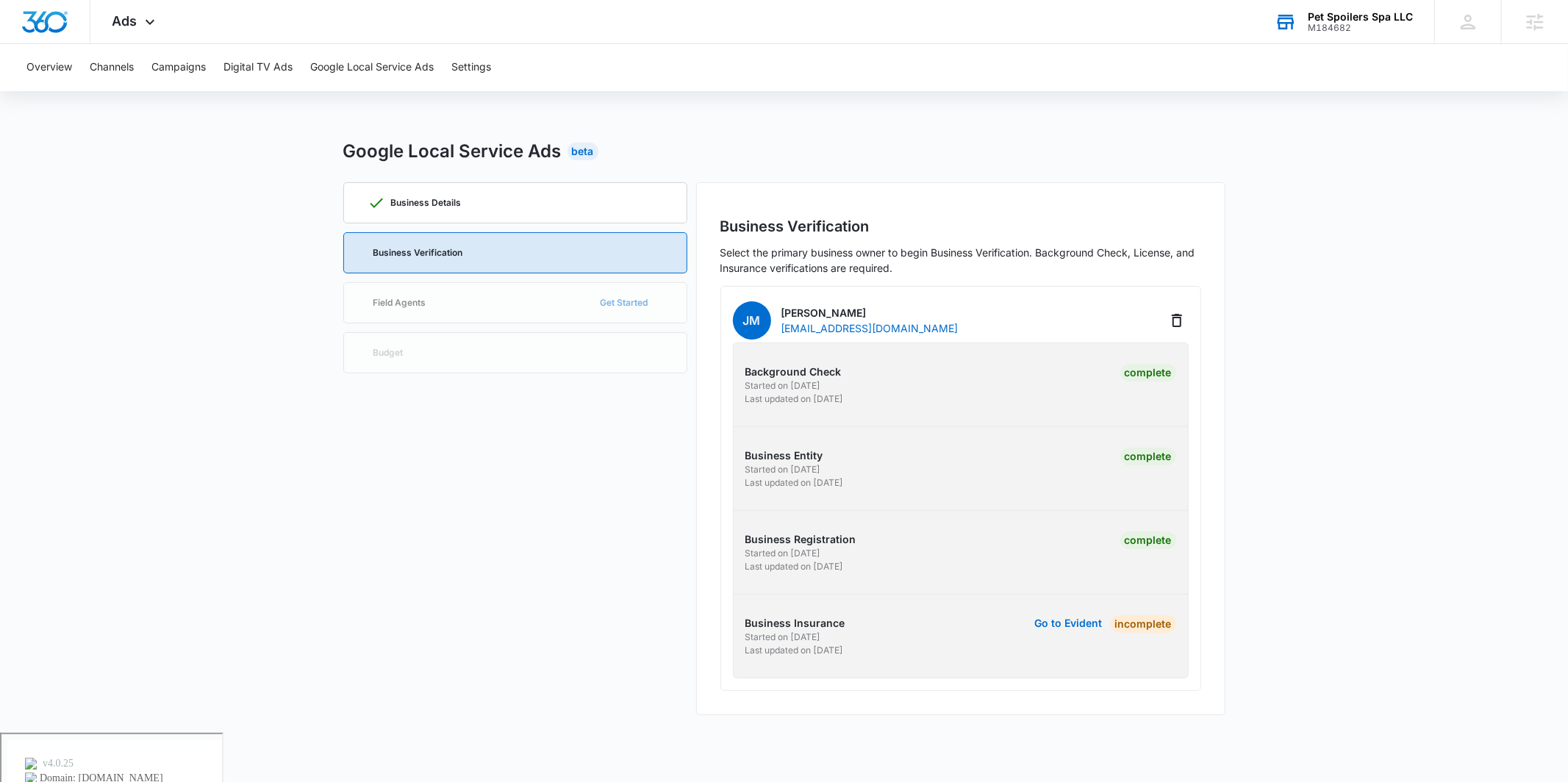
click at [699, 670] on div "Business Verification Select the primary business owner to begin Business Verif…" at bounding box center [961, 449] width 529 height 533
drag, startPoint x: 866, startPoint y: 650, endPoint x: 732, endPoint y: 621, distance: 137.1
click at [731, 624] on div "Business Insurance Started on 9/12/2025 Last updated on 9/15/2025 Go to Evident…" at bounding box center [961, 636] width 478 height 42
click at [702, 606] on div "Business Verification Select the primary business owner to begin Business Verif…" at bounding box center [961, 449] width 529 height 533
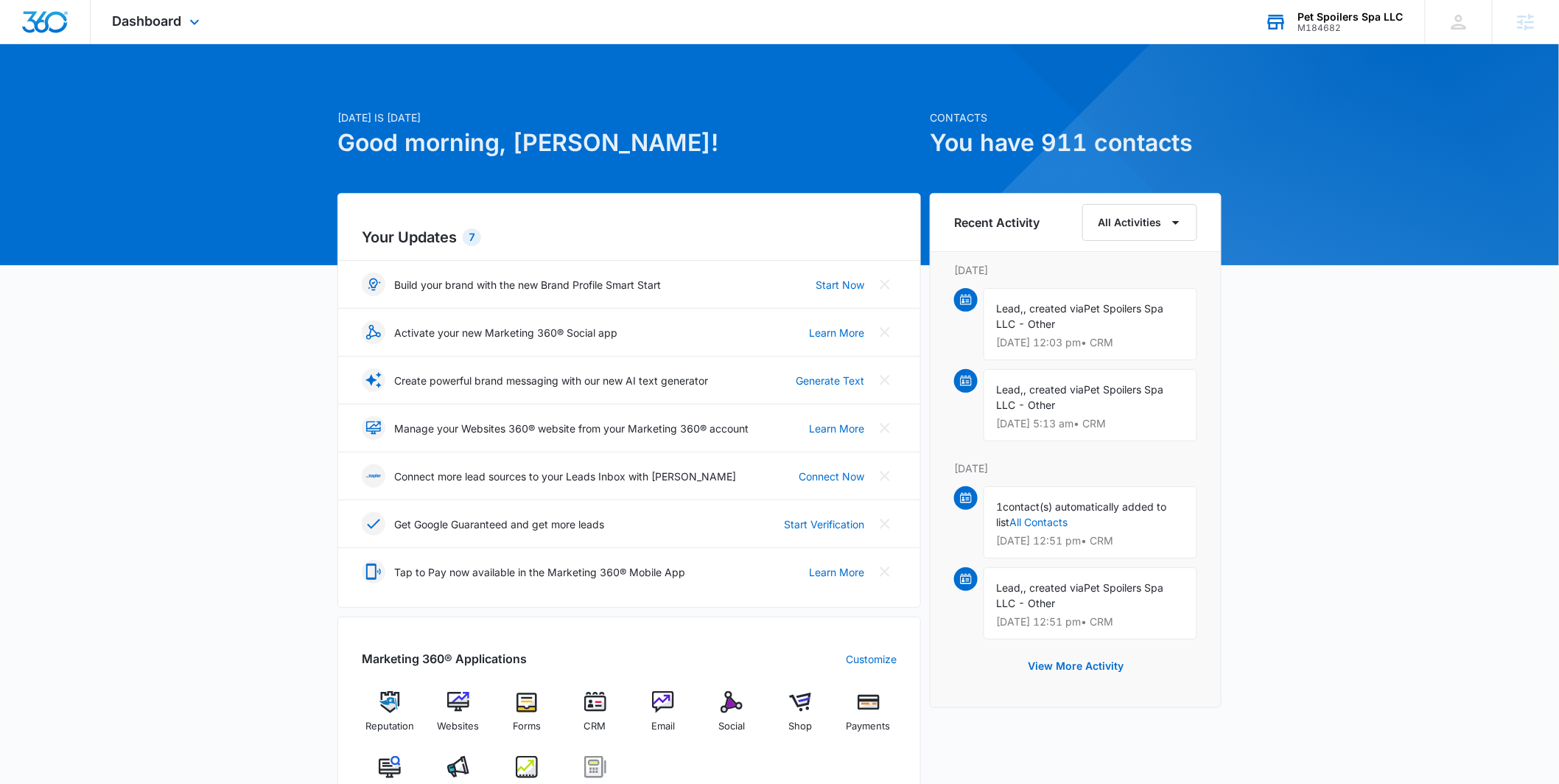
click at [1416, 31] on div "Pet Spoilers Spa LLC M184682 Your Accounts View All" at bounding box center [1334, 22] width 182 height 44
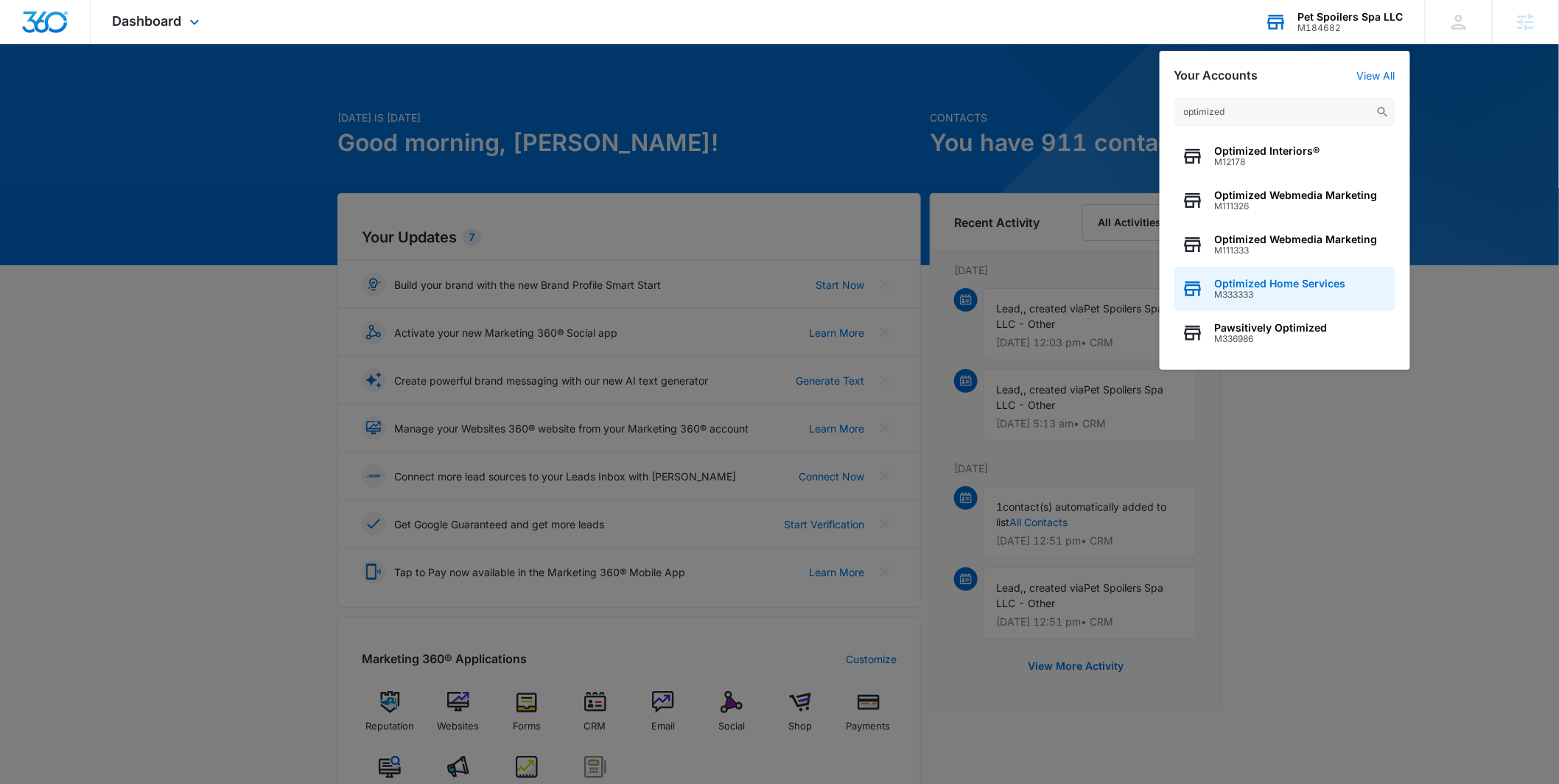
type input "optimized"
click at [1251, 278] on span "Optimized Home Services" at bounding box center [1281, 283] width 131 height 12
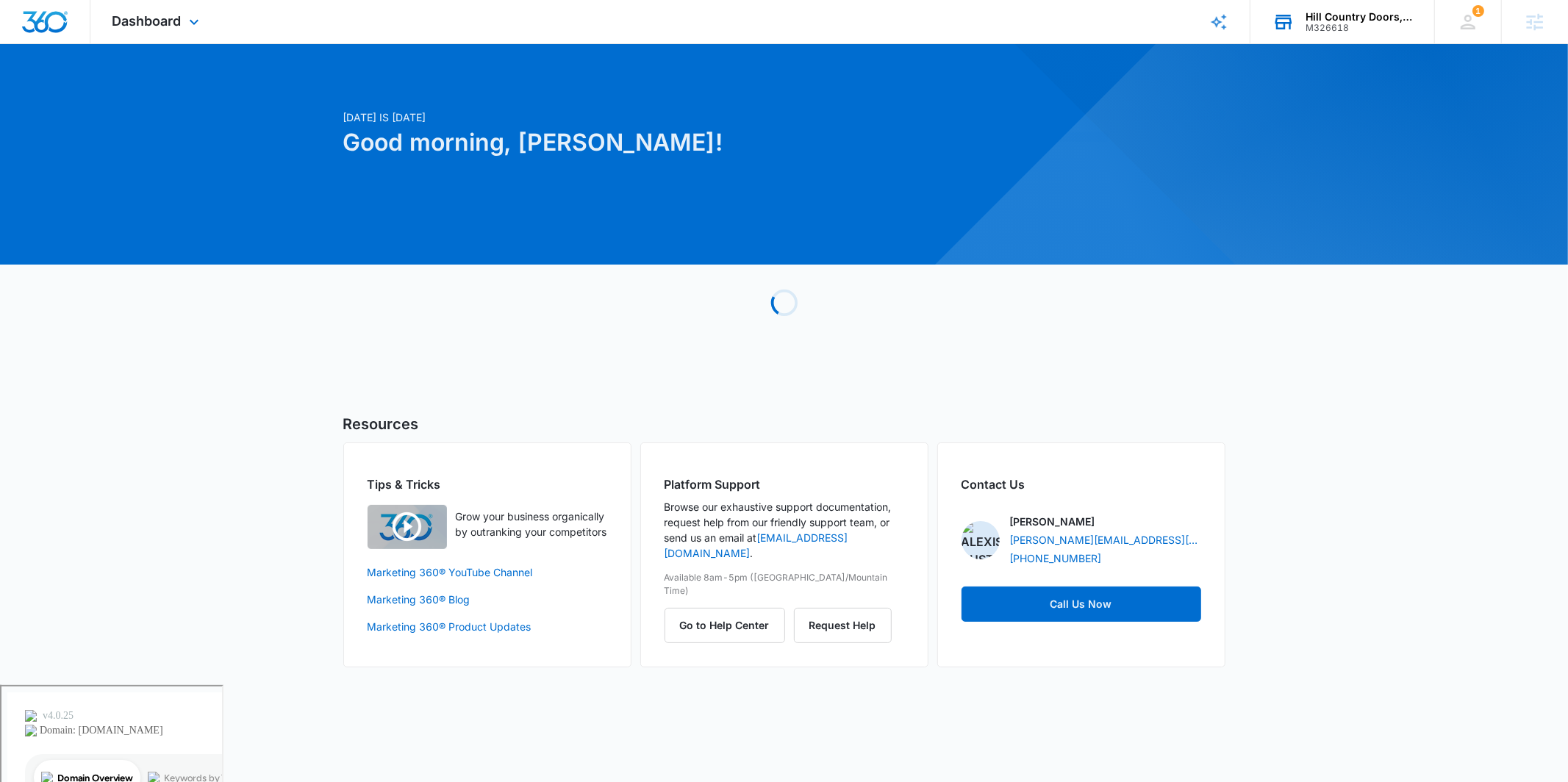
click at [1336, 34] on div "Hill Country Doors, LLC M326618 Your Accounts View All" at bounding box center [1342, 22] width 184 height 44
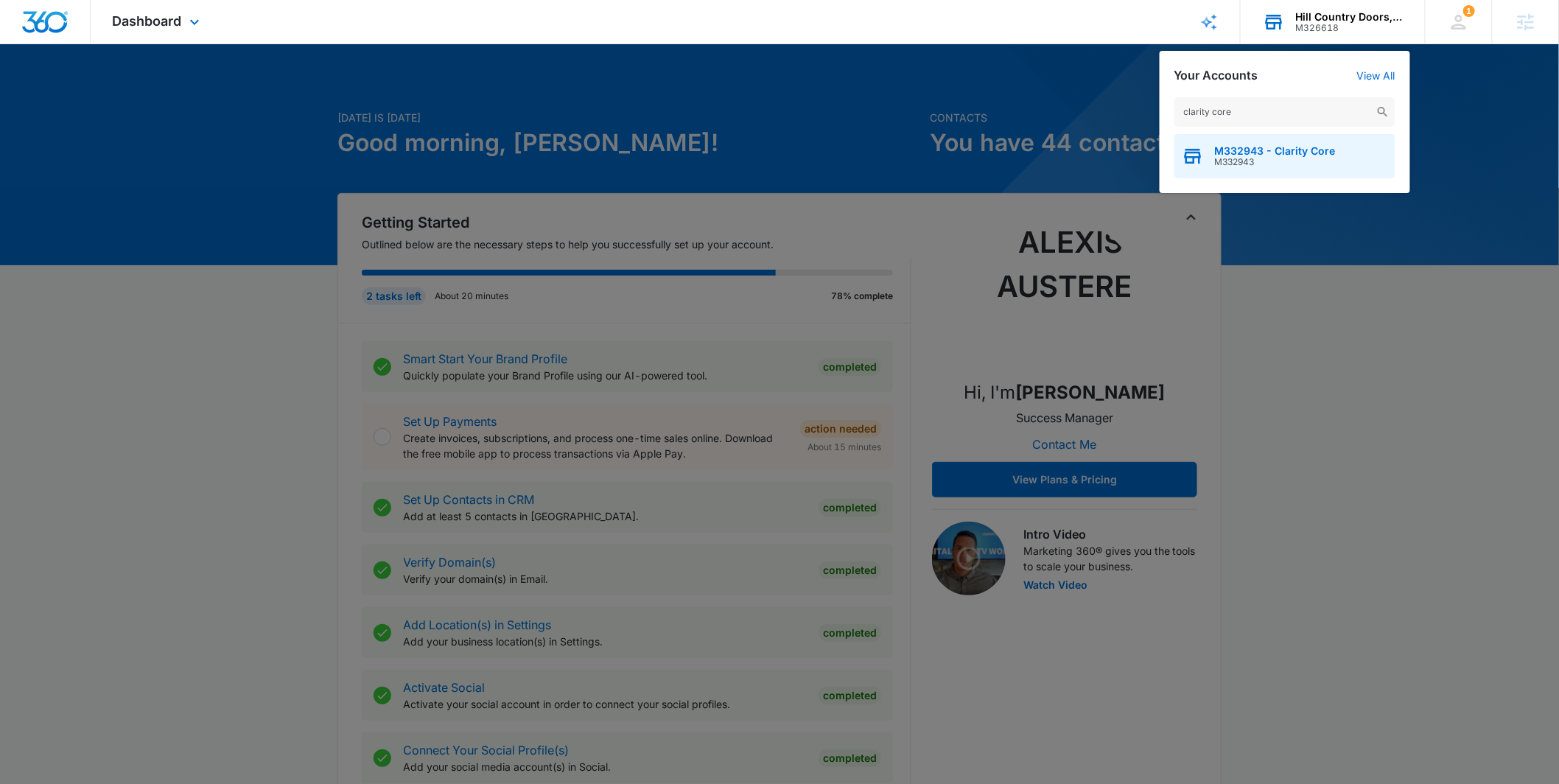
type input "clarity core"
click at [1240, 155] on span "M332943 - Clarity Core" at bounding box center [1276, 151] width 121 height 12
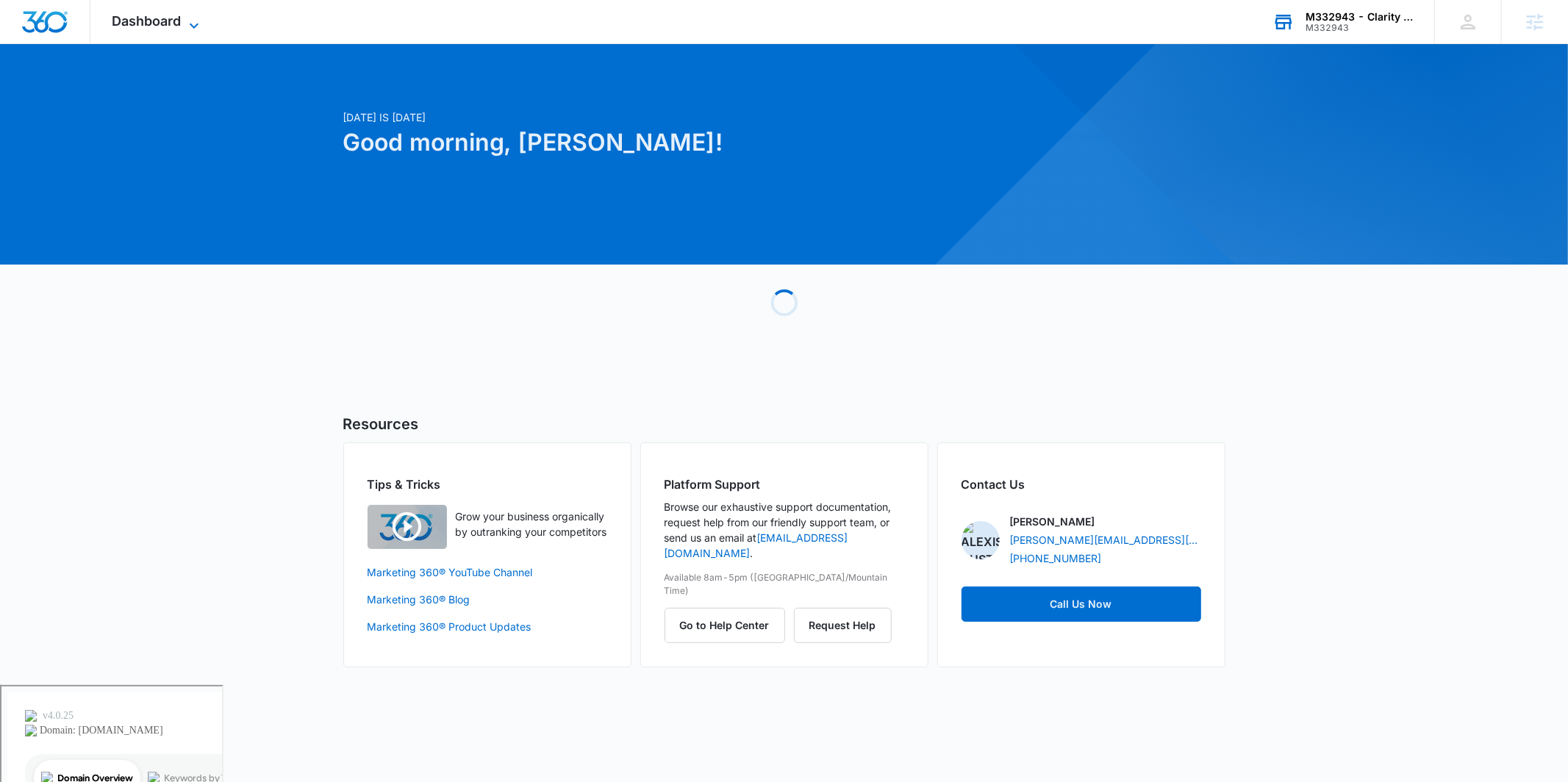
click at [180, 22] on span "Dashboard" at bounding box center [147, 21] width 69 height 16
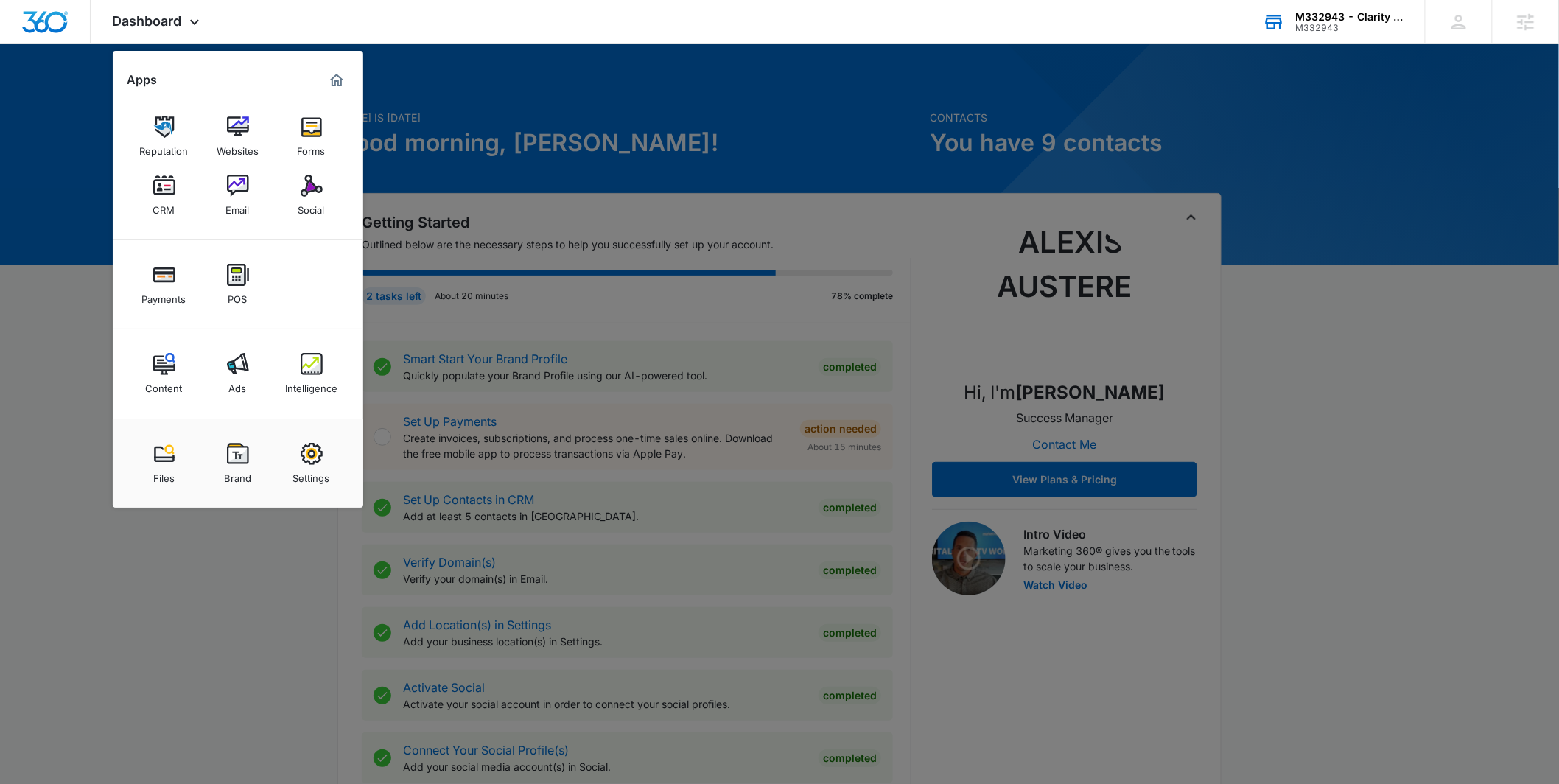
click at [183, 358] on link "Content" at bounding box center [164, 374] width 56 height 56
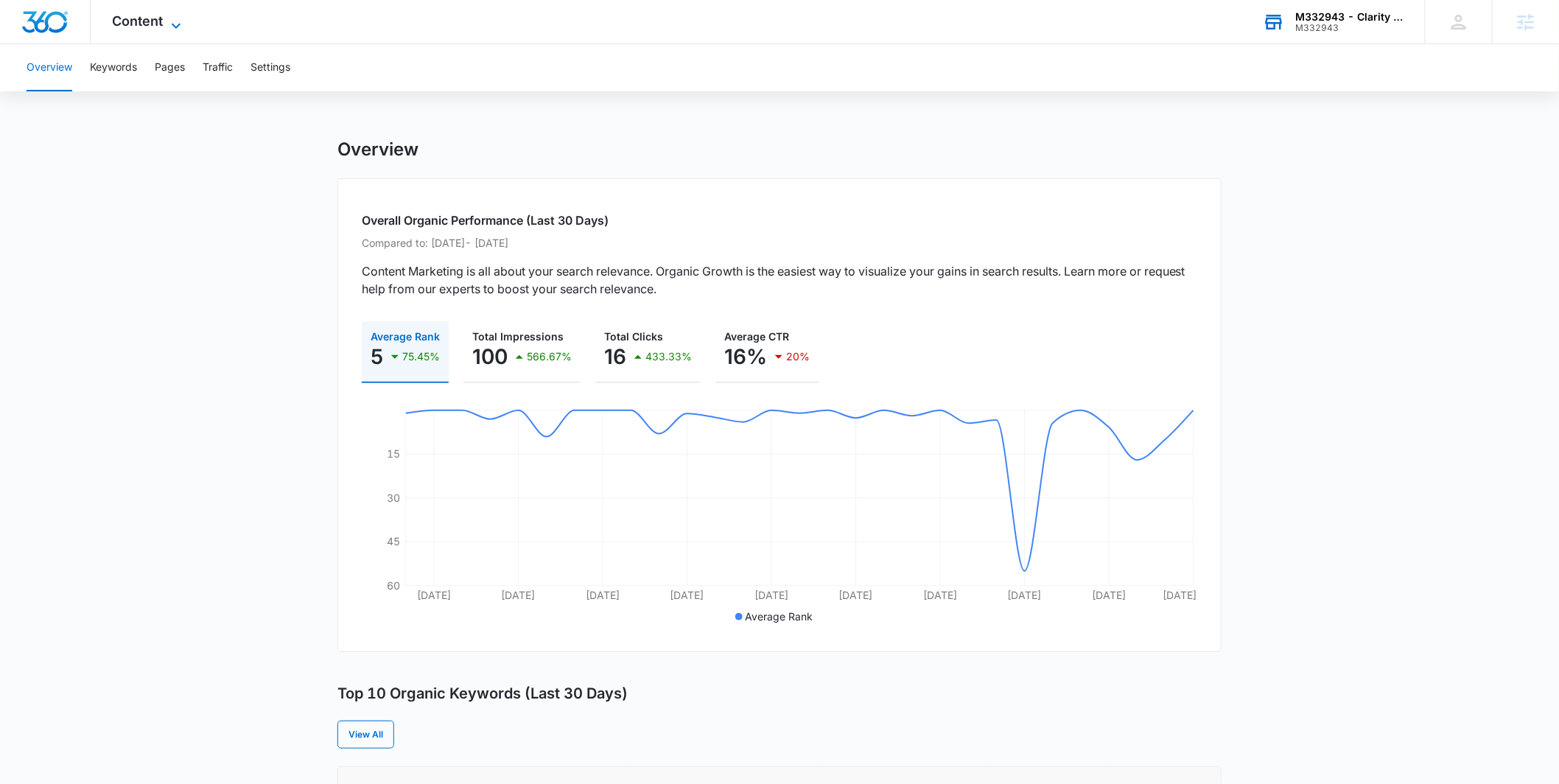
click at [158, 28] on span "Content" at bounding box center [138, 21] width 51 height 16
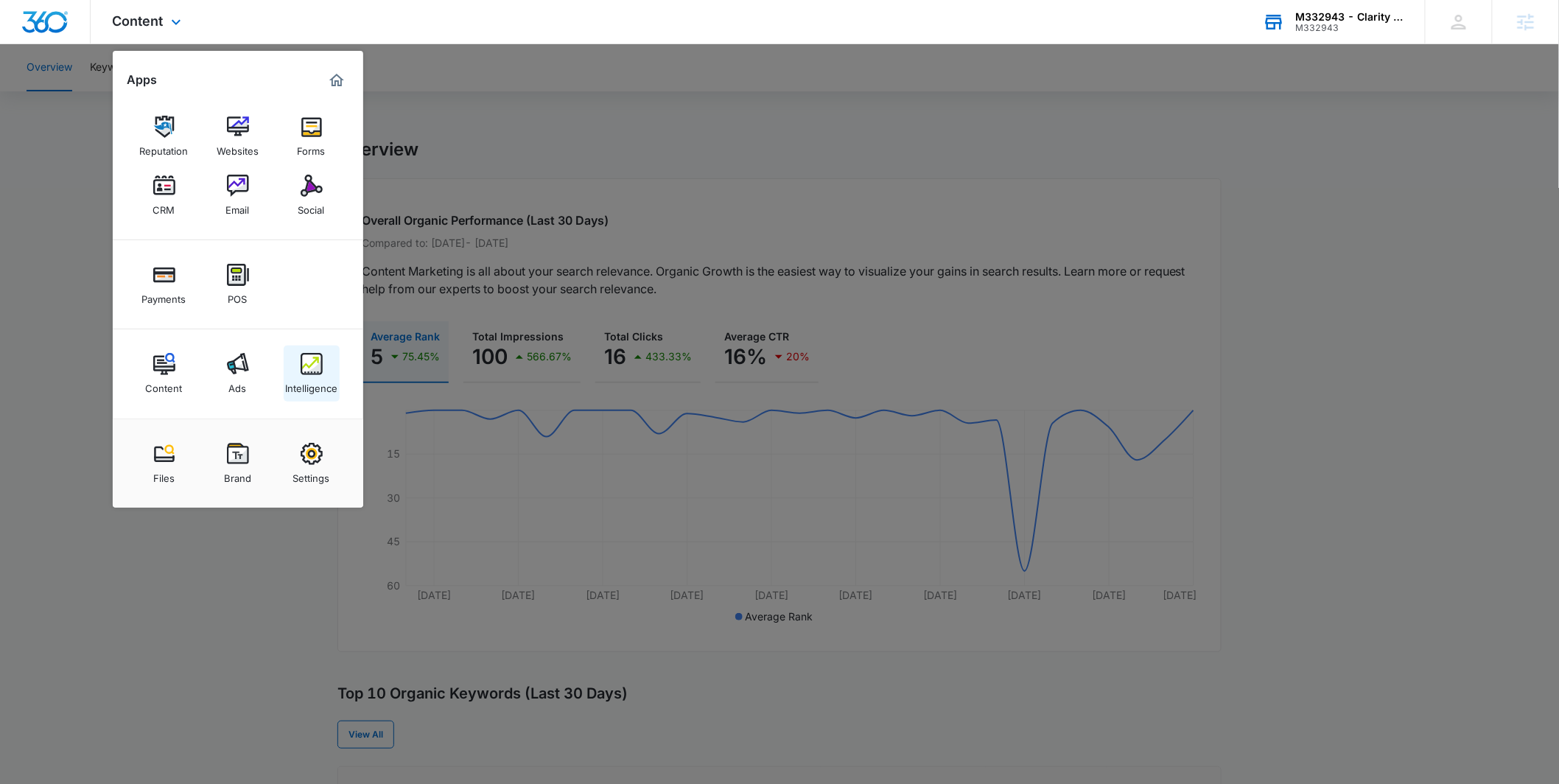
click at [293, 369] on link "Intelligence" at bounding box center [312, 374] width 56 height 56
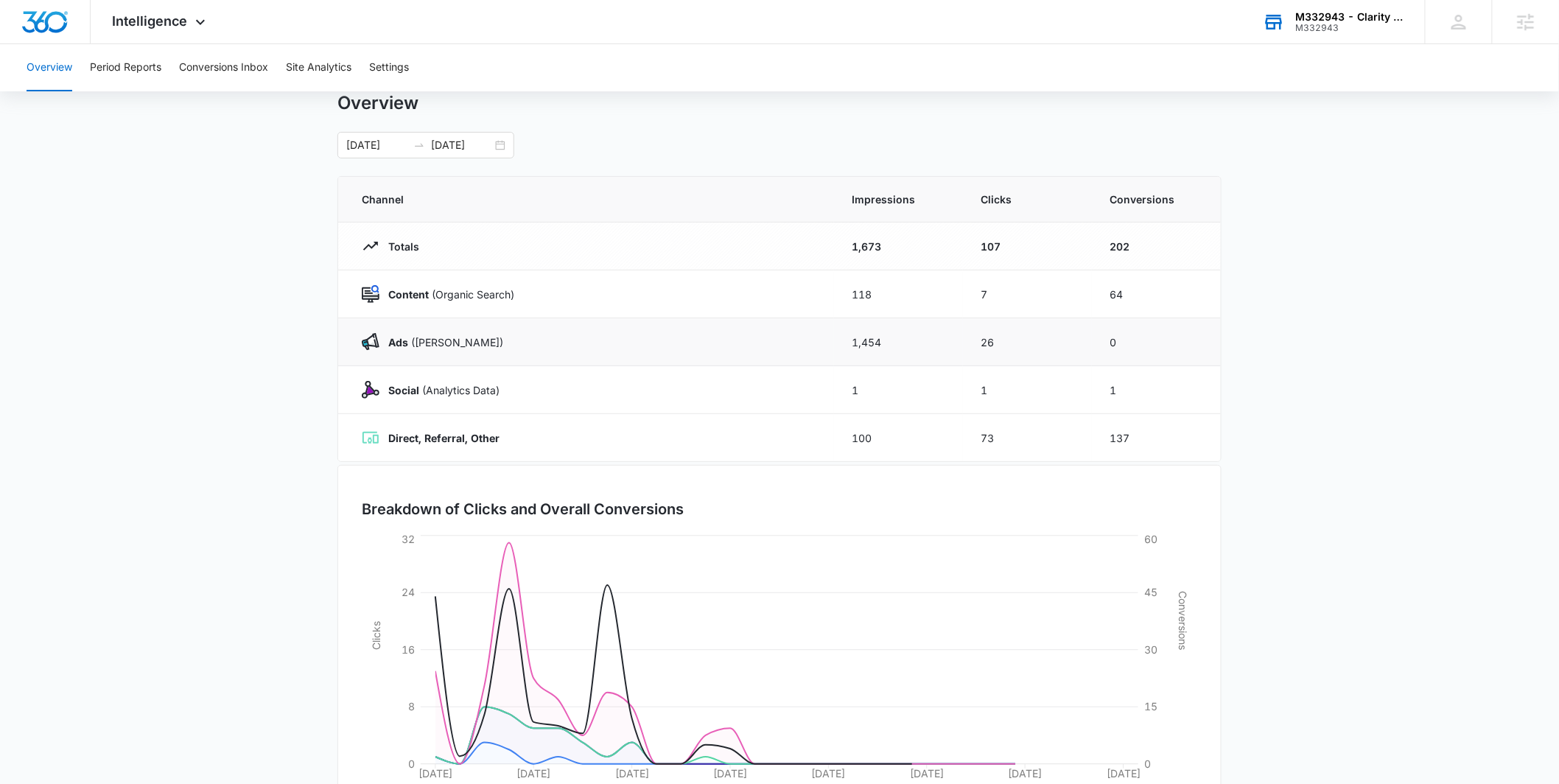
scroll to position [128, 0]
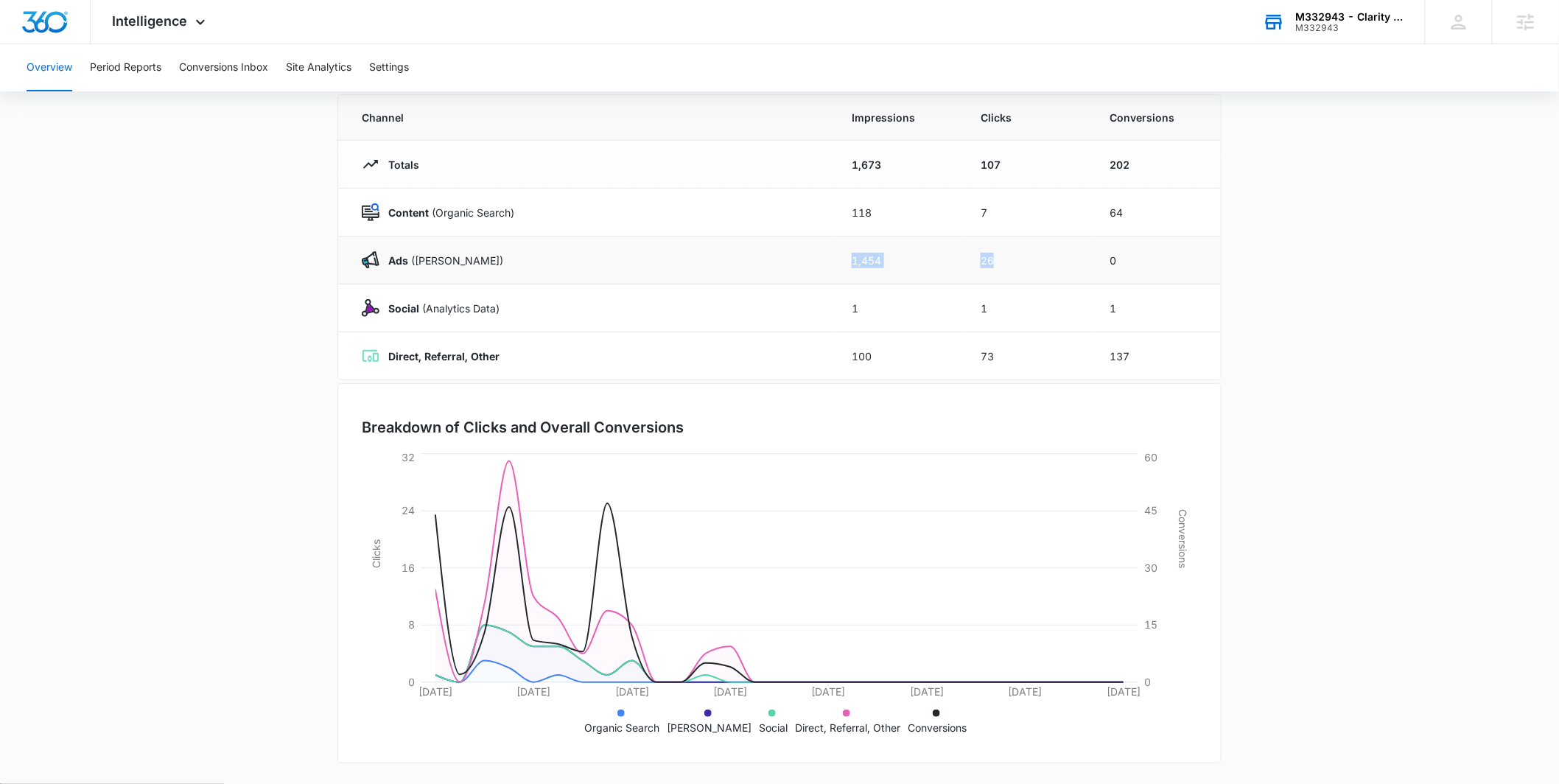
drag, startPoint x: 845, startPoint y: 264, endPoint x: 1059, endPoint y: 264, distance: 214.0
click at [1057, 264] on tr "Ads (Ad Campaigns) 1,454 26 0" at bounding box center [780, 260] width 883 height 48
click at [1270, 262] on main "Overview 09/02/2025 09/30/2025 Channel Impressions Clicks Conversions Totals 1,…" at bounding box center [780, 397] width 1559 height 774
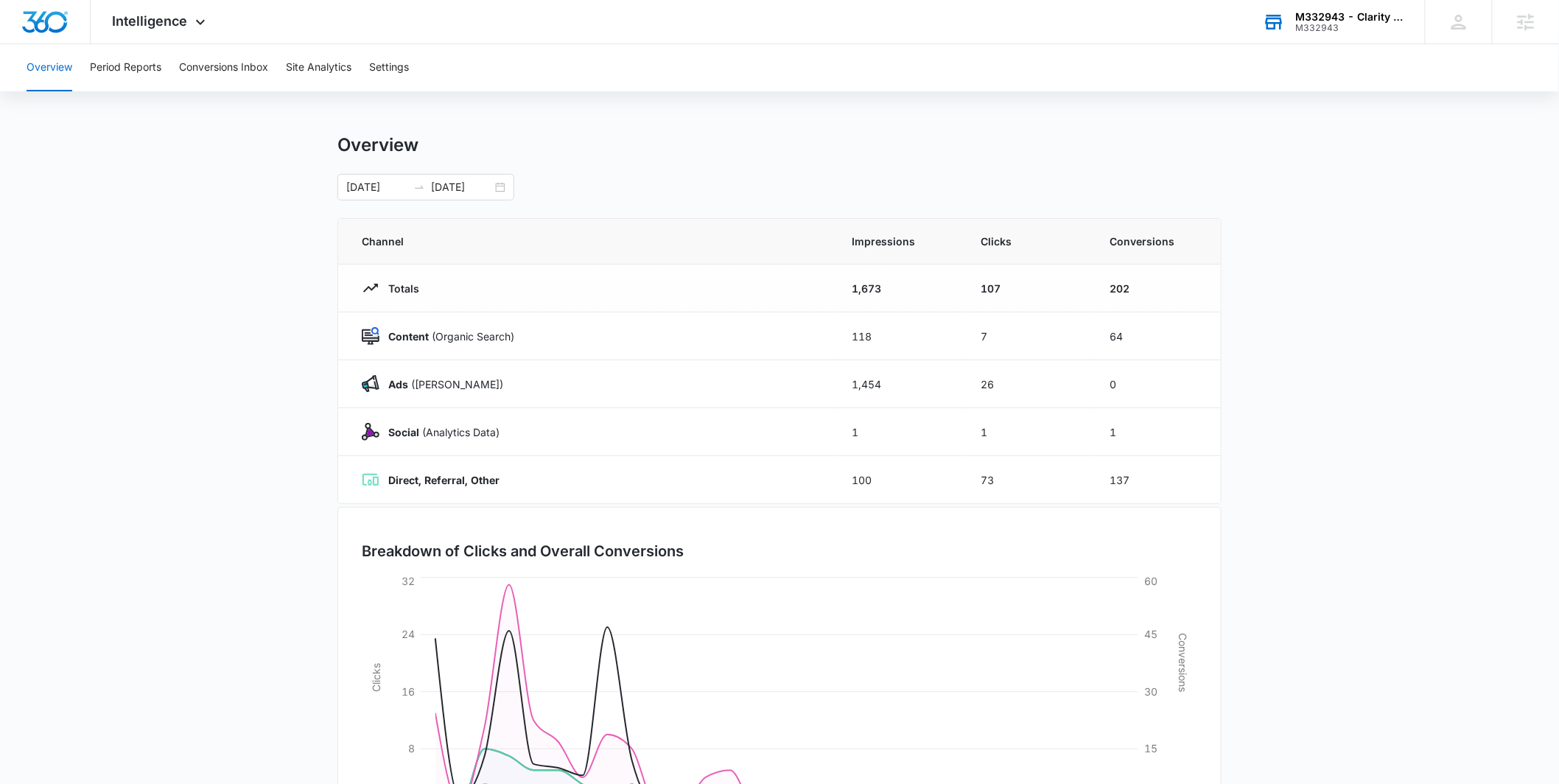
scroll to position [0, 0]
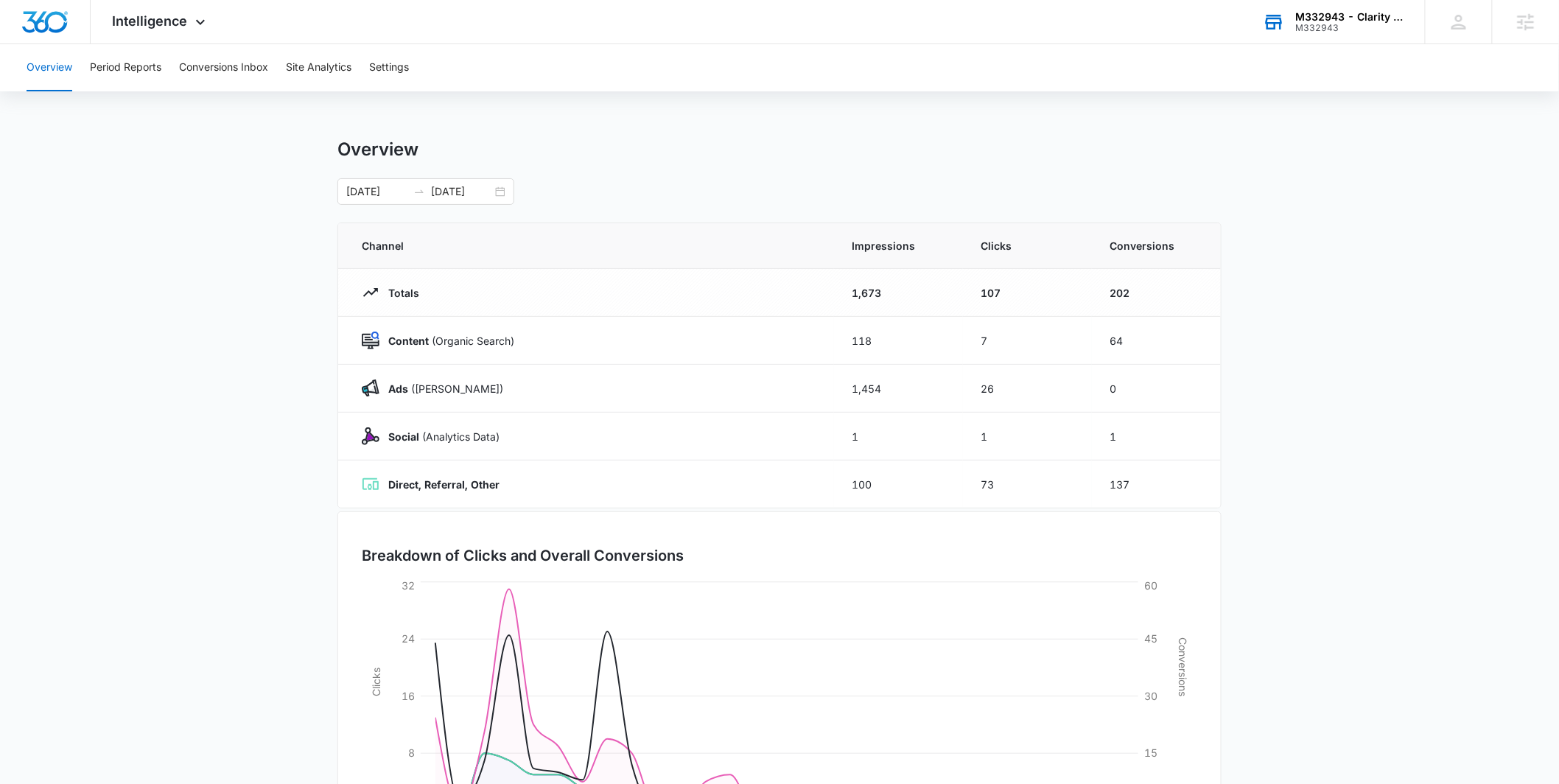
click at [1359, 26] on div "M332943" at bounding box center [1349, 27] width 107 height 10
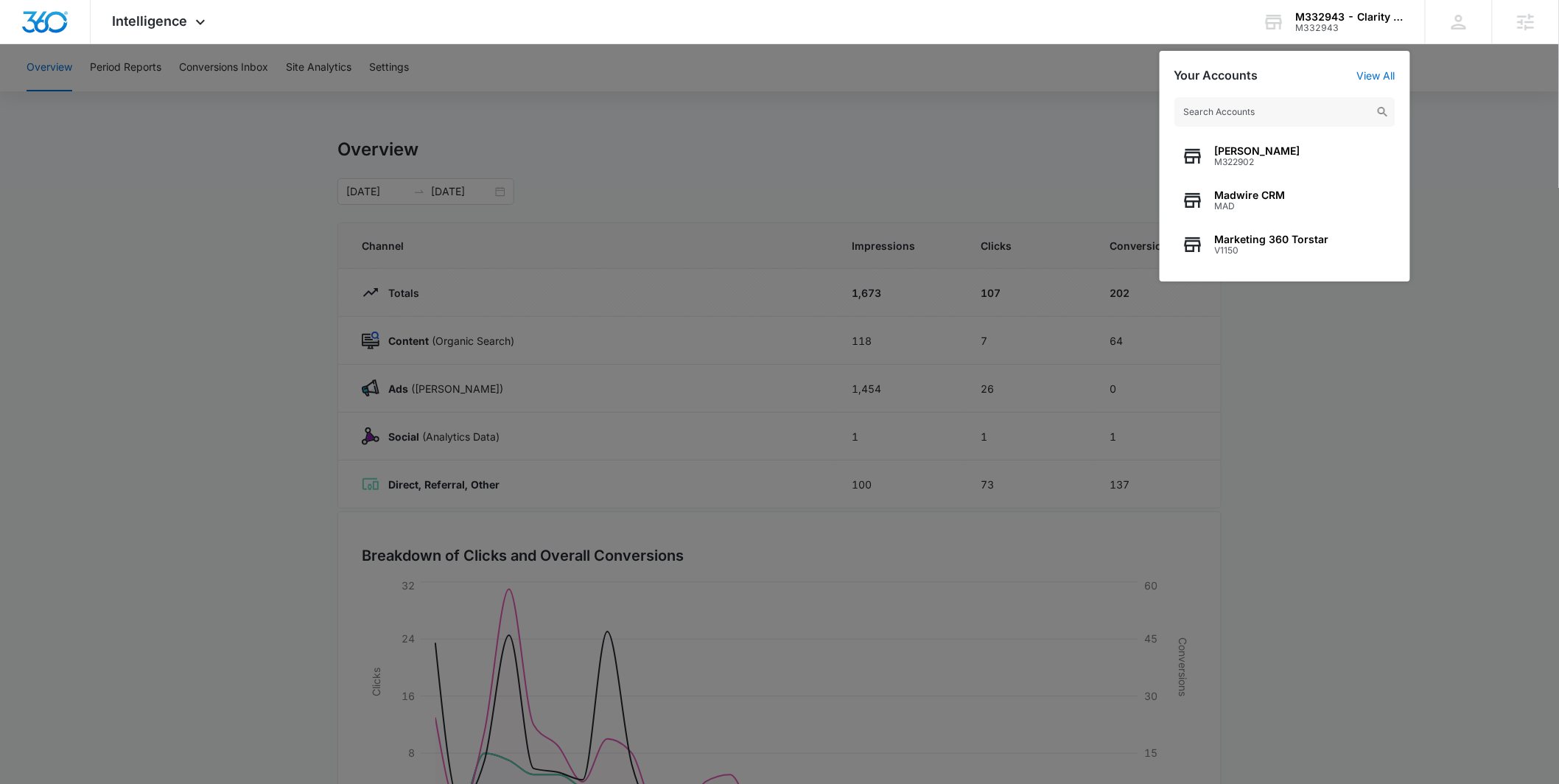
click at [1264, 107] on input "text" at bounding box center [1285, 112] width 221 height 30
click at [1052, 158] on div at bounding box center [780, 392] width 1559 height 784
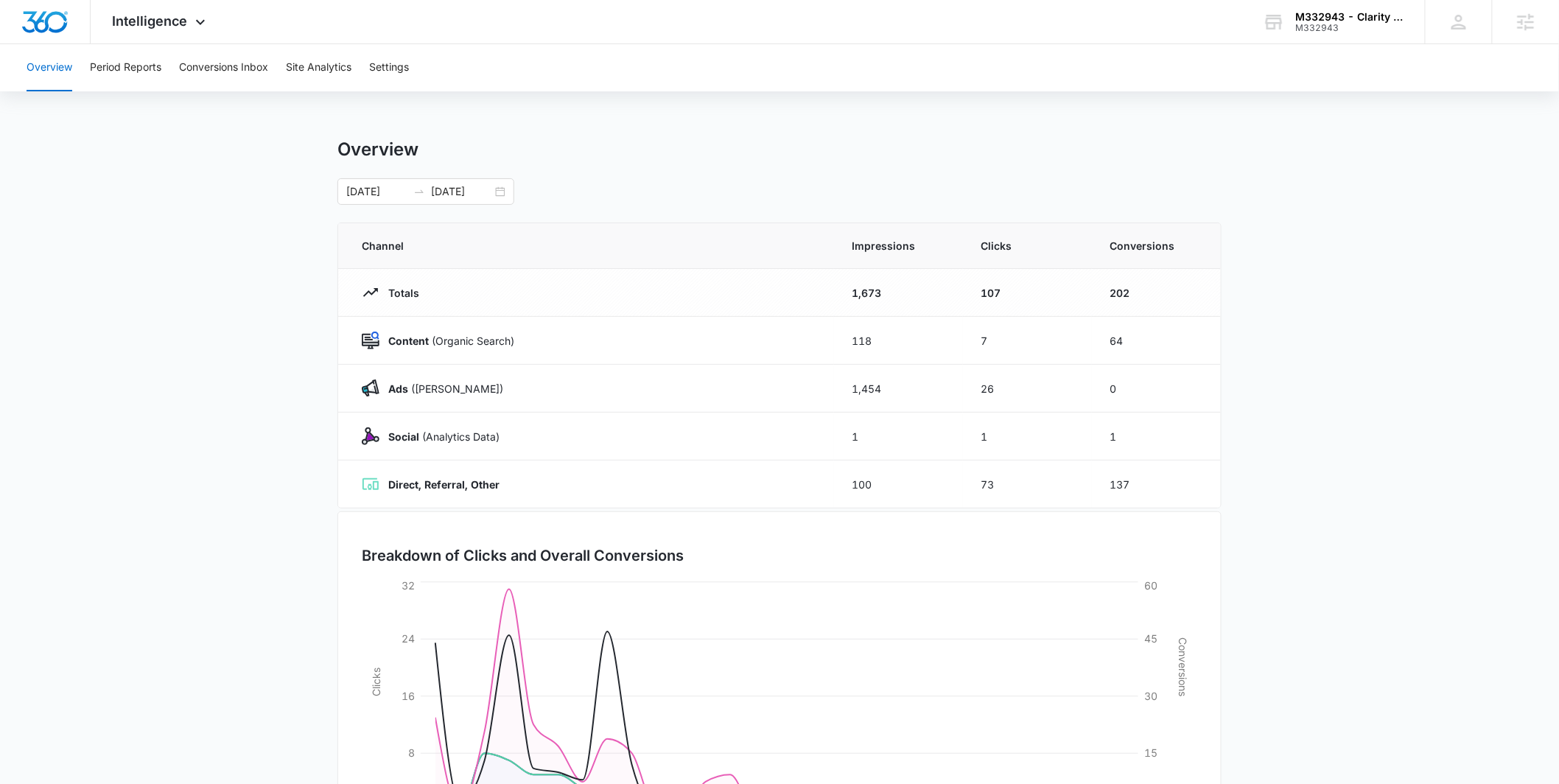
click at [765, 163] on div "Overview 09/02/2025 09/30/2025" at bounding box center [780, 171] width 884 height 67
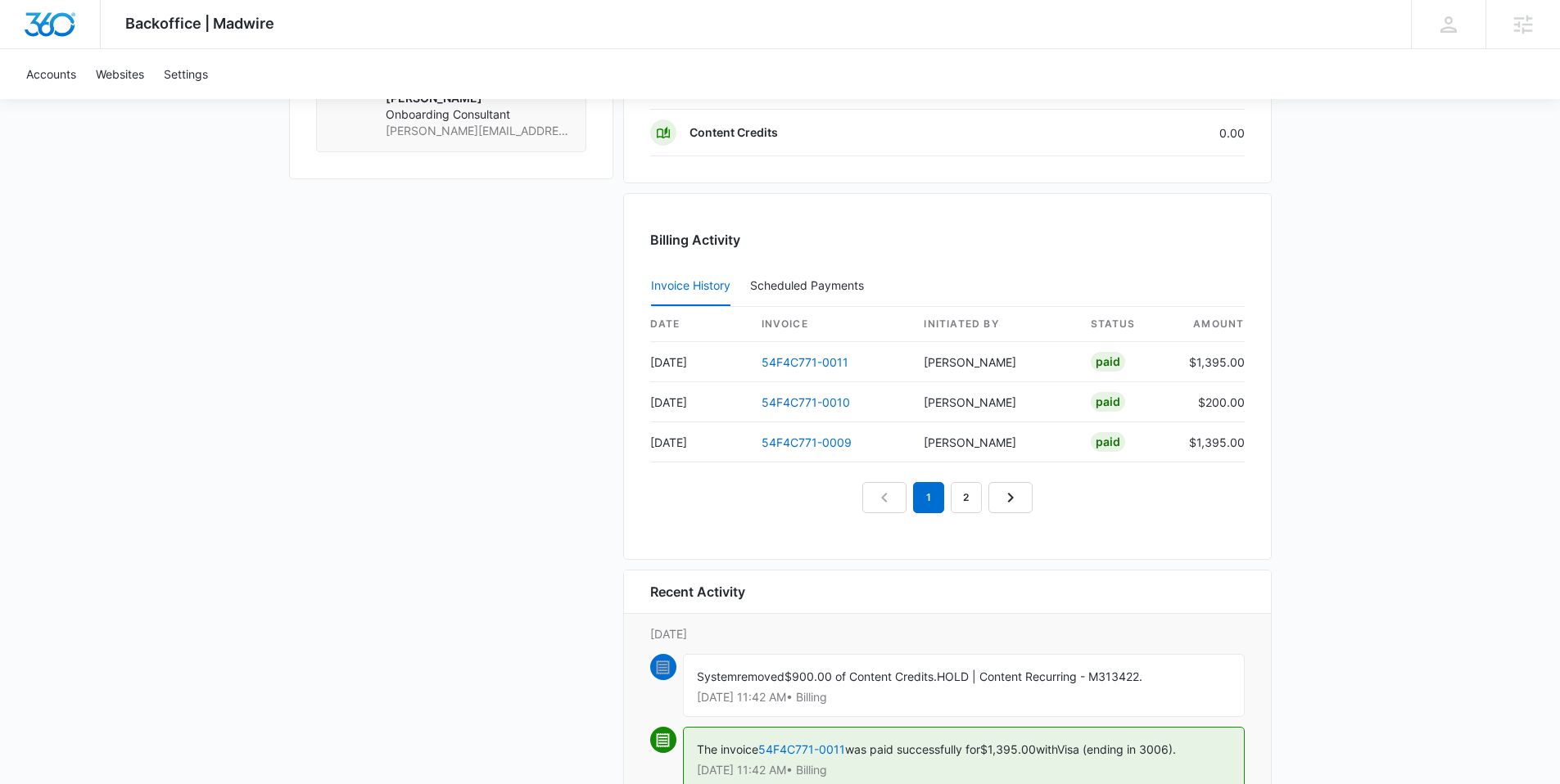
scroll to position [1597, 0]
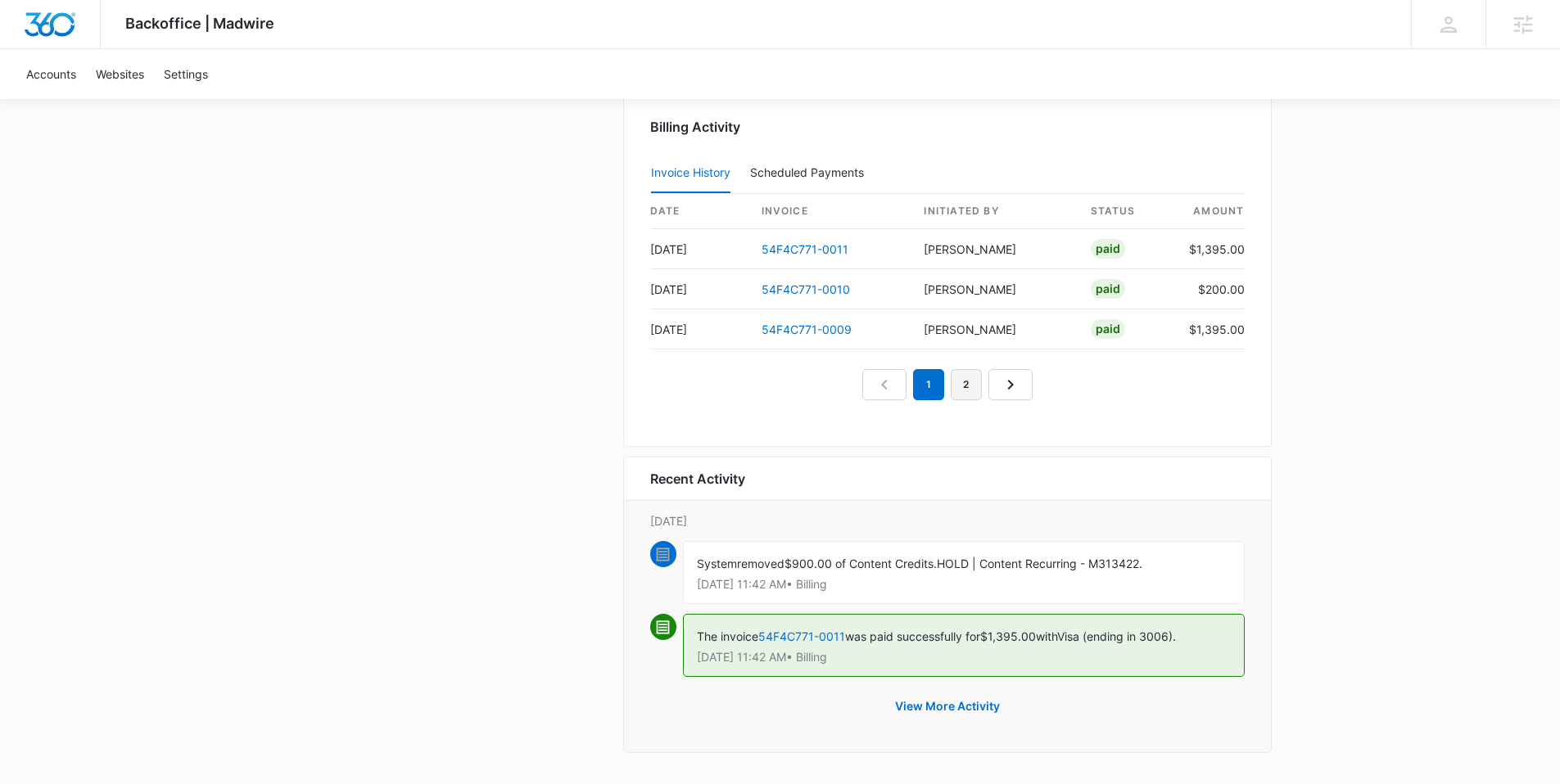
click at [973, 390] on link "2" at bounding box center [966, 385] width 31 height 31
click at [984, 393] on link "3" at bounding box center [985, 385] width 31 height 31
click at [926, 392] on link "2" at bounding box center [929, 385] width 31 height 31
click at [891, 386] on link "1" at bounding box center [891, 385] width 31 height 31
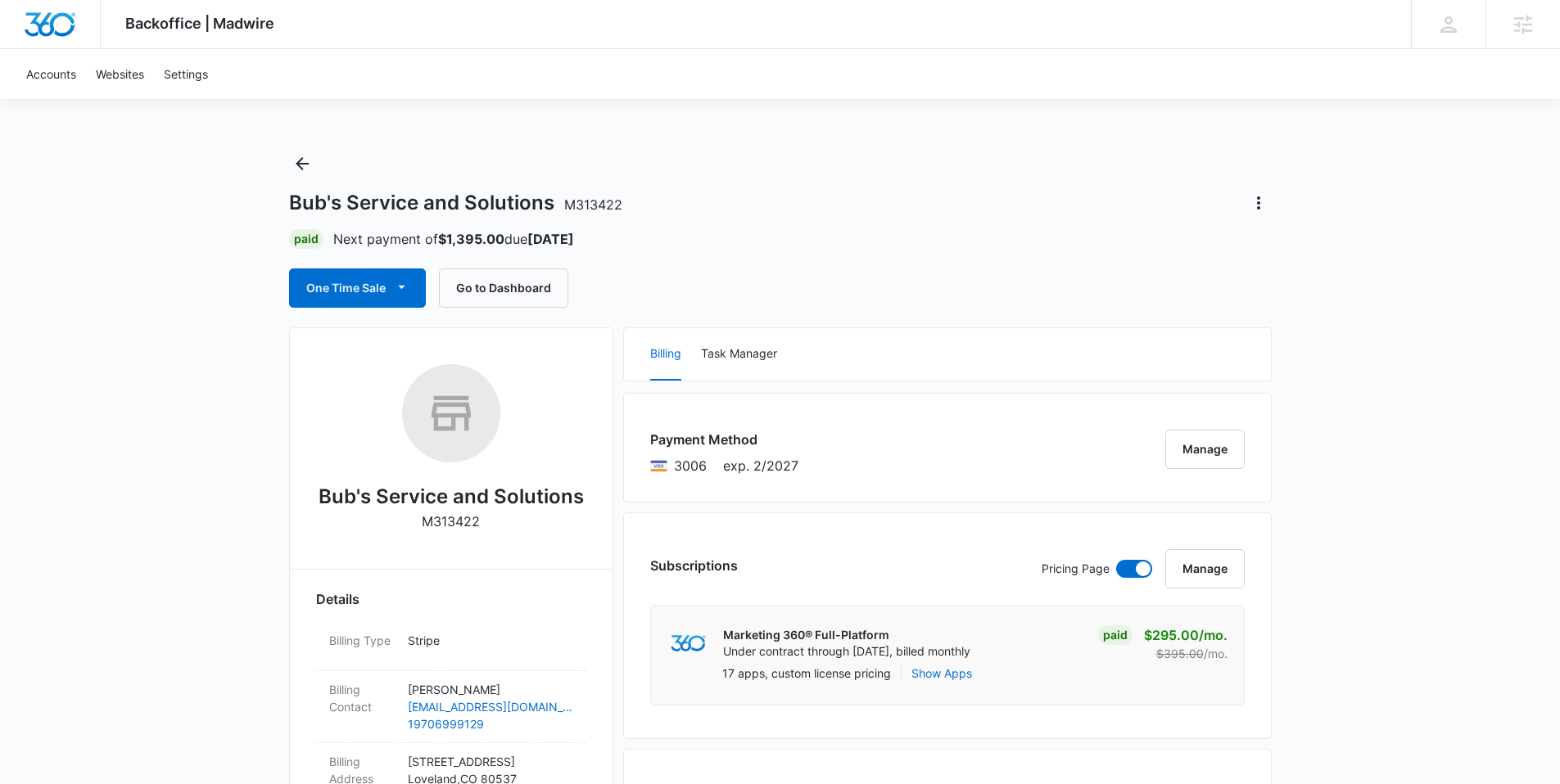
scroll to position [0, 0]
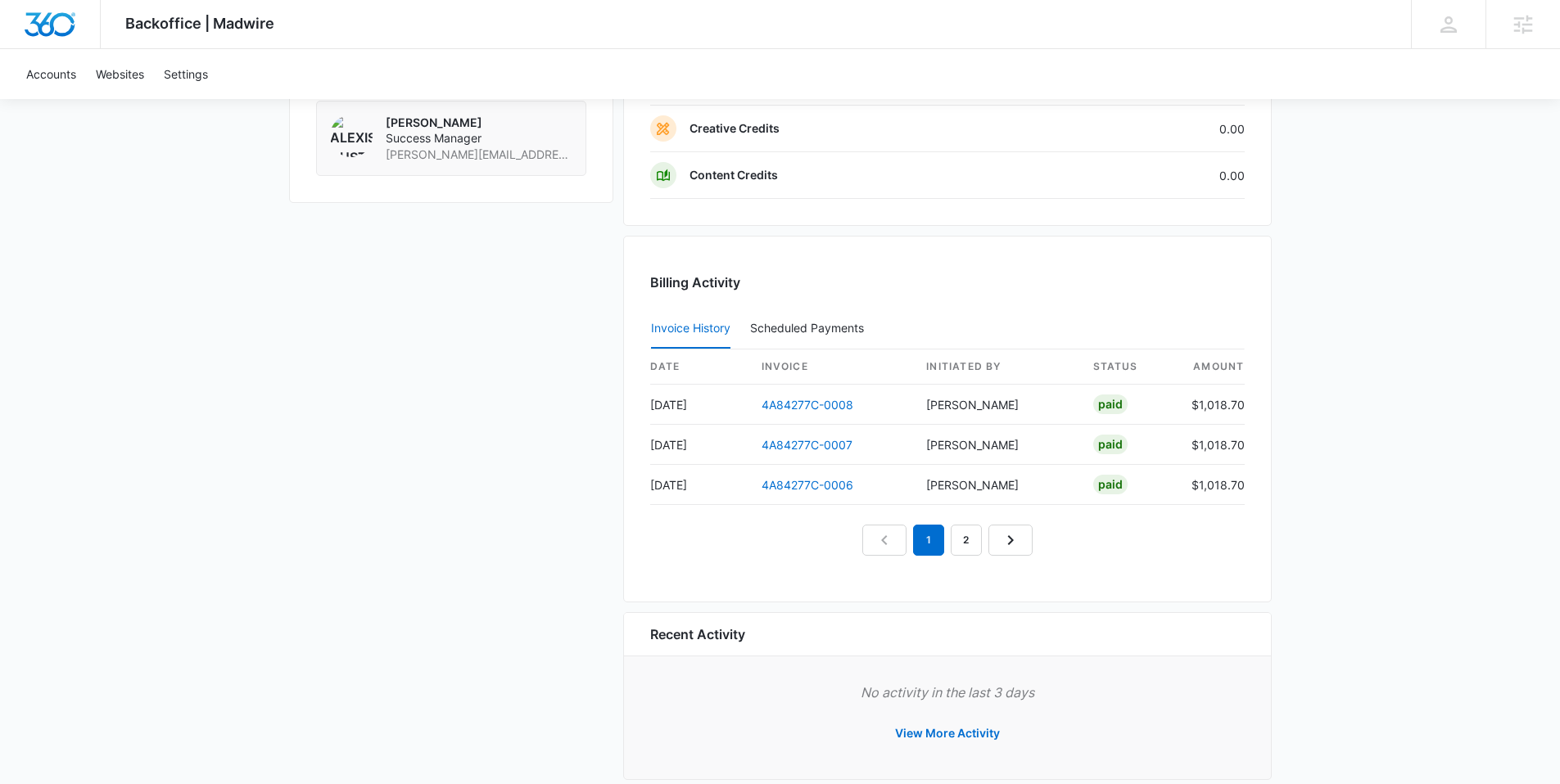
scroll to position [1422, 0]
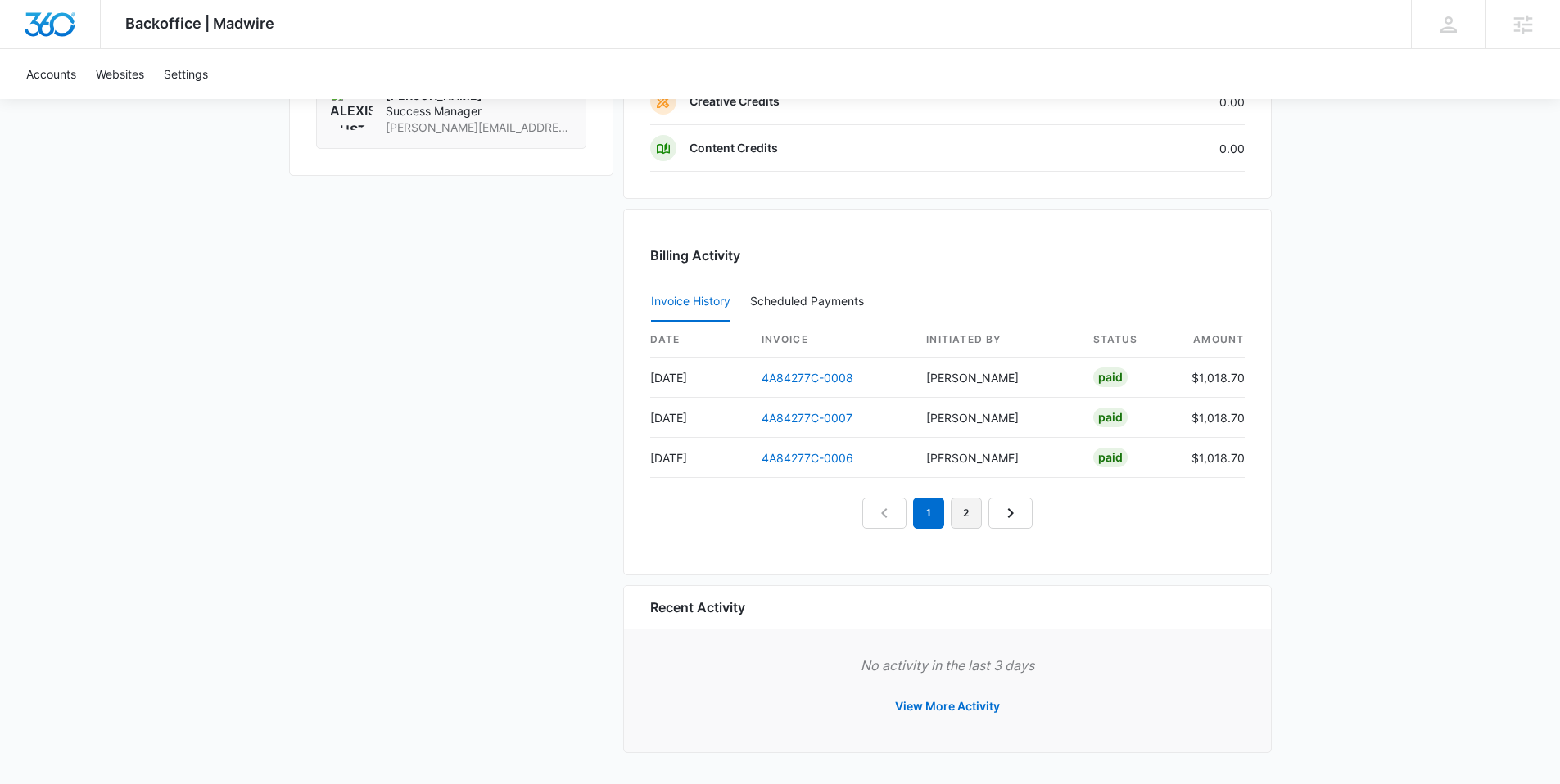
click at [963, 502] on link "2" at bounding box center [966, 514] width 31 height 31
click at [917, 514] on link "1" at bounding box center [910, 514] width 31 height 31
click at [946, 502] on link "2" at bounding box center [948, 514] width 31 height 31
click at [904, 516] on link "1" at bounding box center [910, 514] width 31 height 31
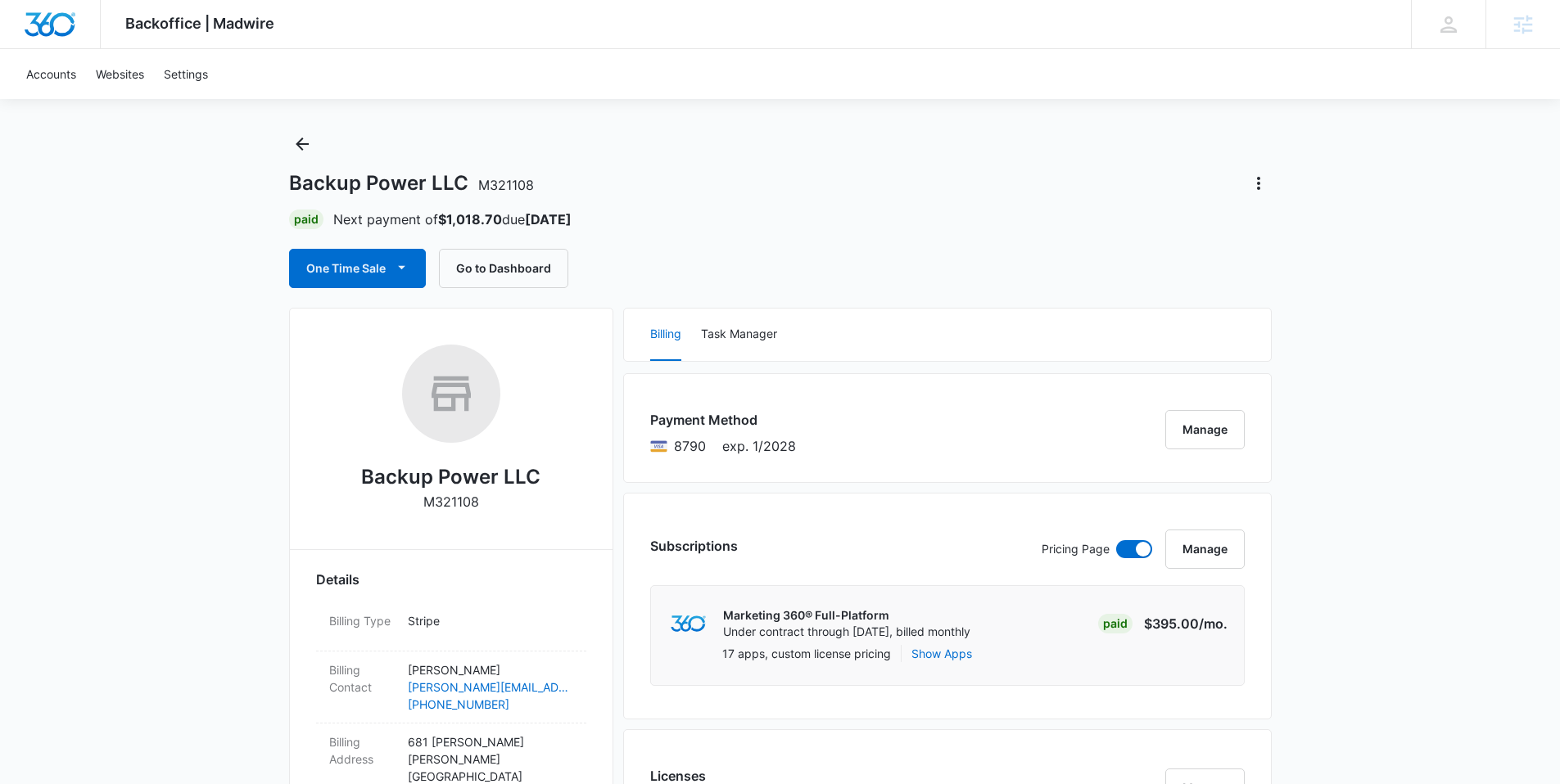
scroll to position [0, 0]
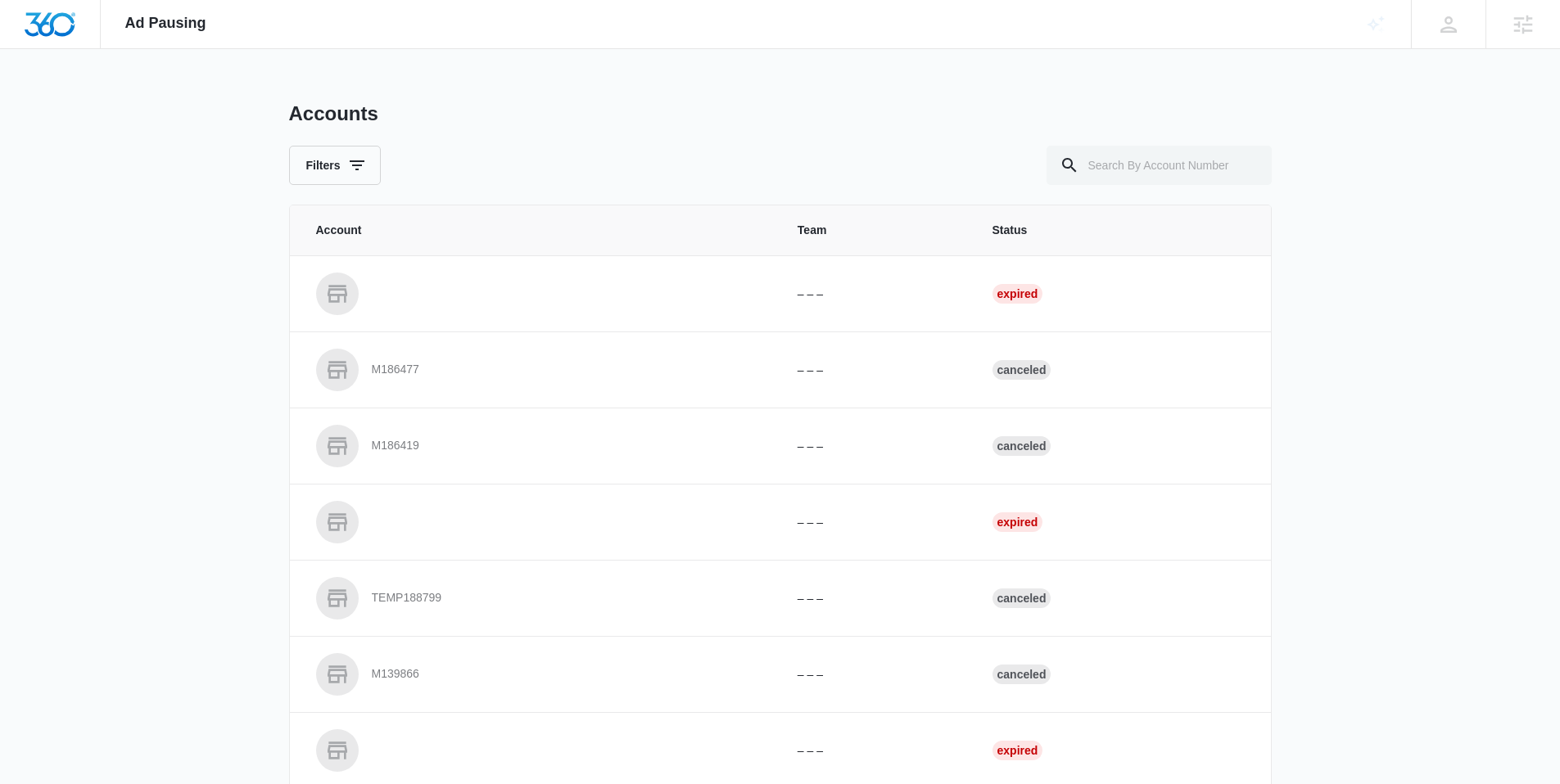
click at [1097, 186] on div "Accounts Filters Account Team Status – – – Expired M186477 – – – Canceled M1864…" at bounding box center [780, 604] width 983 height 1006
click at [1112, 166] on input "text" at bounding box center [1158, 165] width 225 height 39
paste input "M321108"
type input "M321108"
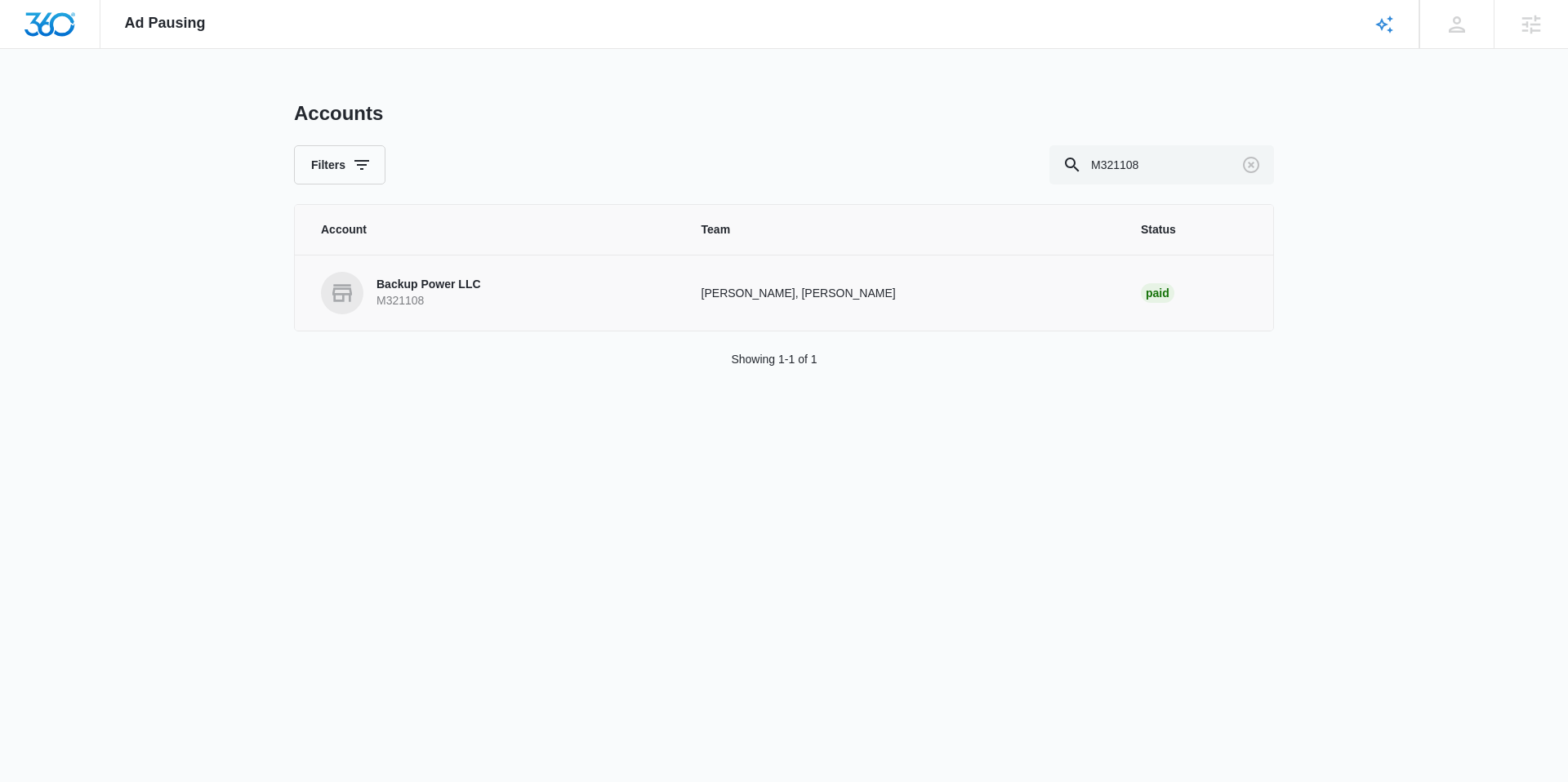
click at [399, 280] on p "Backup Power LLC" at bounding box center [428, 284] width 105 height 16
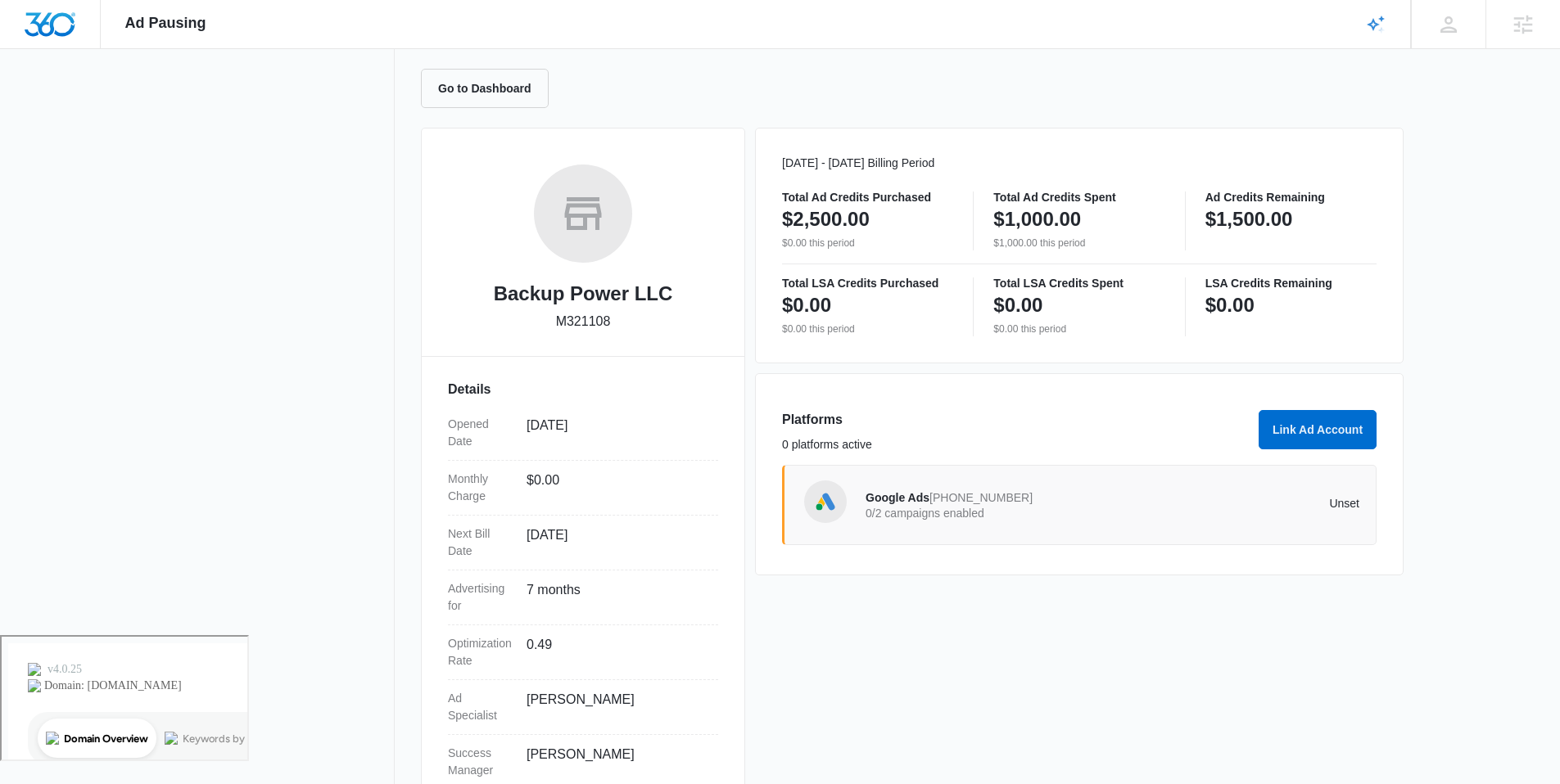
scroll to position [161, 0]
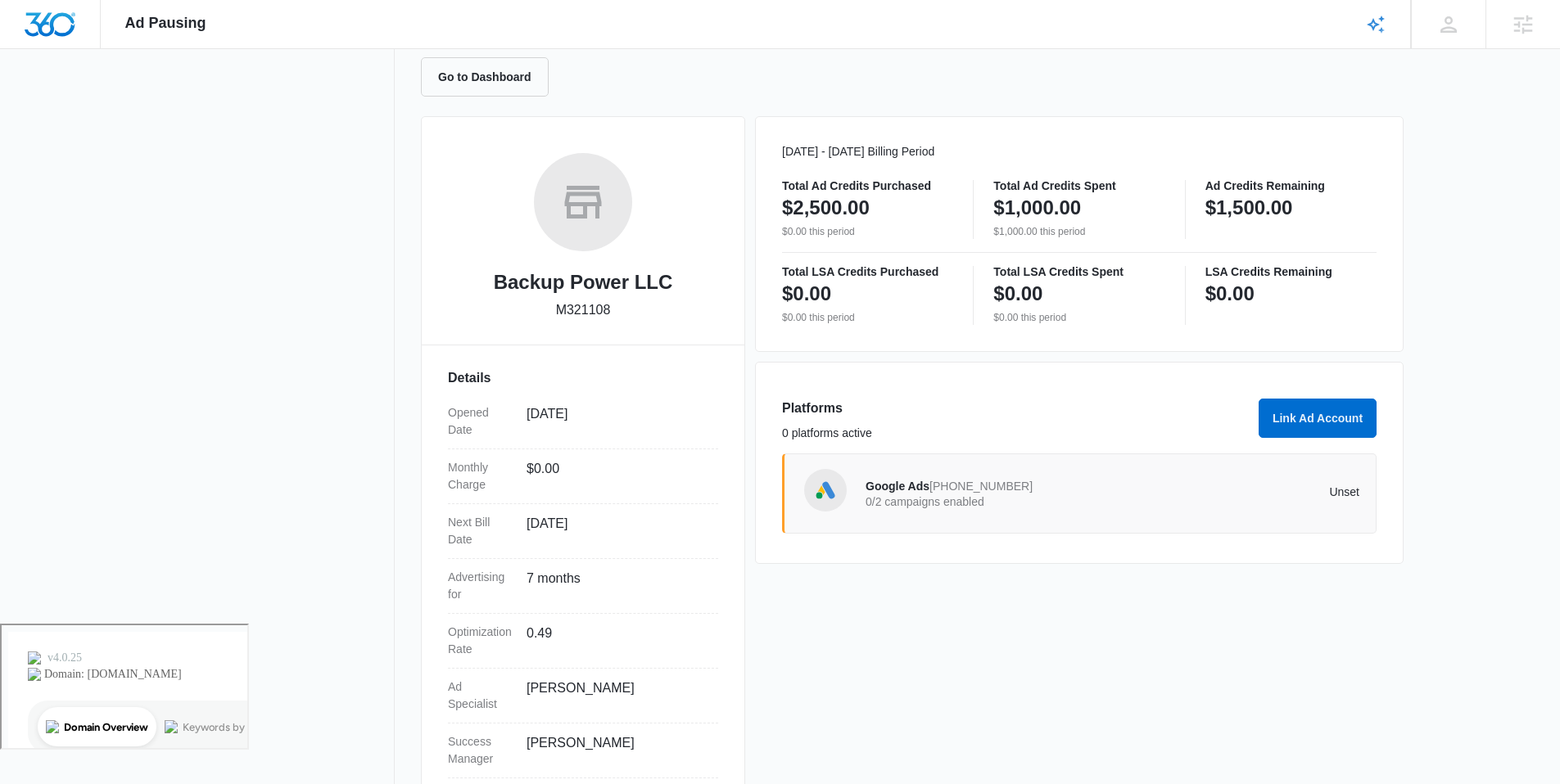
click at [1054, 183] on p "Total Ad Credits Spent" at bounding box center [1078, 185] width 171 height 11
drag, startPoint x: 1021, startPoint y: 211, endPoint x: 1057, endPoint y: 213, distance: 36.1
click at [1021, 210] on p "$1,000.00" at bounding box center [1037, 208] width 88 height 26
click at [1075, 212] on p "$1,000.00" at bounding box center [1037, 208] width 88 height 26
click at [1006, 482] on span "375-333-0993" at bounding box center [981, 486] width 103 height 13
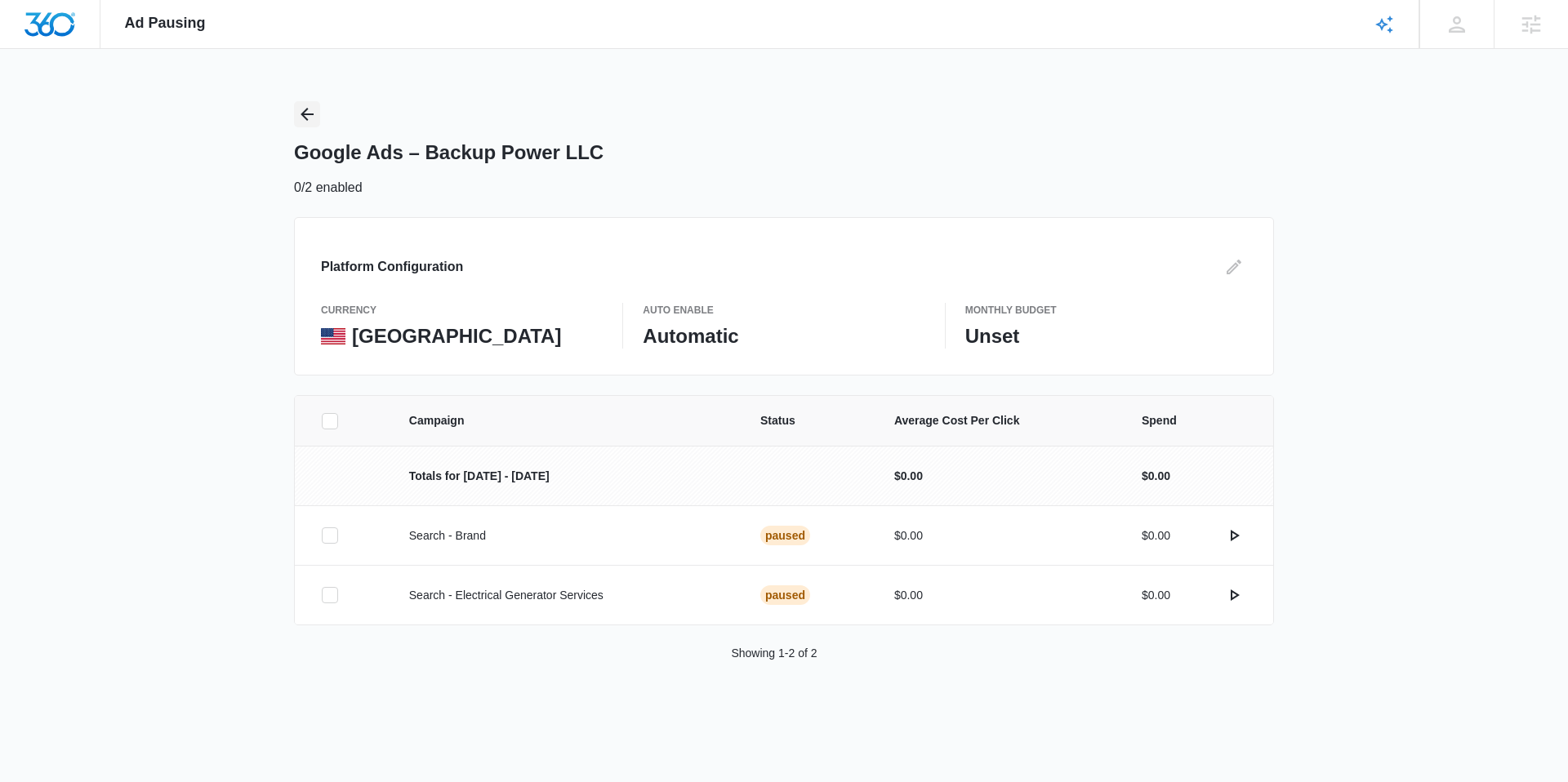
click at [314, 117] on icon "Back" at bounding box center [307, 114] width 20 height 20
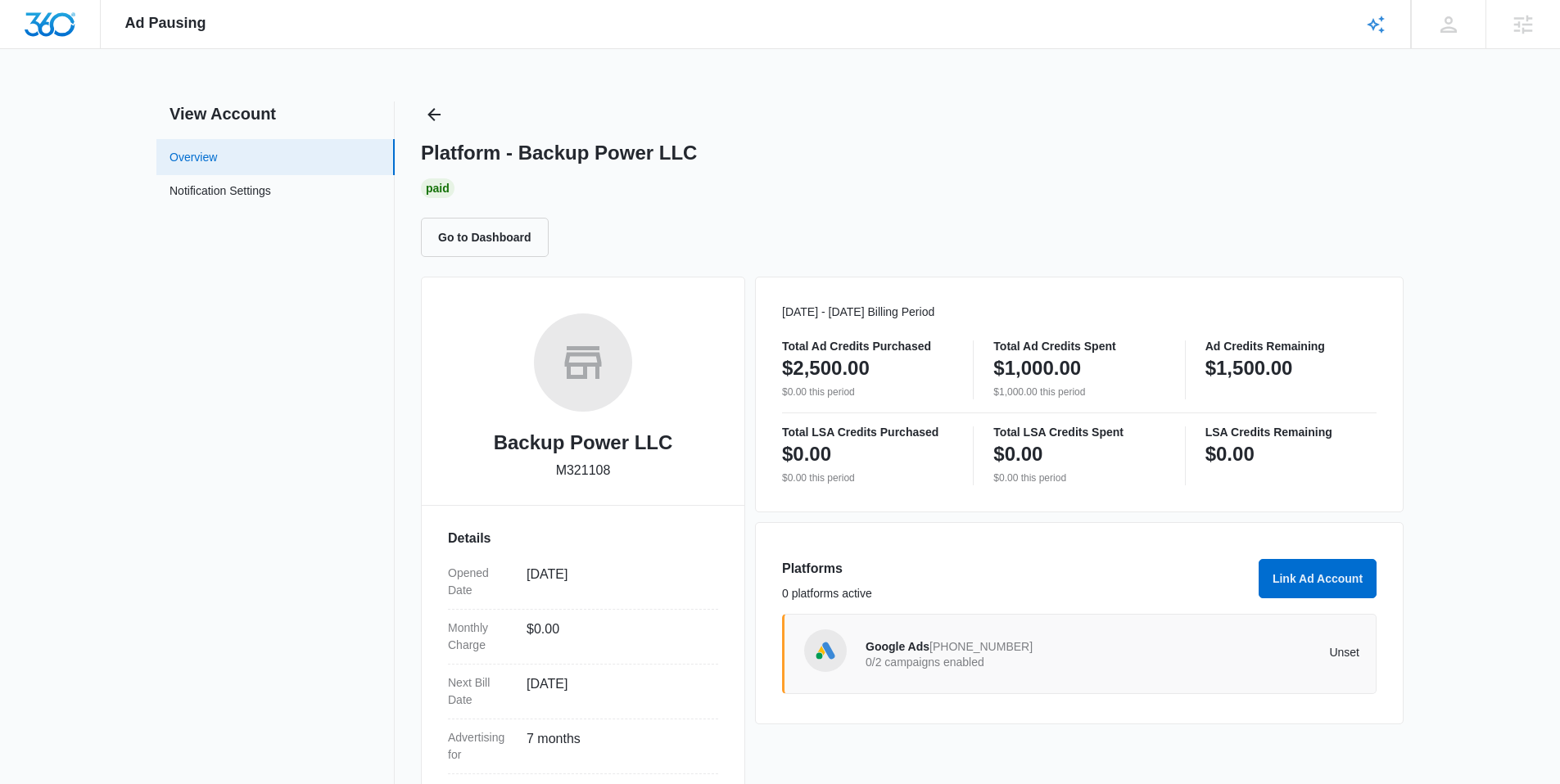
click at [203, 162] on link "Overview" at bounding box center [193, 157] width 48 height 17
click at [424, 115] on icon "Back" at bounding box center [434, 115] width 20 height 20
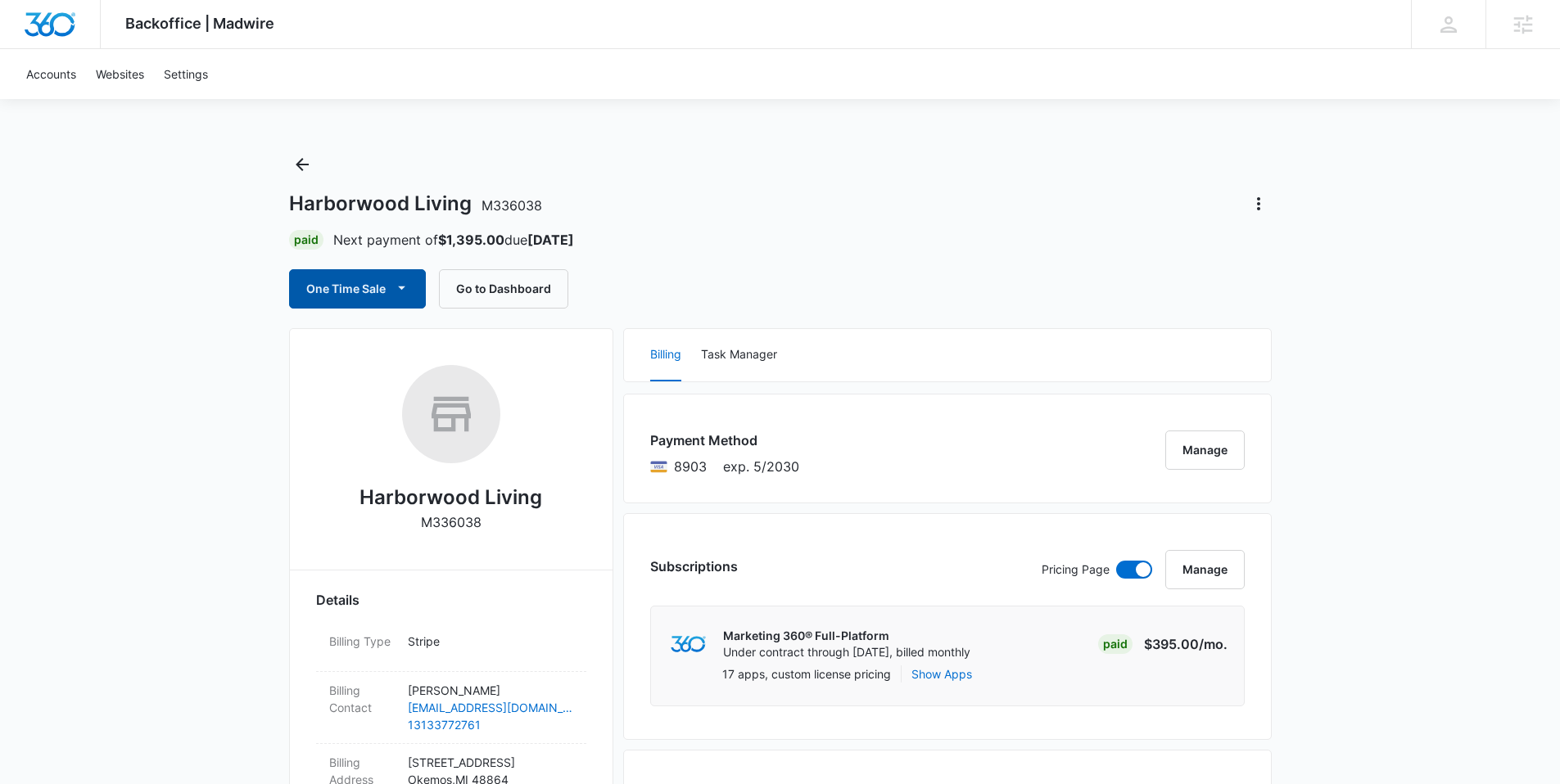
click at [392, 291] on span "button" at bounding box center [402, 289] width 20 height 20
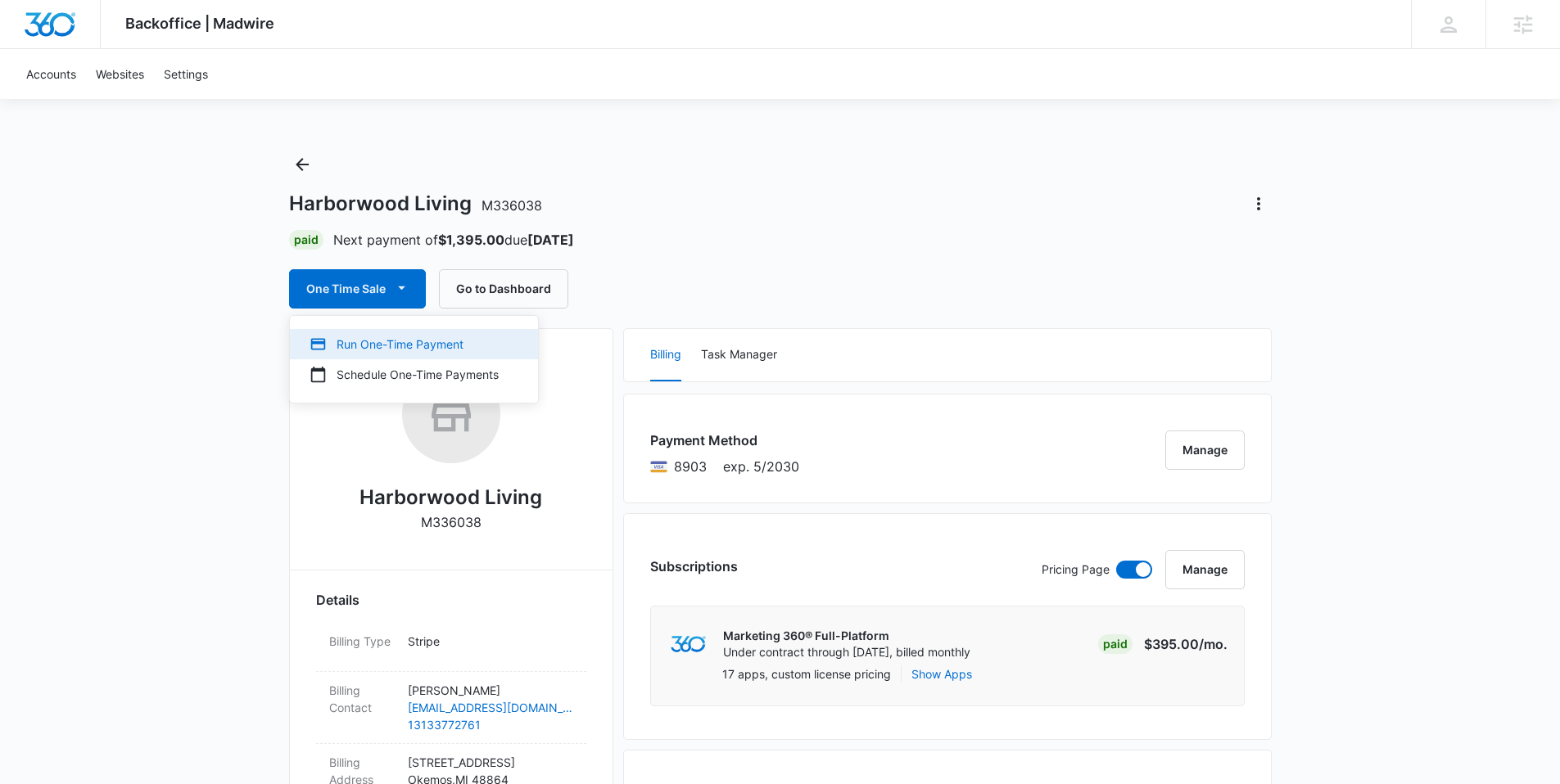
click at [379, 342] on div "Run One-Time Payment" at bounding box center [404, 344] width 190 height 17
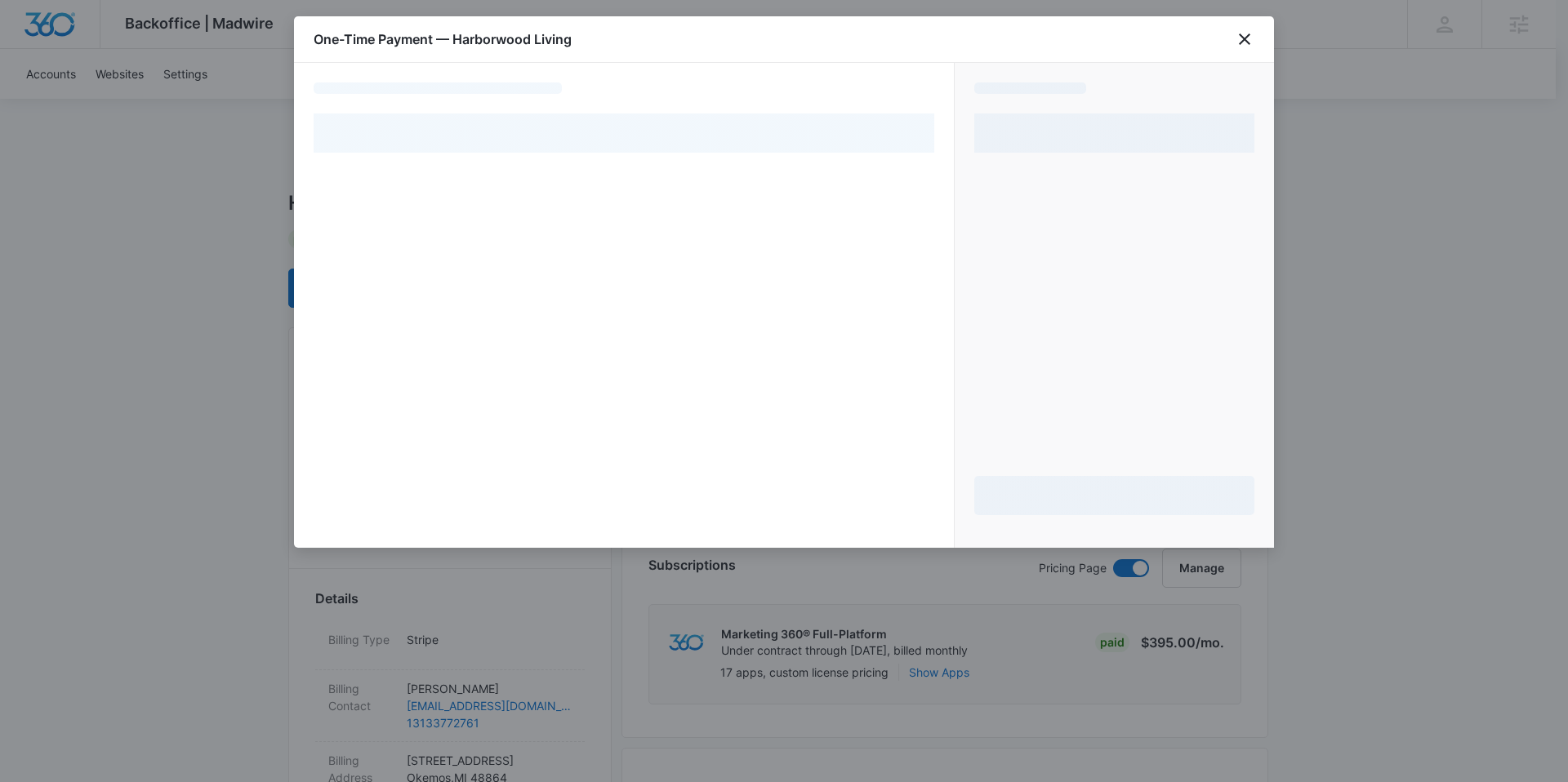
select select "pm_1RtxNvA4n8RTgNjUV4H2xtjD"
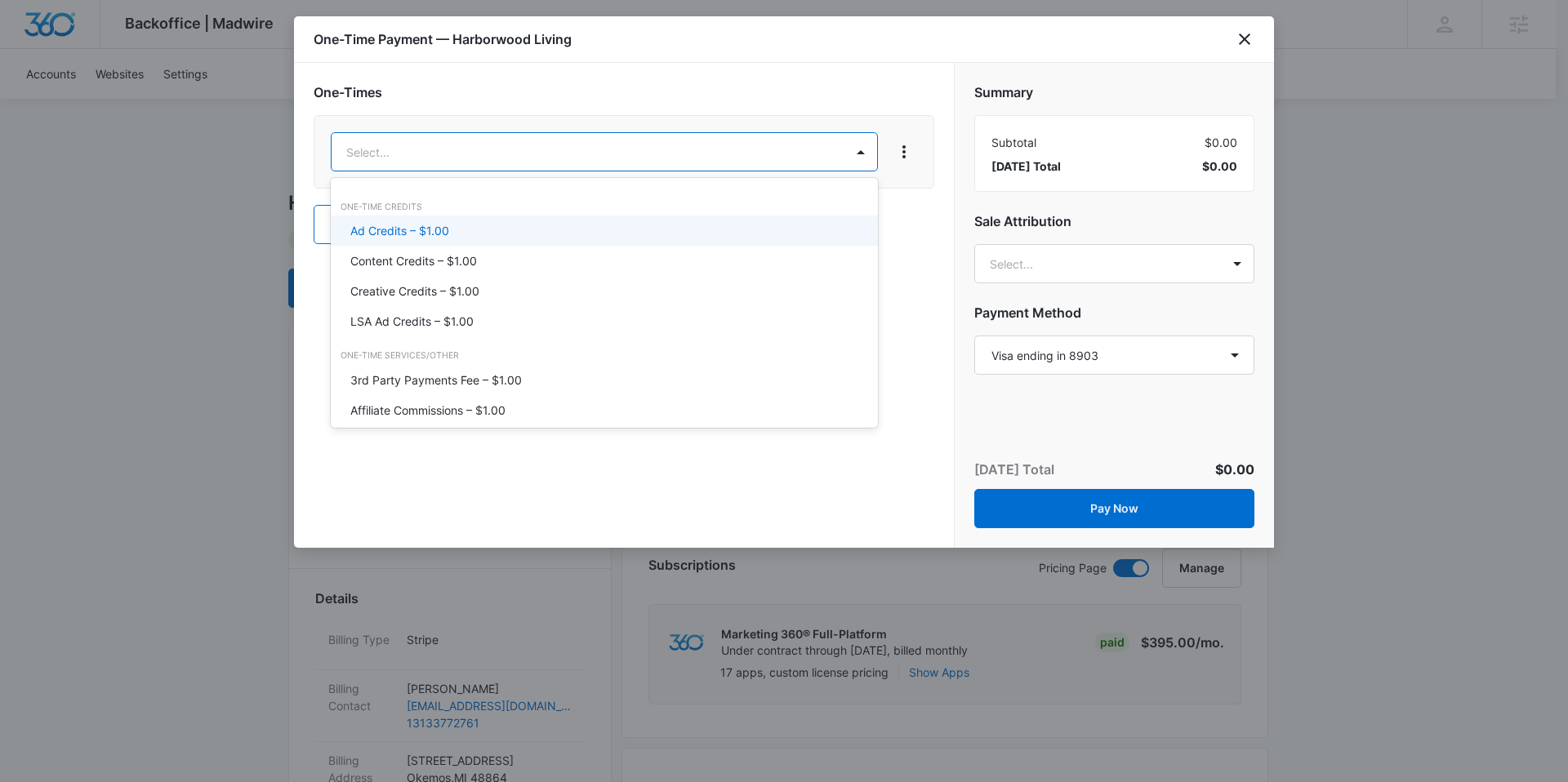
click at [449, 227] on div "Ad Credits – $1.00" at bounding box center [603, 231] width 505 height 17
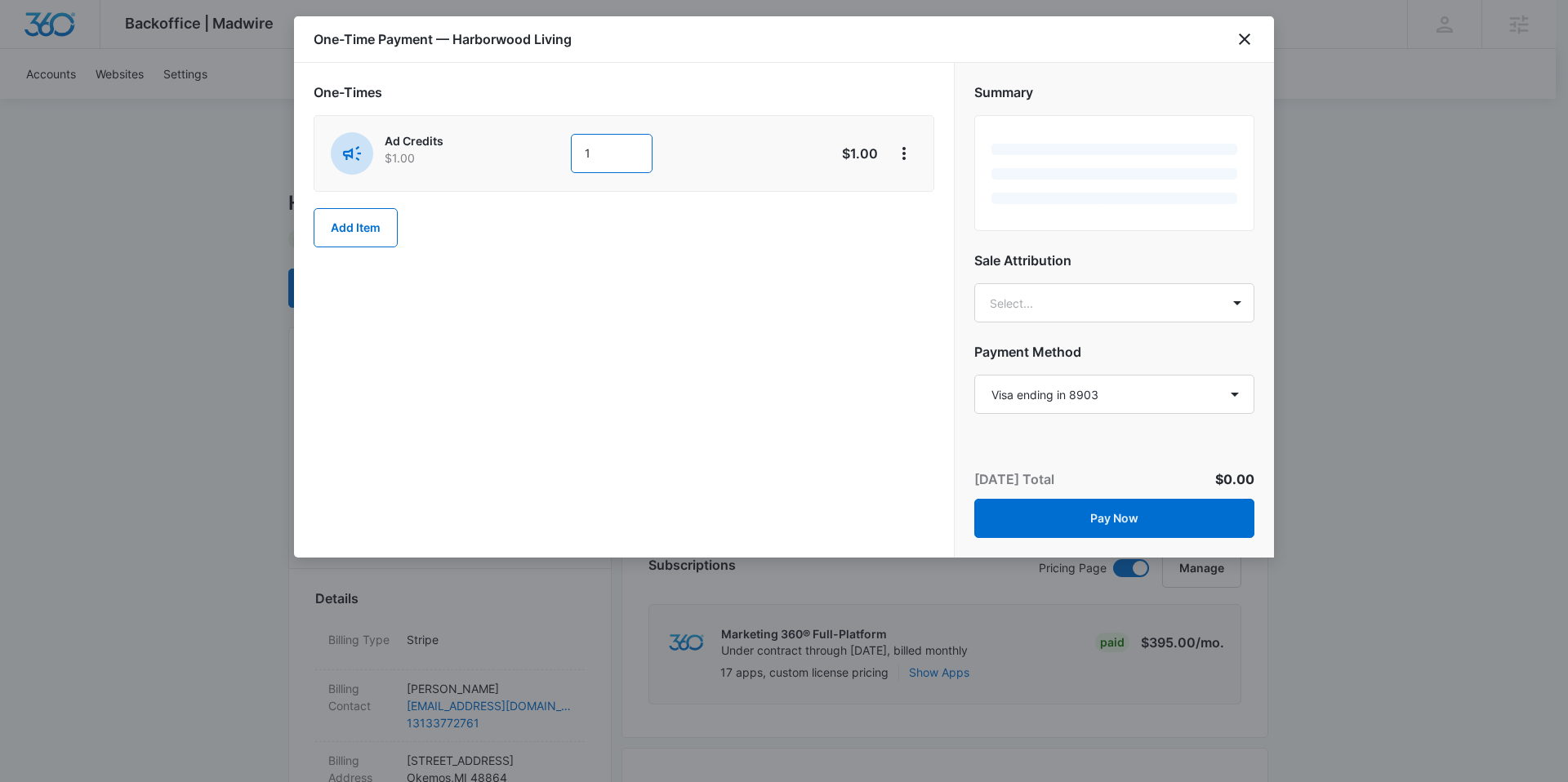
click at [643, 168] on input "1" at bounding box center [611, 153] width 82 height 39
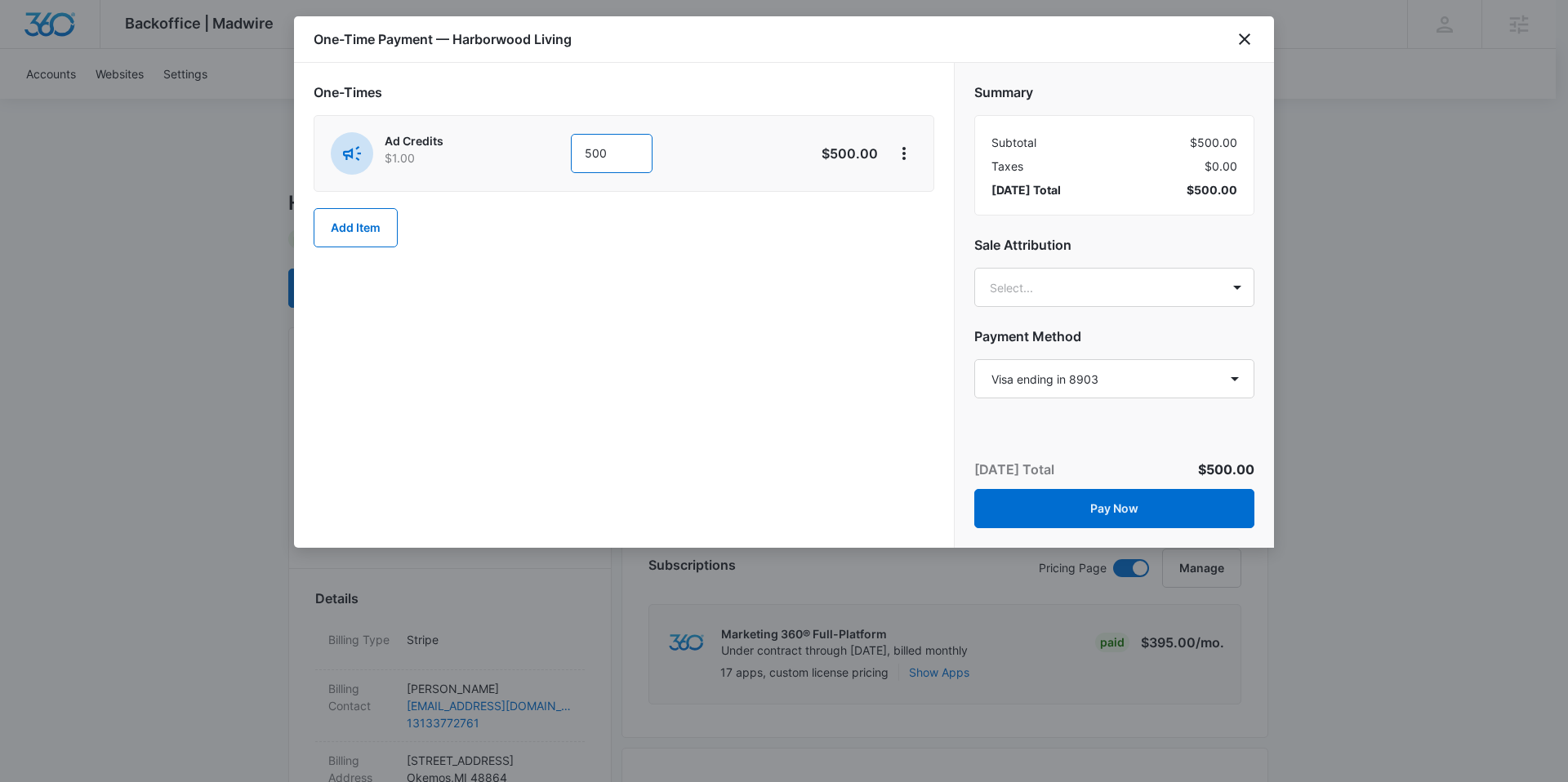
type input "500"
click at [805, 282] on div "One-Times Ad Credits $1.00 500 $500.00 Add Item" at bounding box center [624, 305] width 660 height 485
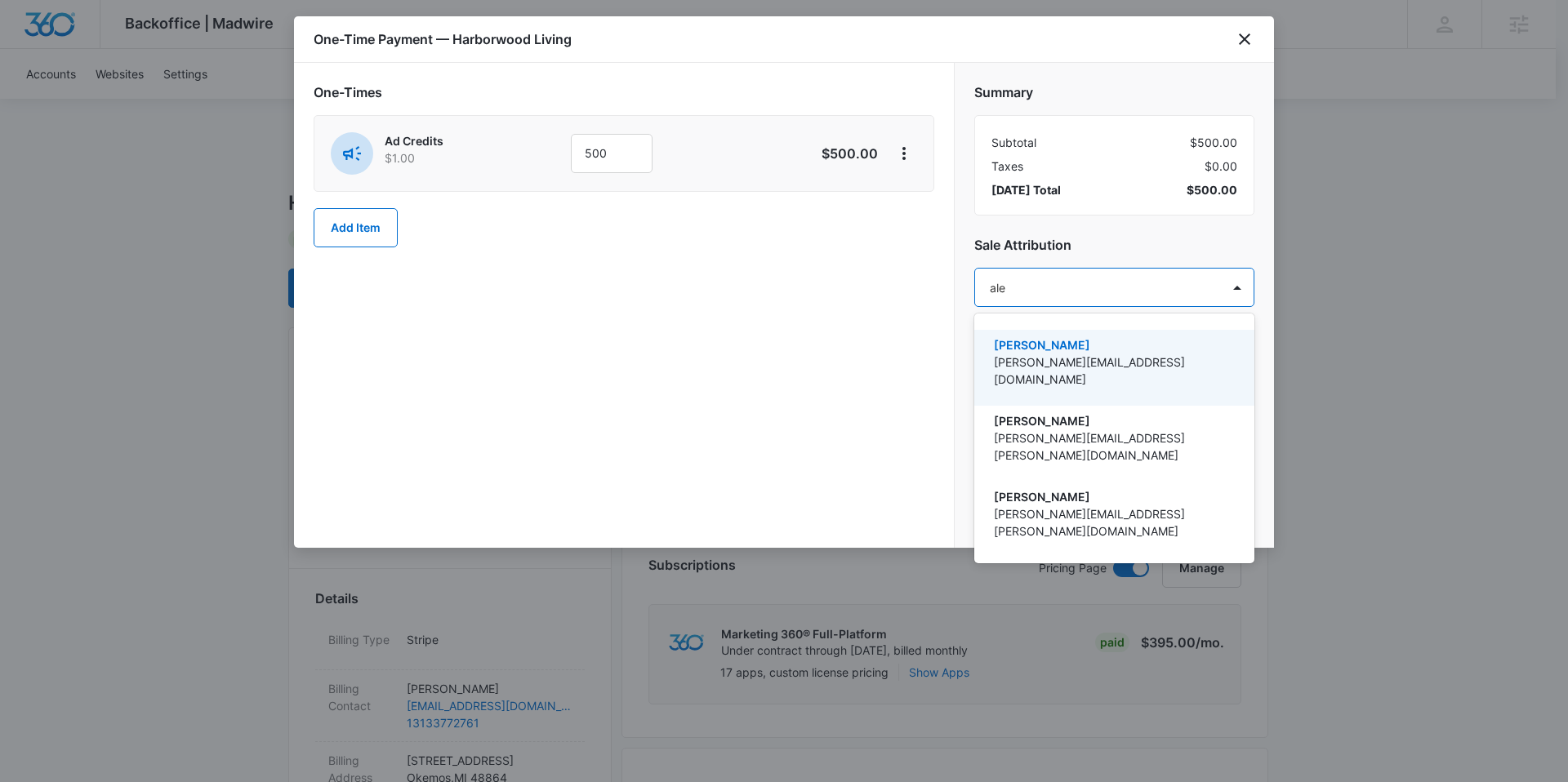
type input "[PERSON_NAME]"
click at [1028, 343] on p "[PERSON_NAME]" at bounding box center [1113, 345] width 238 height 17
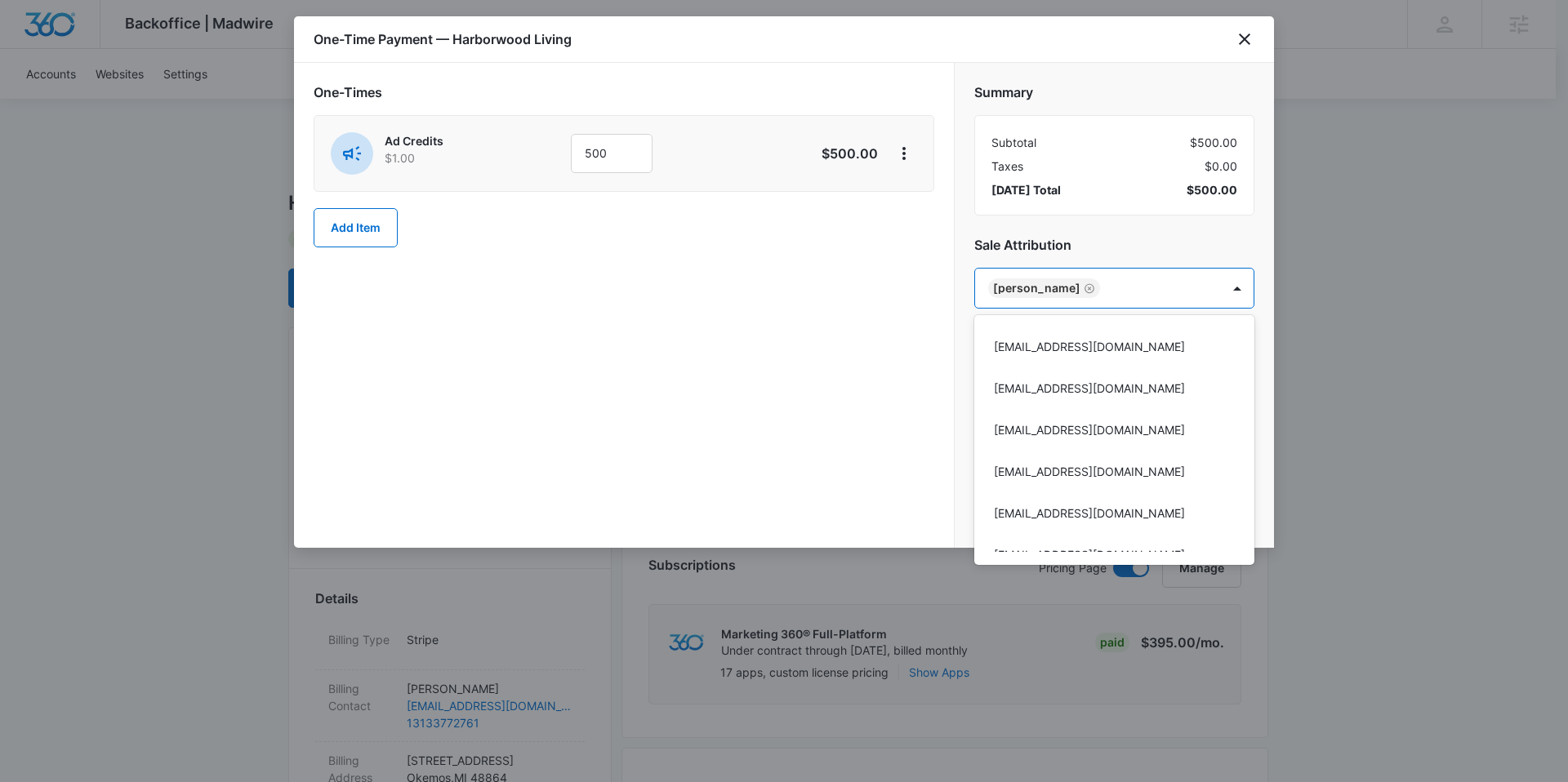
click at [805, 360] on div at bounding box center [784, 391] width 1568 height 782
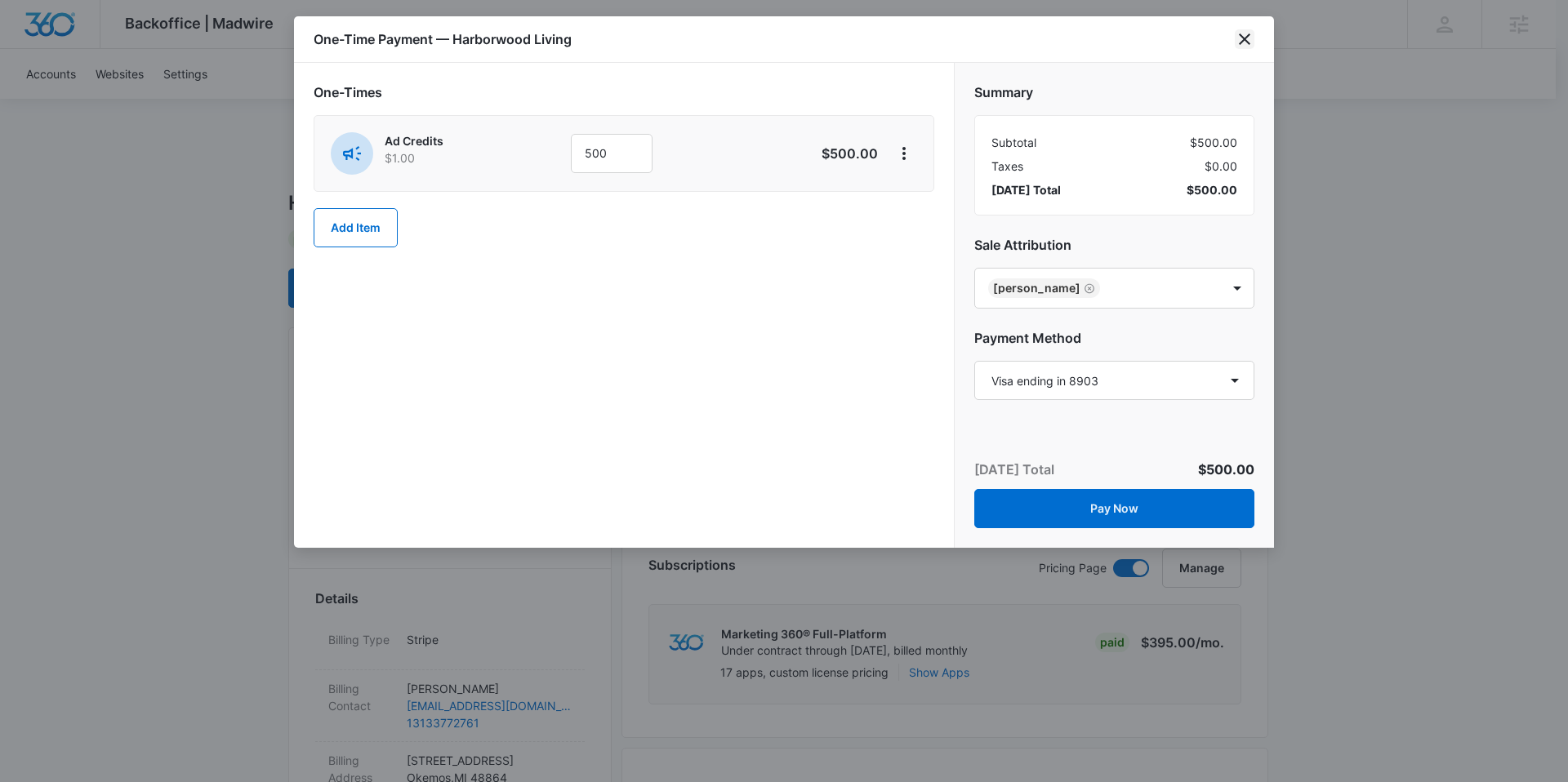
click at [1247, 41] on icon "close" at bounding box center [1244, 39] width 11 height 11
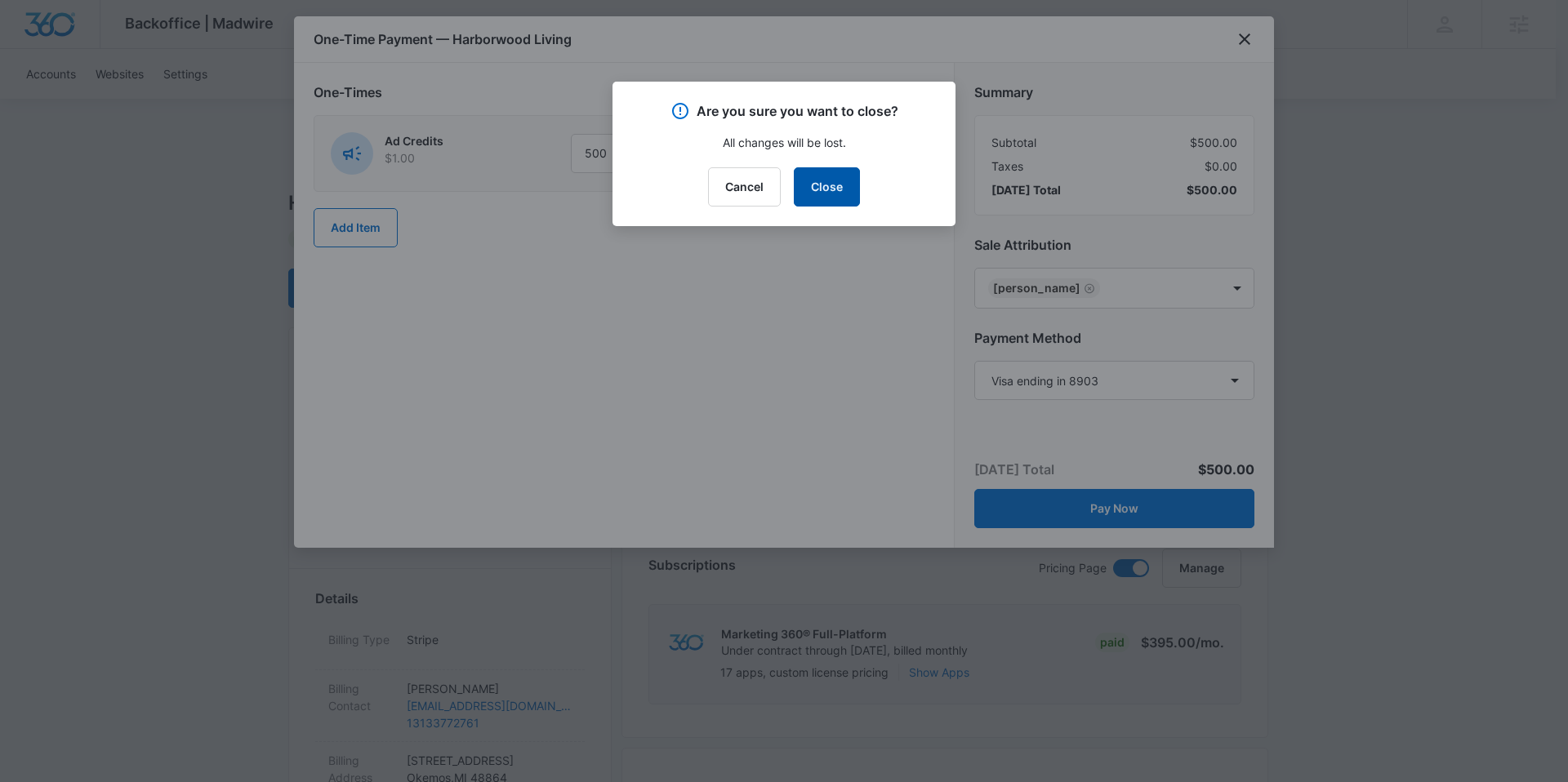
click at [842, 176] on button "Close" at bounding box center [826, 186] width 66 height 39
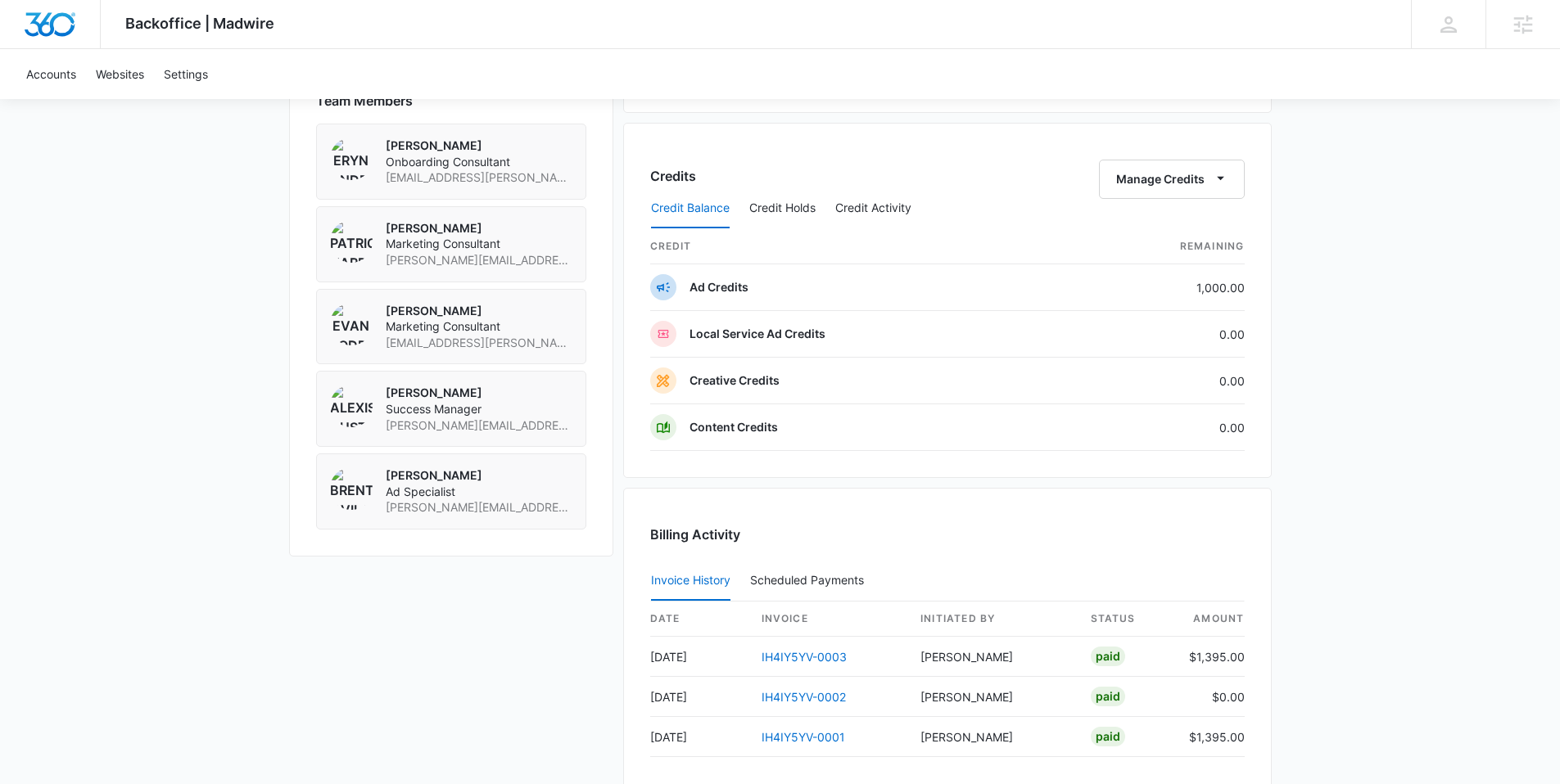
scroll to position [1386, 0]
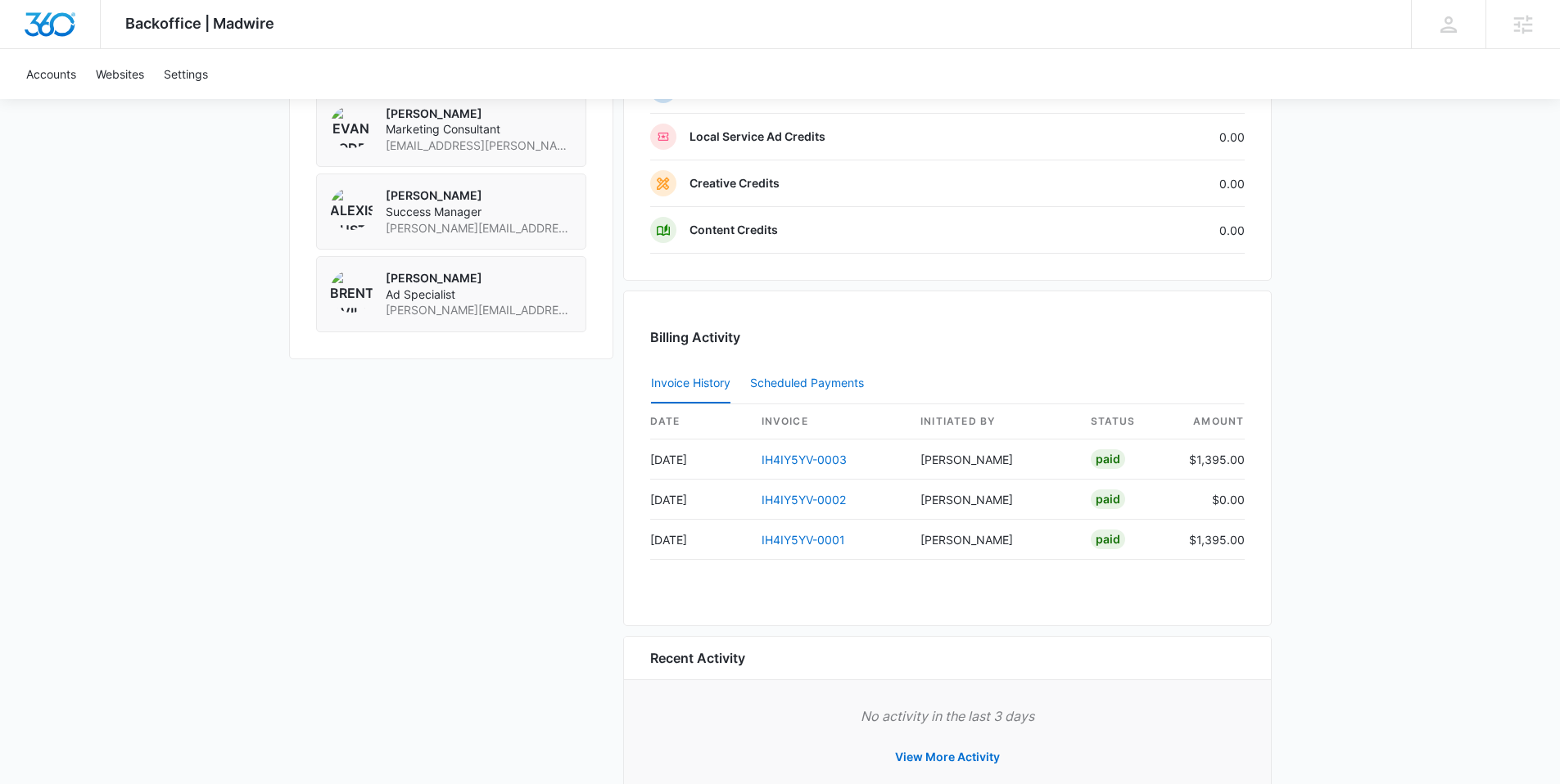
click at [839, 382] on div "Scheduled Payments 0" at bounding box center [810, 382] width 120 height 11
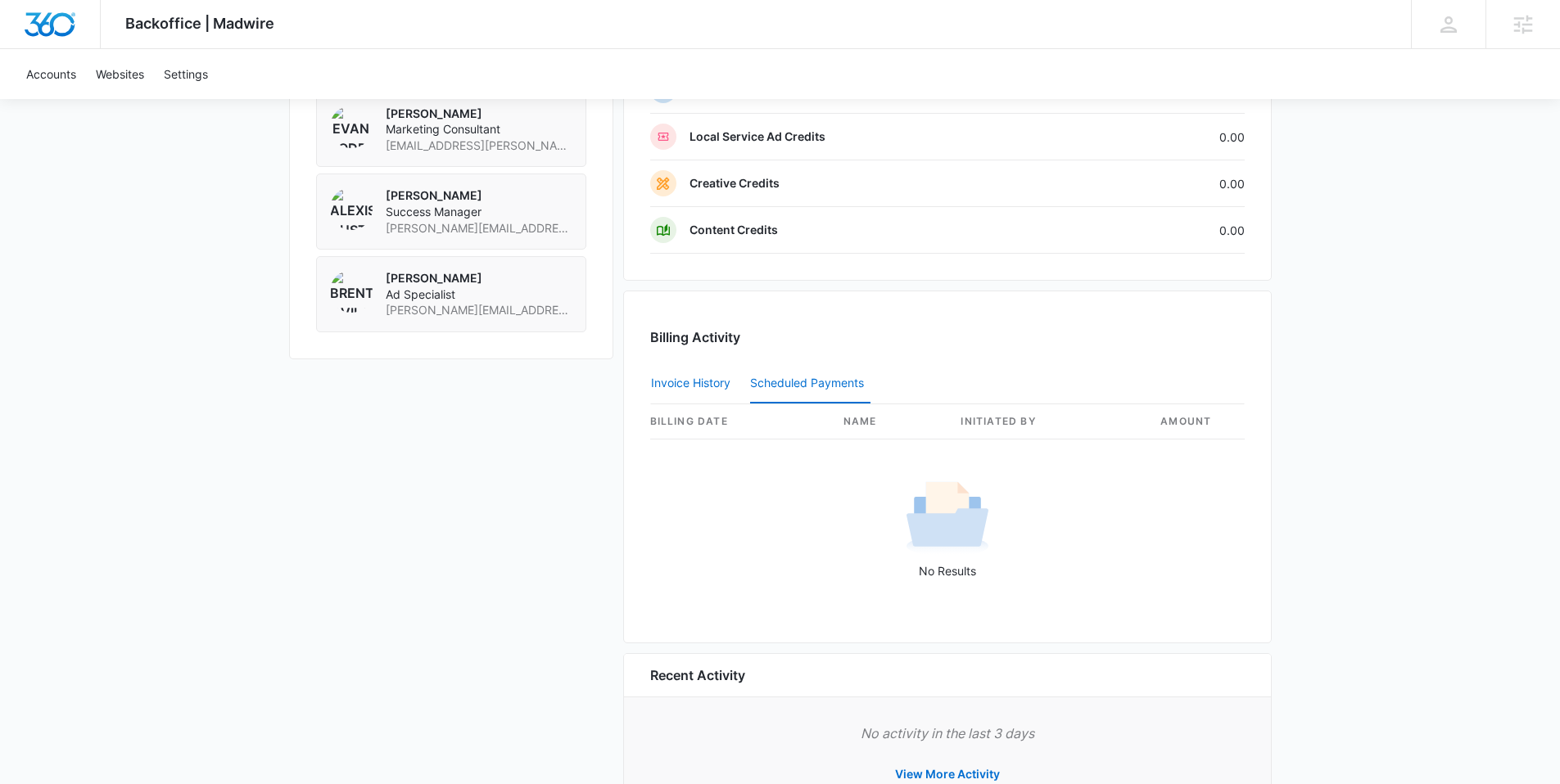
click at [714, 388] on button "Invoice History" at bounding box center [690, 383] width 79 height 39
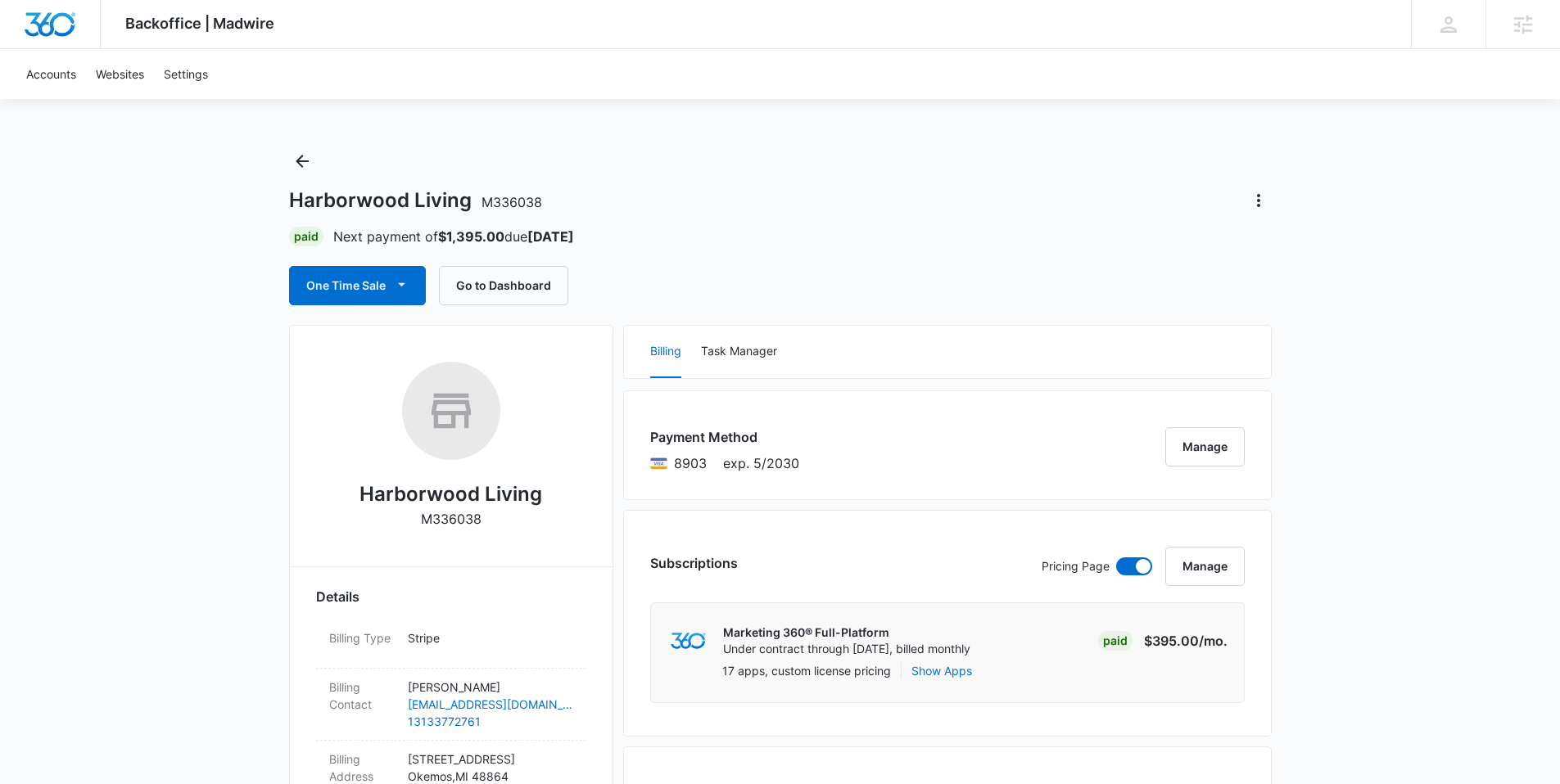
scroll to position [0, 0]
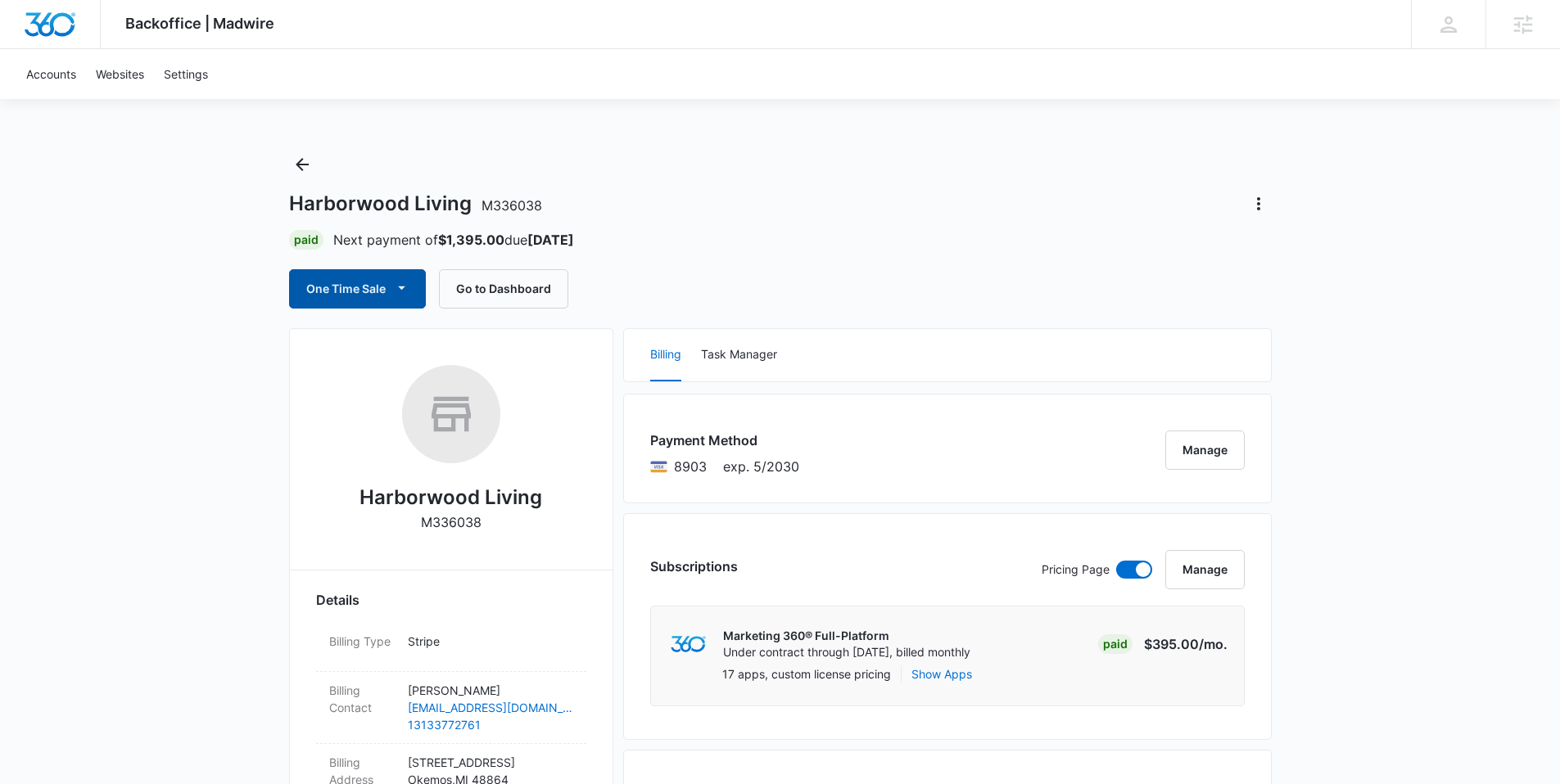
click at [394, 294] on icon "button" at bounding box center [402, 288] width 17 height 17
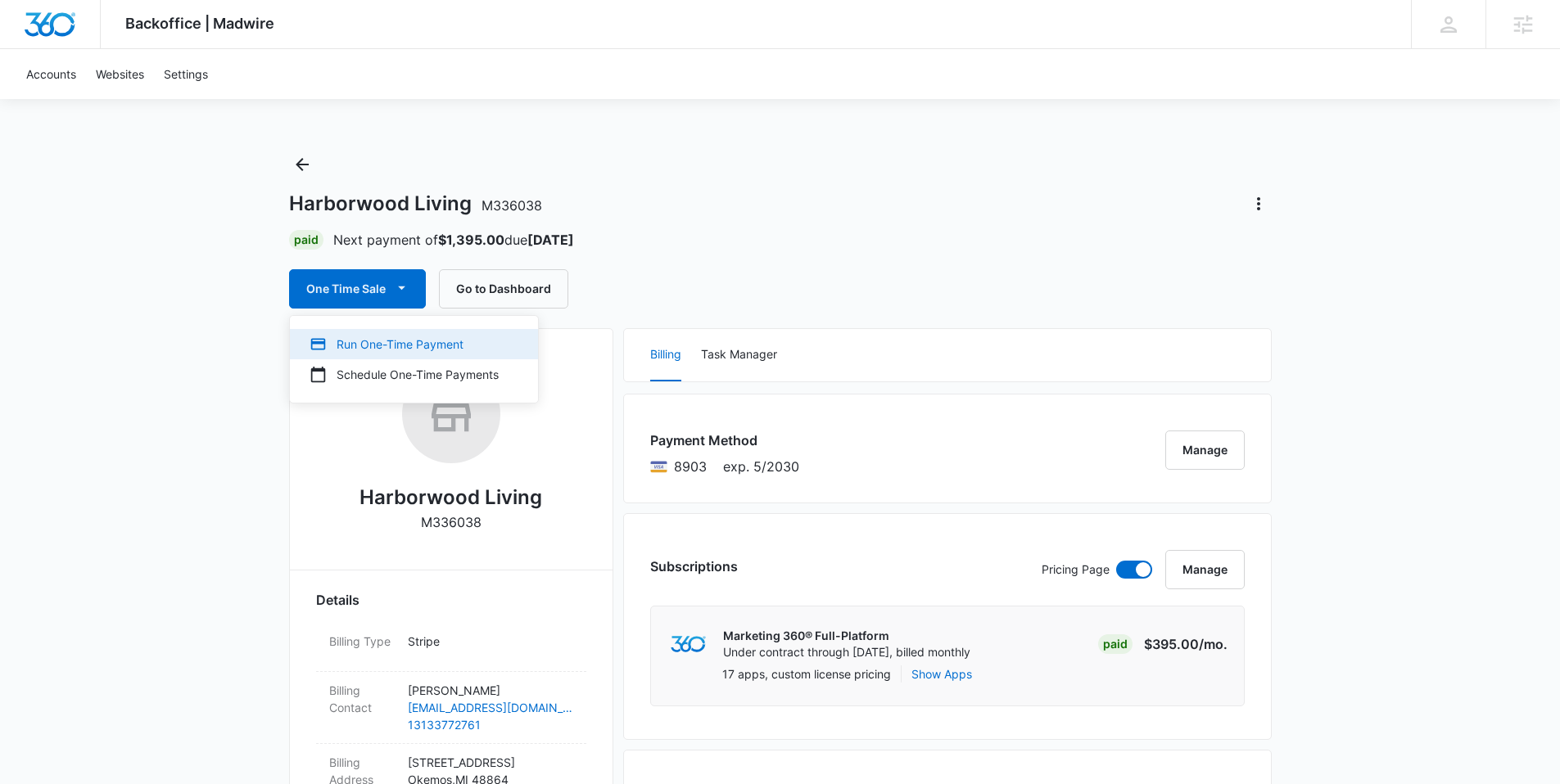
click at [364, 345] on div "Run One-Time Payment" at bounding box center [404, 344] width 190 height 17
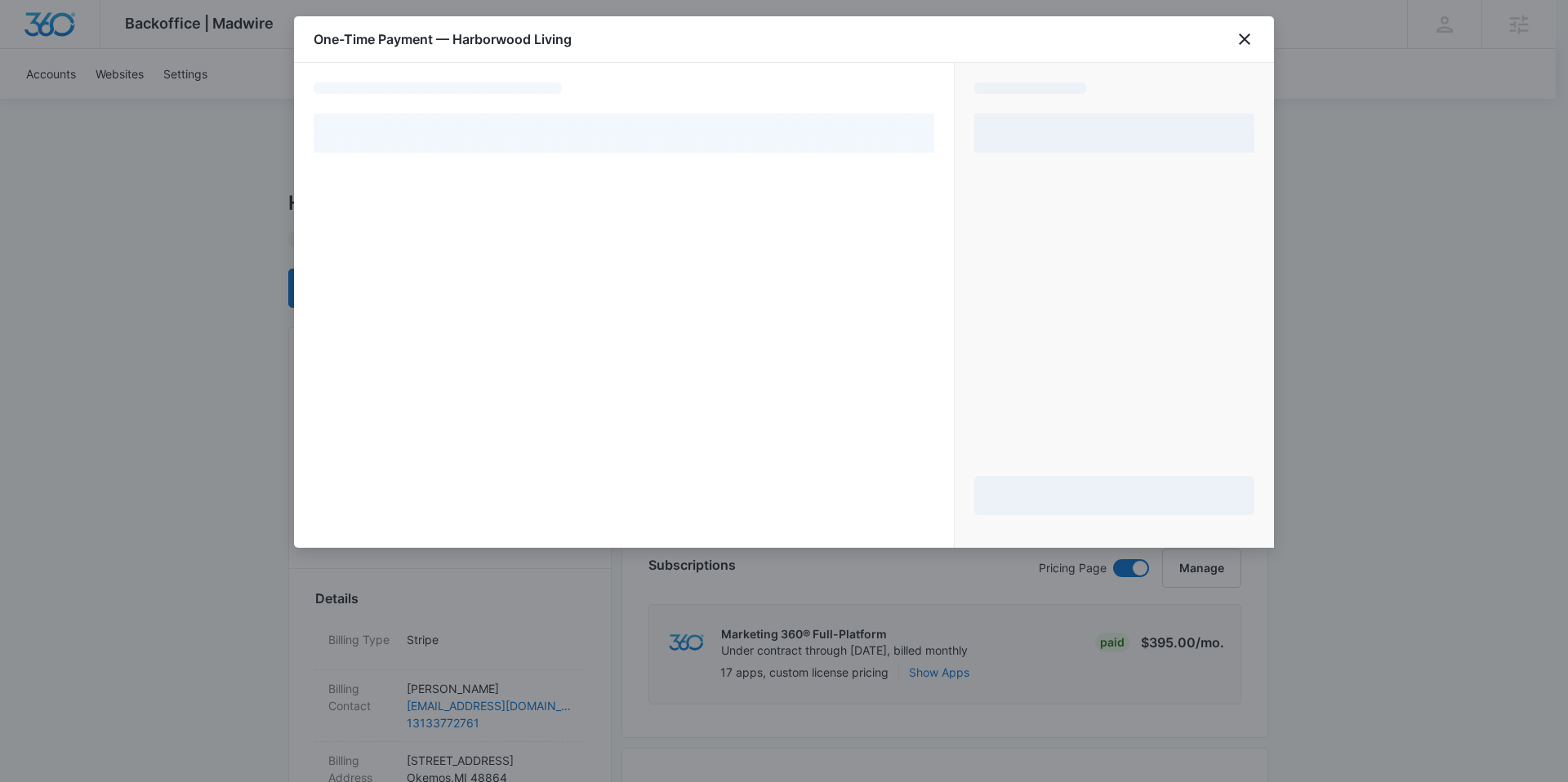
select select "pm_1RtxNvA4n8RTgNjUV4H2xtjD"
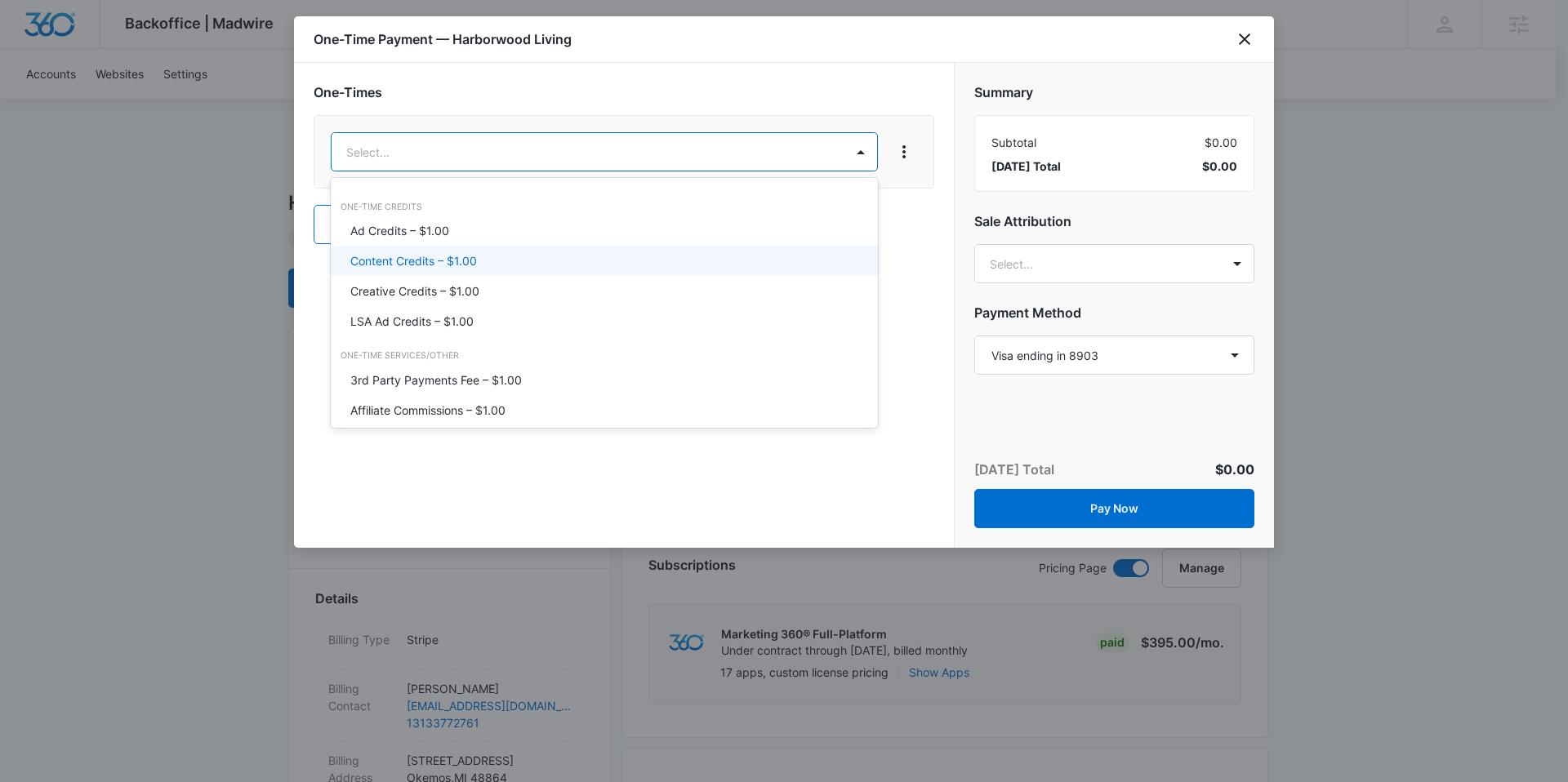
click at [501, 240] on div "Ad Credits – $1.00" at bounding box center [604, 231] width 547 height 30
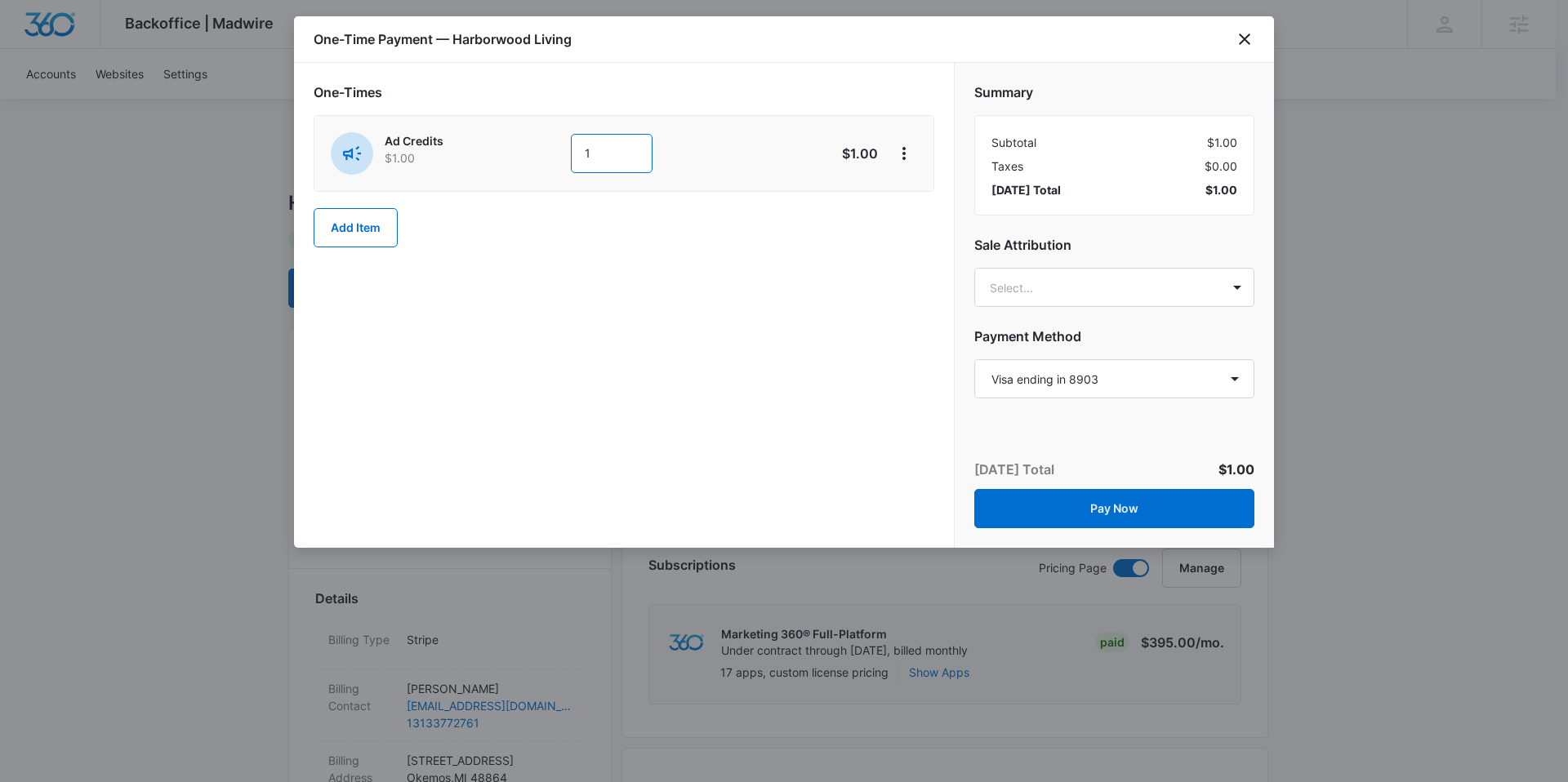
click at [632, 166] on input "1" at bounding box center [611, 153] width 82 height 39
type input "500"
click at [653, 257] on div "One-Times Ad Credits $1.00 500 $500.00 Add Item" at bounding box center [624, 173] width 621 height 181
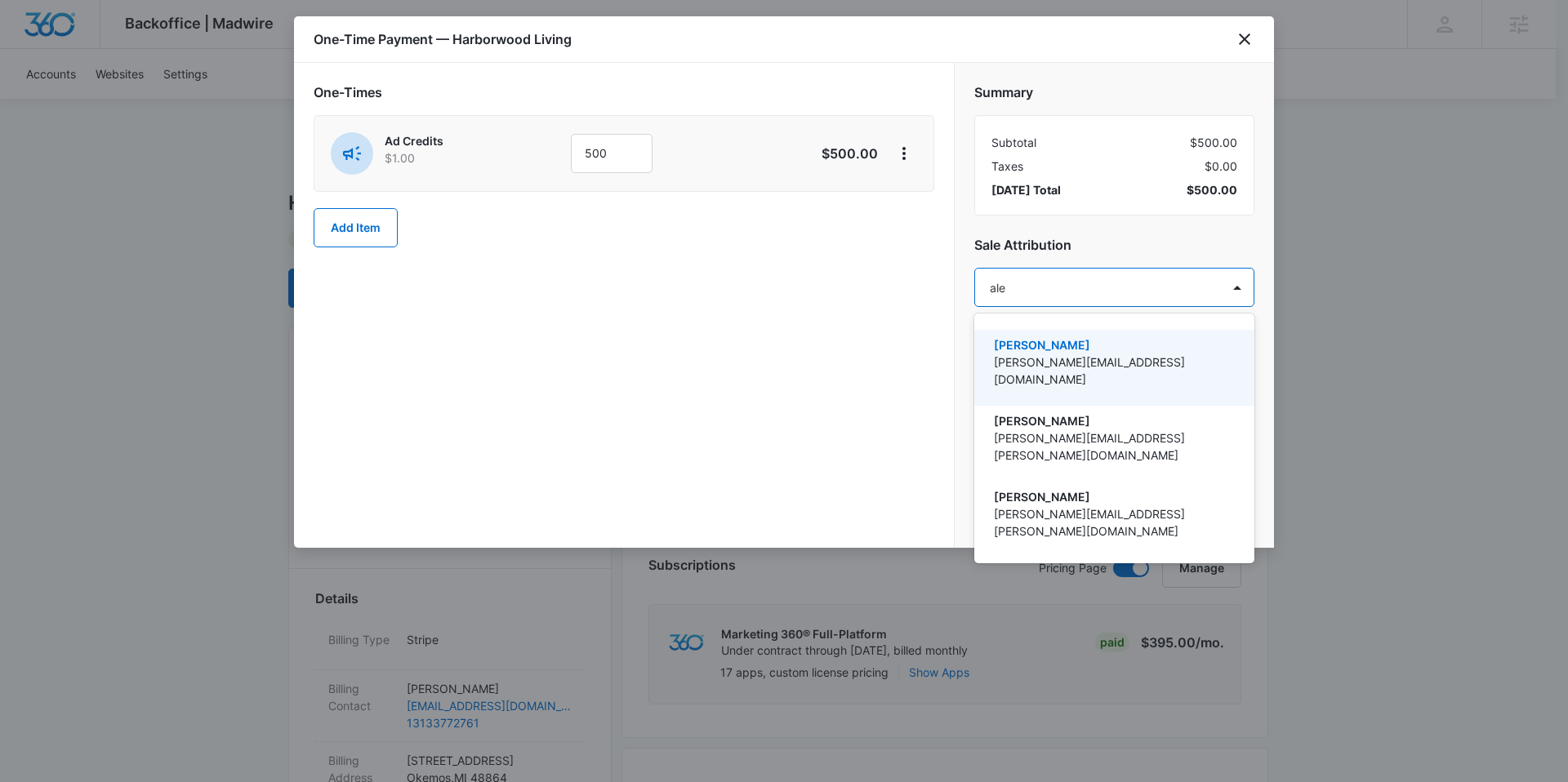
type input "alex"
click at [1108, 342] on p "Alexis Austere" at bounding box center [1113, 345] width 238 height 17
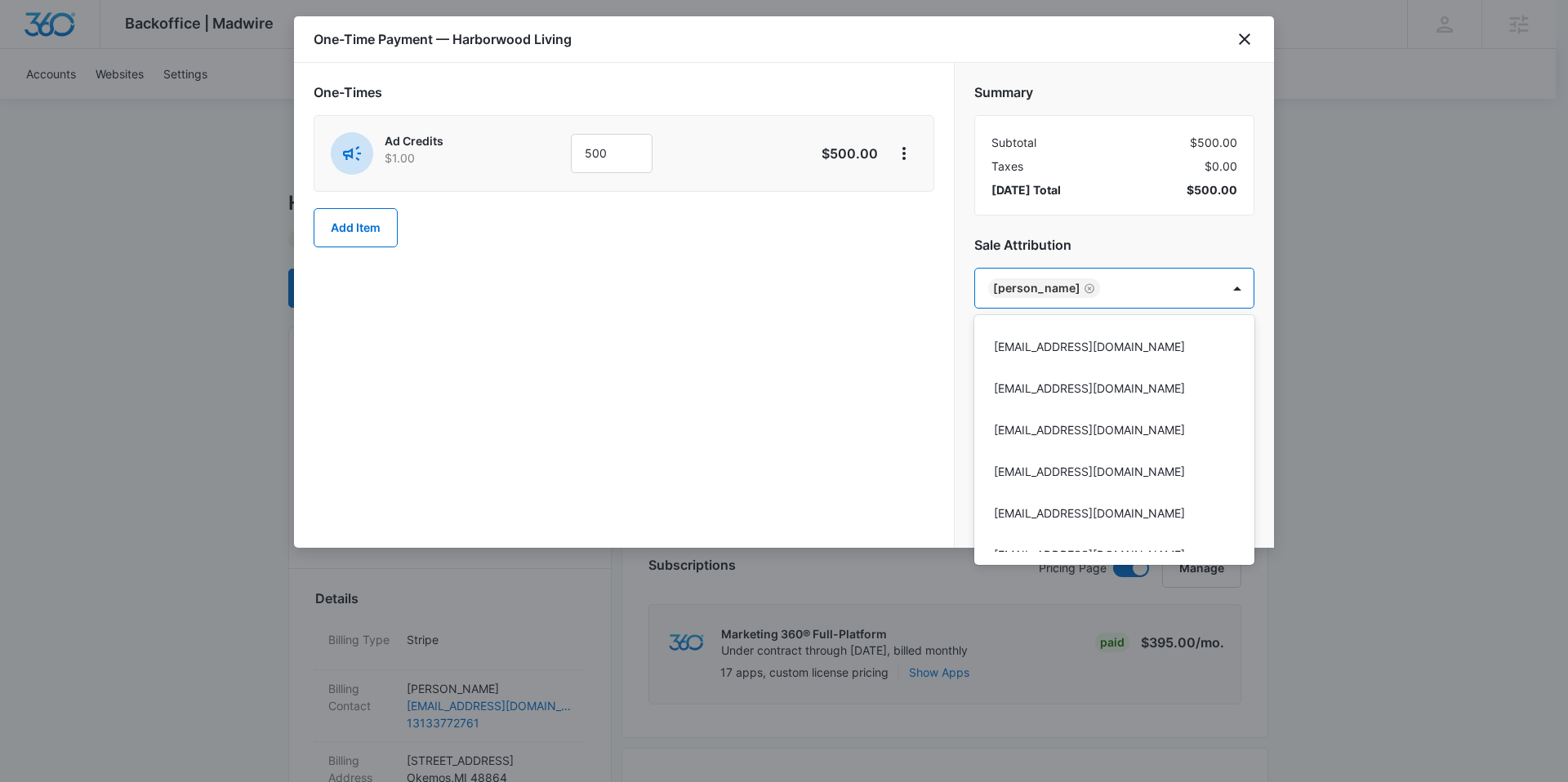
click at [873, 349] on div at bounding box center [784, 391] width 1568 height 782
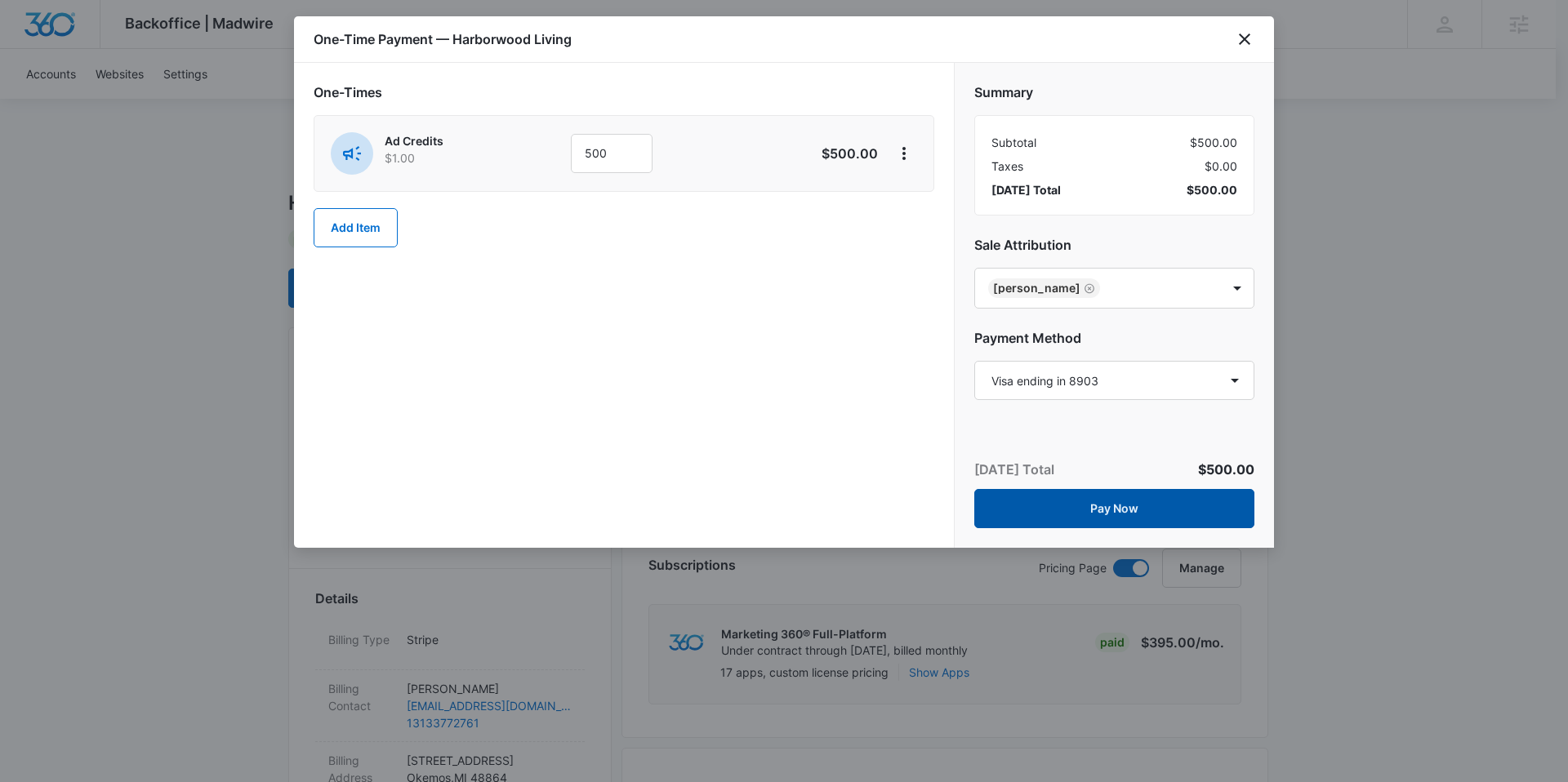
click at [1000, 513] on button "Pay Now" at bounding box center [1114, 508] width 280 height 39
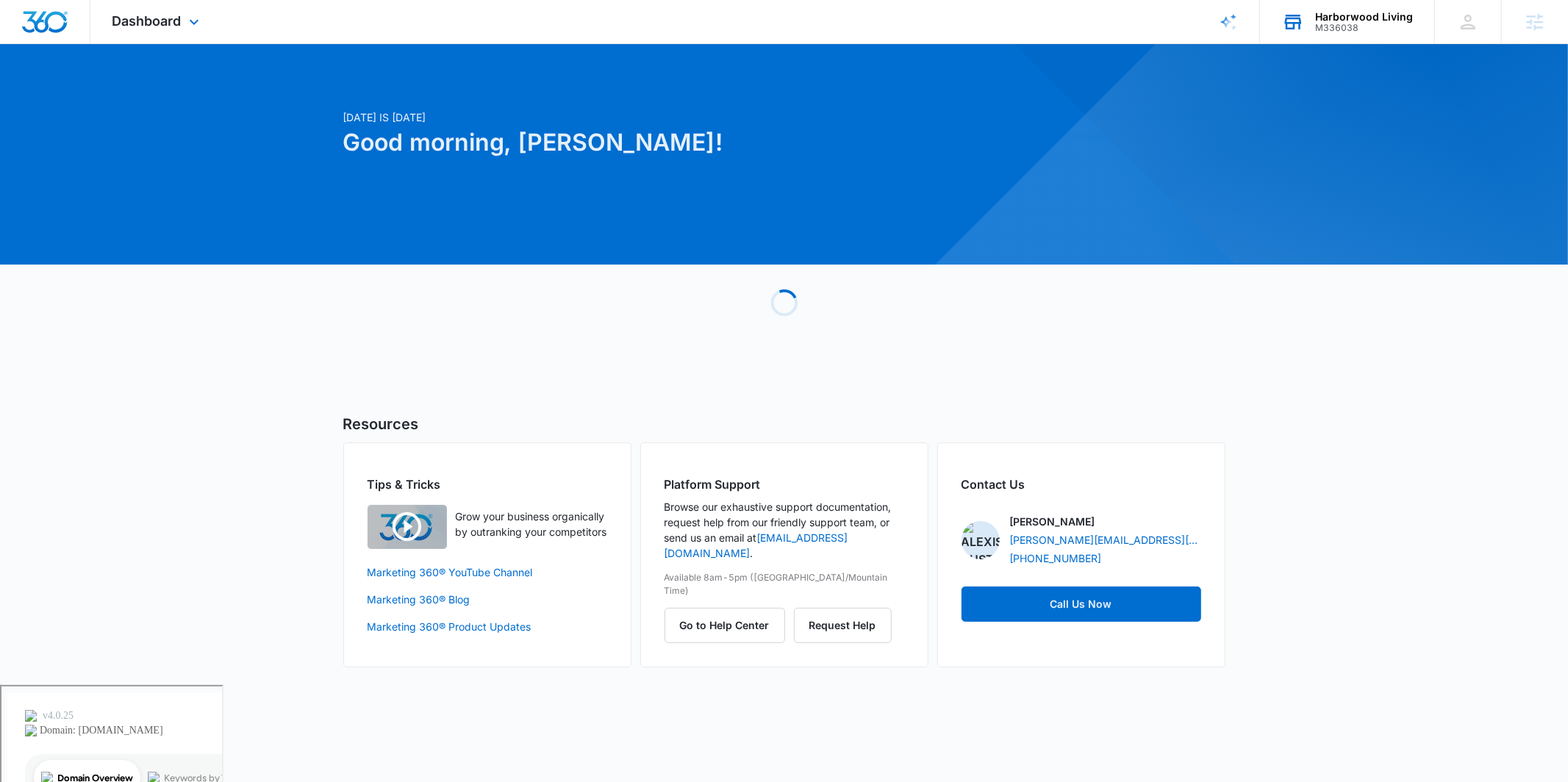
click at [1351, 28] on div "M336038" at bounding box center [1364, 27] width 98 height 10
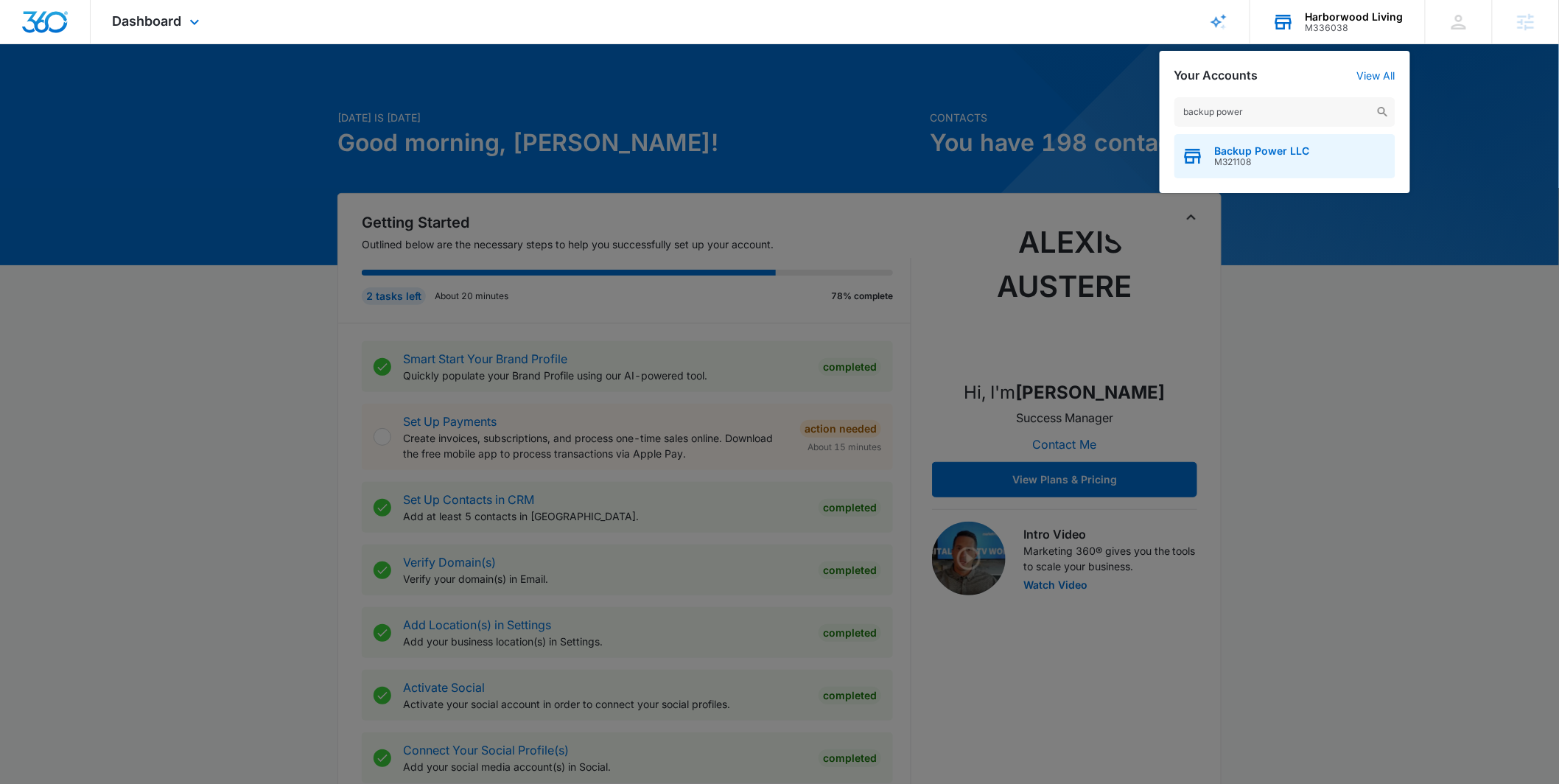
type input "backup power"
click at [1219, 149] on span "Backup Power LLC" at bounding box center [1262, 151] width 95 height 12
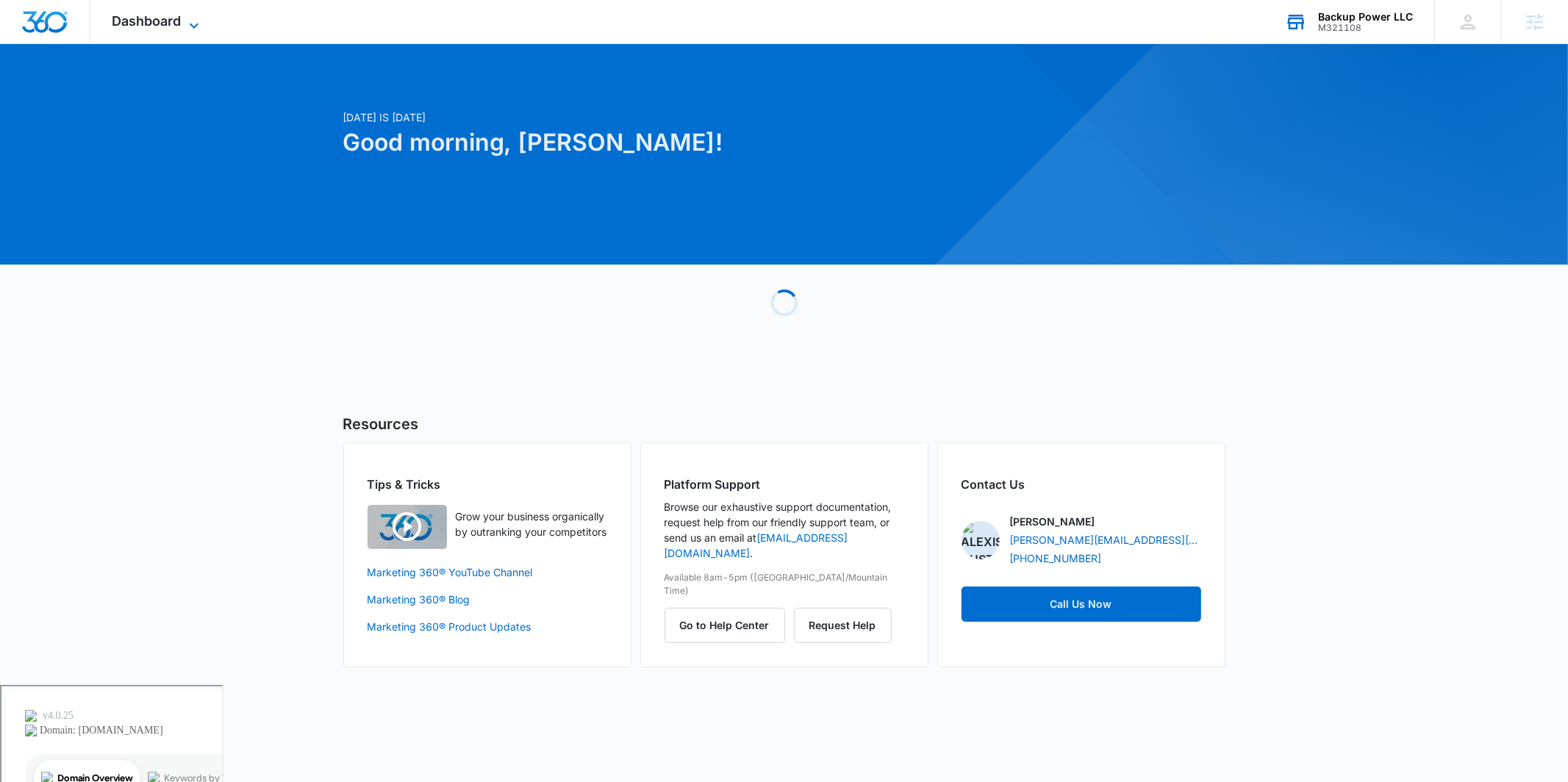
click at [158, 16] on span "Dashboard" at bounding box center [147, 21] width 69 height 16
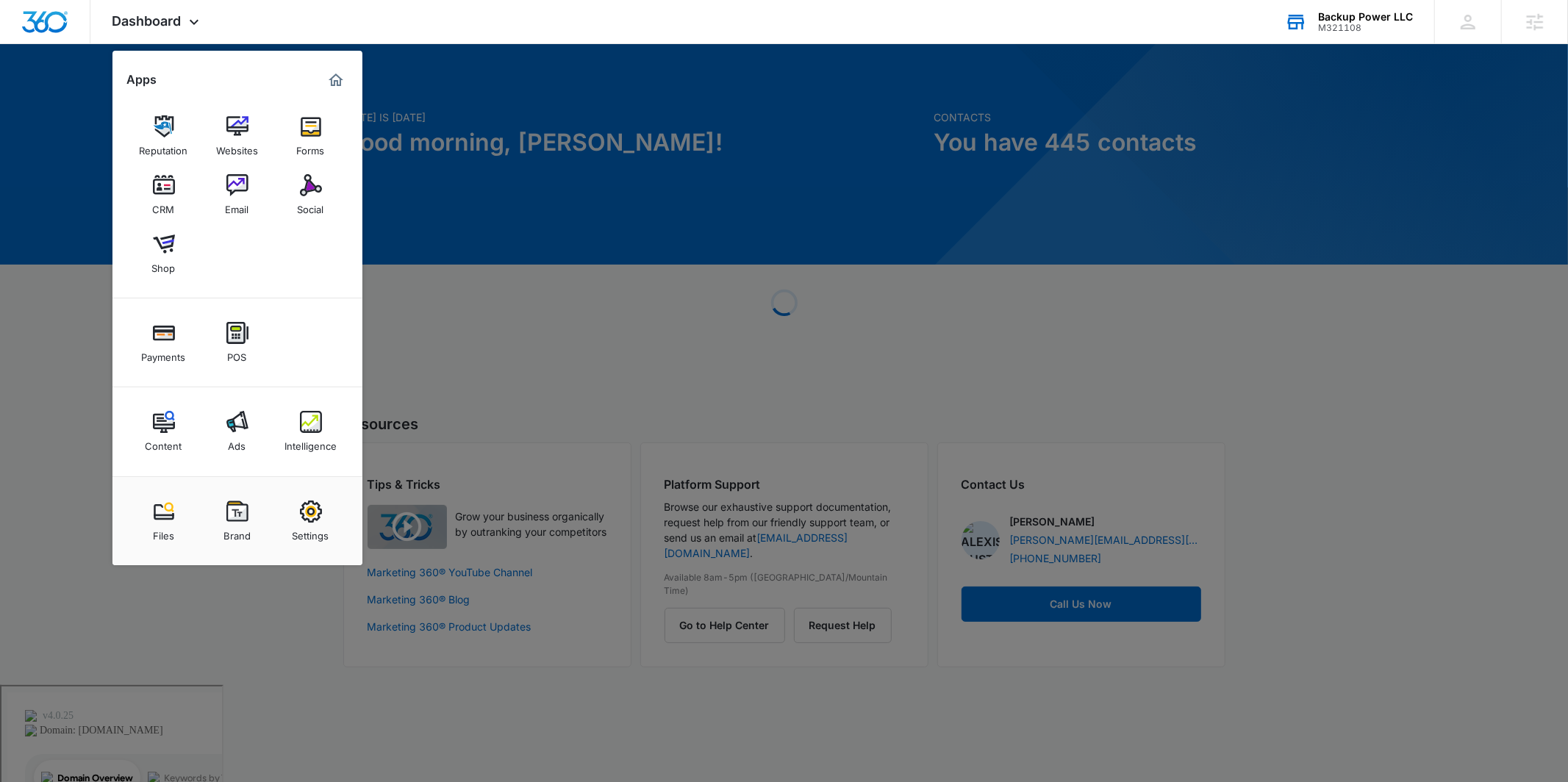
click at [242, 429] on img at bounding box center [237, 421] width 22 height 22
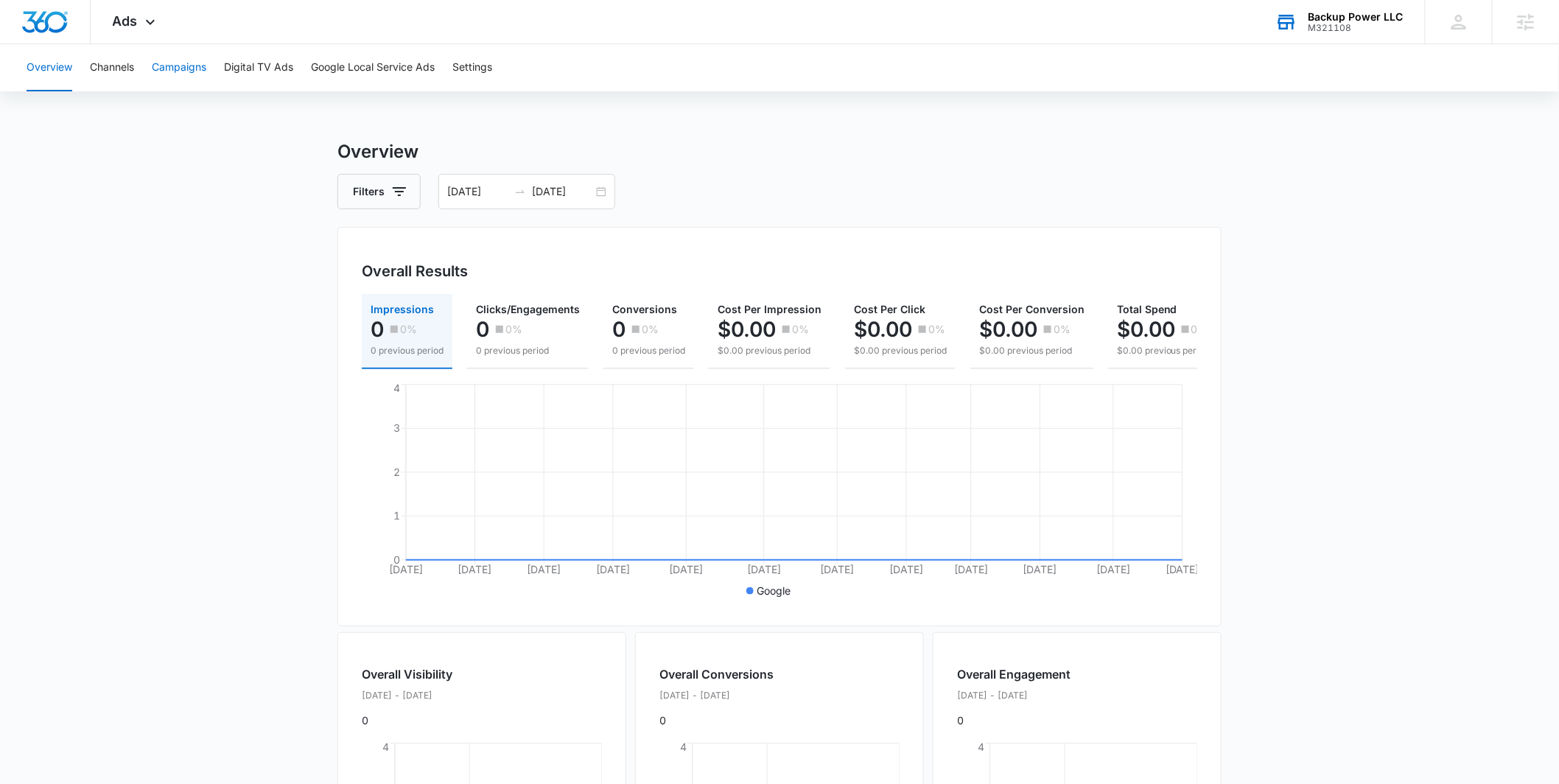
click at [178, 69] on button "Campaigns" at bounding box center [179, 67] width 55 height 47
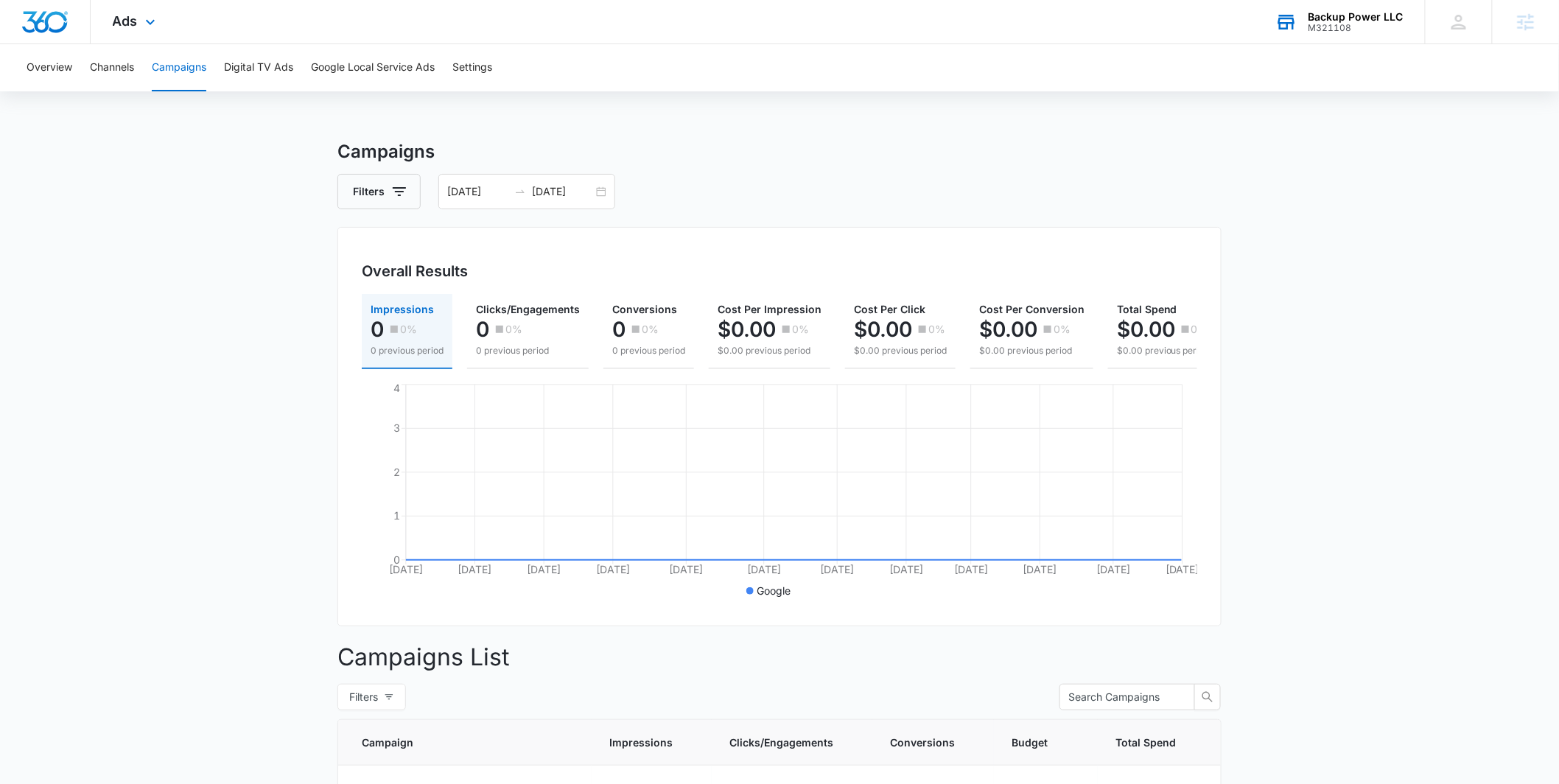
click at [132, 23] on span "Ads" at bounding box center [125, 21] width 25 height 16
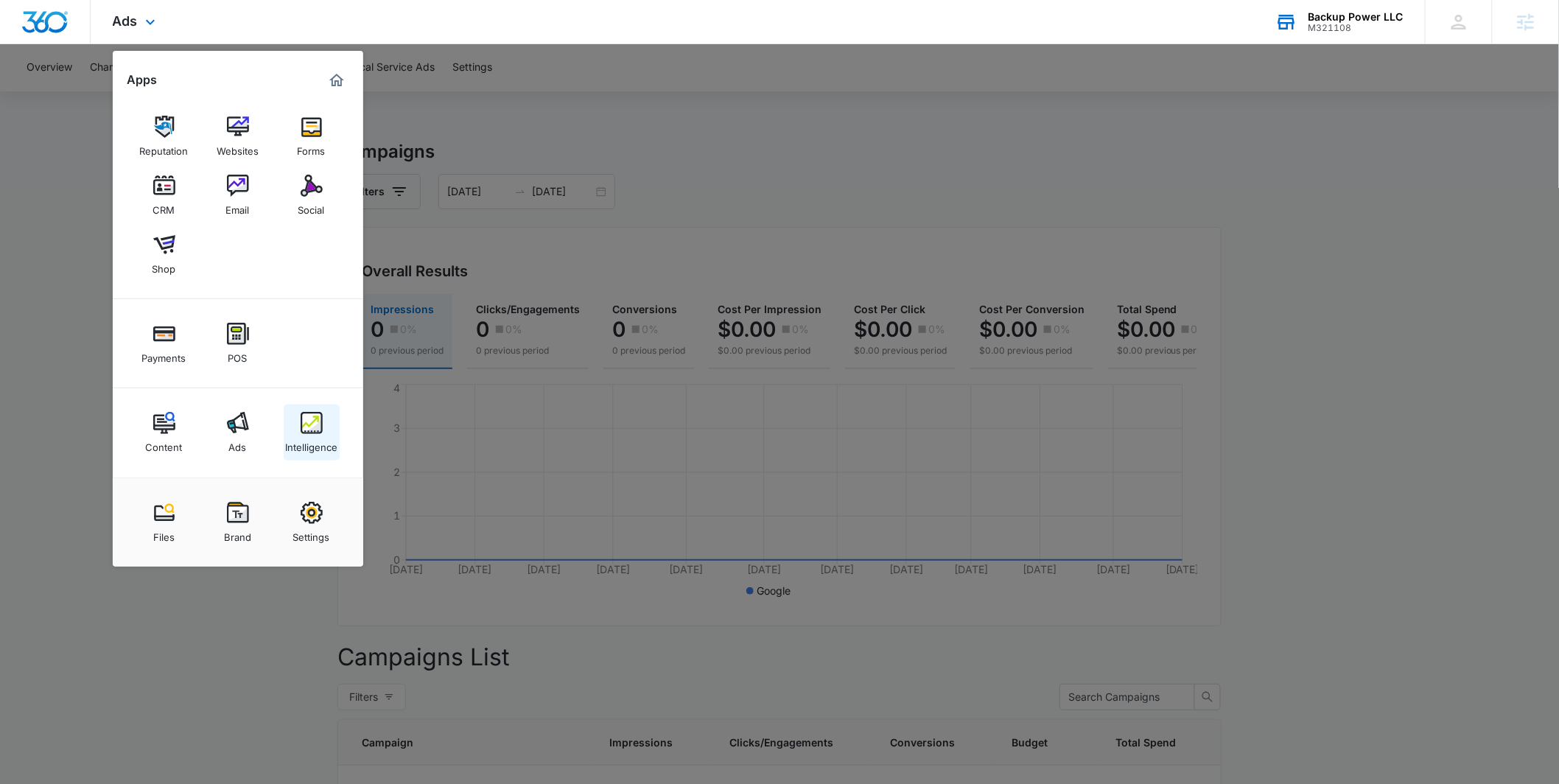
click at [295, 424] on link "Intelligence" at bounding box center [312, 433] width 56 height 56
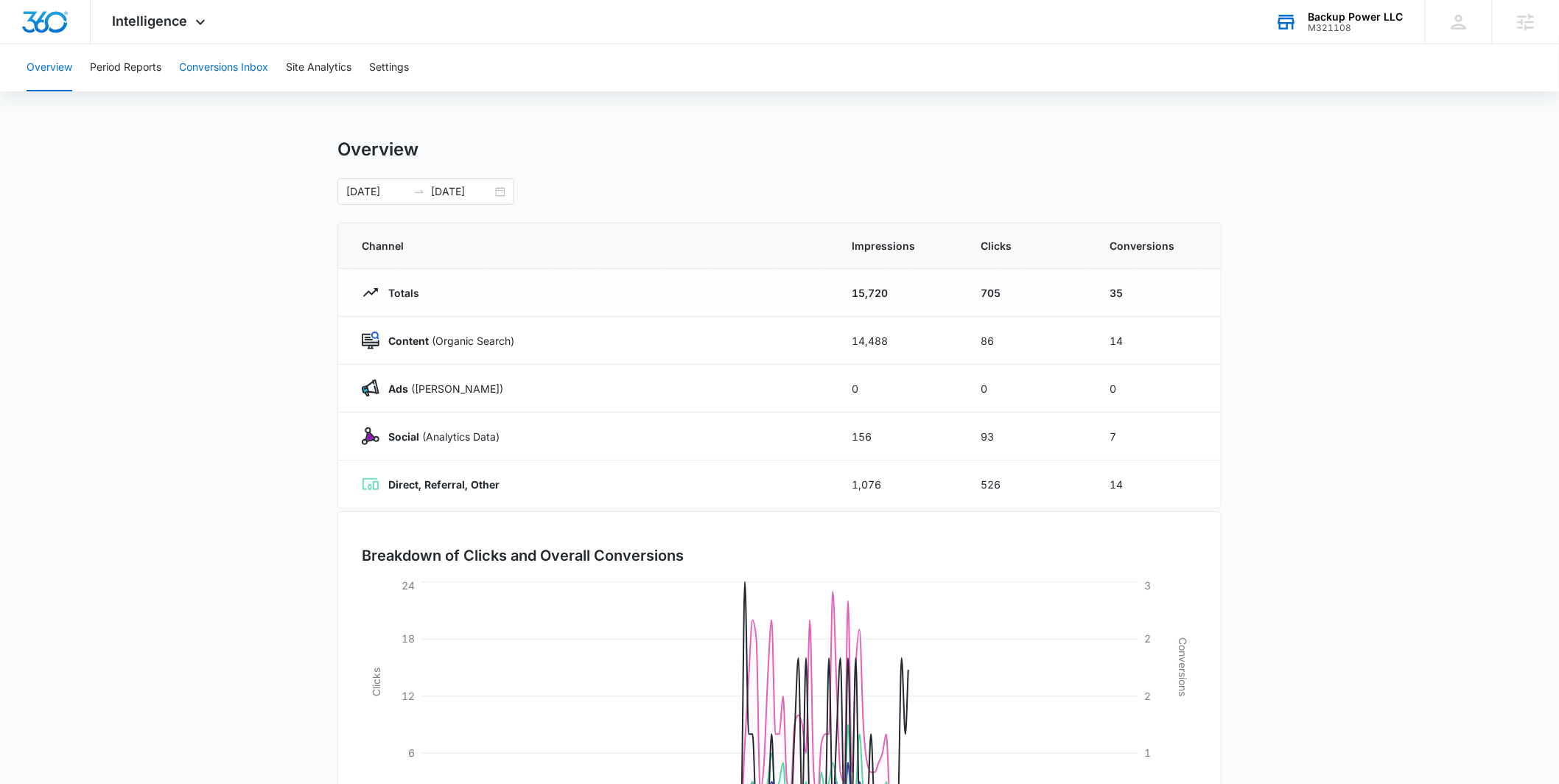
click at [189, 64] on button "Conversions Inbox" at bounding box center [224, 67] width 89 height 47
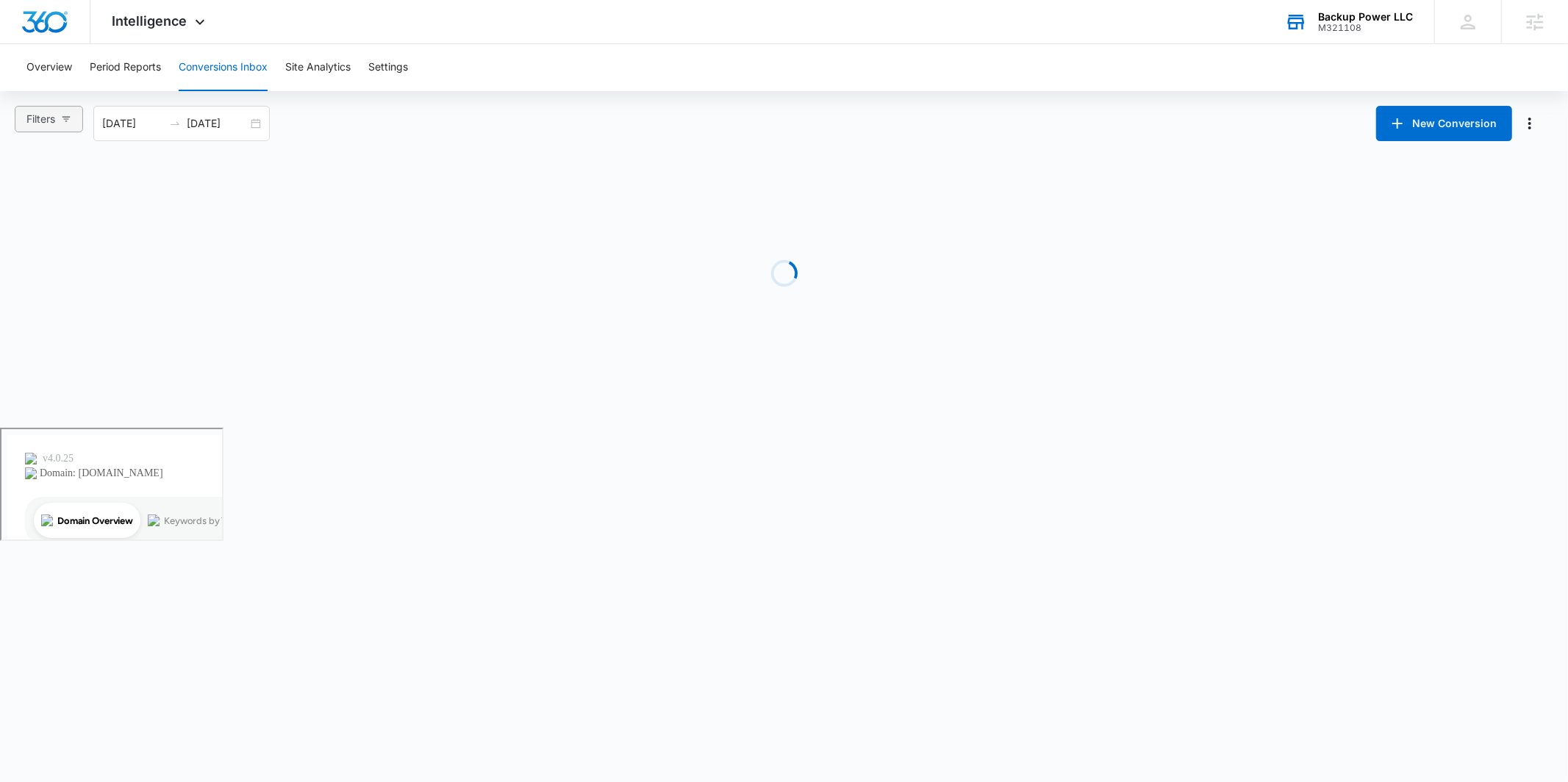
click at [66, 123] on button "Filters" at bounding box center [49, 119] width 69 height 27
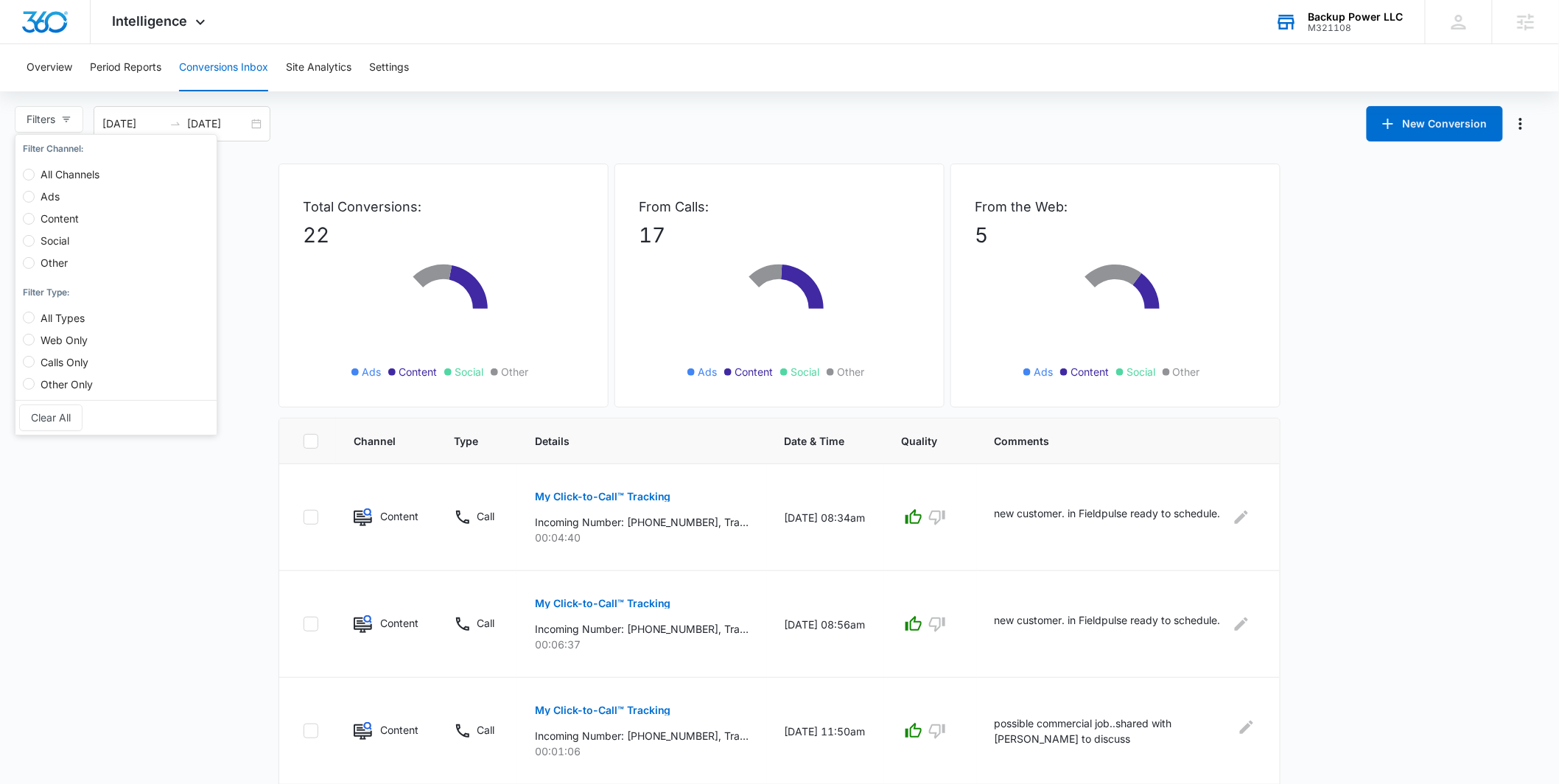
click at [59, 192] on span "Ads" at bounding box center [50, 196] width 31 height 13
click at [34, 192] on input "Ads" at bounding box center [28, 196] width 12 height 12
radio input "true"
